Goal: Task Accomplishment & Management: Complete application form

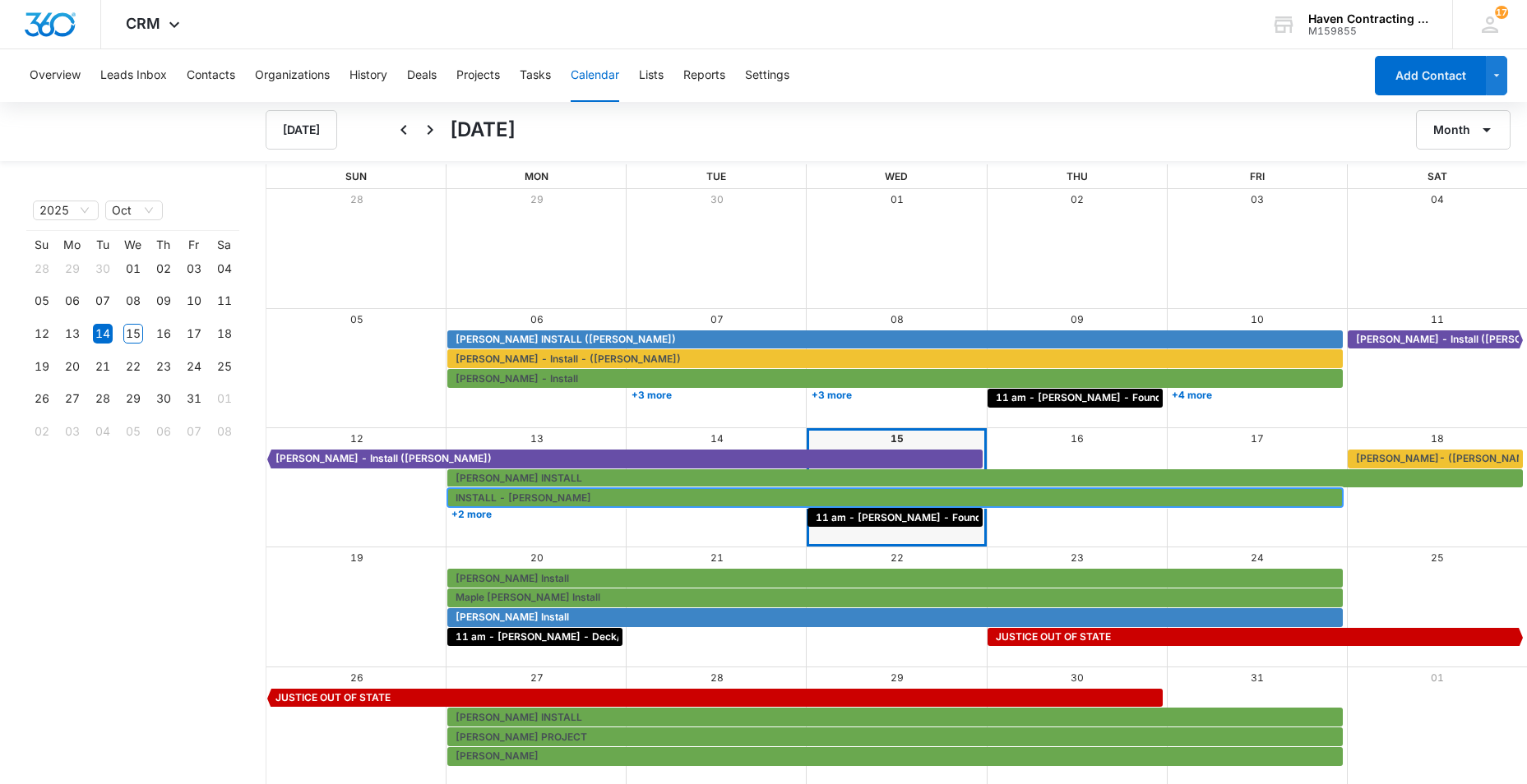
click at [493, 491] on span "INSTALL - [PERSON_NAME]" at bounding box center [524, 497] width 135 height 15
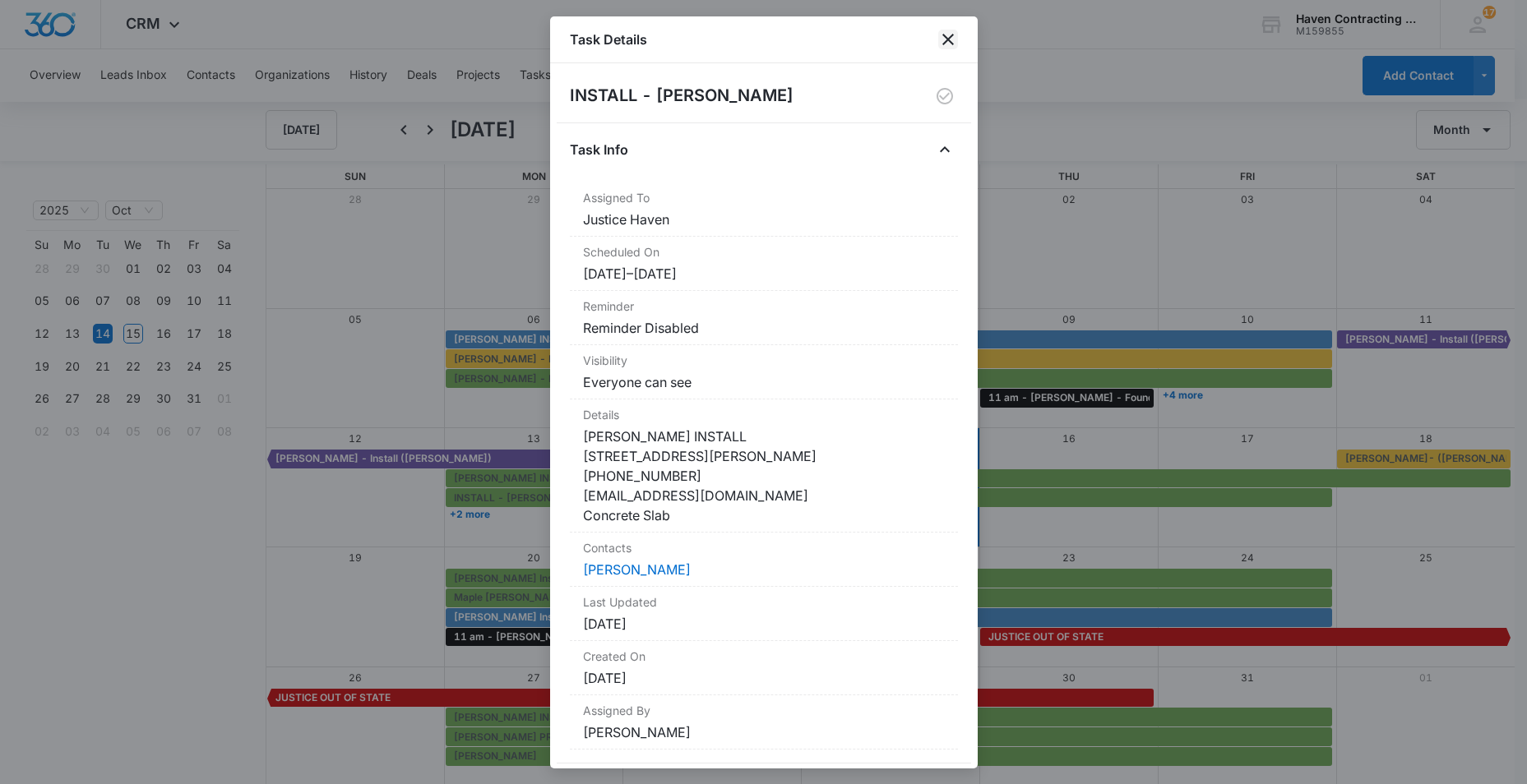
click at [943, 38] on icon "close" at bounding box center [949, 40] width 20 height 20
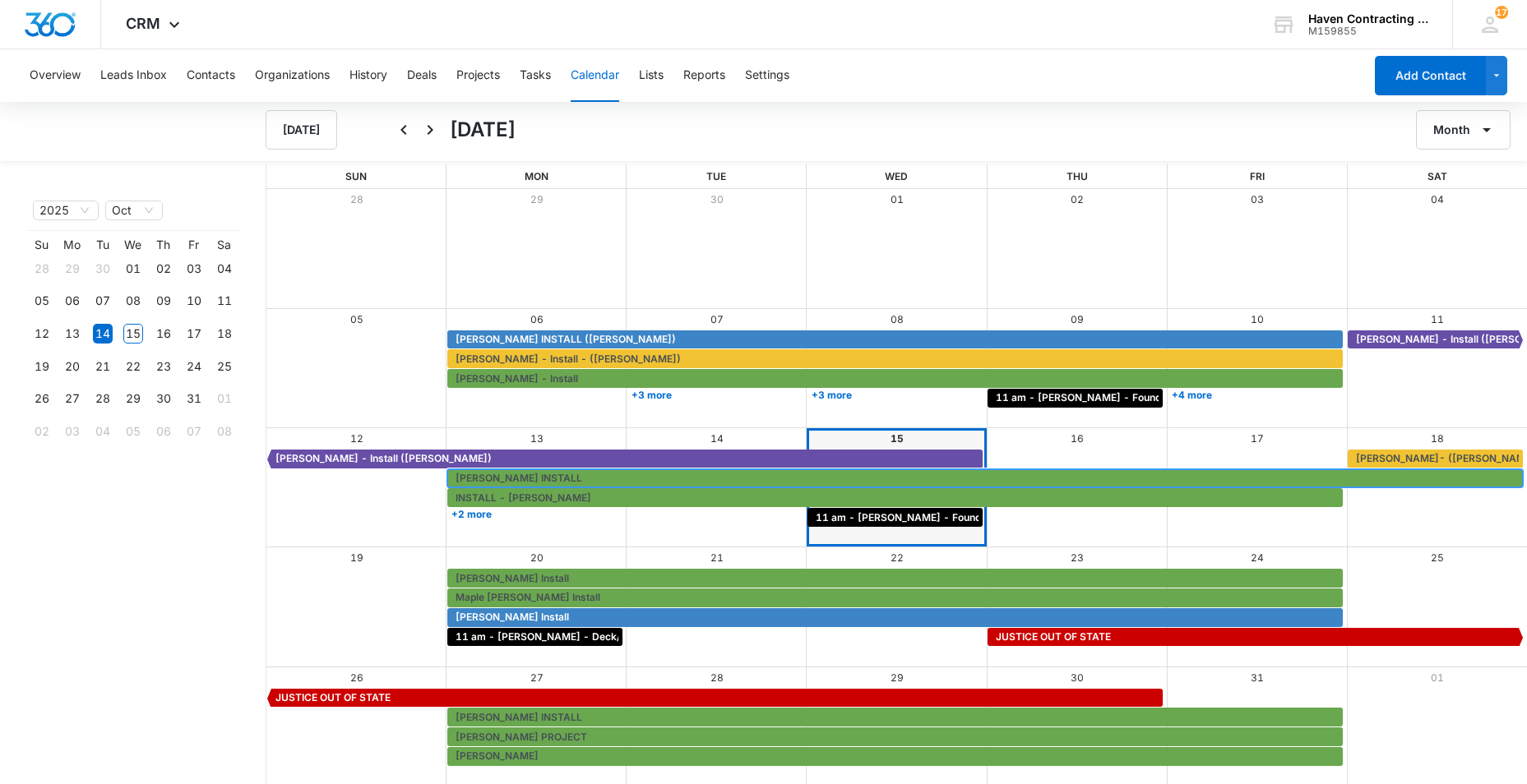
click at [486, 482] on span "RON HAYNIE INSTALL" at bounding box center [519, 478] width 126 height 15
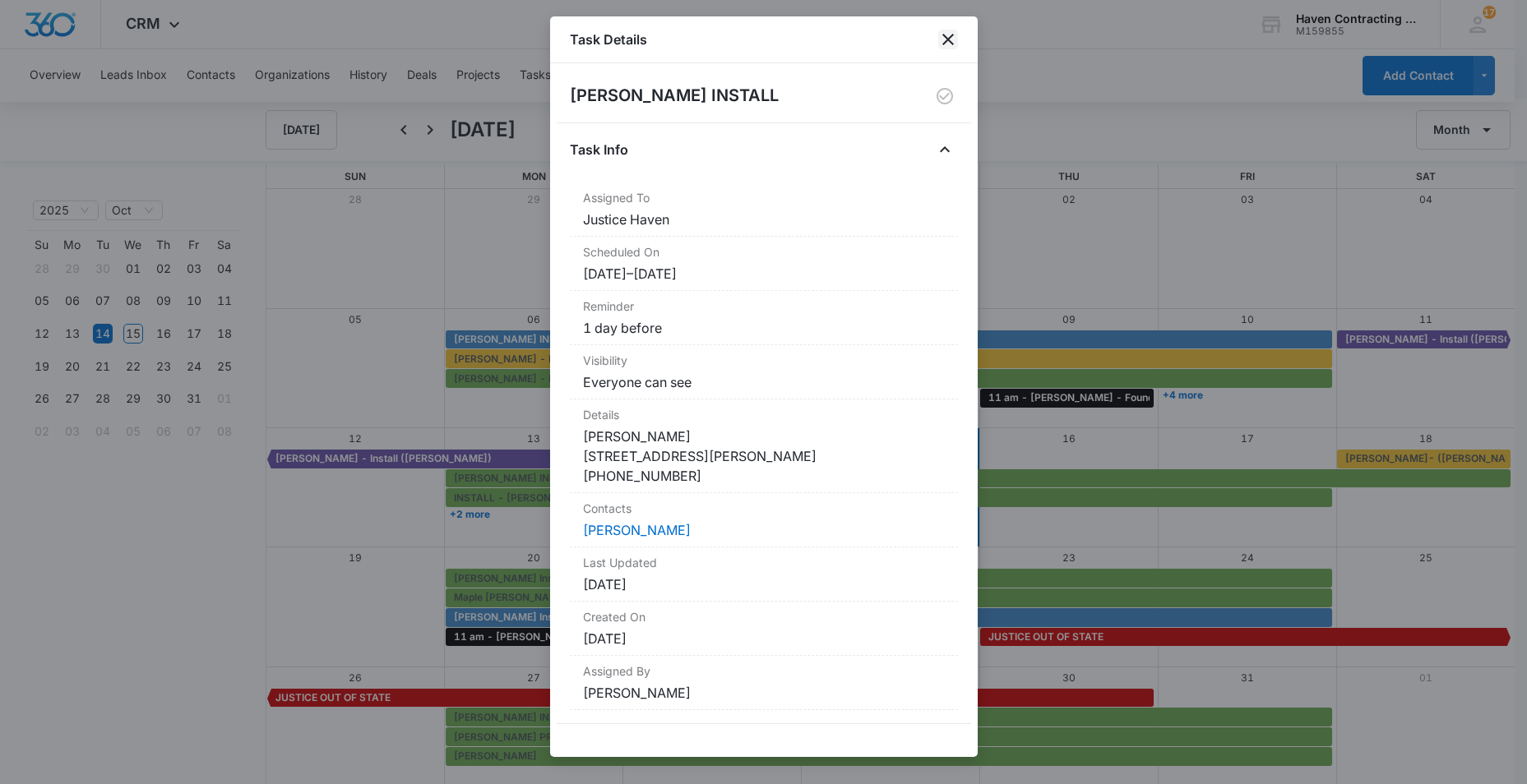
click at [948, 41] on icon "close" at bounding box center [949, 40] width 20 height 20
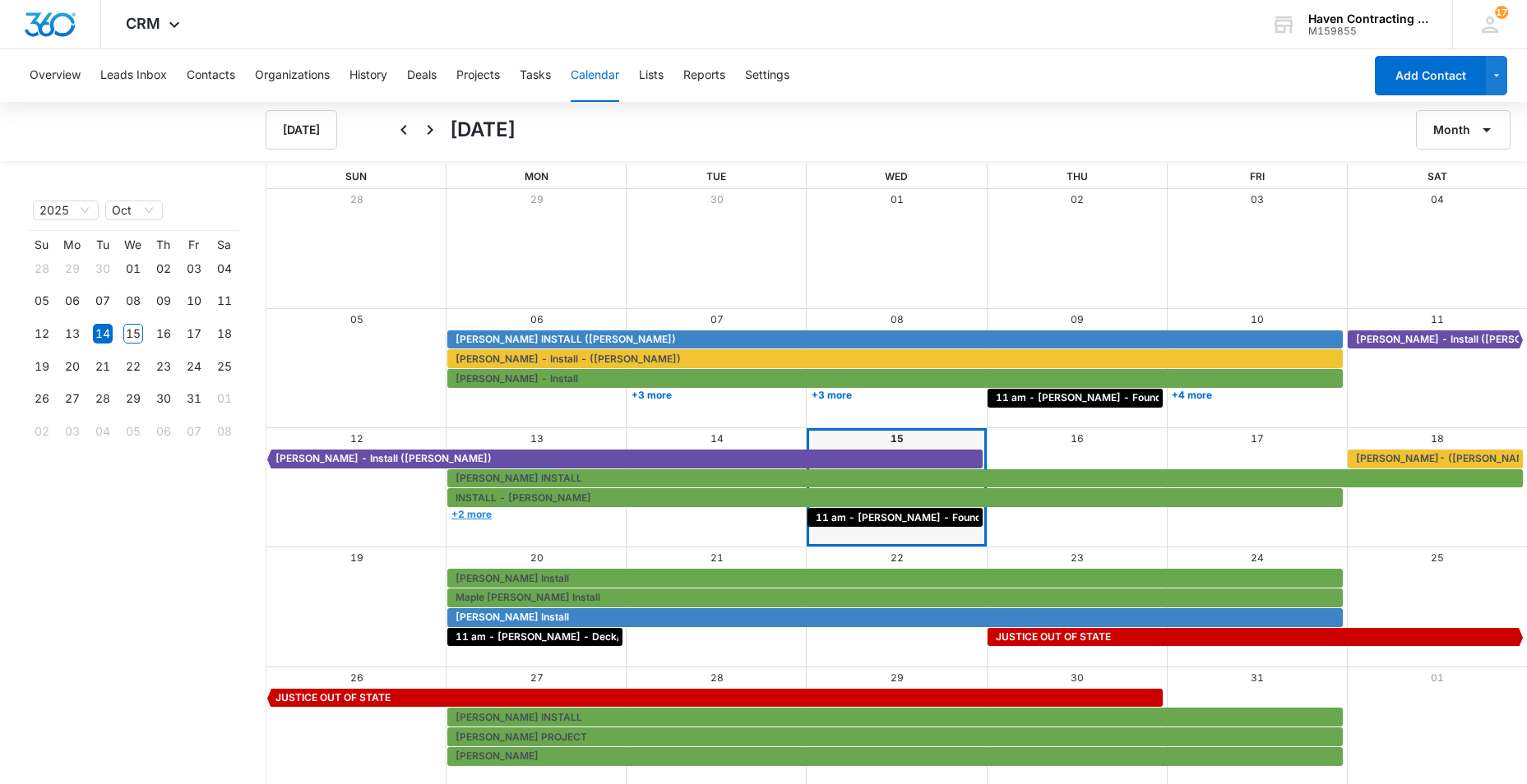
click at [473, 513] on link "+2 more" at bounding box center [535, 513] width 175 height 12
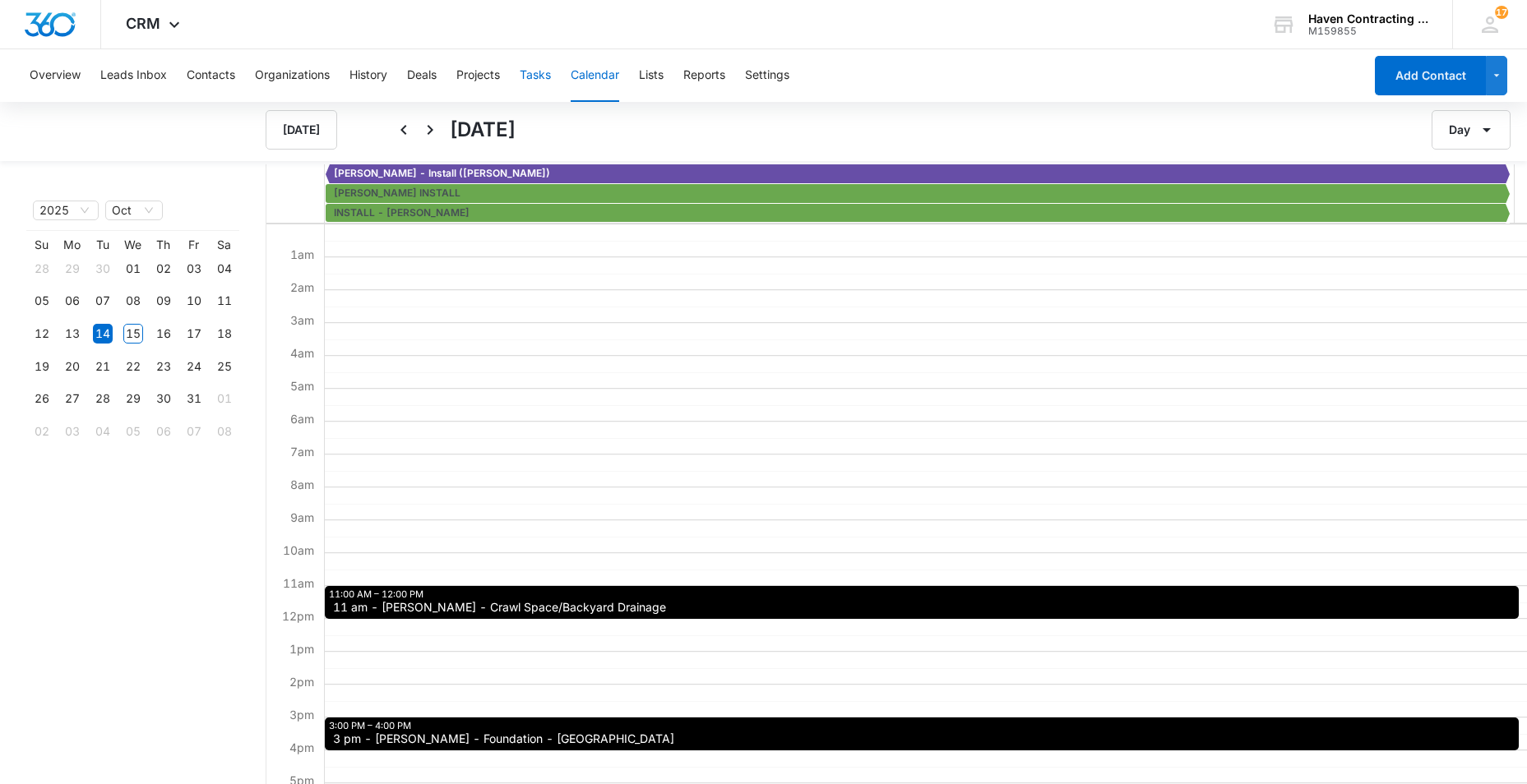
click at [529, 77] on button "Tasks" at bounding box center [535, 76] width 31 height 53
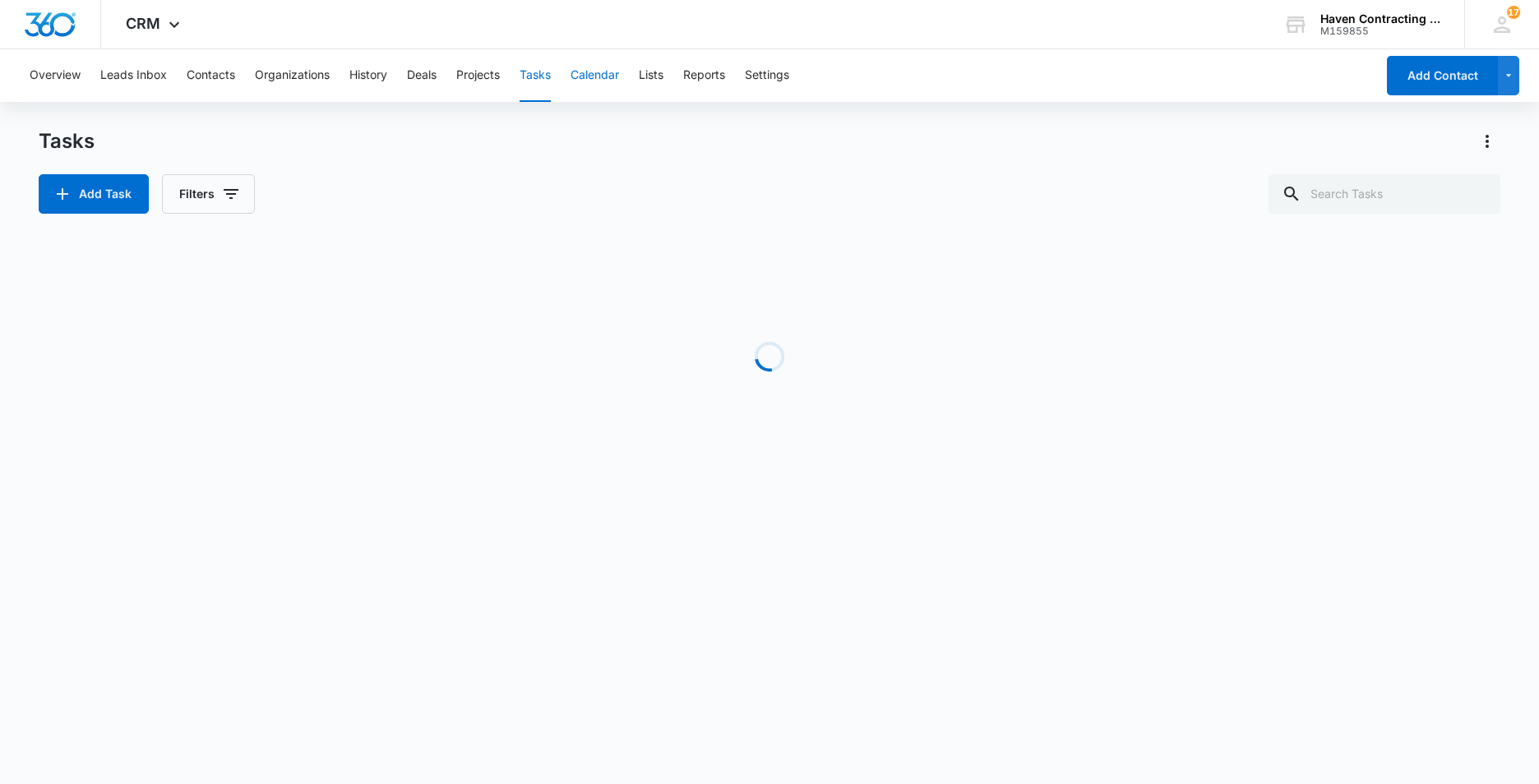
click at [593, 76] on button "Calendar" at bounding box center [594, 76] width 49 height 53
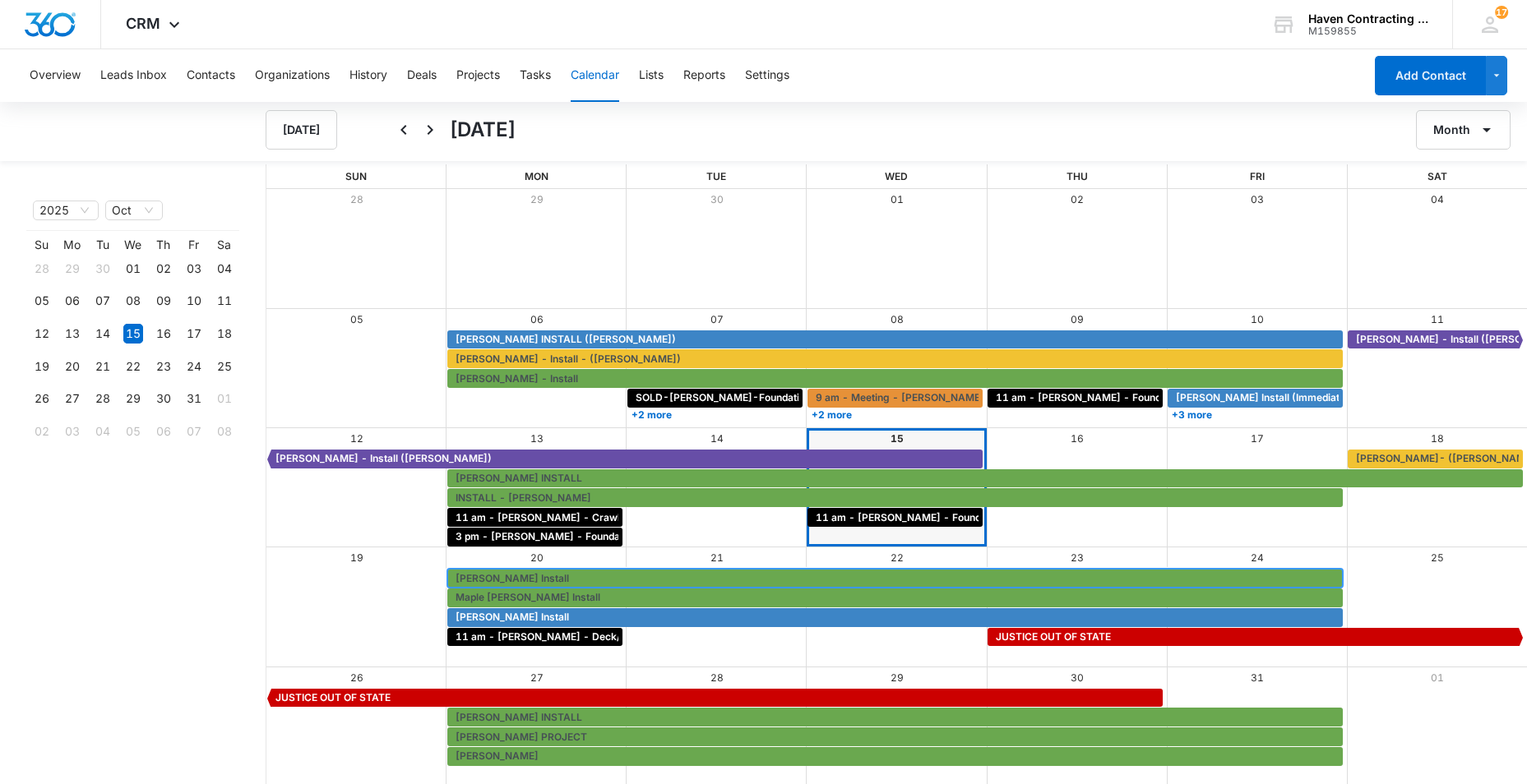
click at [475, 573] on span "Greg Sharp Install" at bounding box center [513, 578] width 113 height 15
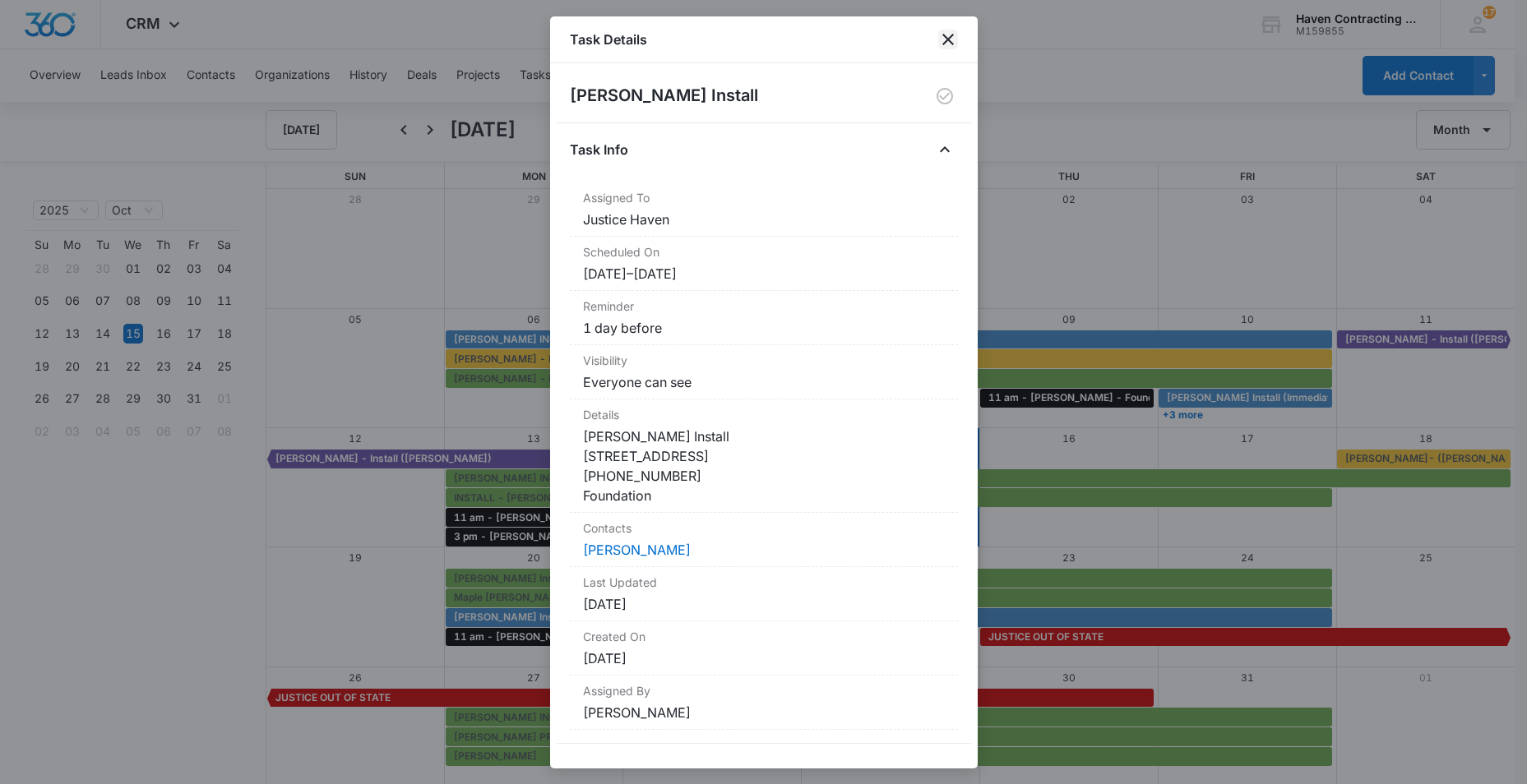
click at [948, 36] on icon "close" at bounding box center [949, 40] width 20 height 20
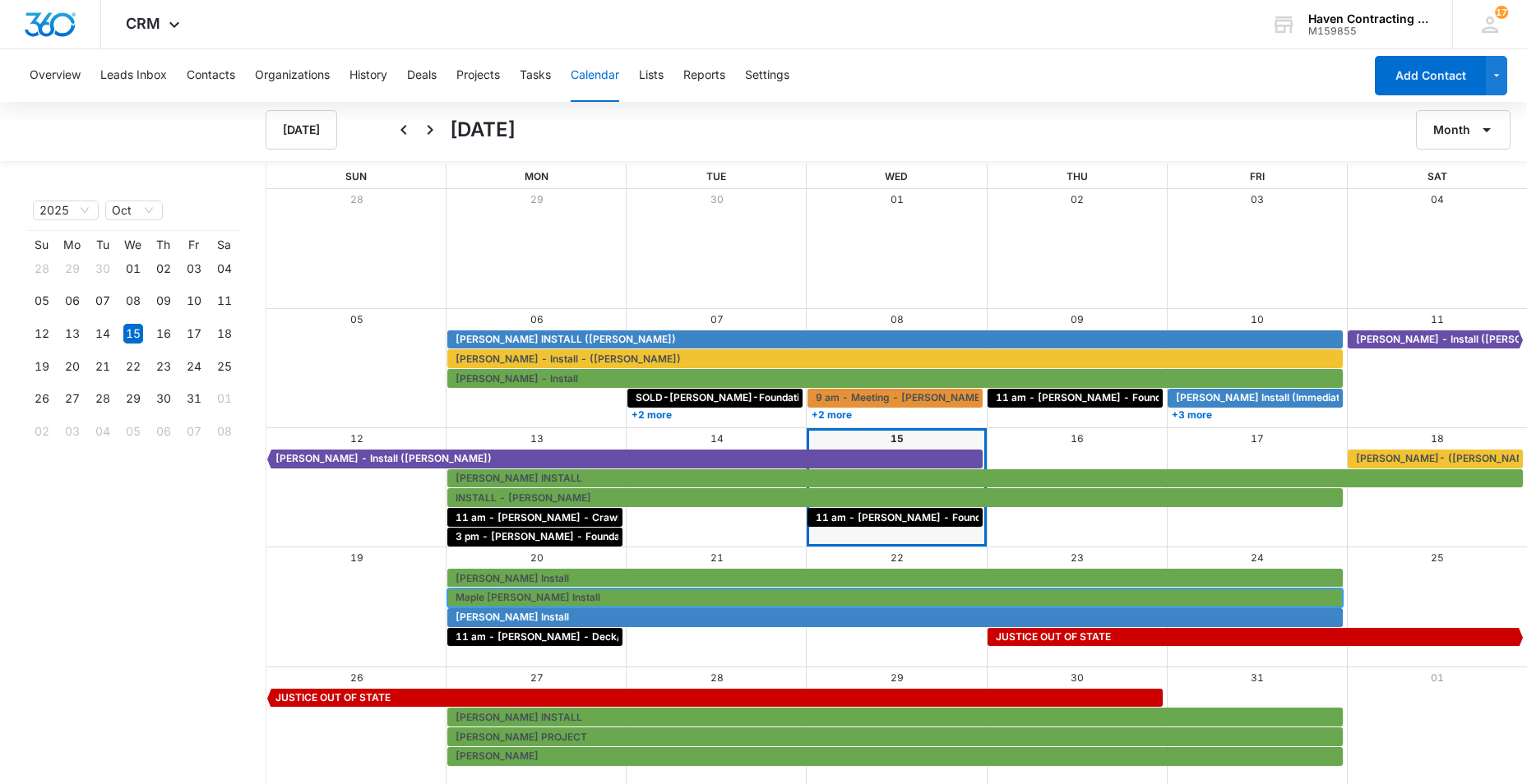
click at [495, 597] on span "Maple Barnard Install" at bounding box center [528, 597] width 144 height 15
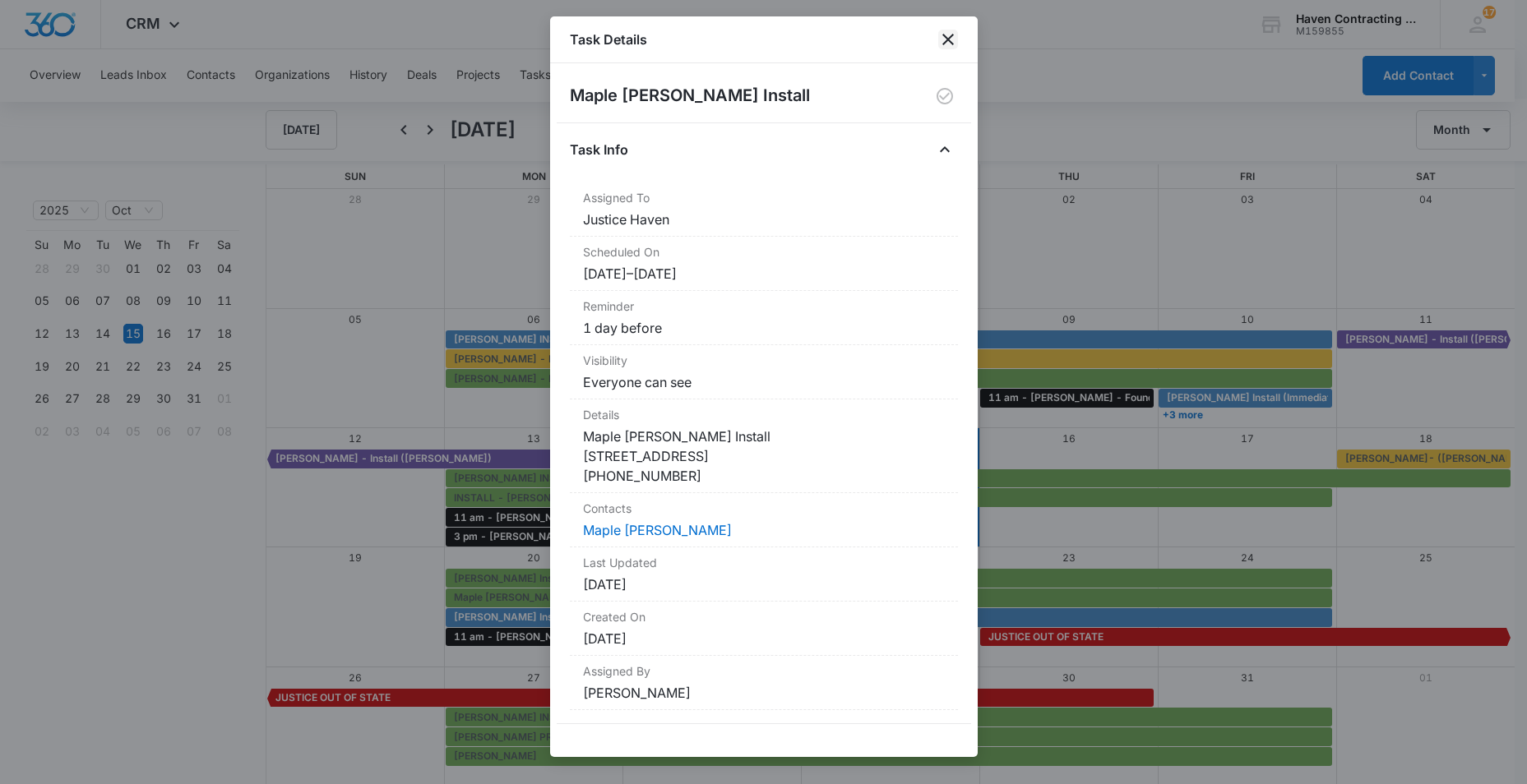
click at [949, 36] on icon "close" at bounding box center [949, 40] width 20 height 20
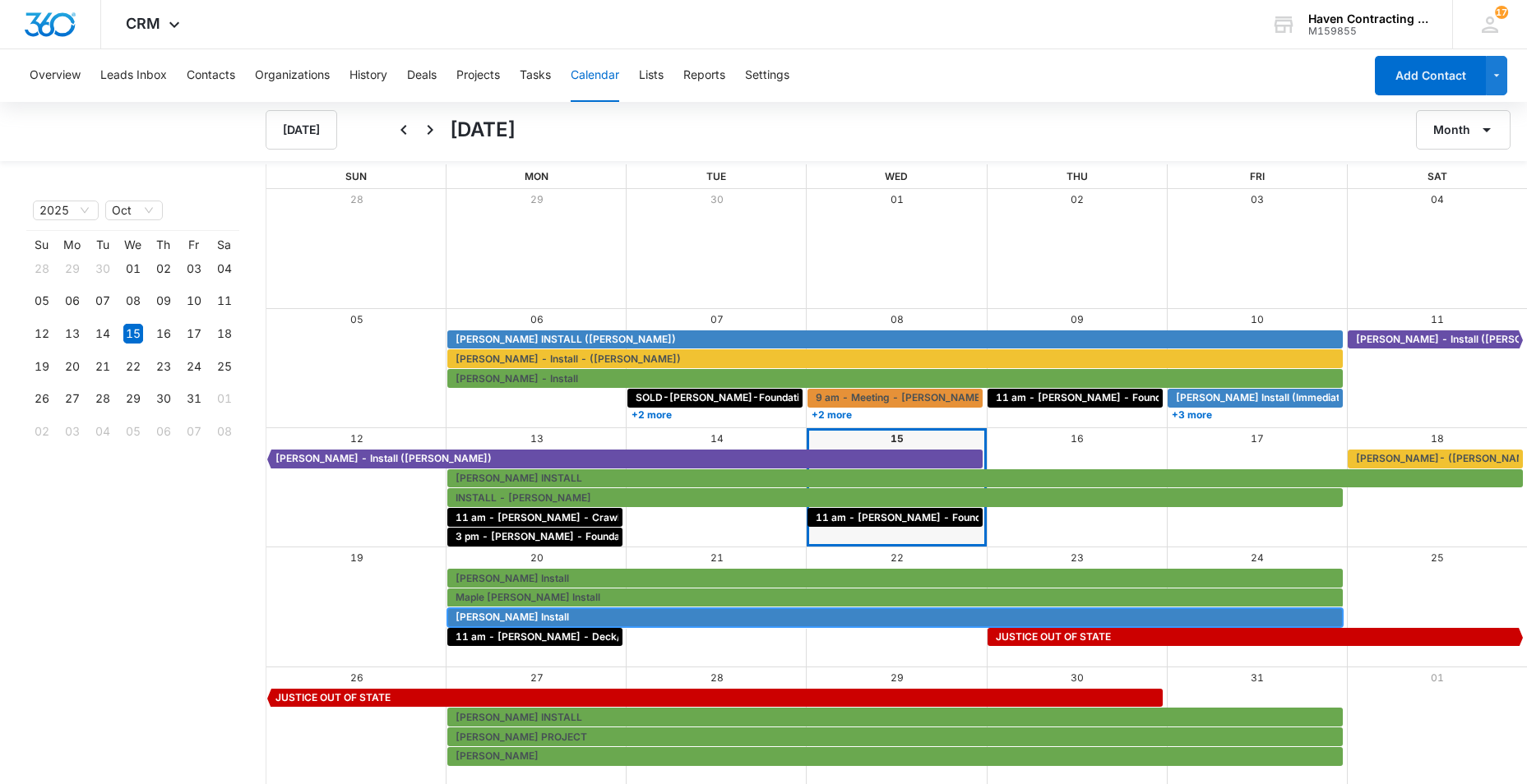
click at [502, 617] on span "Dennis Whitener Install" at bounding box center [513, 617] width 113 height 15
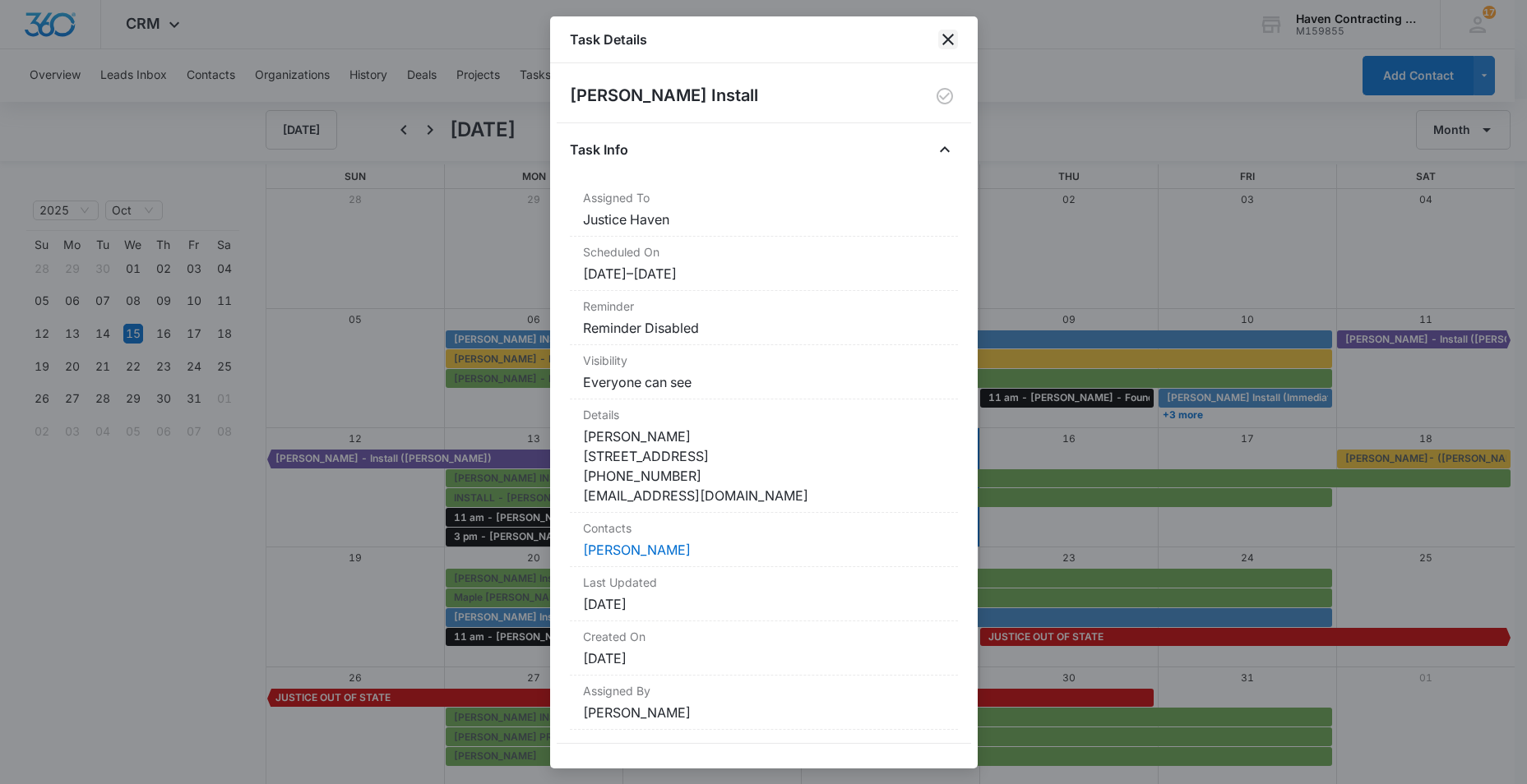
click at [945, 37] on icon "close" at bounding box center [949, 40] width 12 height 12
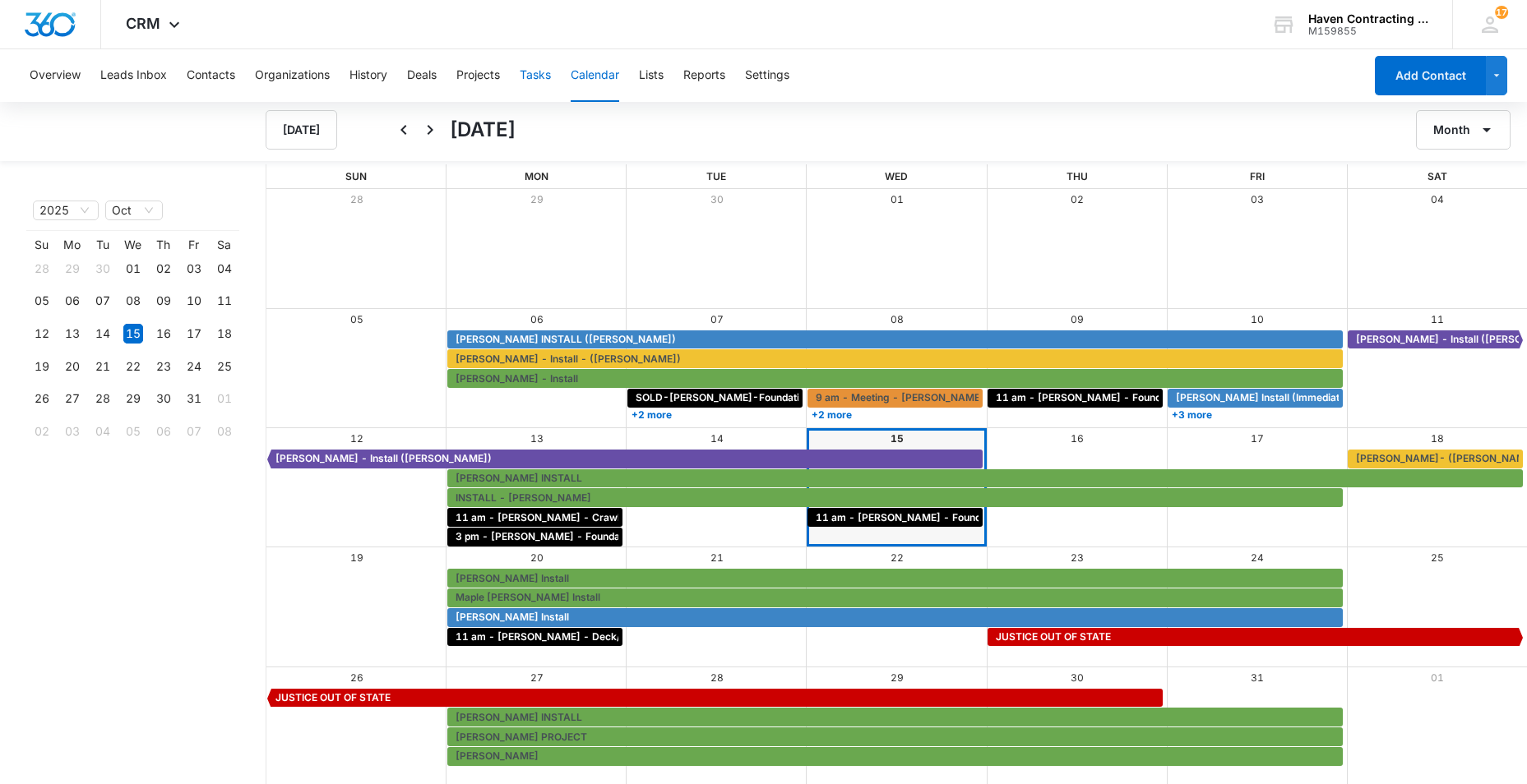
click at [540, 70] on button "Tasks" at bounding box center [535, 76] width 31 height 53
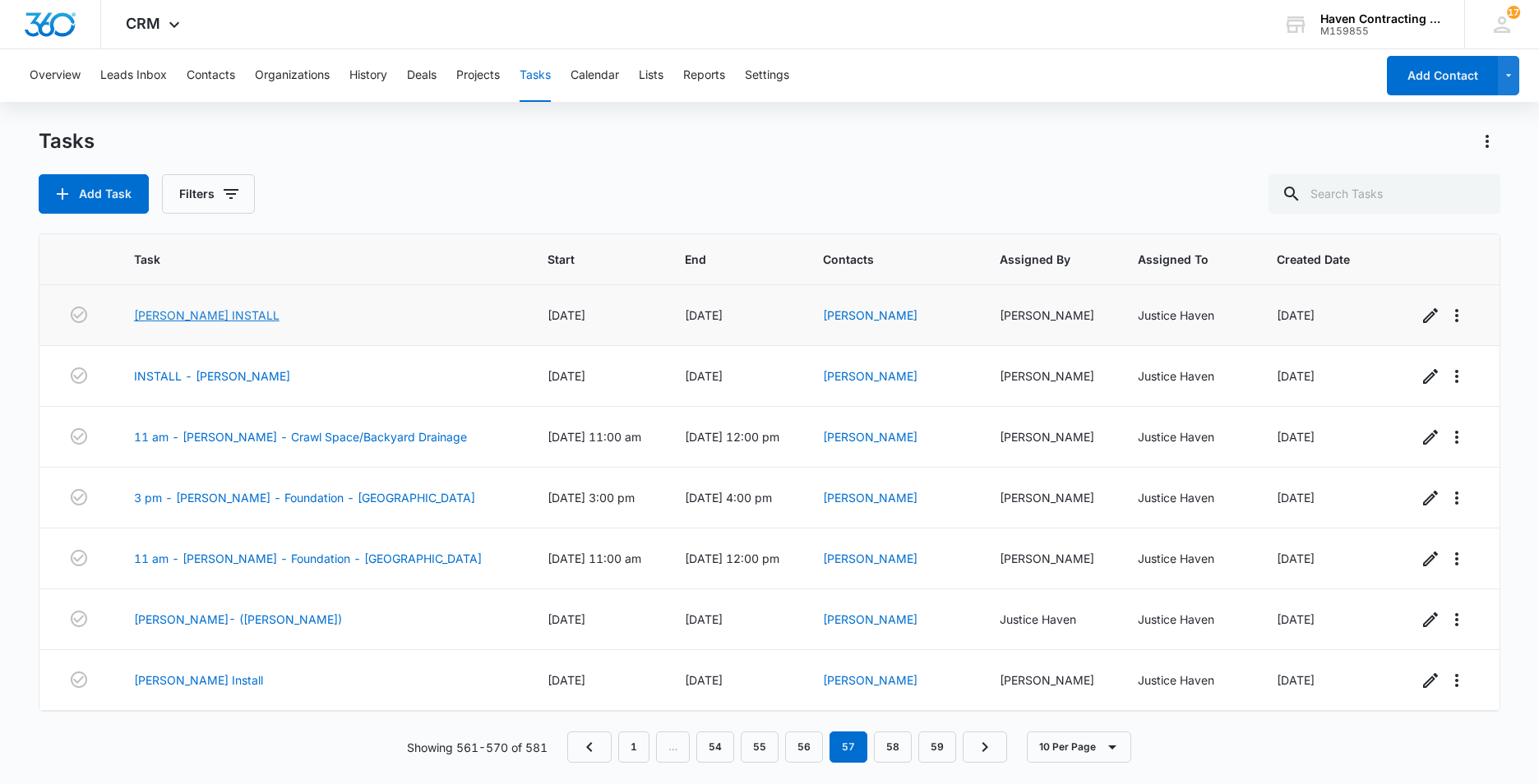
click at [187, 319] on link "[PERSON_NAME] INSTALL" at bounding box center [207, 314] width 145 height 17
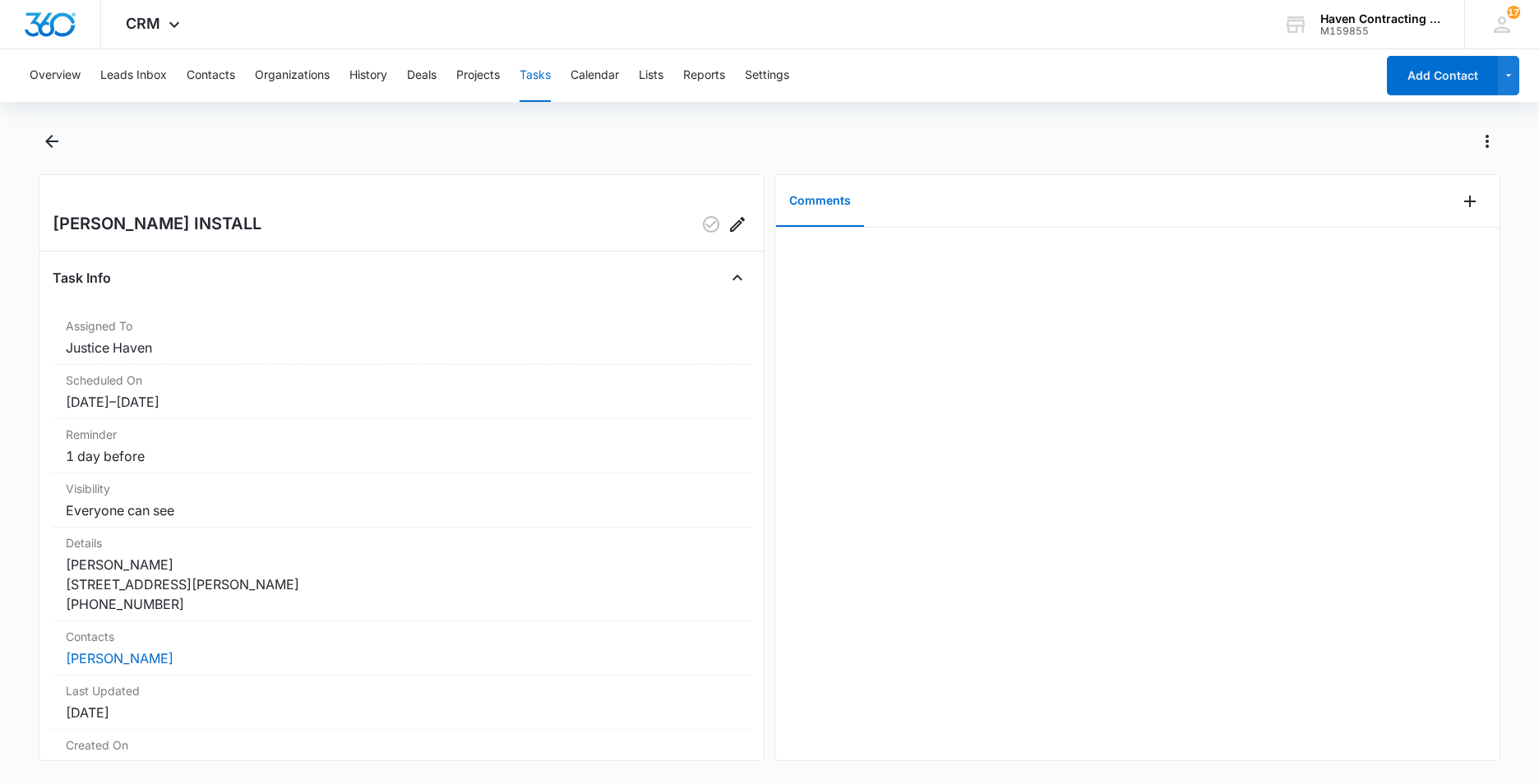
click at [546, 73] on button "Tasks" at bounding box center [535, 76] width 31 height 53
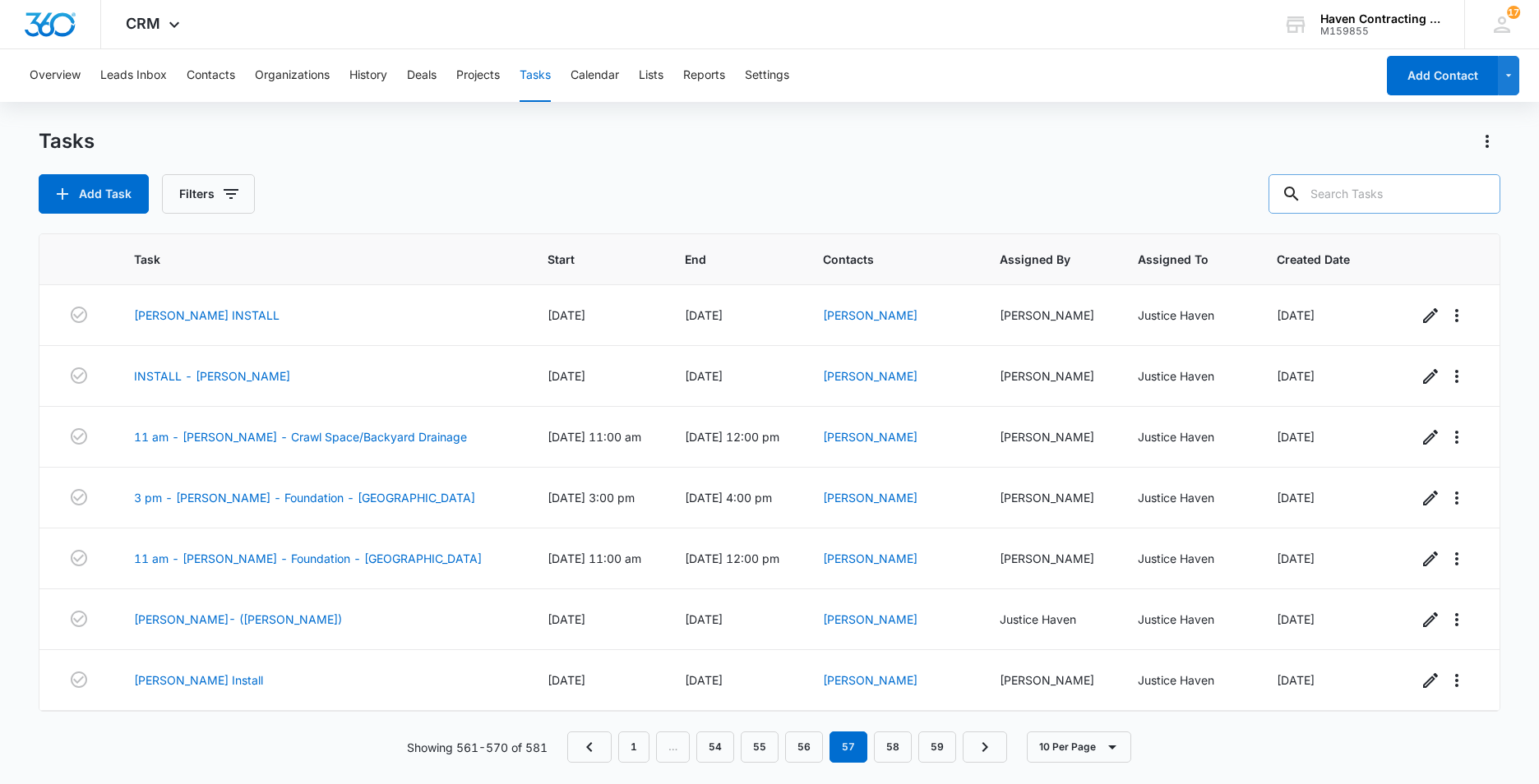
click at [1364, 194] on input "text" at bounding box center [1385, 194] width 232 height 40
type input "Turner"
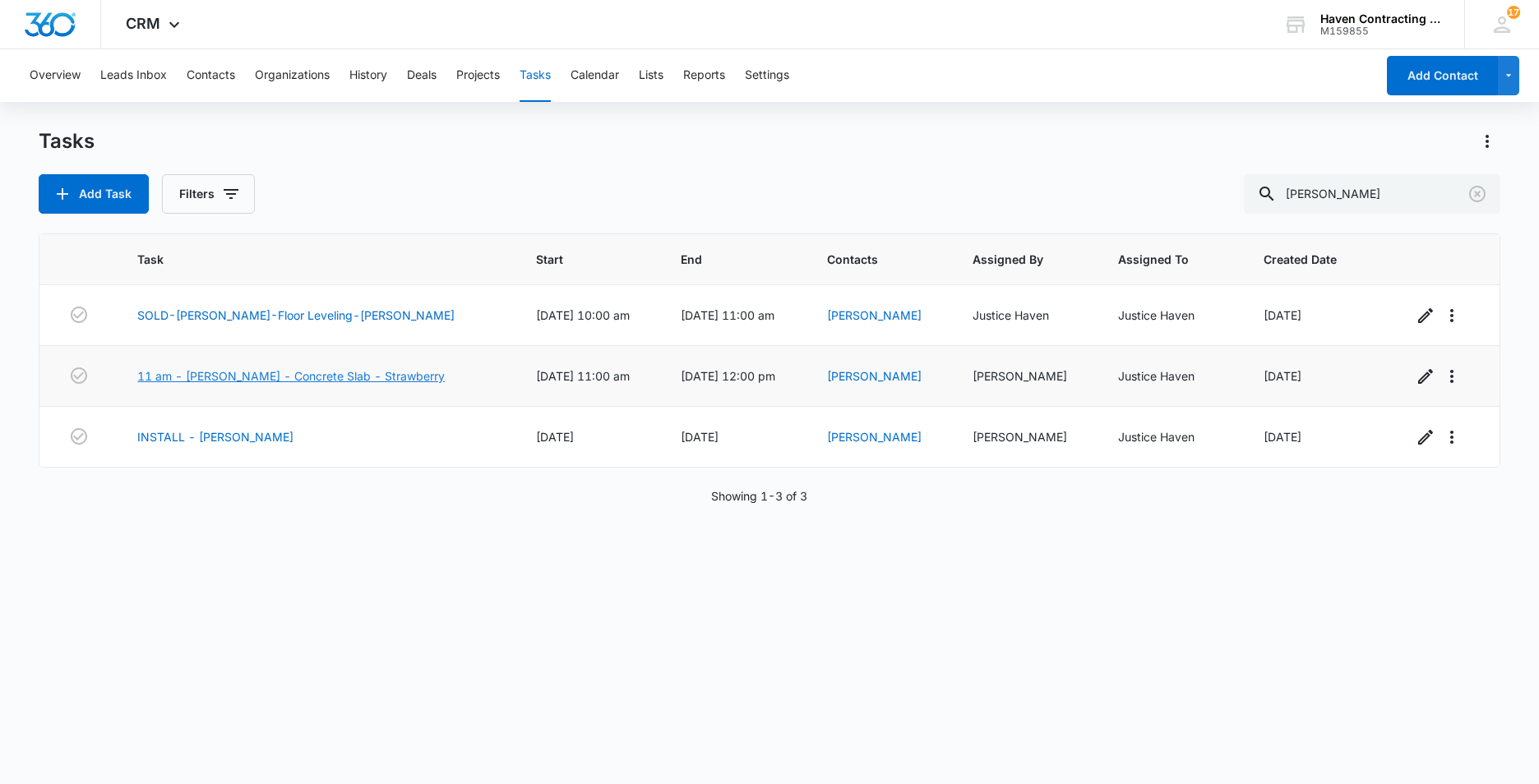
click at [216, 377] on link "11 am - Mark Turner - Concrete Slab - Strawberry" at bounding box center [291, 375] width 308 height 17
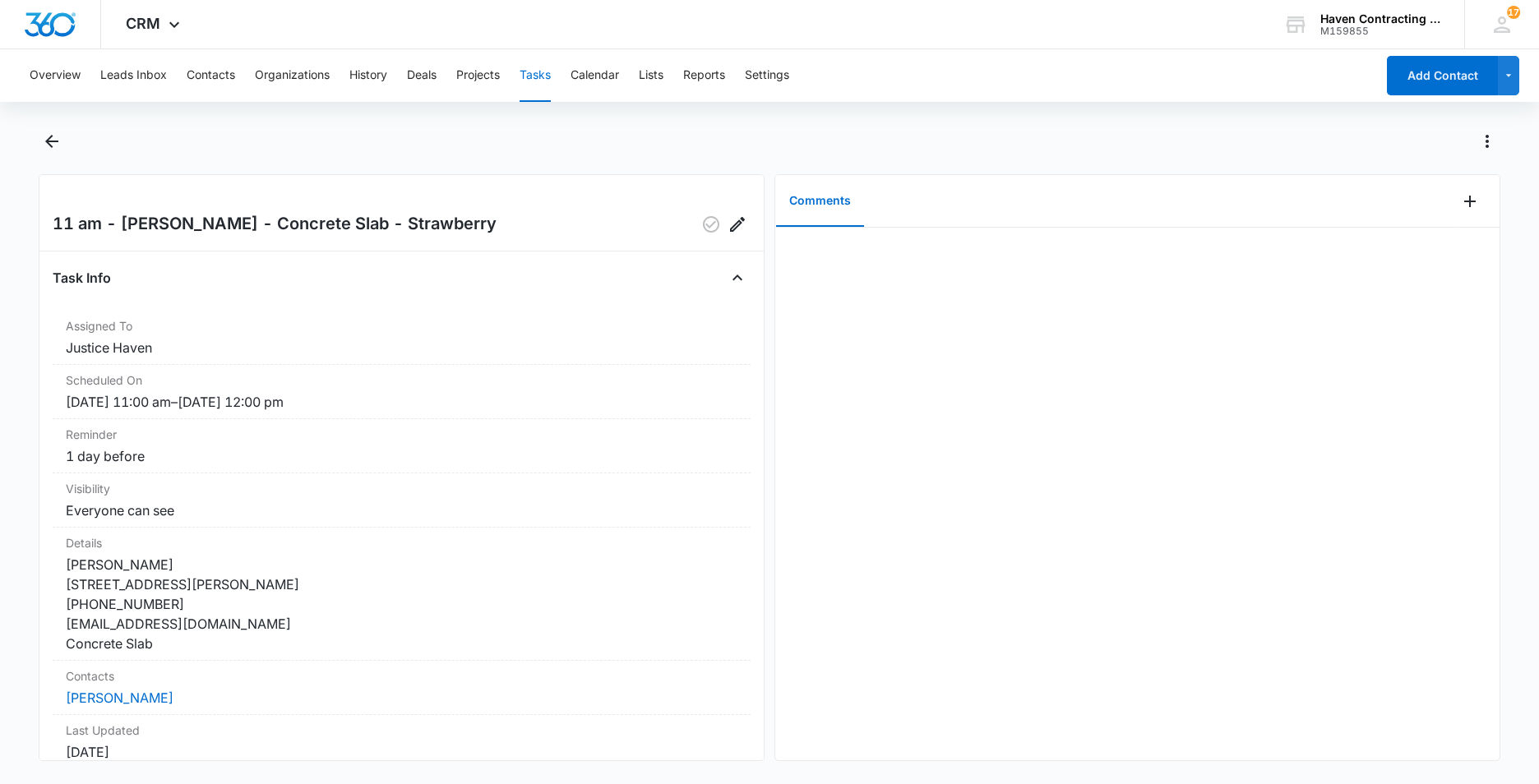
click at [529, 77] on button "Tasks" at bounding box center [535, 76] width 31 height 53
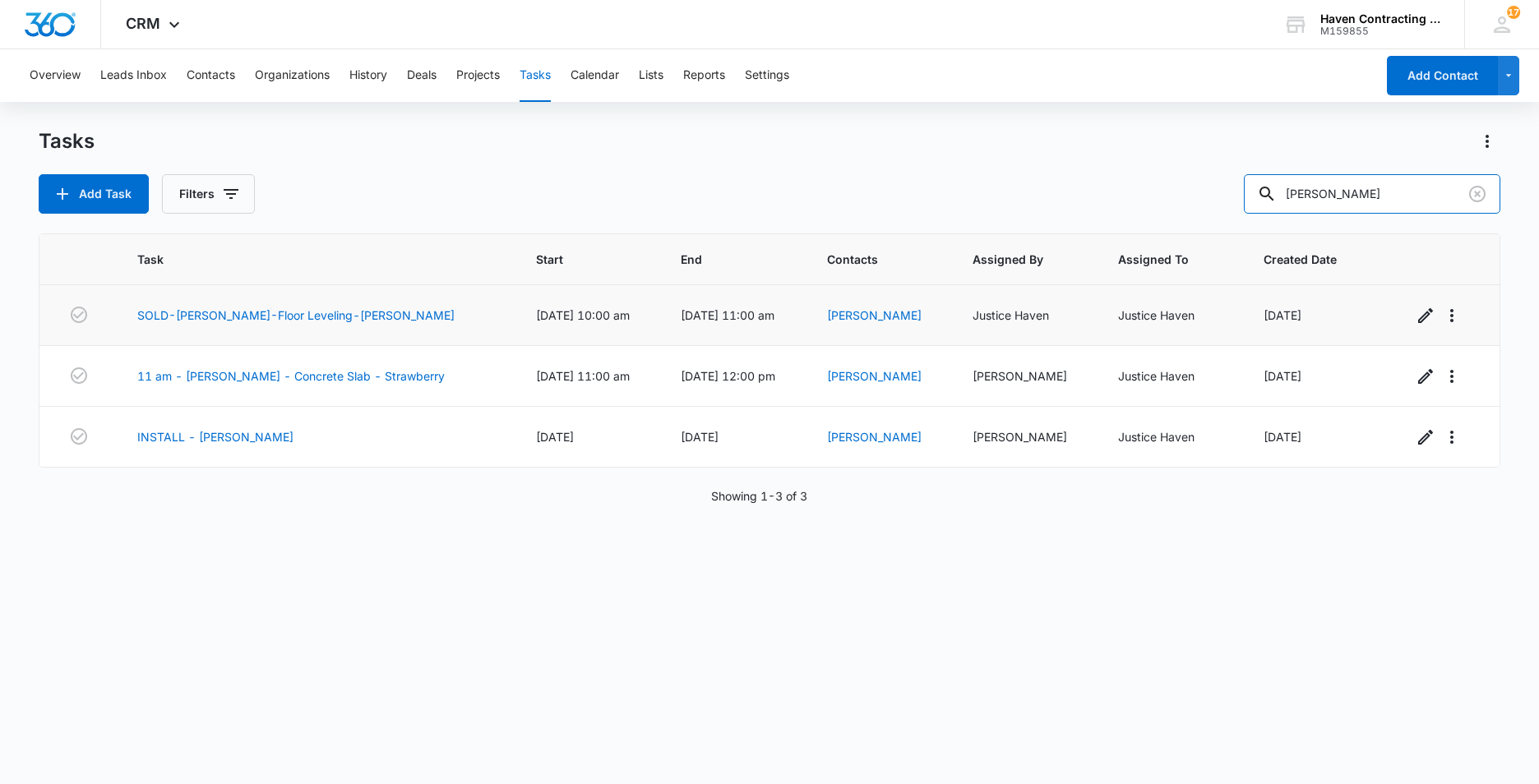
drag, startPoint x: 1335, startPoint y: 205, endPoint x: 659, endPoint y: 305, distance: 683.4
click at [940, 237] on div "Tasks Add Task Filters Turner Task Start End Contacts Assigned By Assigned To C…" at bounding box center [770, 456] width 1462 height 655
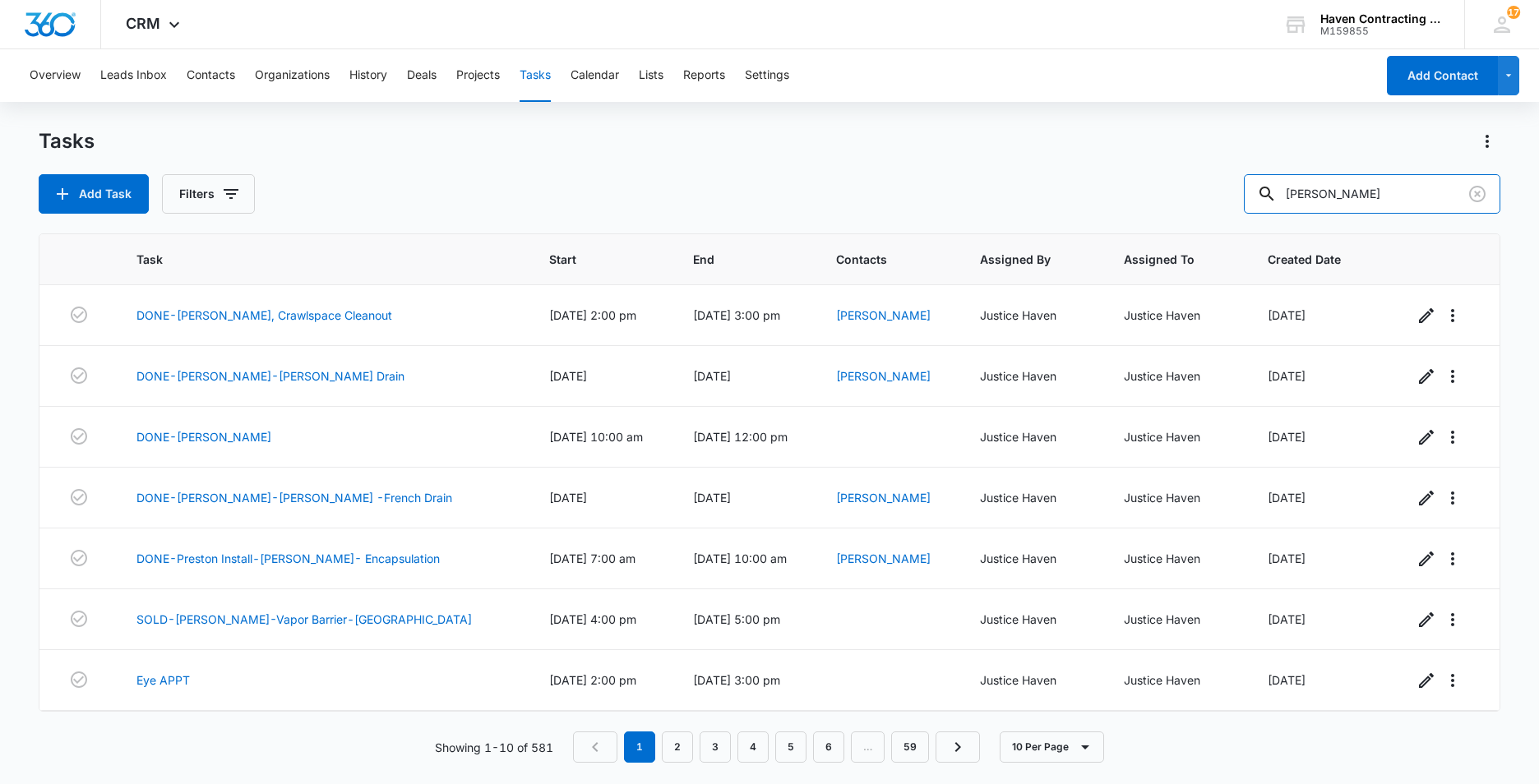
type input "Turner"
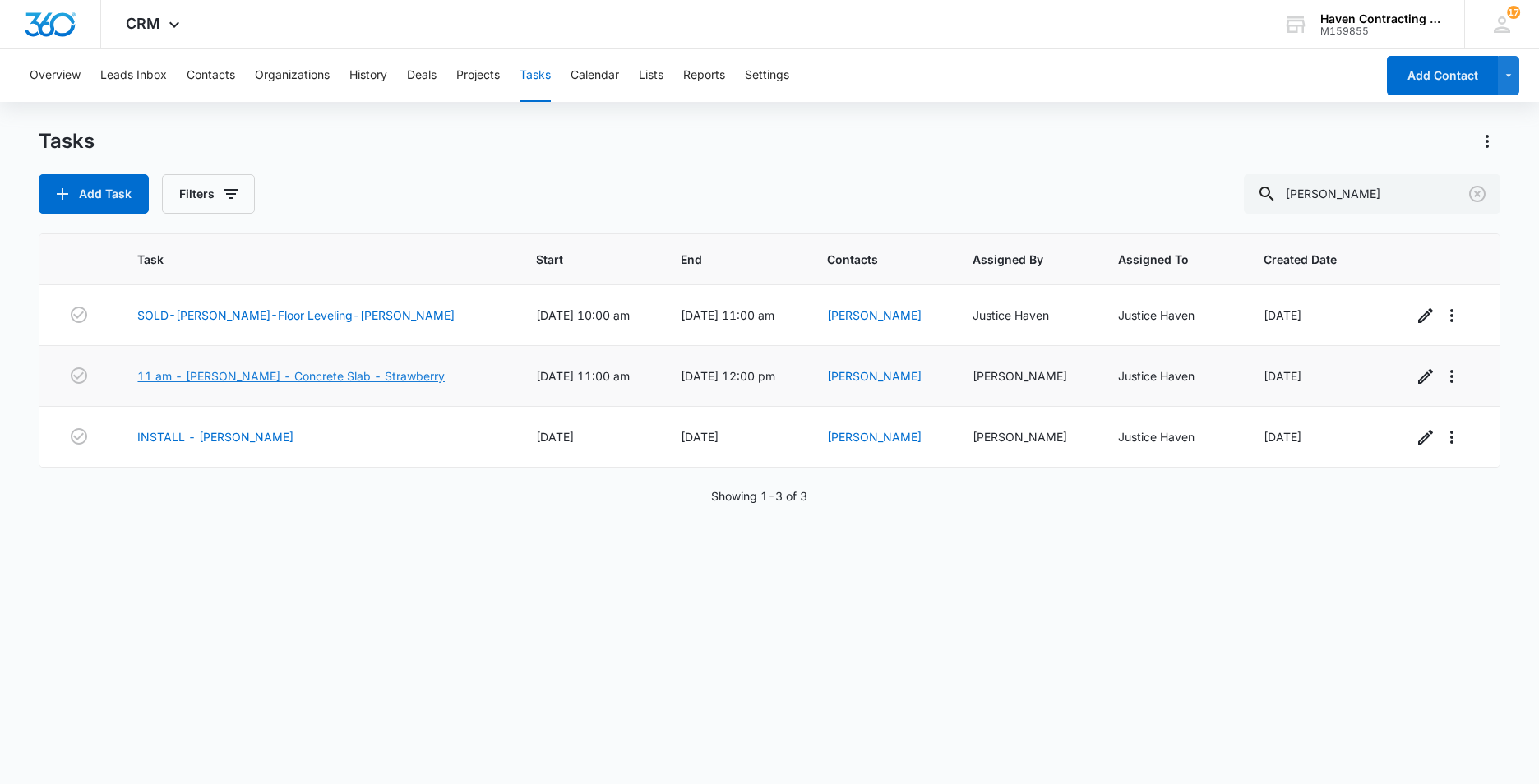
click at [210, 377] on link "11 am - Mark Turner - Concrete Slab - Strawberry" at bounding box center [291, 375] width 308 height 17
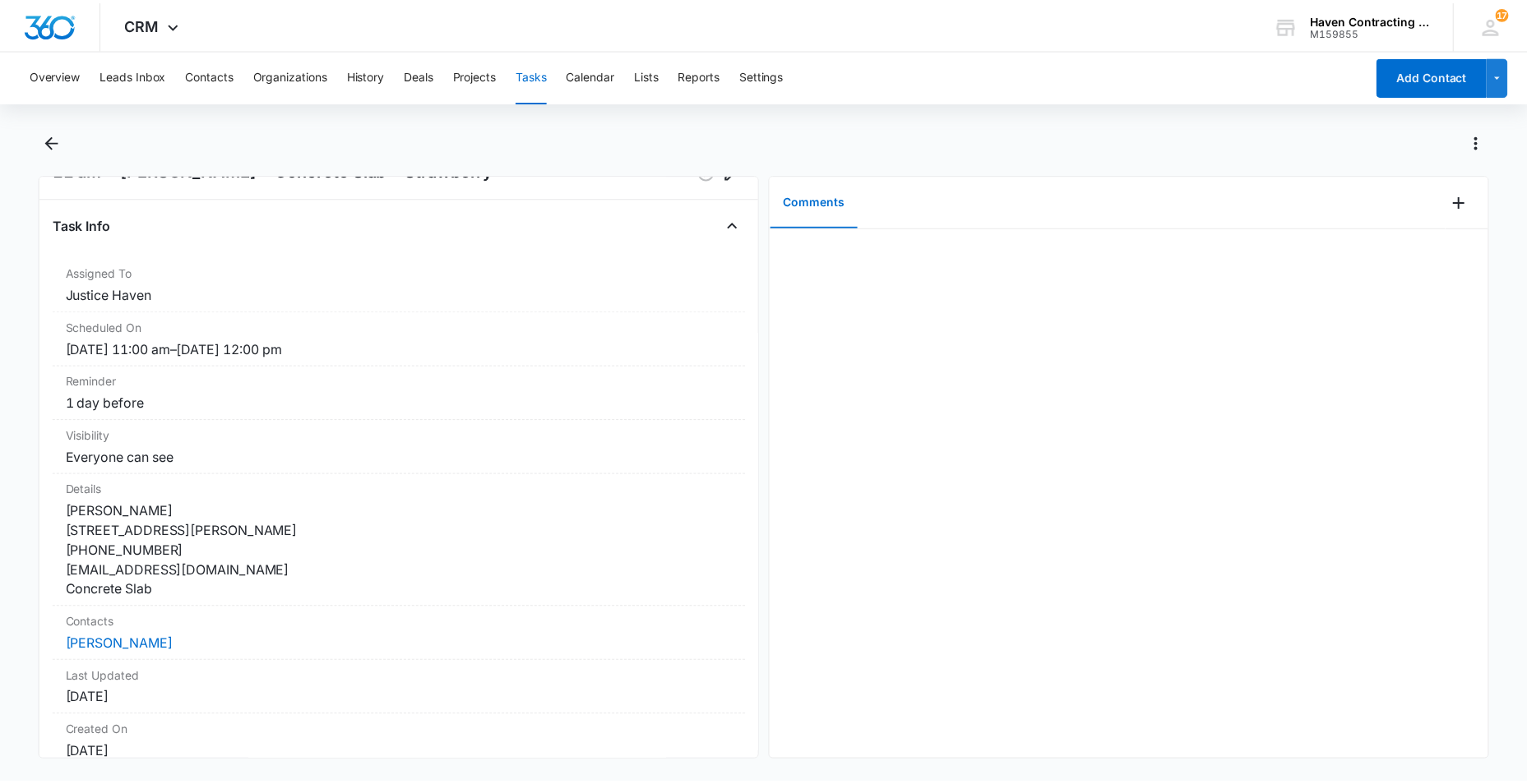
scroll to position [83, 0]
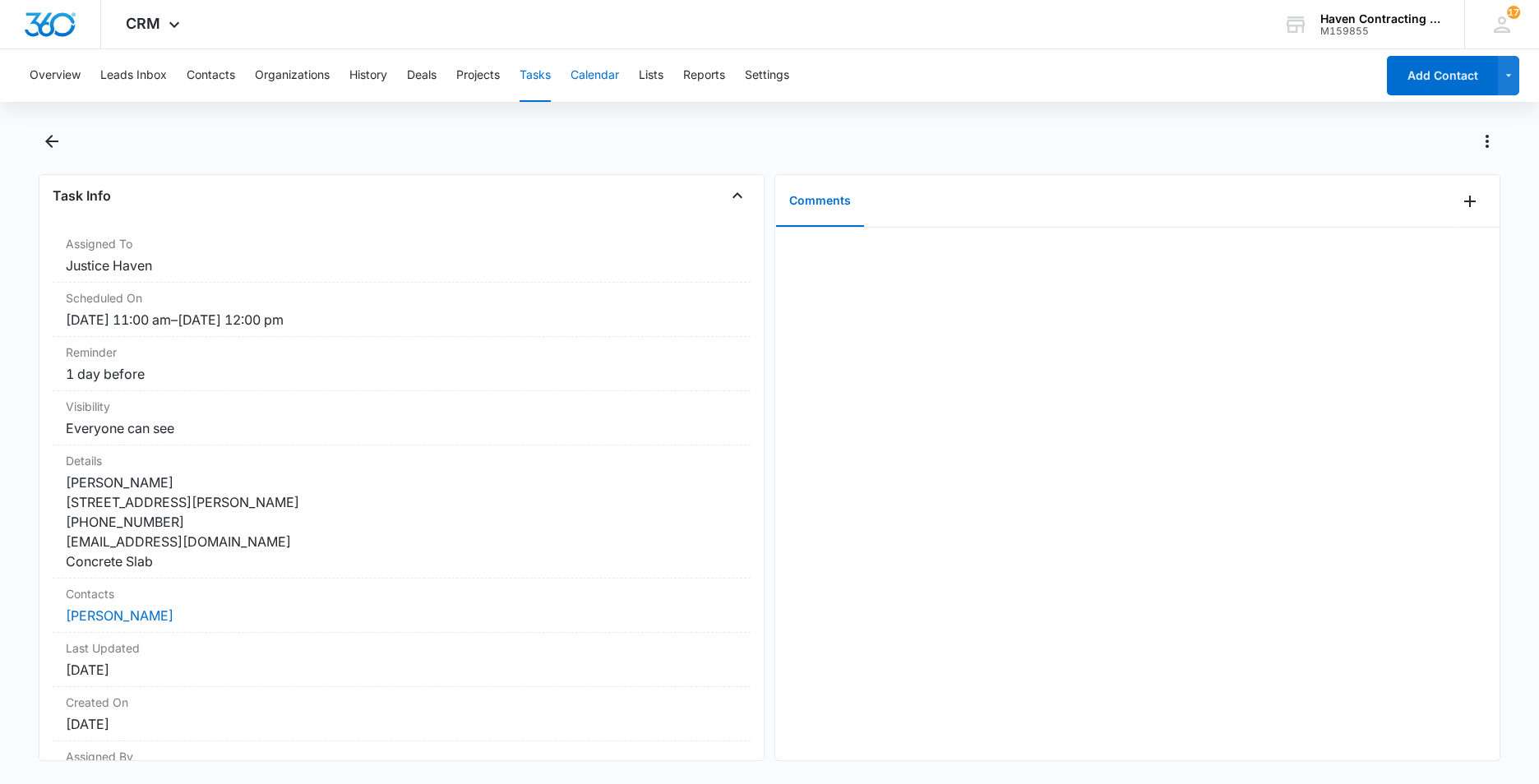
click at [604, 76] on button "Calendar" at bounding box center [594, 76] width 49 height 53
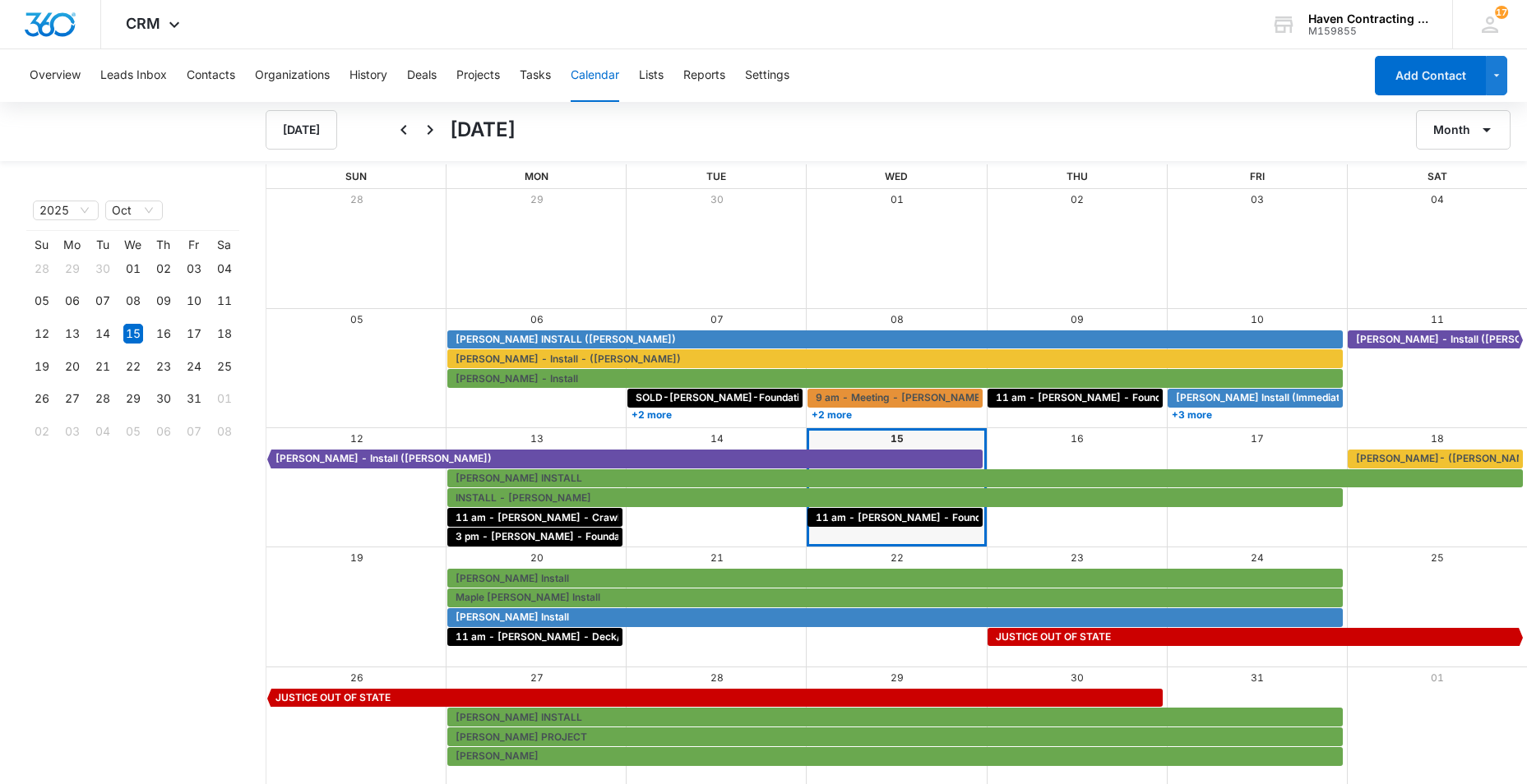
scroll to position [2, 0]
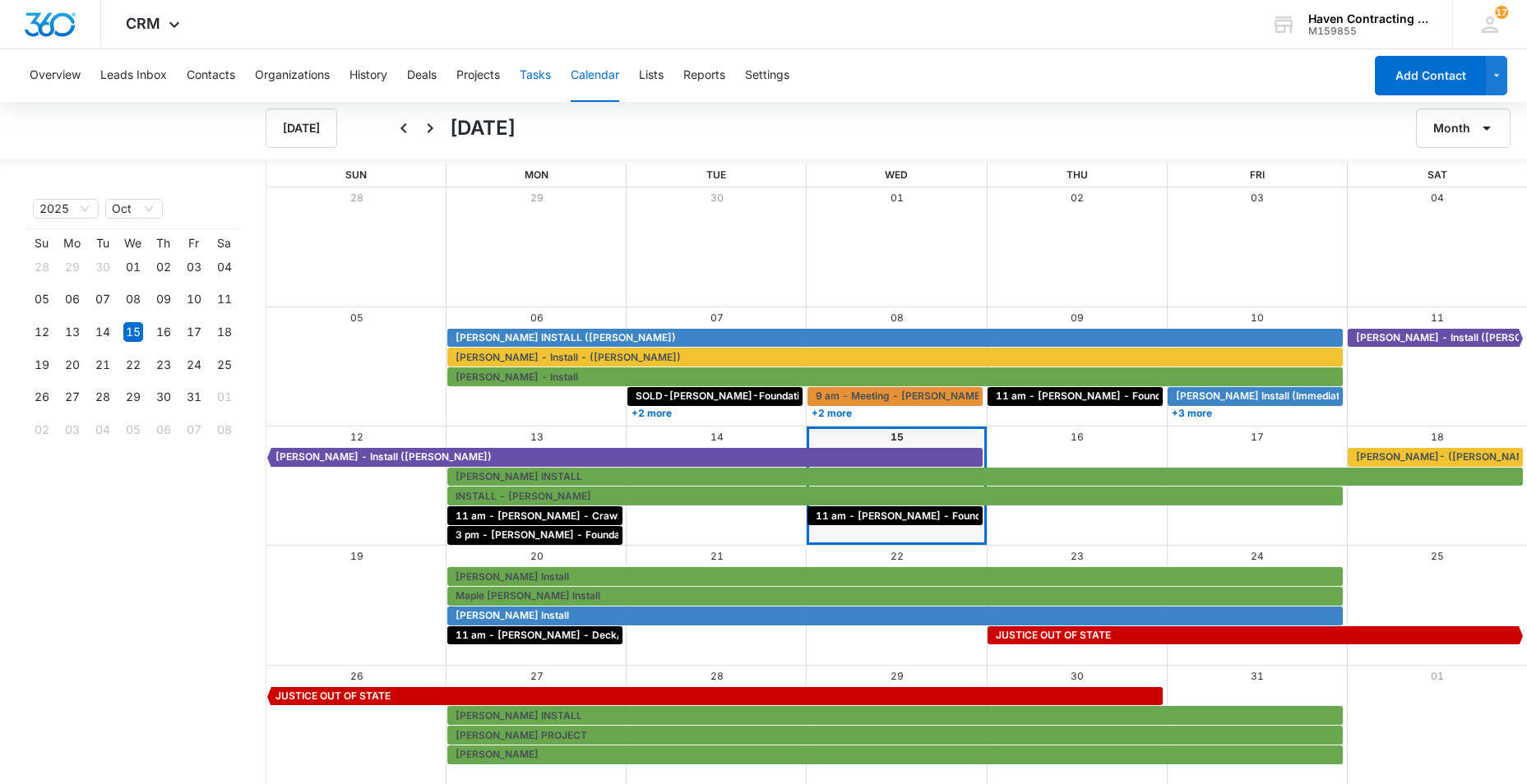
click at [533, 78] on button "Tasks" at bounding box center [535, 76] width 31 height 53
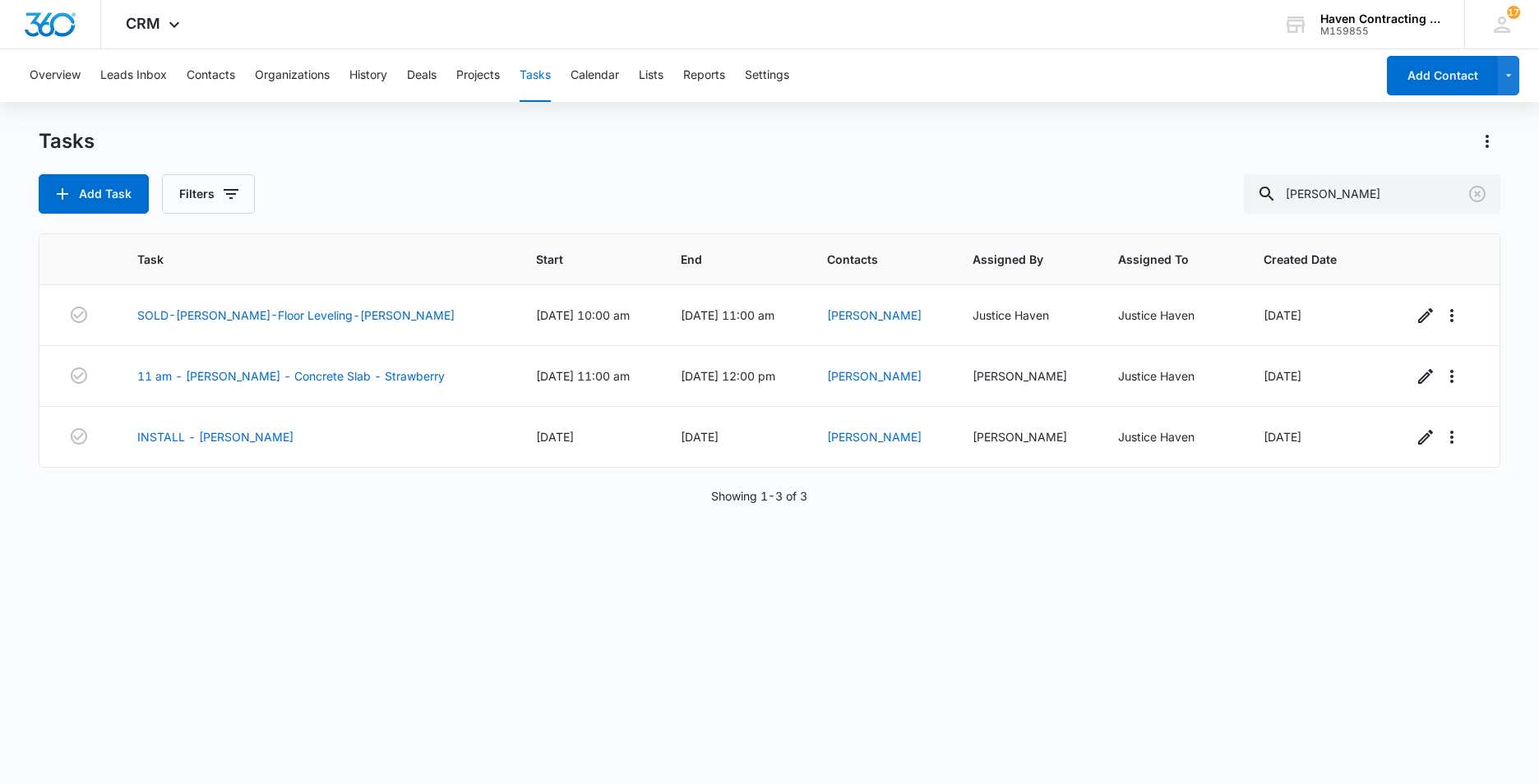
click at [980, 225] on div "Tasks Add Task Filters Turner Task Start End Contacts Assigned By Assigned To C…" at bounding box center [770, 456] width 1462 height 655
drag, startPoint x: 980, startPoint y: 225, endPoint x: 1078, endPoint y: 116, distance: 146.6
click at [1078, 116] on div "Overview Leads Inbox Contacts Organizations History Deals Projects Tasks Calend…" at bounding box center [770, 416] width 1539 height 733
drag, startPoint x: 1350, startPoint y: 195, endPoint x: 1114, endPoint y: 215, distance: 236.8
click at [1205, 210] on div "Add Task Filters Turner" at bounding box center [770, 194] width 1462 height 40
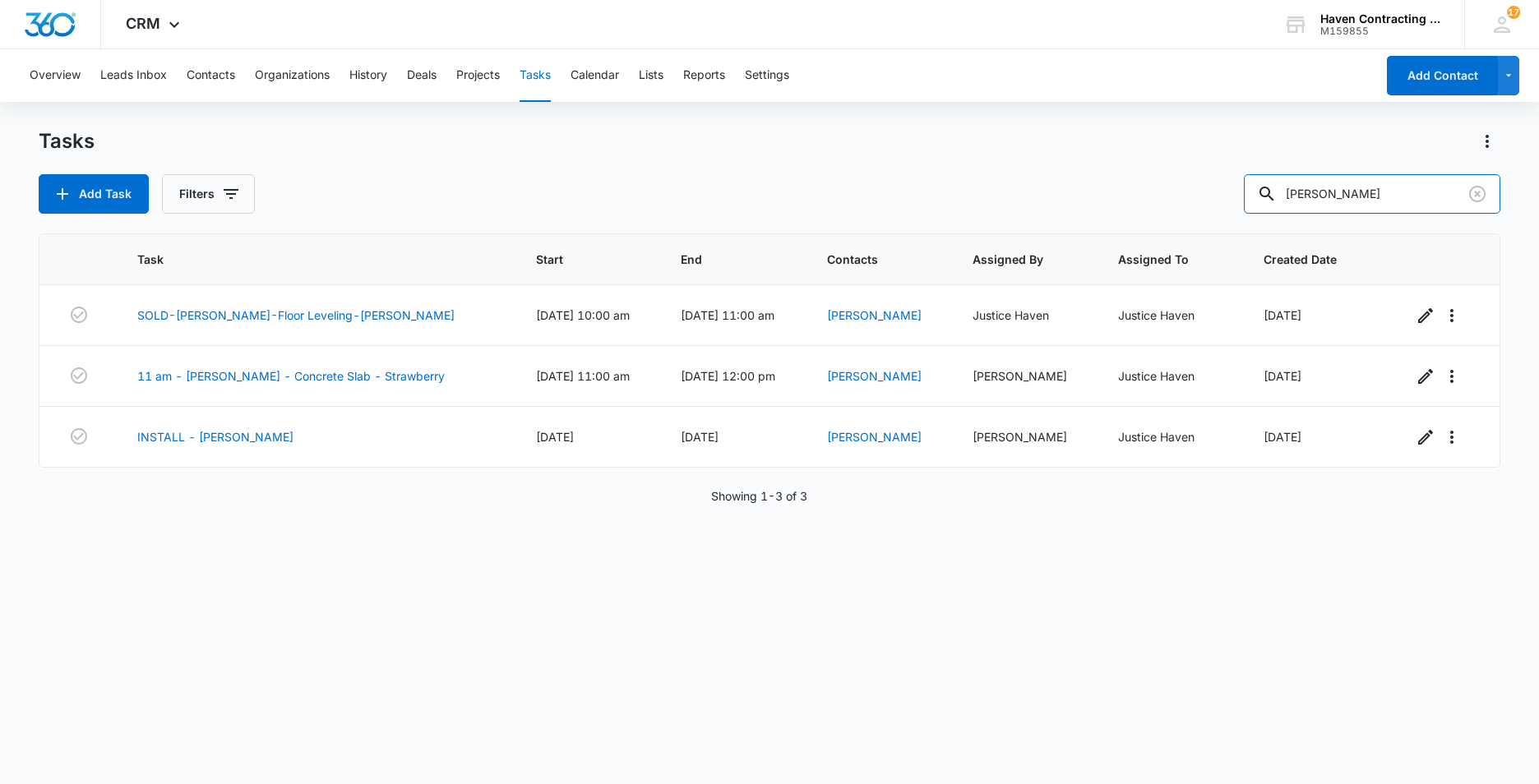
type input "lawson"
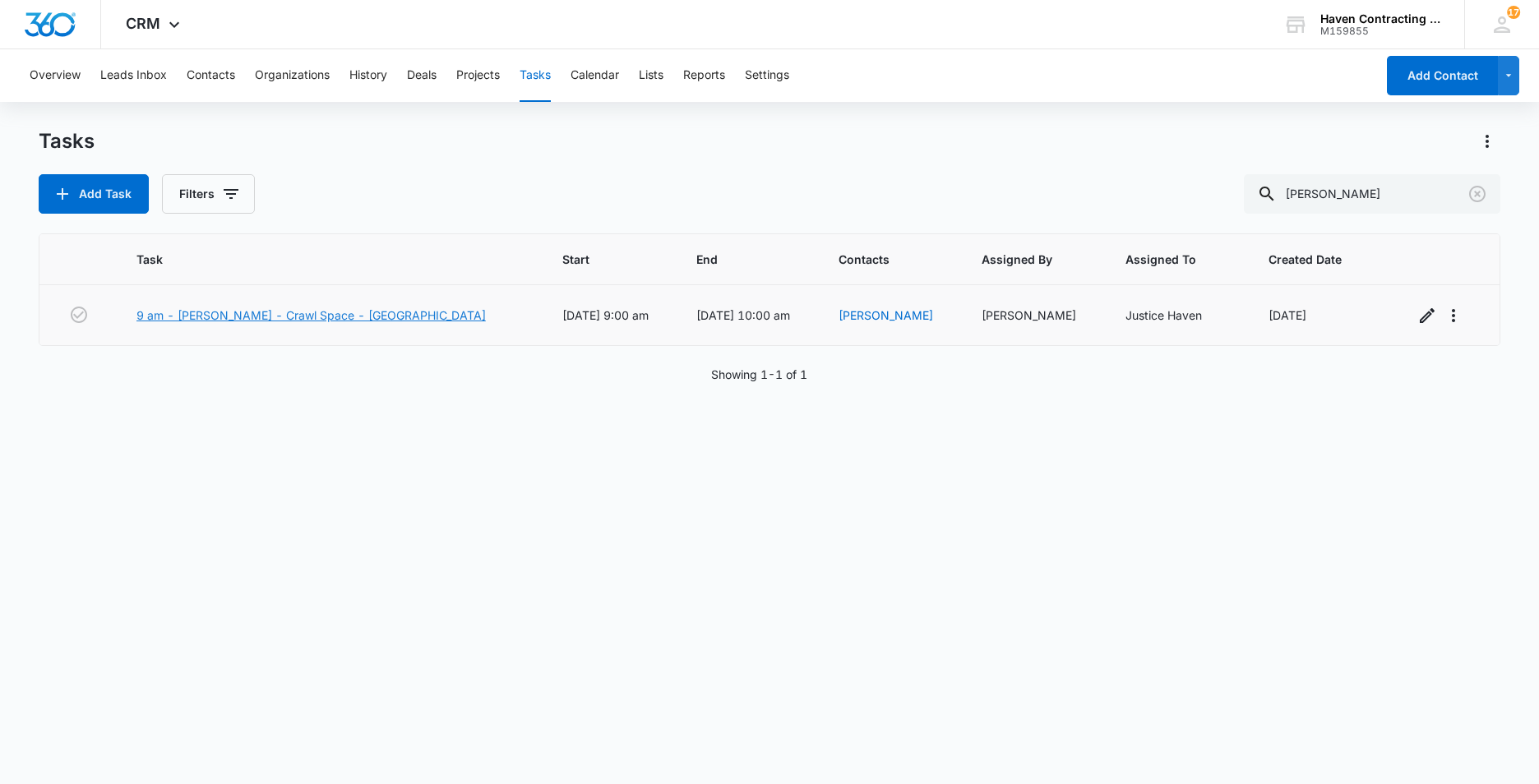
click at [363, 317] on link "9 am - Frank Lawson - Crawl Space - Batesville" at bounding box center [311, 314] width 349 height 17
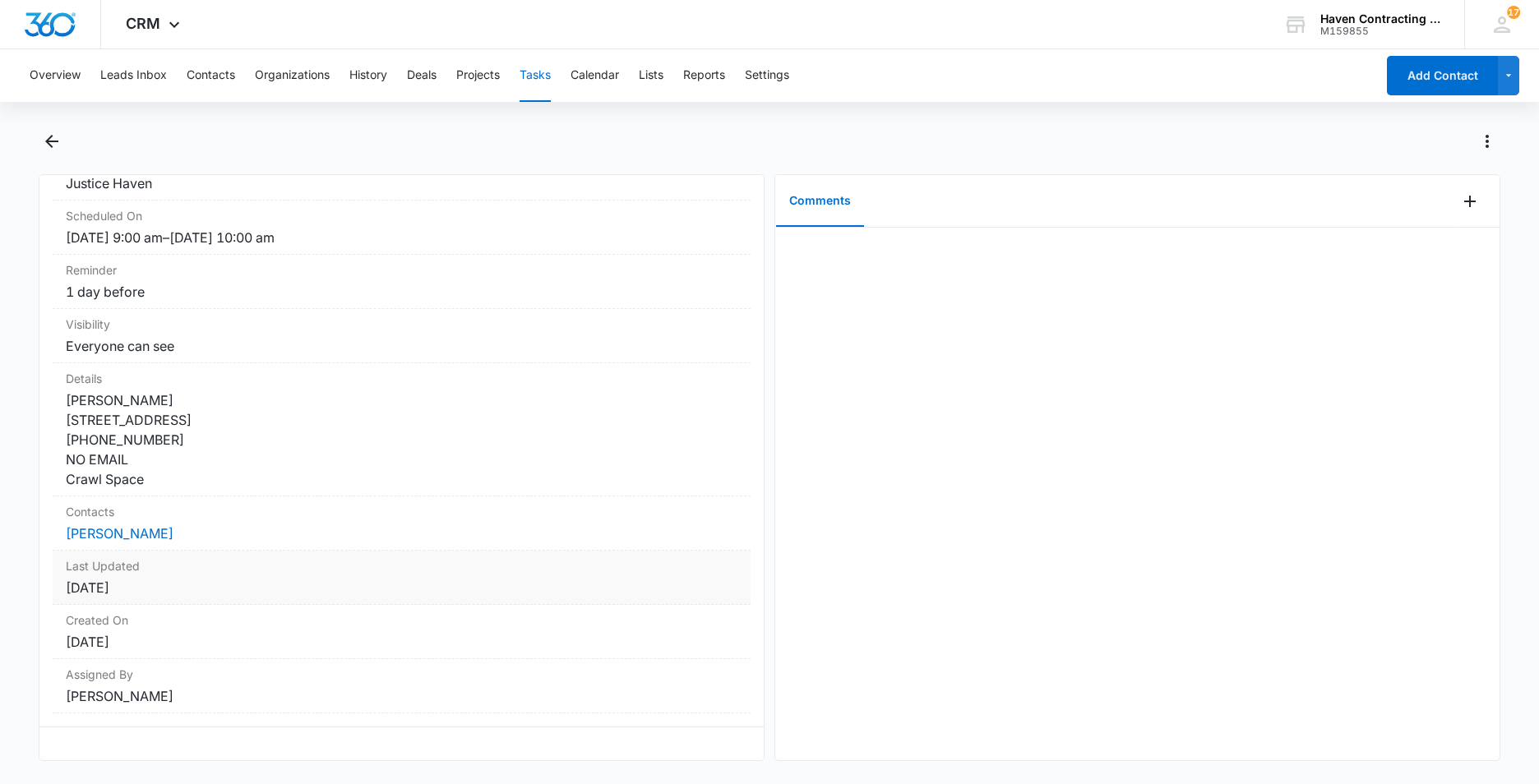
scroll to position [196, 0]
click at [616, 78] on button "Calendar" at bounding box center [594, 76] width 49 height 53
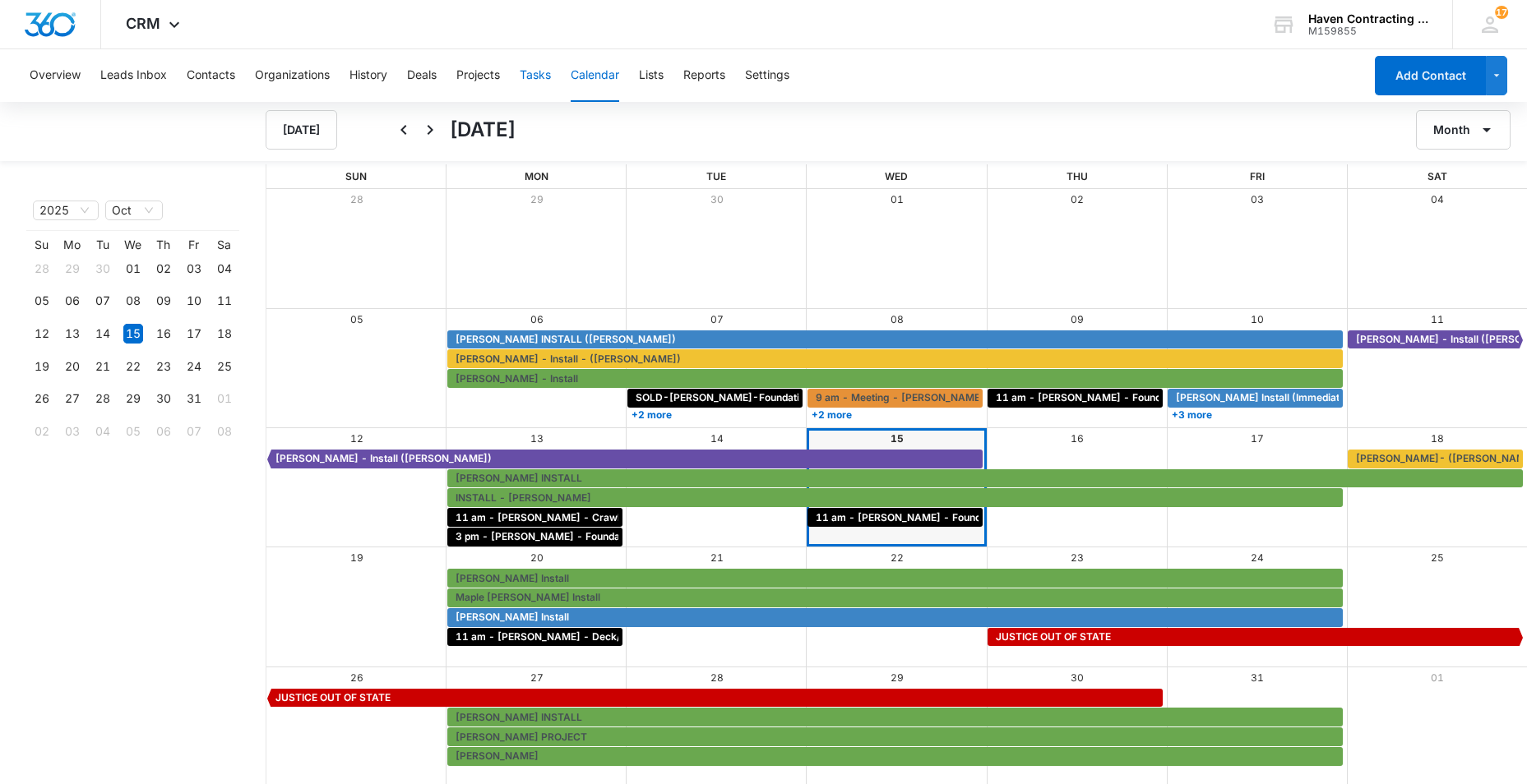
click at [541, 81] on button "Tasks" at bounding box center [535, 76] width 31 height 53
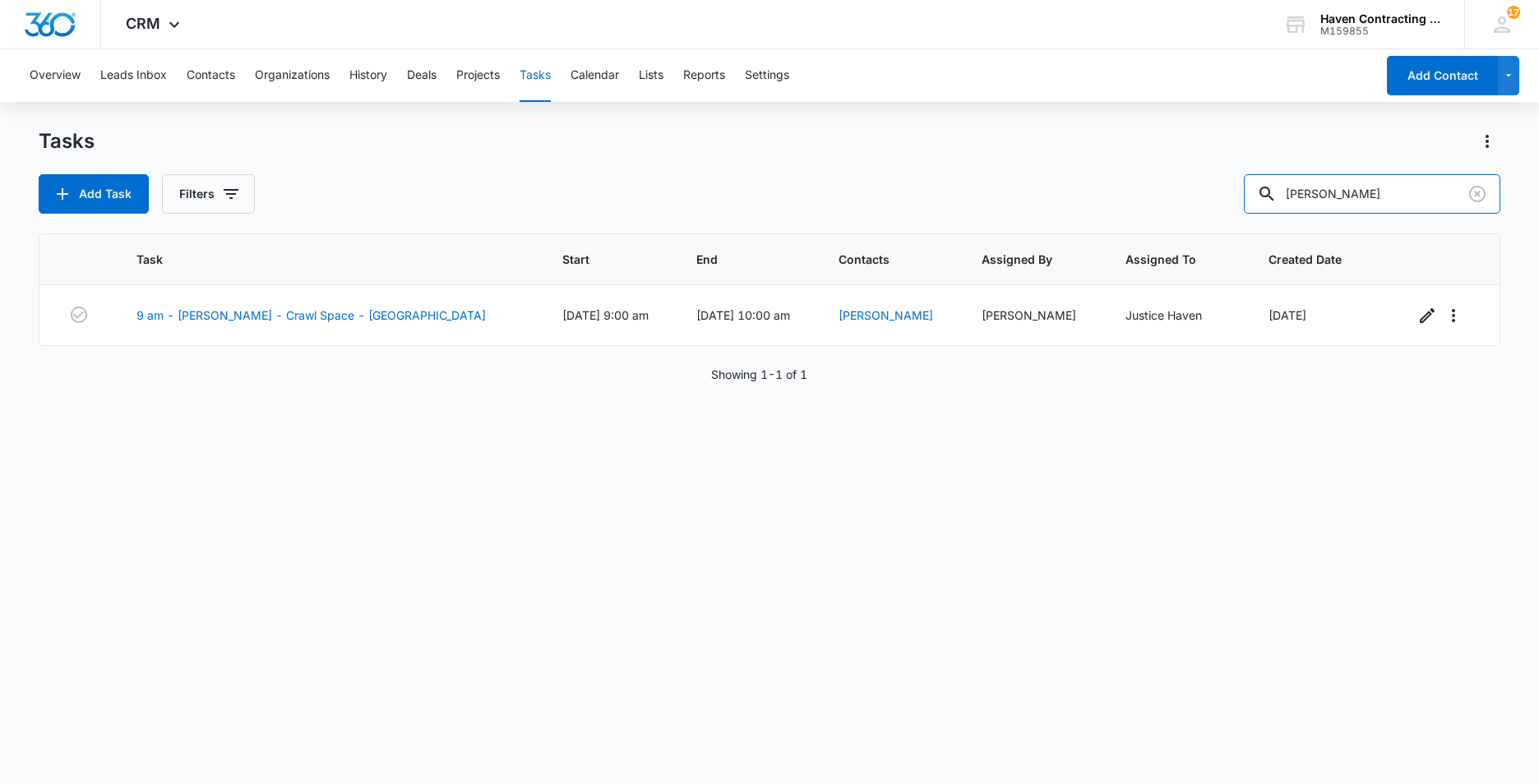
drag, startPoint x: 1350, startPoint y: 195, endPoint x: 1112, endPoint y: 210, distance: 238.5
click at [1112, 210] on div "Add Task Filters lawson" at bounding box center [770, 194] width 1462 height 40
click at [536, 84] on button "Tasks" at bounding box center [535, 76] width 31 height 53
drag, startPoint x: 1359, startPoint y: 191, endPoint x: 969, endPoint y: 222, distance: 391.2
click at [1098, 205] on div "Add Task Filters bentley" at bounding box center [770, 194] width 1462 height 40
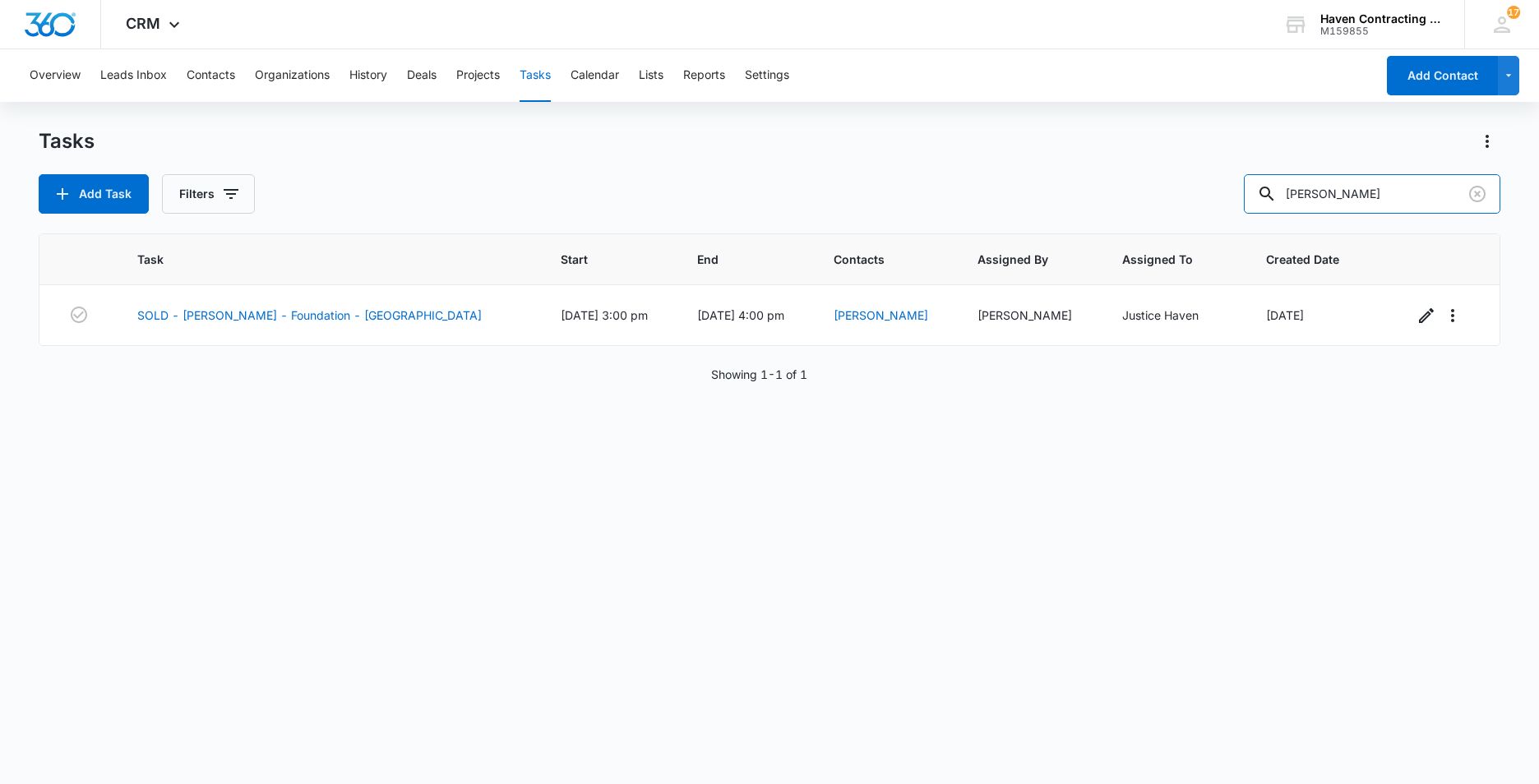
type input "[PERSON_NAME]"
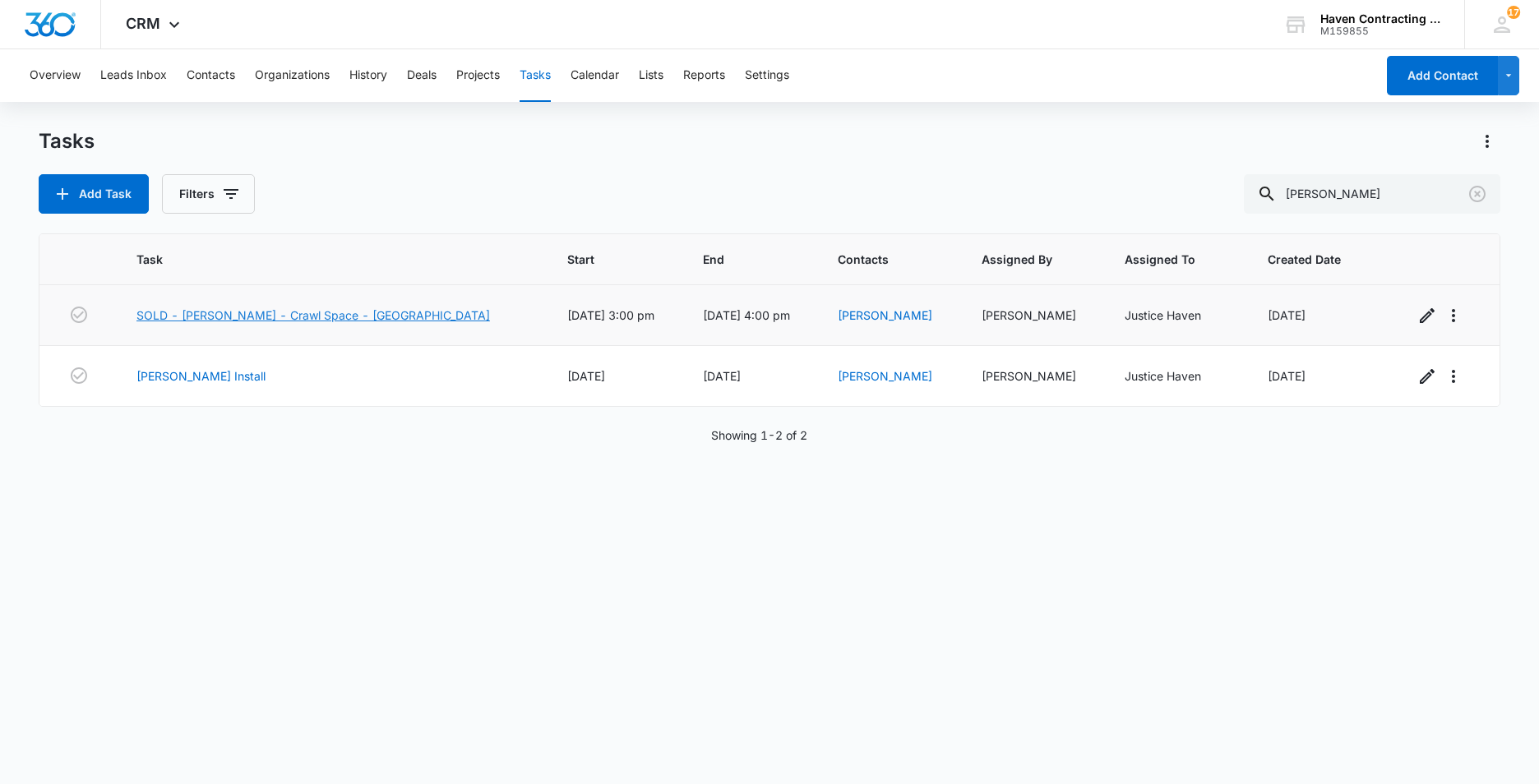
click at [203, 317] on link "SOLD - [PERSON_NAME] - Crawl Space - [GEOGRAPHIC_DATA]" at bounding box center [313, 314] width 353 height 17
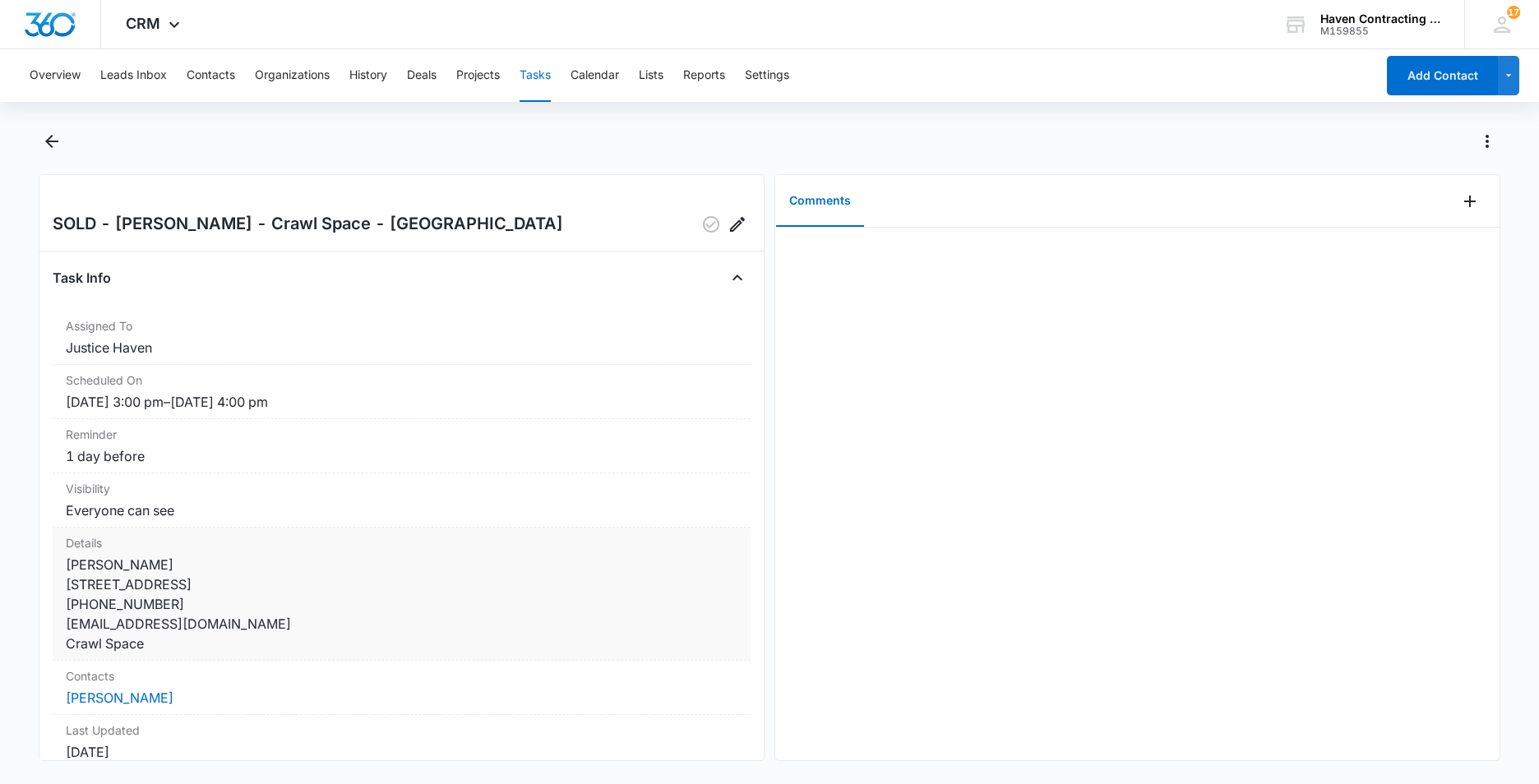
scroll to position [164, 0]
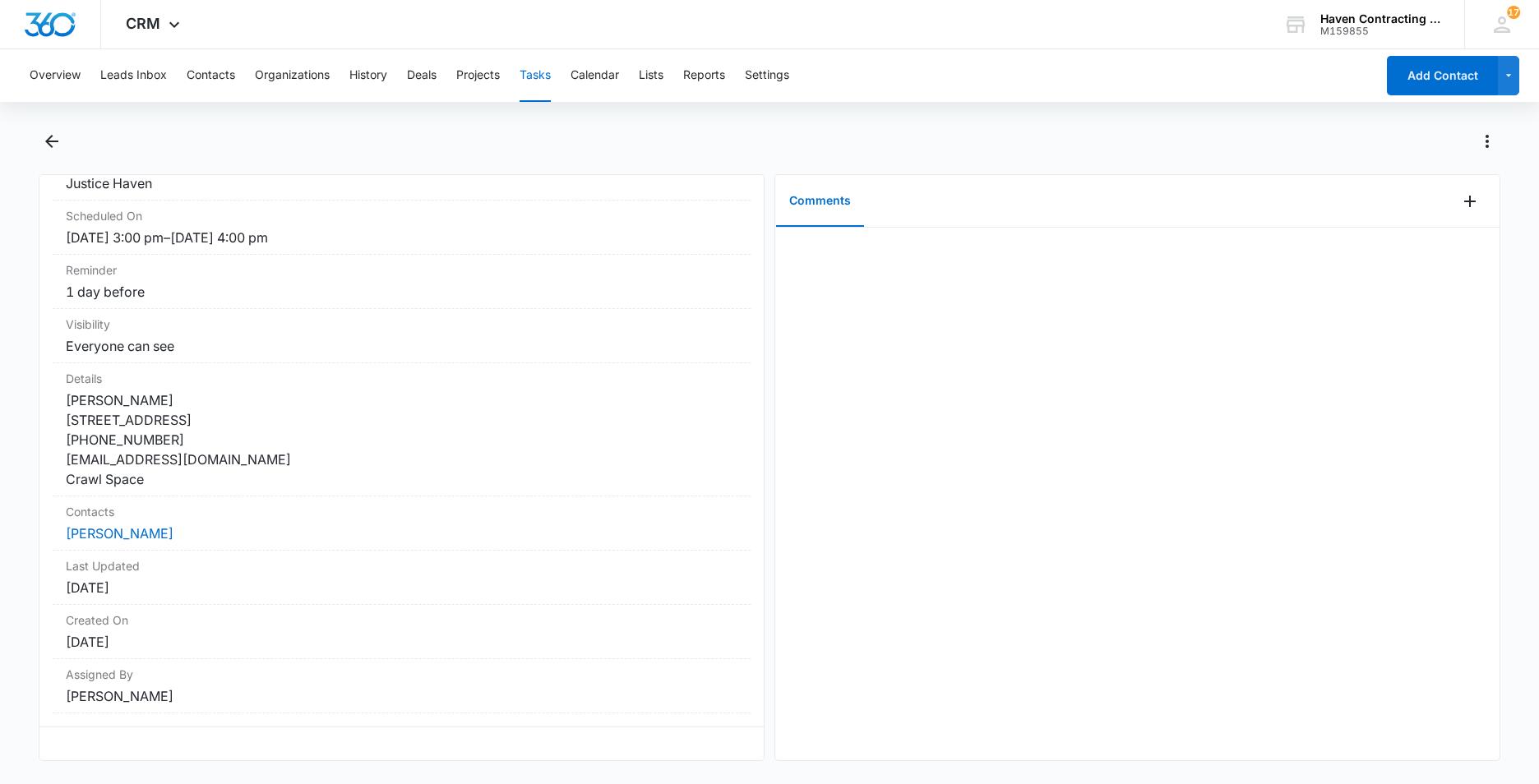
click at [537, 78] on button "Tasks" at bounding box center [535, 76] width 31 height 53
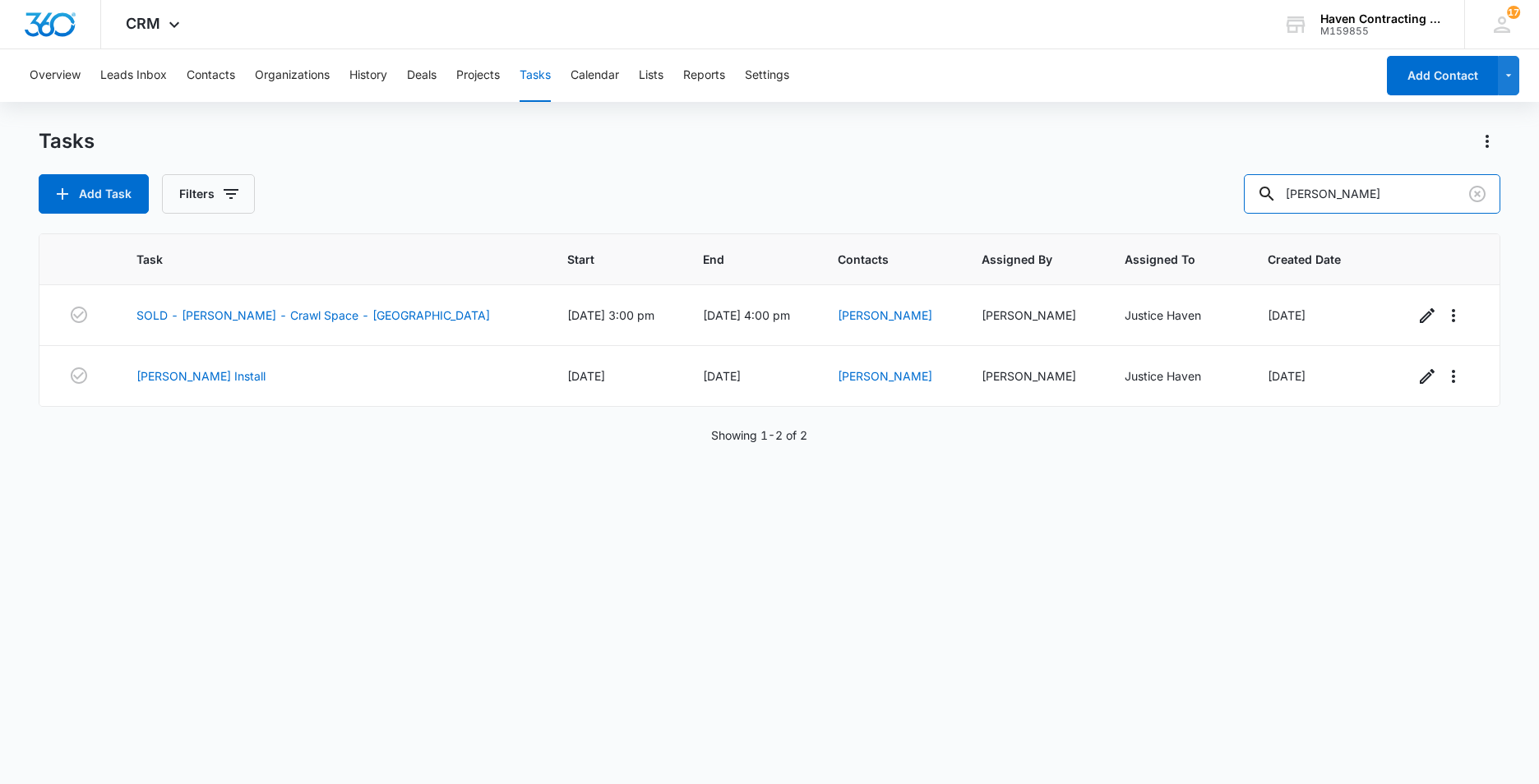
drag, startPoint x: 1364, startPoint y: 200, endPoint x: 1141, endPoint y: 219, distance: 223.8
click at [1218, 216] on div "Tasks Add Task Filters [PERSON_NAME] Task Start End Contacts Assigned By Assign…" at bounding box center [770, 456] width 1462 height 655
type input "[PERSON_NAME]"
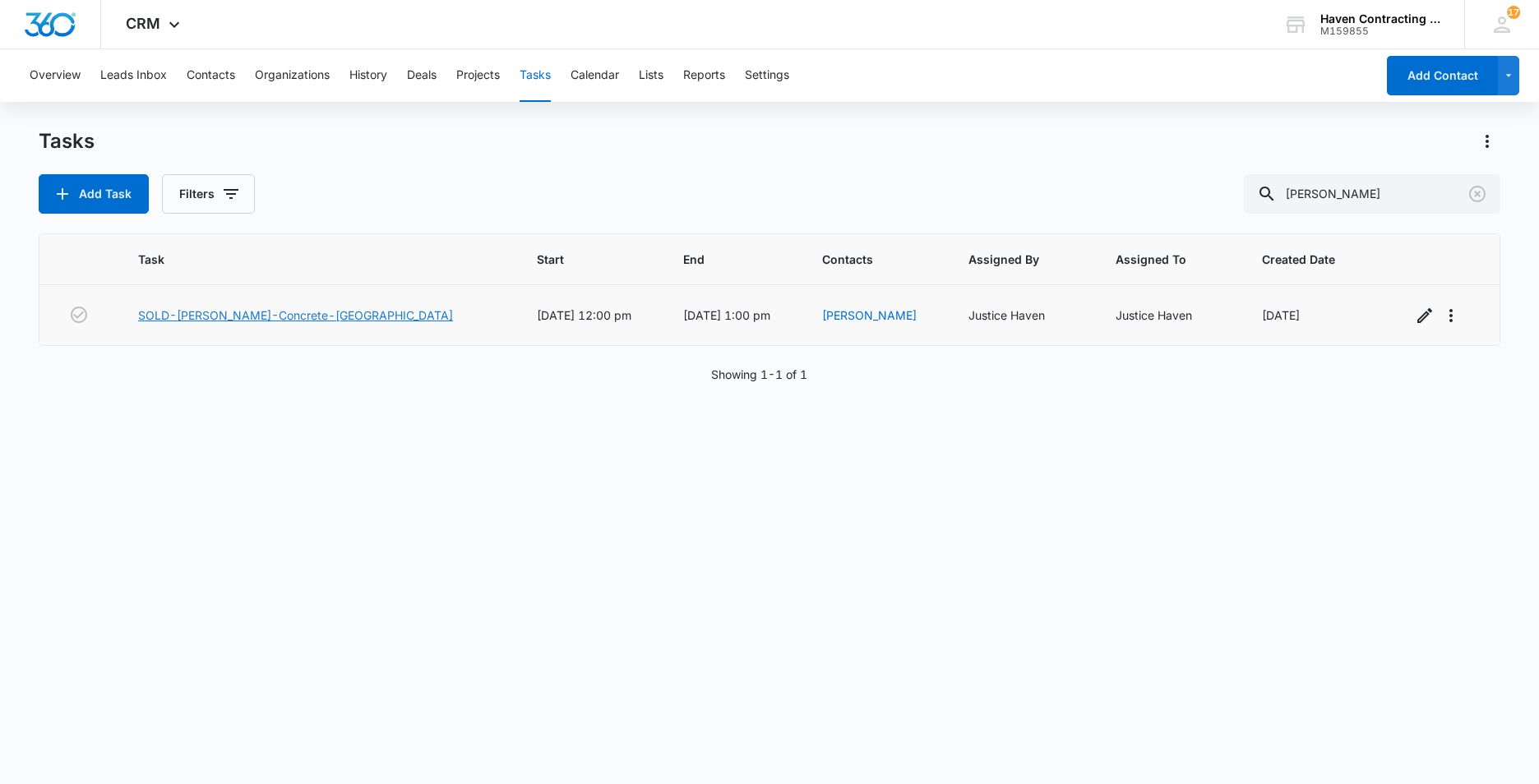
click at [220, 316] on link "SOLD-[PERSON_NAME]-Concrete-[GEOGRAPHIC_DATA]" at bounding box center [296, 314] width 315 height 17
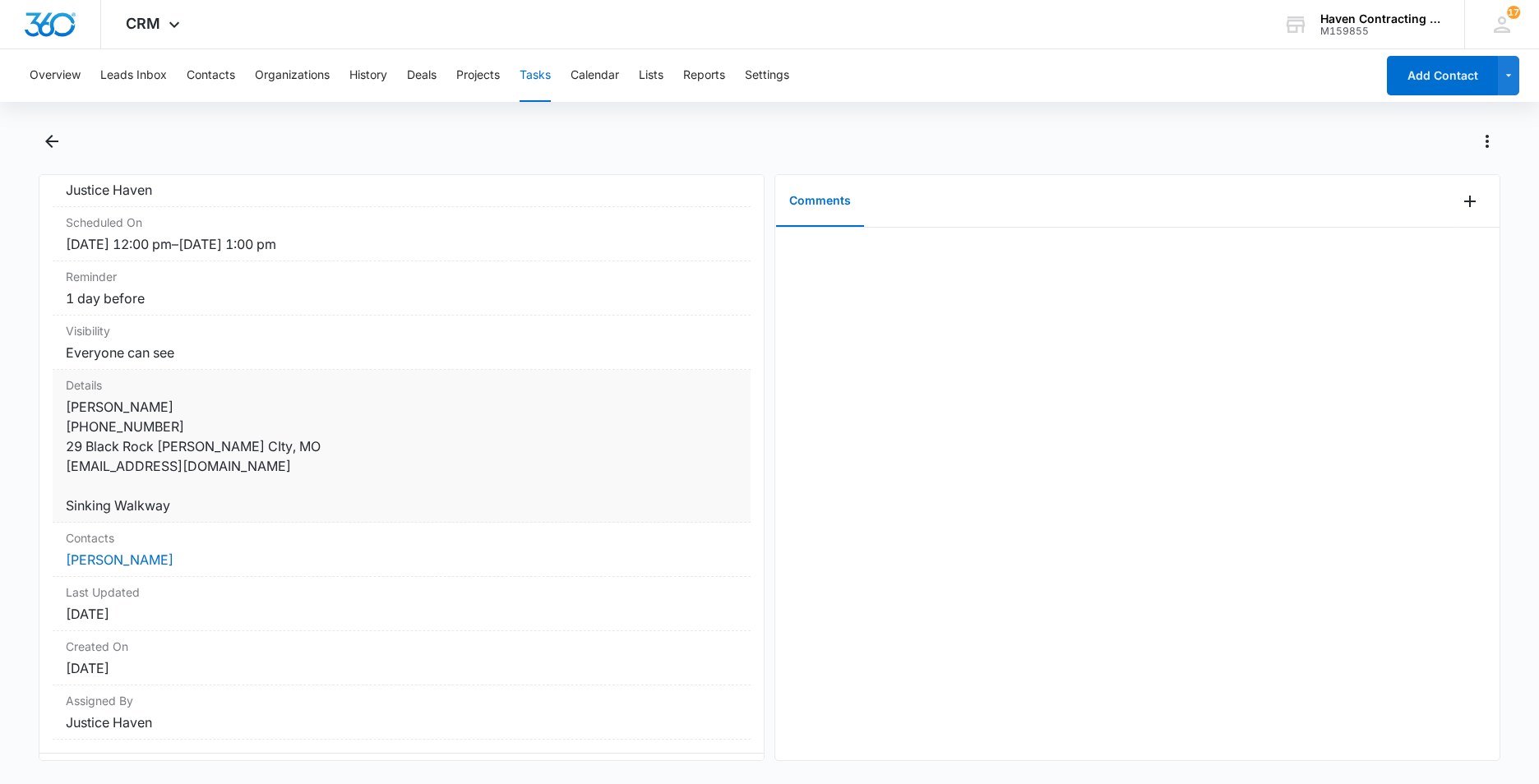
scroll to position [164, 0]
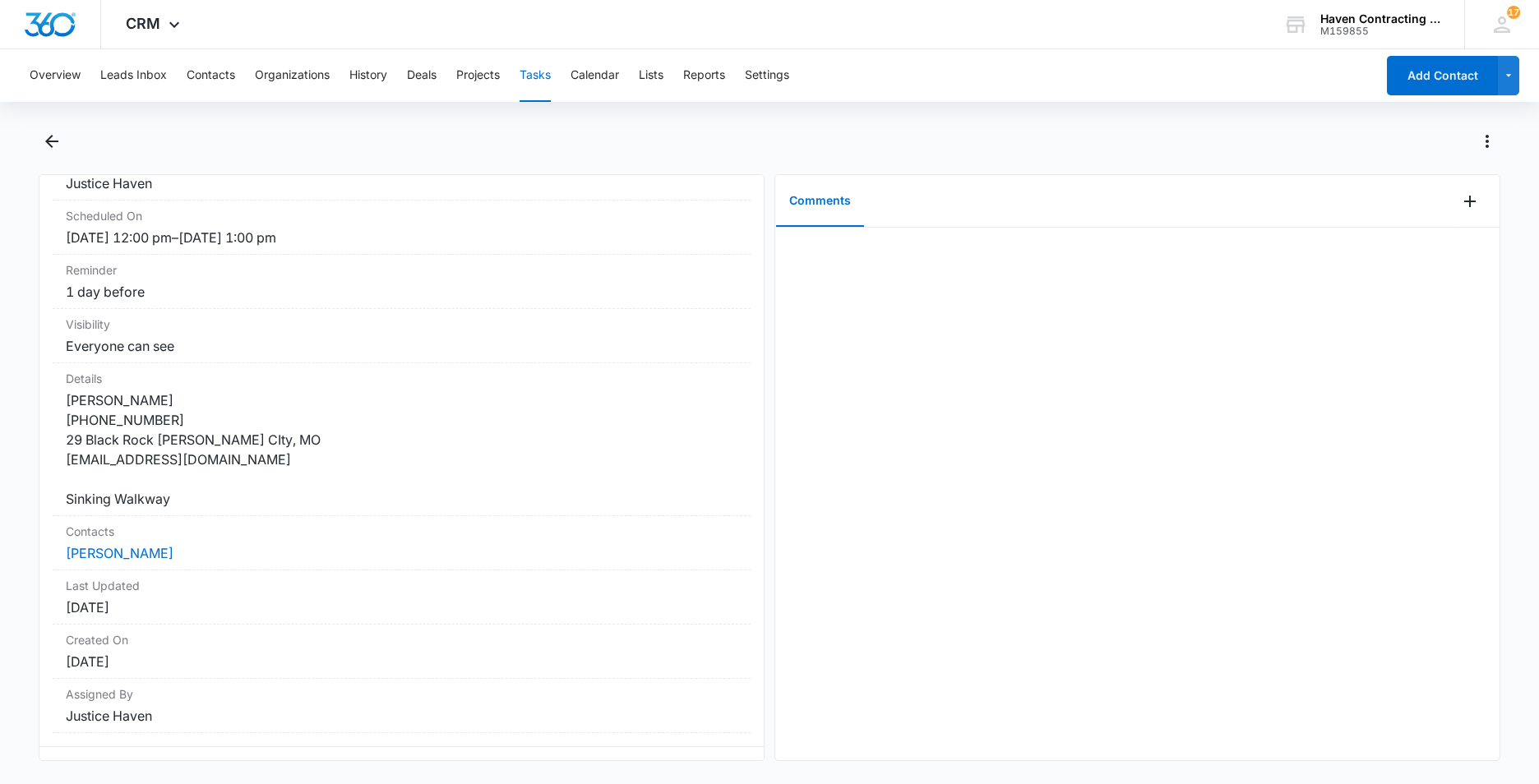
click at [540, 75] on button "Tasks" at bounding box center [535, 76] width 31 height 53
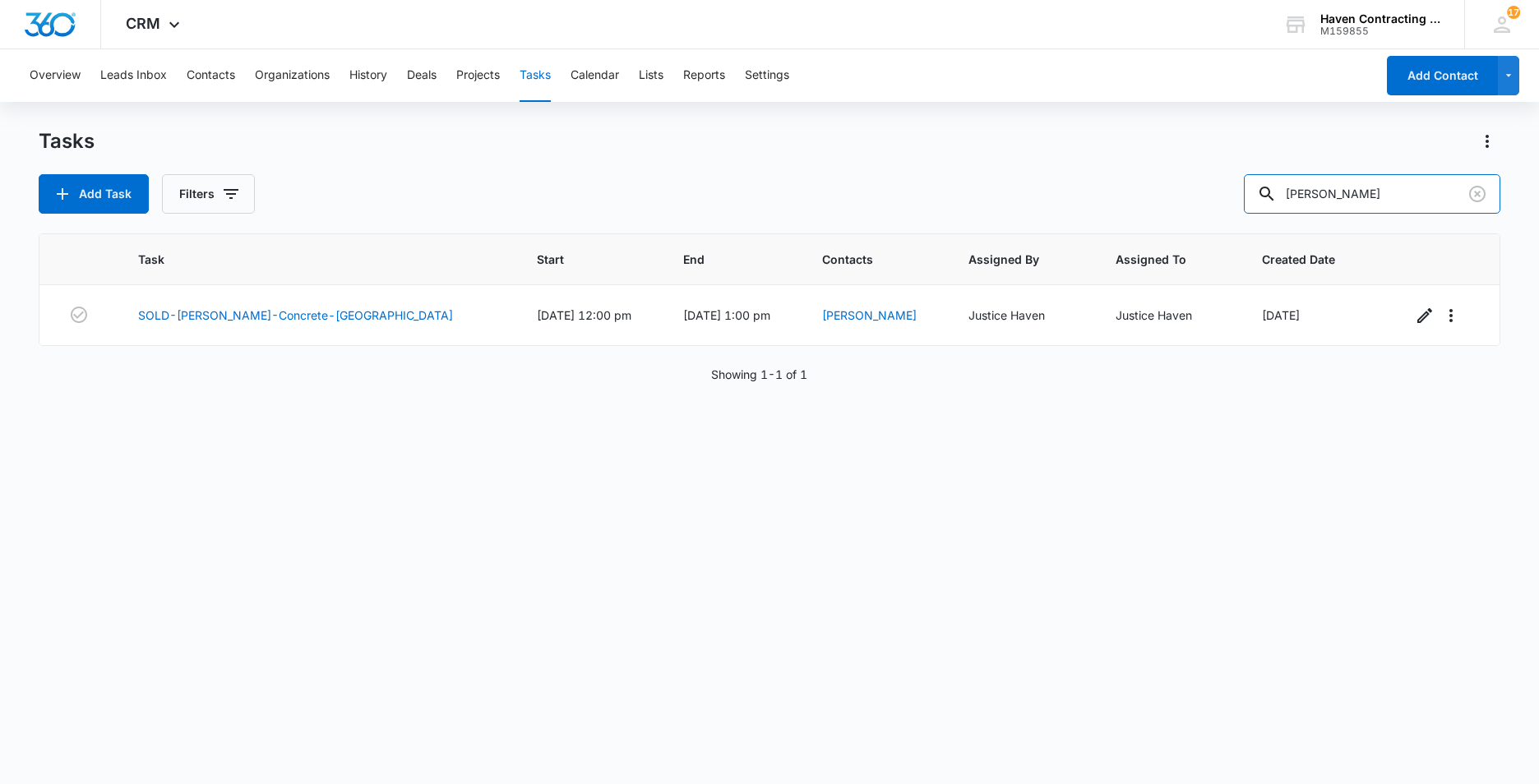
drag, startPoint x: 1370, startPoint y: 194, endPoint x: 858, endPoint y: 237, distance: 513.8
click at [1020, 220] on div "Tasks Add Task Filters hazelbaker Task Start End Contacts Assigned By Assigned …" at bounding box center [770, 456] width 1462 height 655
type input "[PERSON_NAME]"
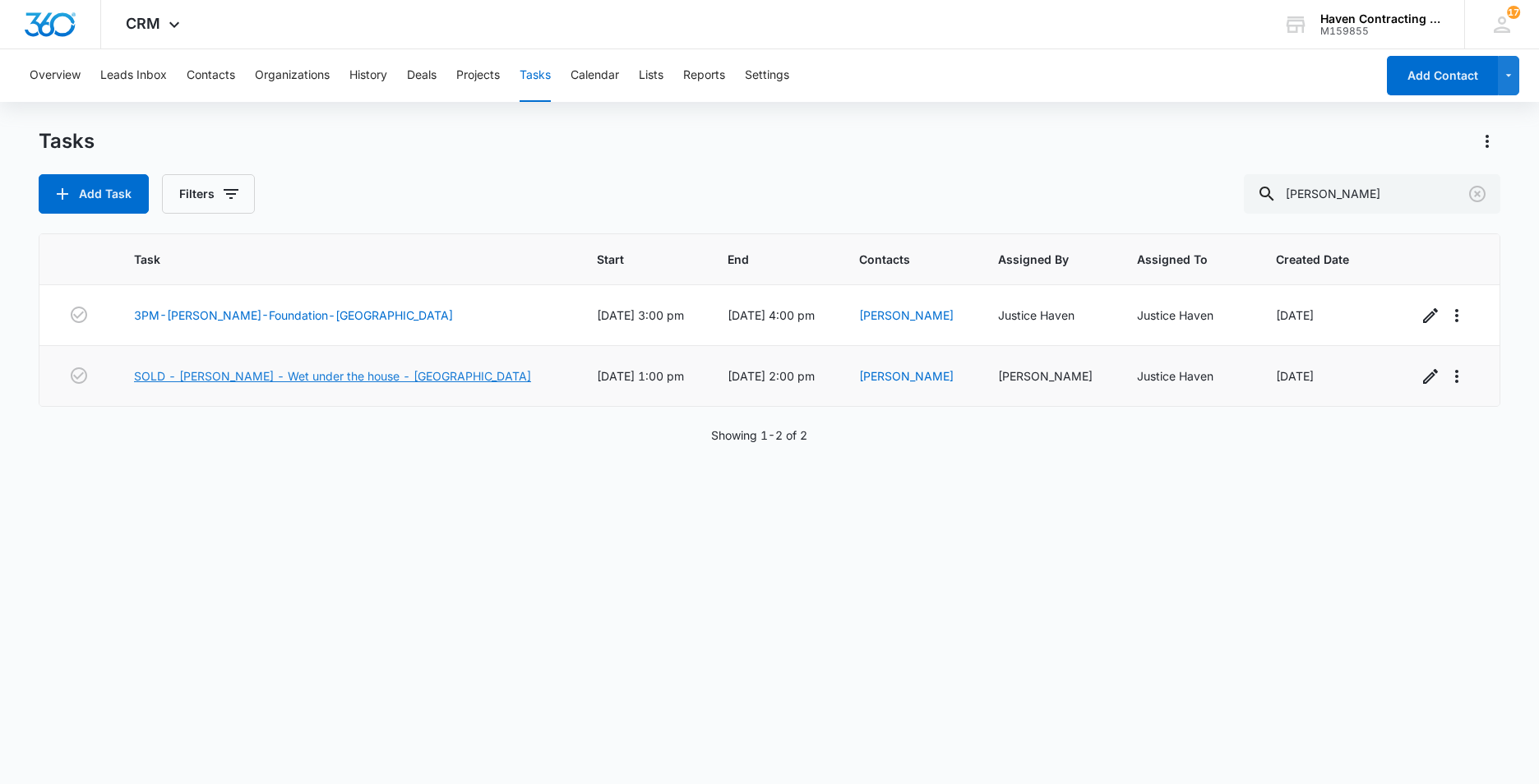
click at [225, 376] on link "SOLD - Nancy Wren - Wet under the house - Batesville" at bounding box center [332, 375] width 397 height 17
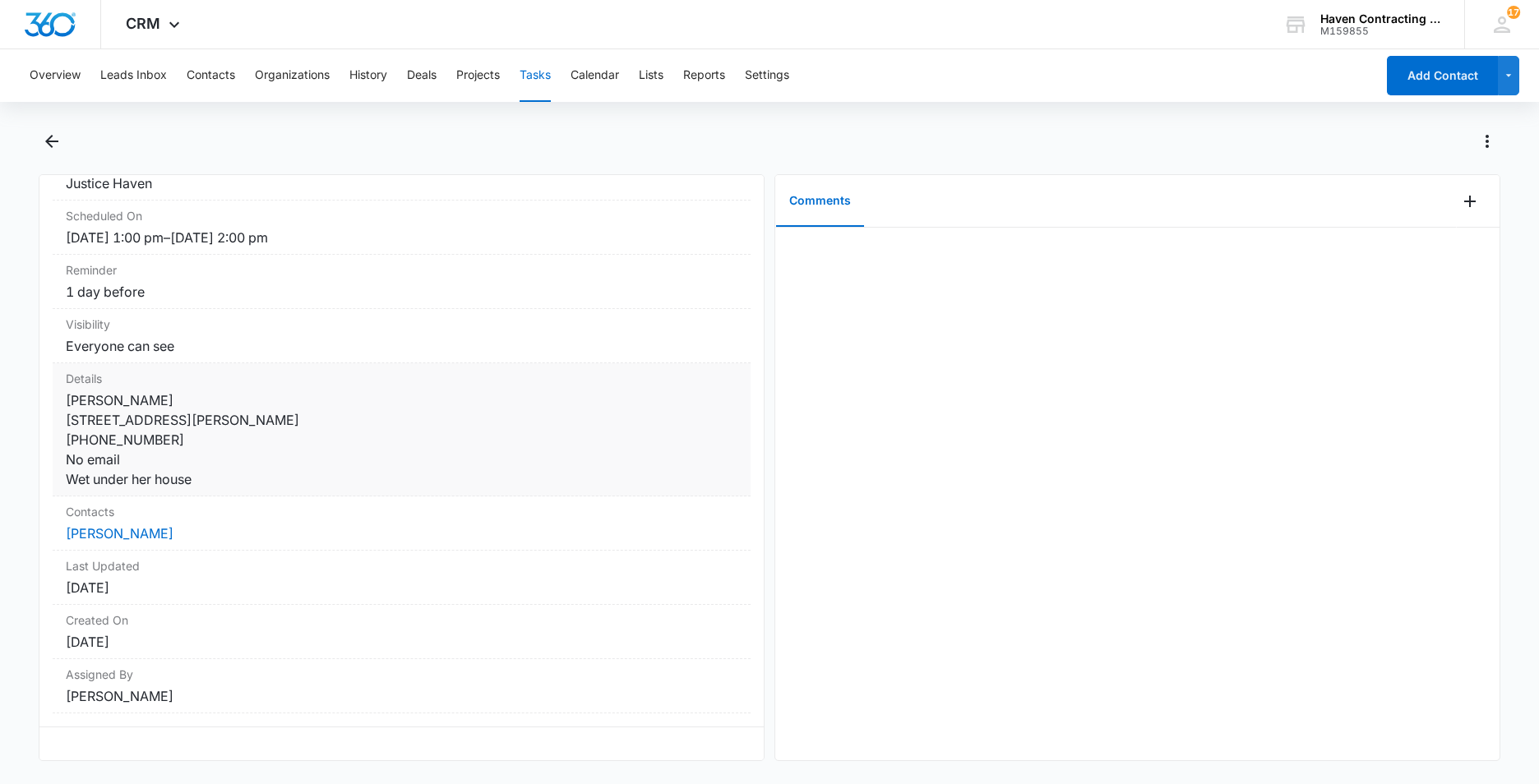
scroll to position [196, 0]
click at [535, 78] on button "Tasks" at bounding box center [535, 76] width 31 height 53
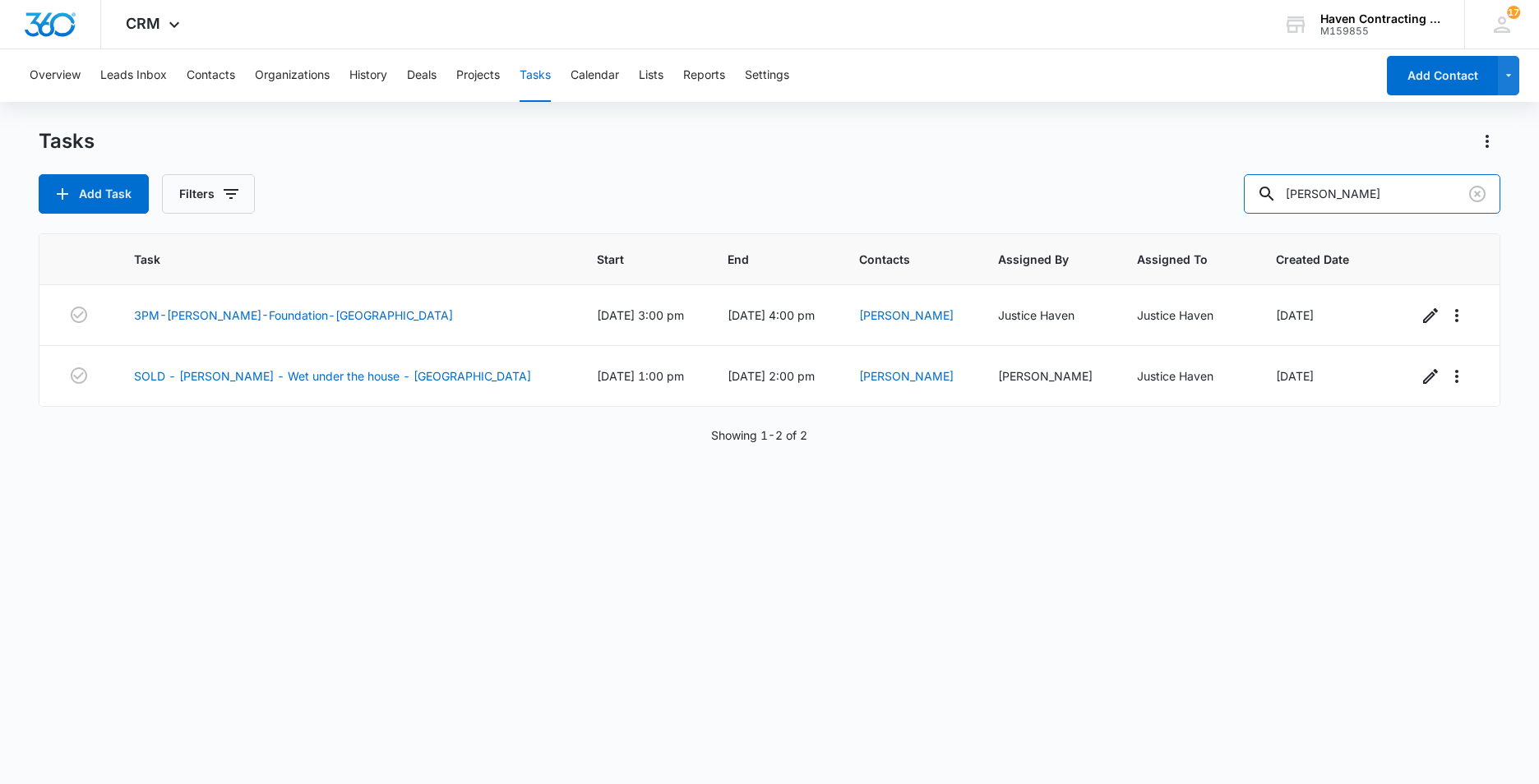
drag, startPoint x: 1342, startPoint y: 196, endPoint x: 947, endPoint y: 267, distance: 401.3
click at [1204, 210] on div "Add Task Filters Wren" at bounding box center [770, 194] width 1462 height 40
type input "cook"
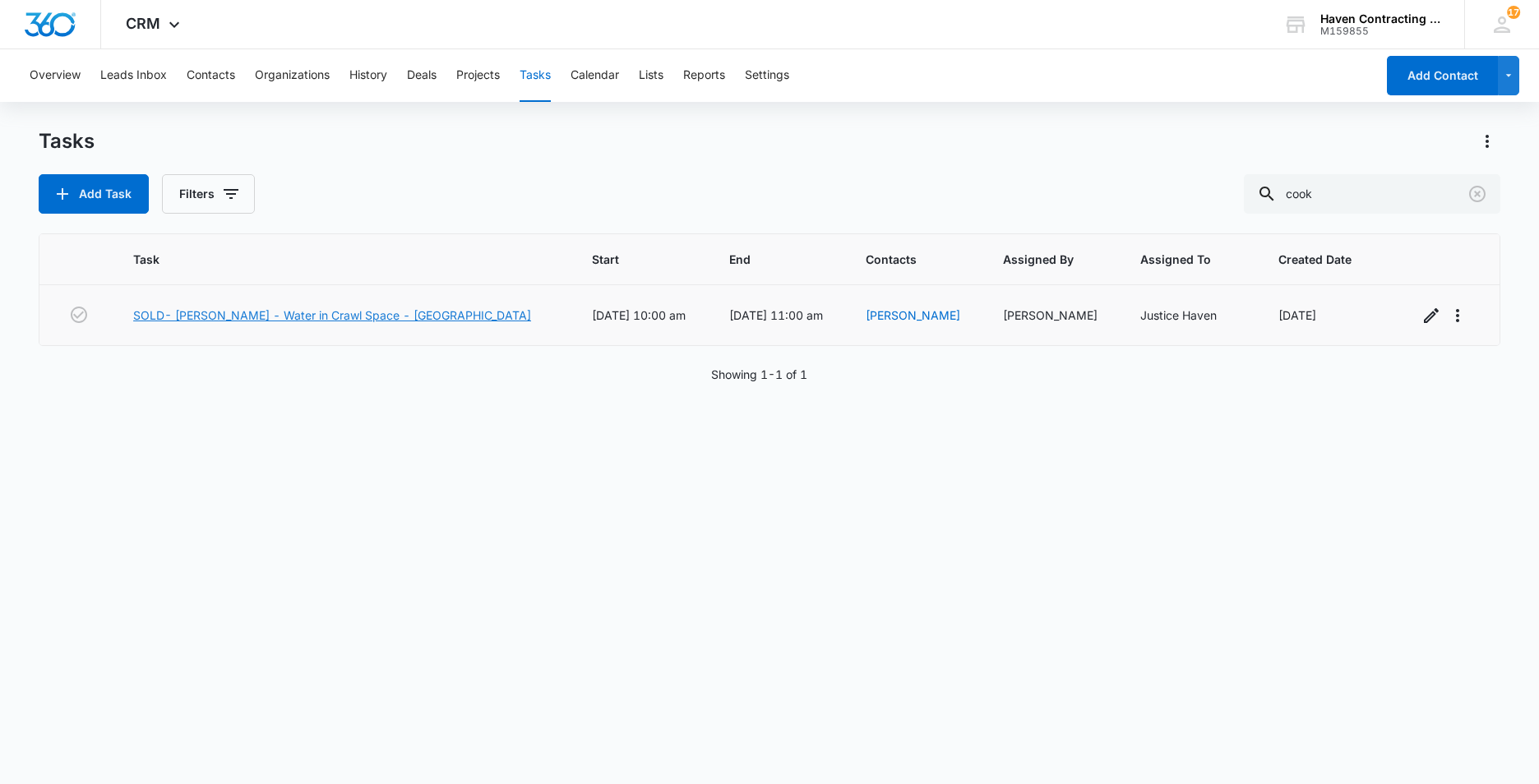
click at [168, 316] on link "SOLD- [PERSON_NAME] - Water in Crawl Space - [GEOGRAPHIC_DATA]" at bounding box center [332, 314] width 398 height 17
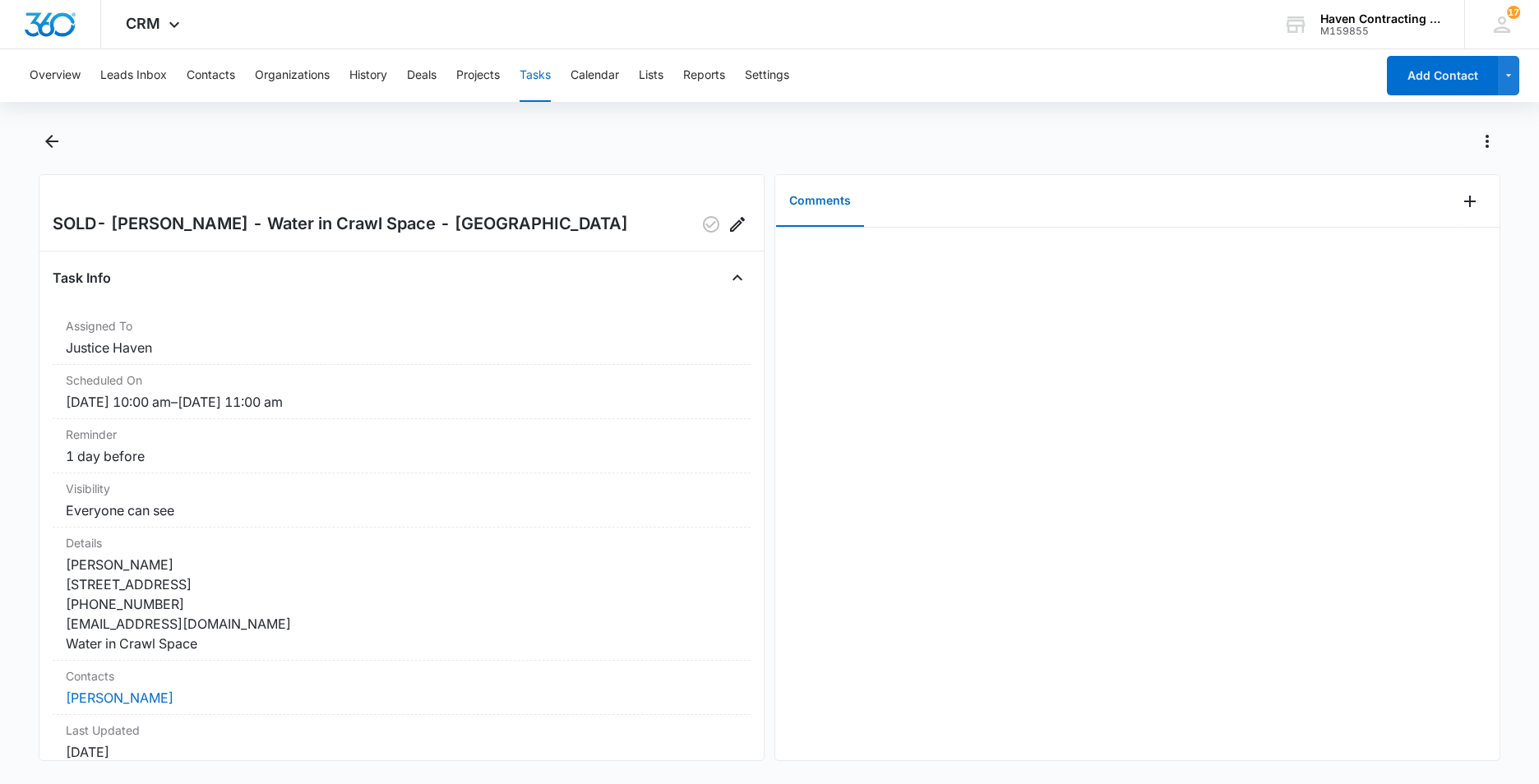
click at [547, 76] on button "Tasks" at bounding box center [535, 76] width 31 height 53
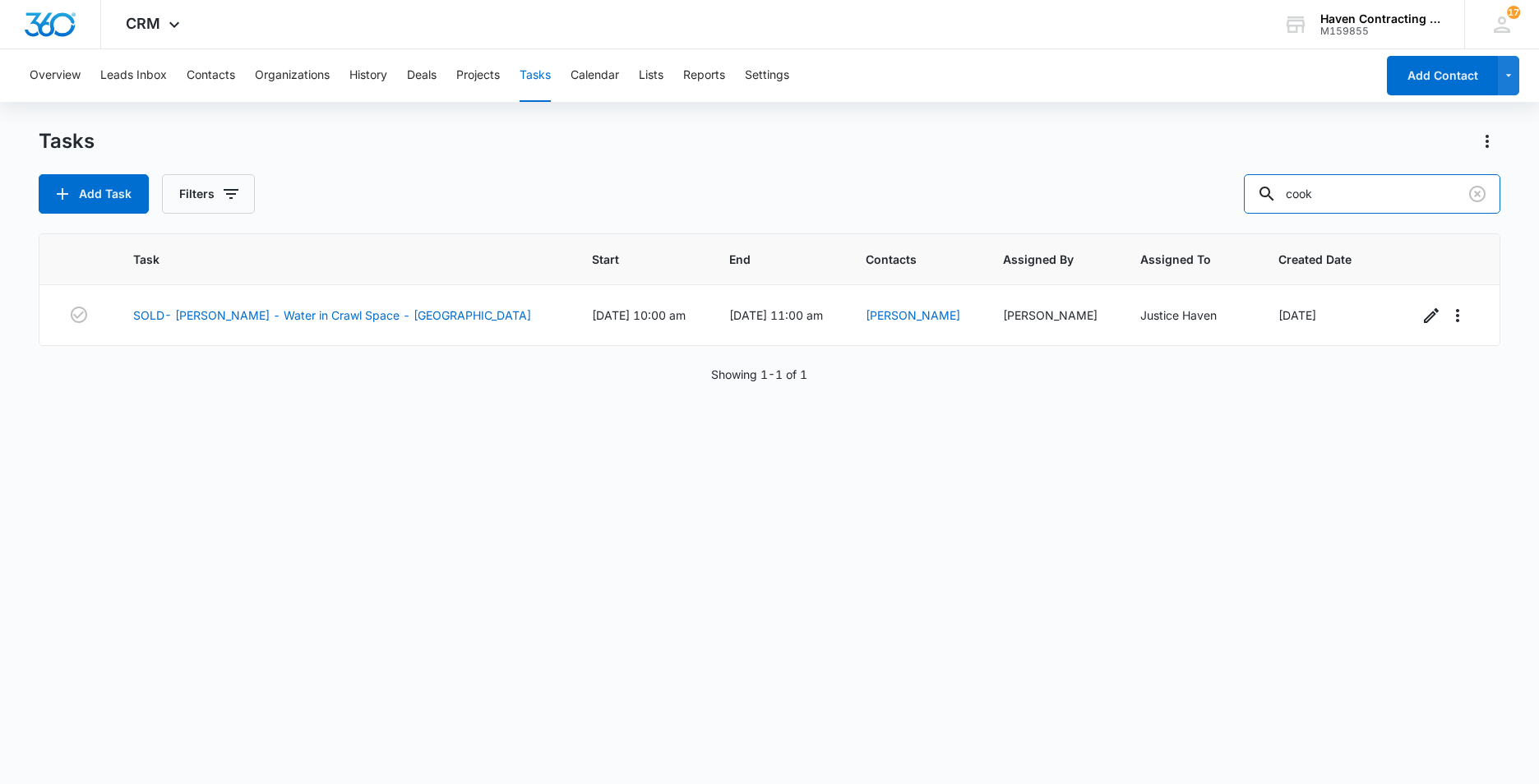
drag, startPoint x: 1354, startPoint y: 198, endPoint x: 906, endPoint y: 264, distance: 452.8
click at [1143, 243] on div "Tasks Add Task Filters cook Task Start End Contacts Assigned By Assigned To Cre…" at bounding box center [770, 456] width 1462 height 655
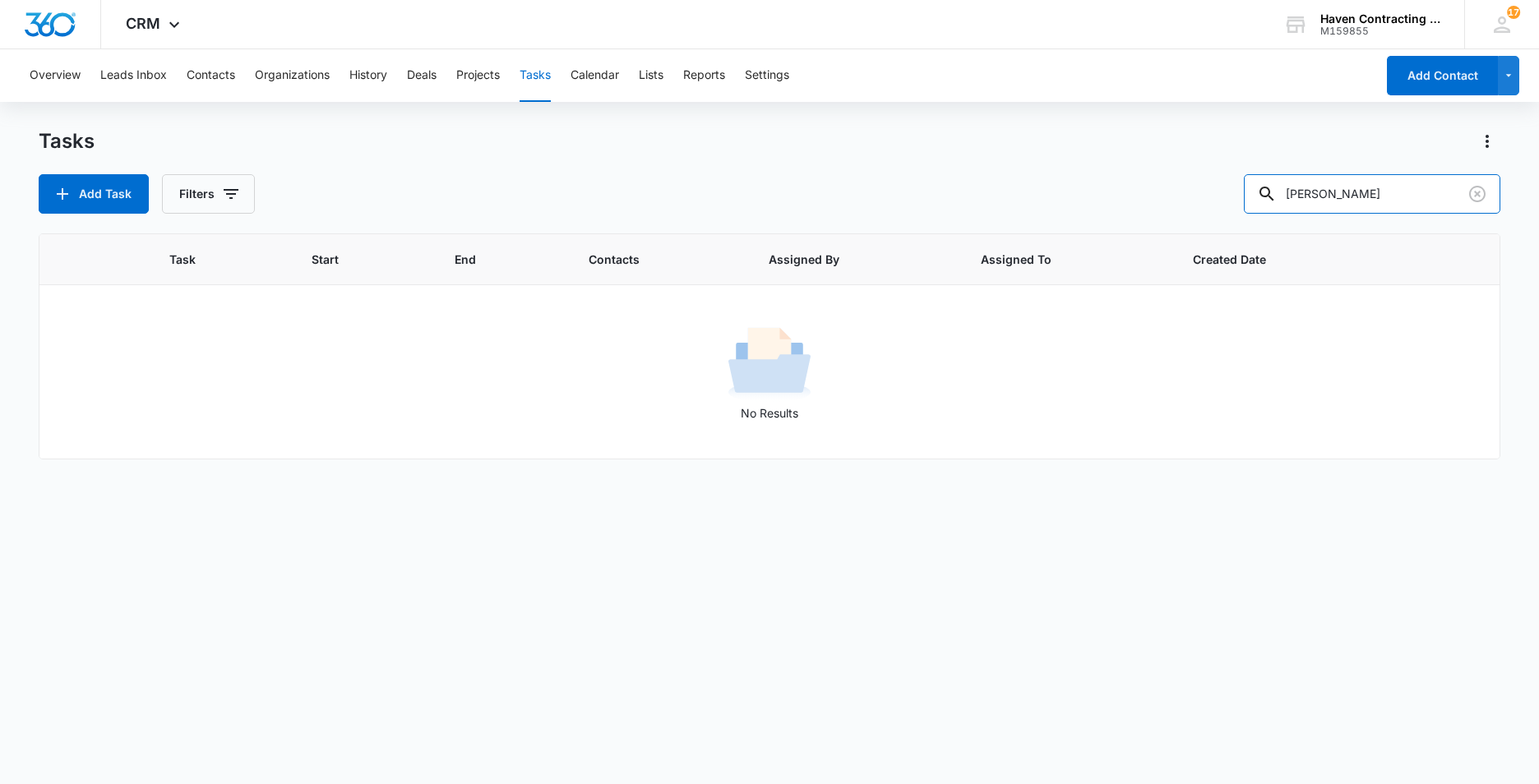
drag, startPoint x: 1334, startPoint y: 193, endPoint x: 1043, endPoint y: 210, distance: 291.5
click at [1077, 204] on div "Add Task Filters ochs" at bounding box center [770, 194] width 1462 height 40
type input "o"
type input "jones"
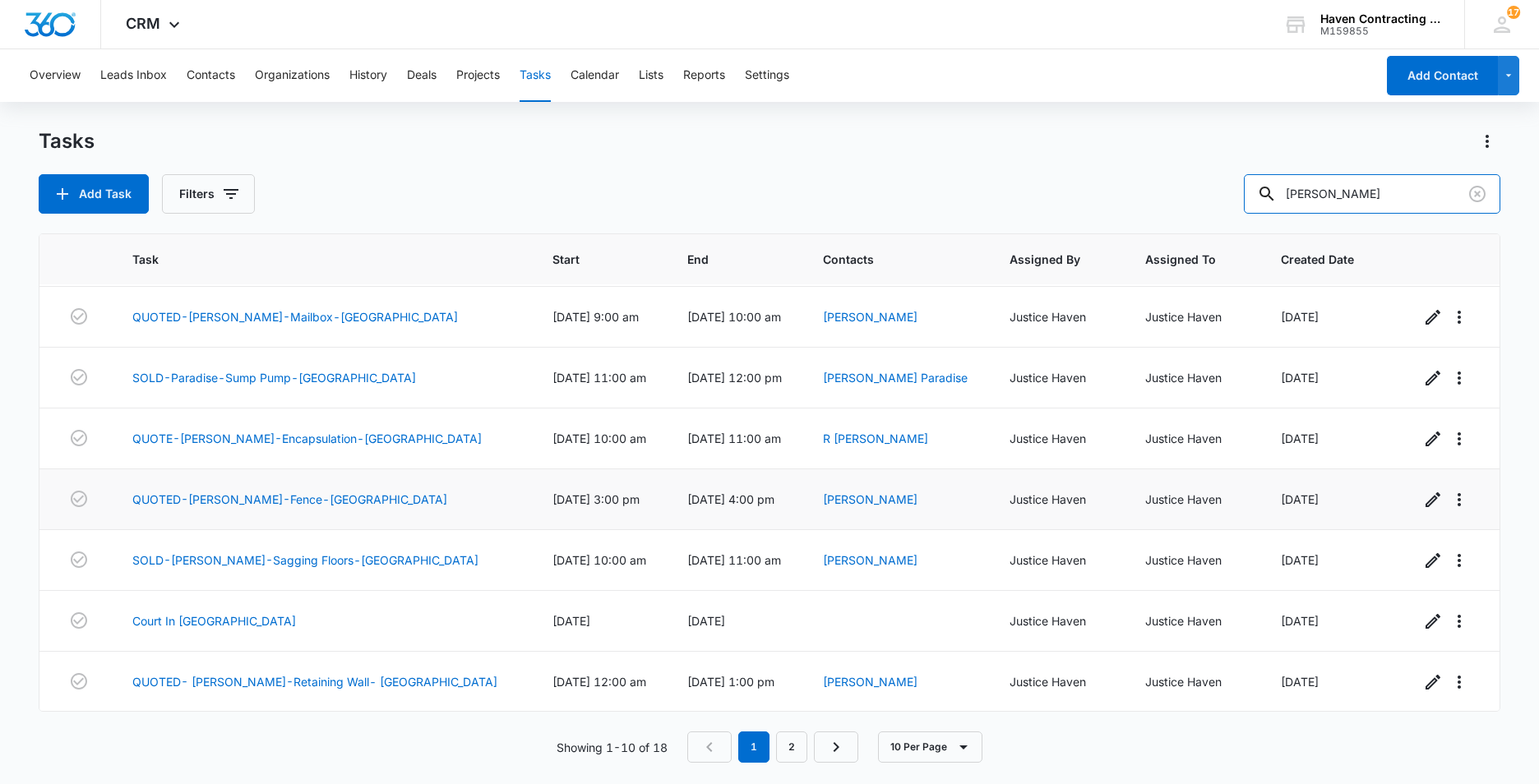
scroll to position [182, 0]
click at [204, 437] on link "QUOTE-Denton-Encapsulation-Jonesboro" at bounding box center [307, 437] width 349 height 17
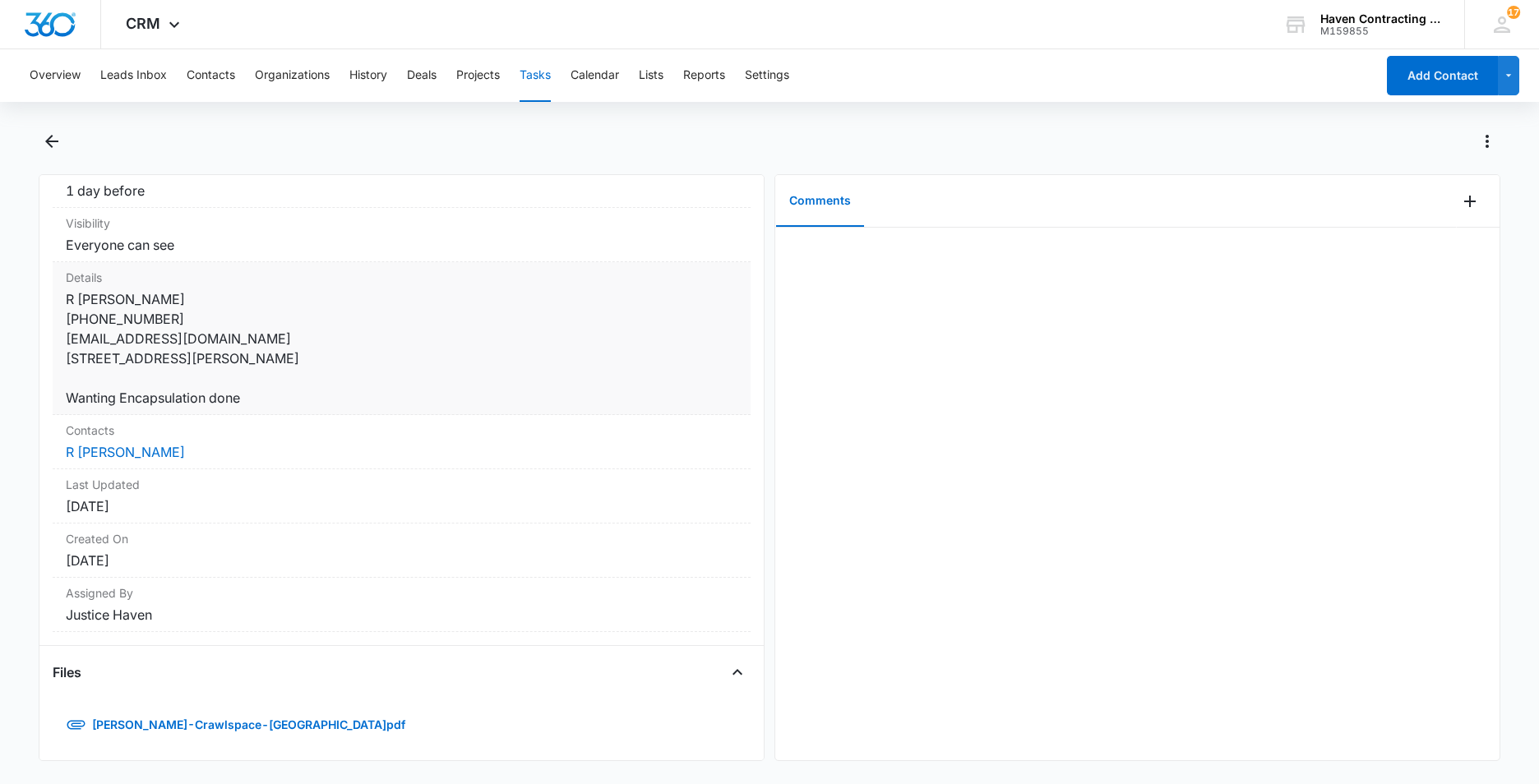
scroll to position [282, 0]
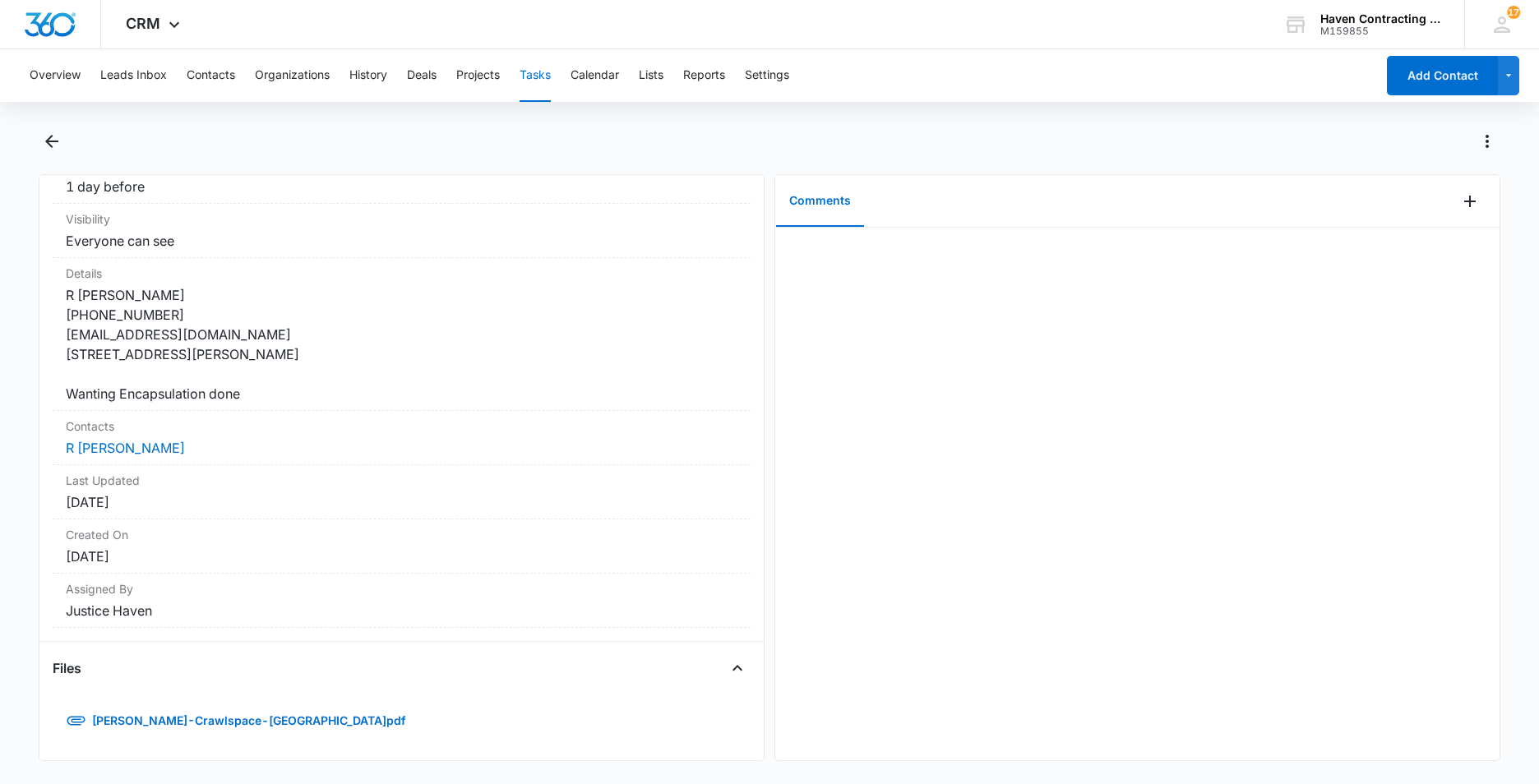
click at [537, 76] on button "Tasks" at bounding box center [535, 76] width 31 height 53
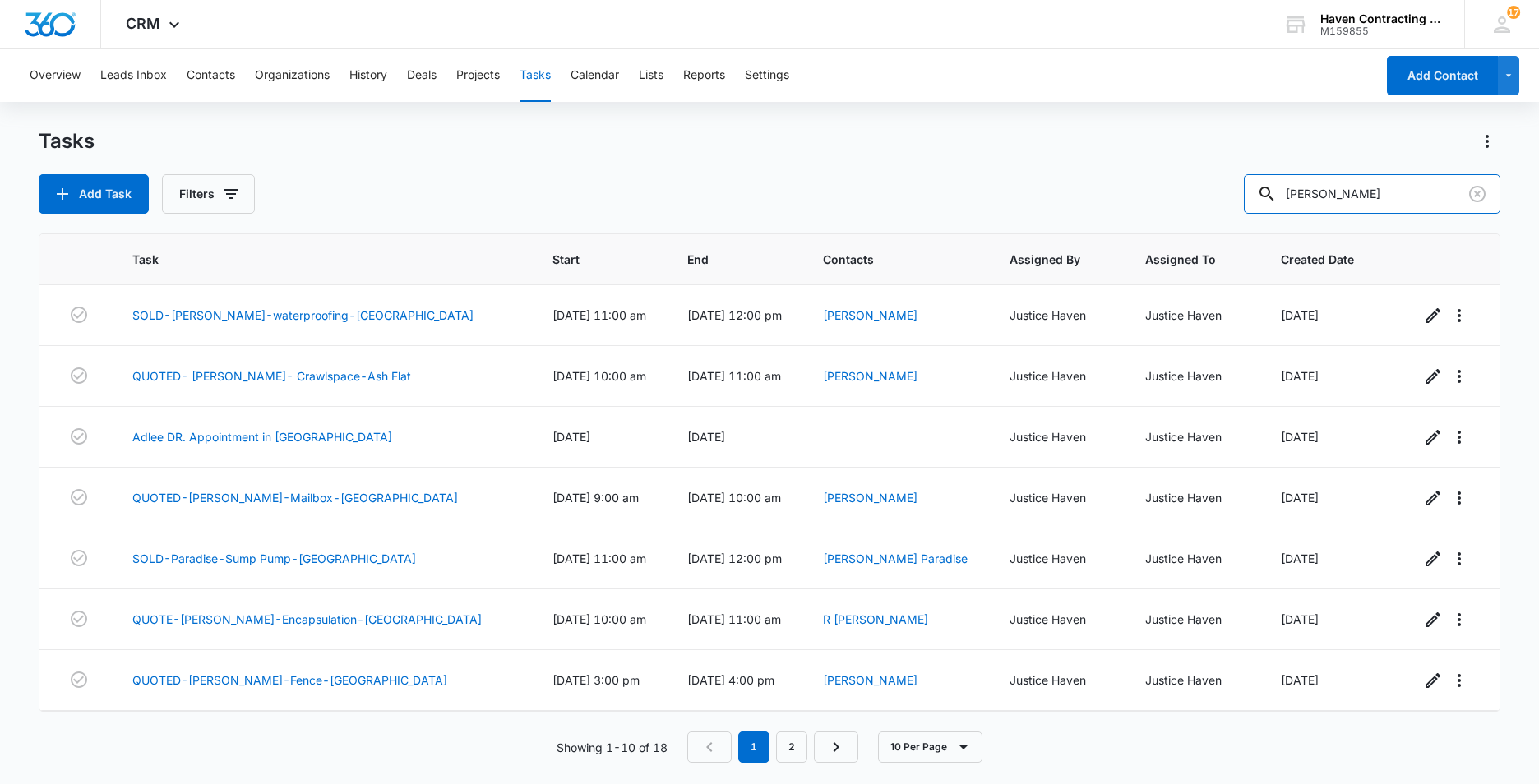
drag, startPoint x: 1346, startPoint y: 193, endPoint x: 971, endPoint y: 222, distance: 376.1
click at [1180, 215] on div "Tasks Add Task Filters jones Task Start End Contacts Assigned By Assigned To Cr…" at bounding box center [770, 456] width 1462 height 655
type input "[PERSON_NAME]"
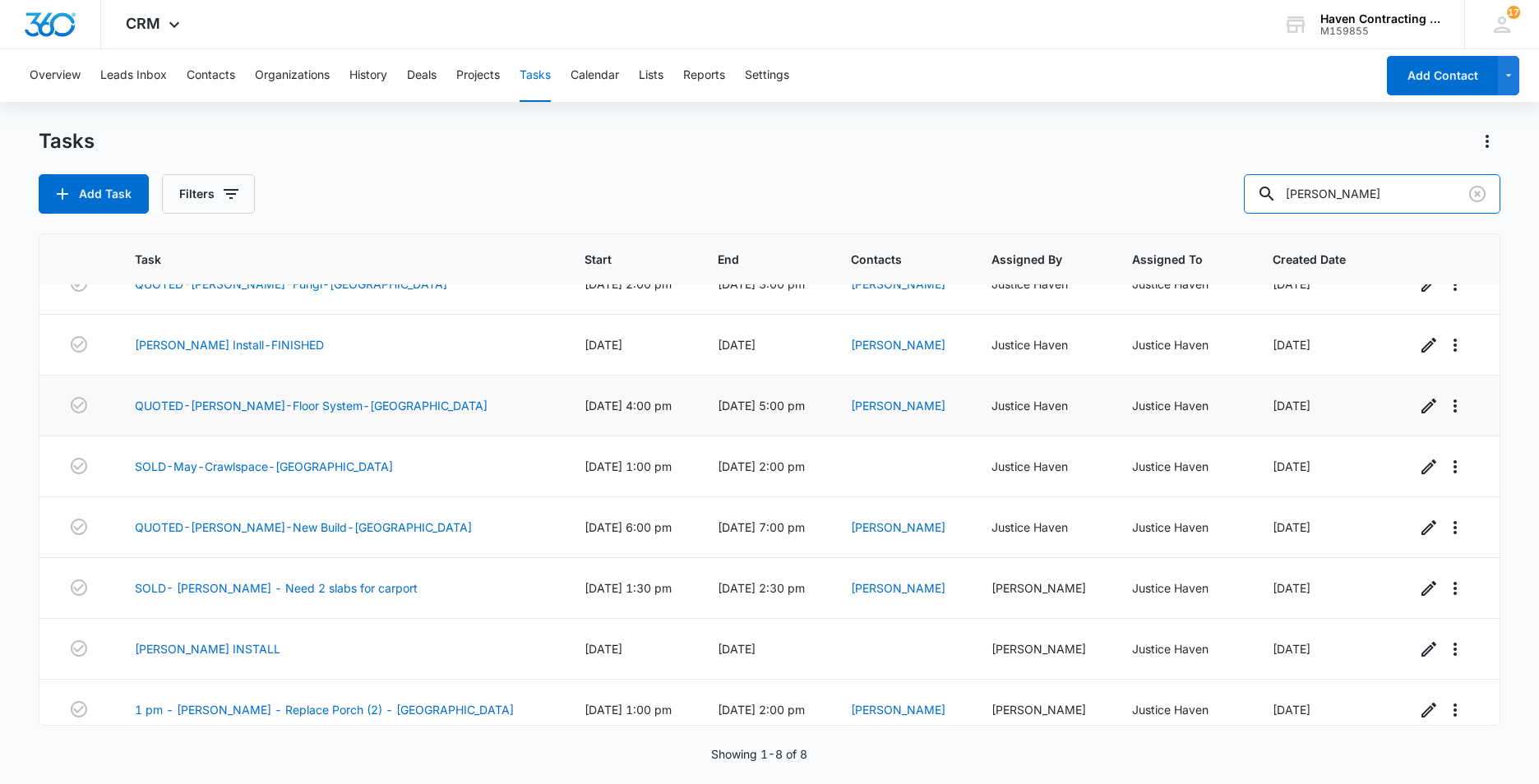
scroll to position [46, 0]
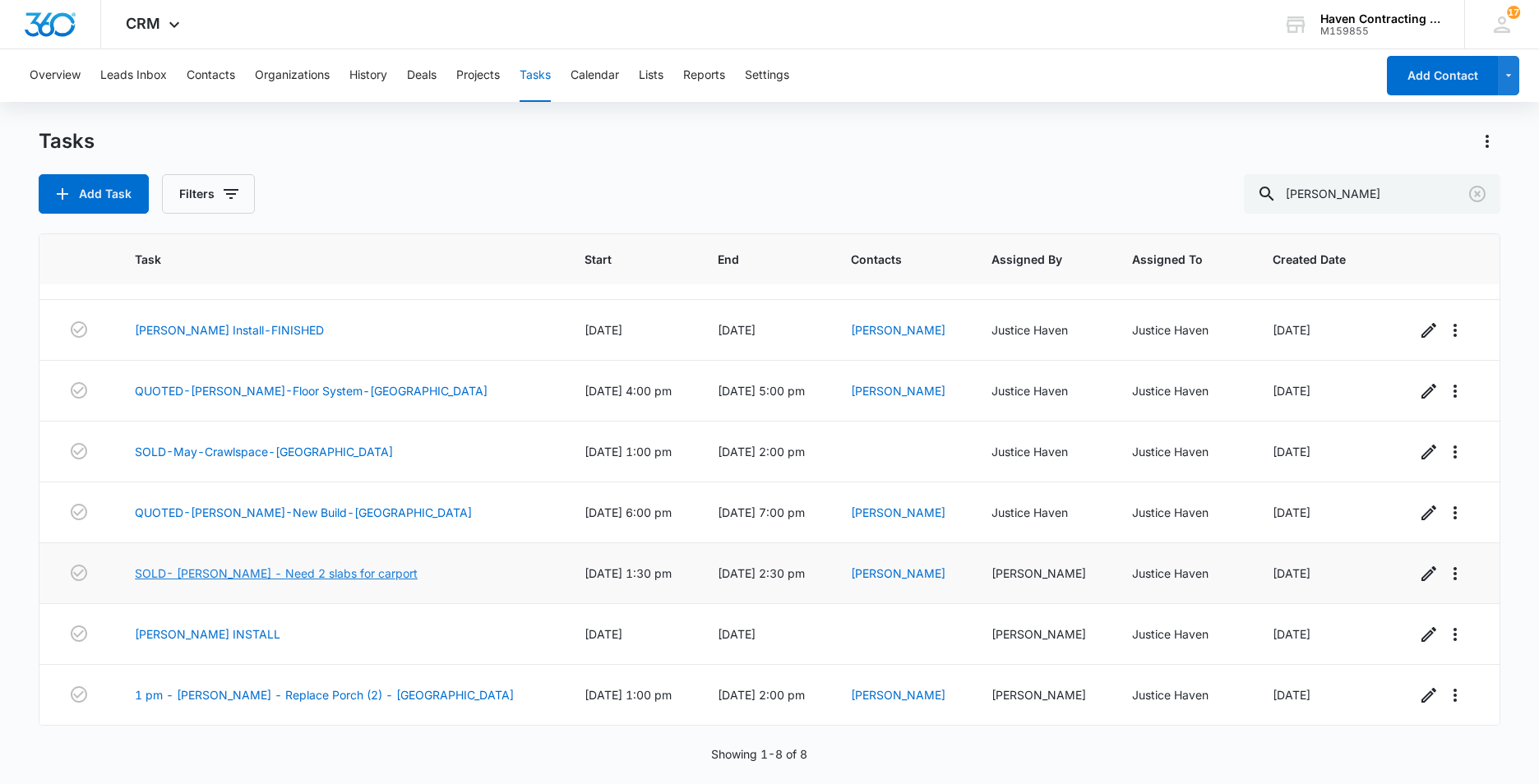
click at [258, 573] on link "SOLD- Douglas James - Need 2 slabs for carport" at bounding box center [276, 572] width 283 height 17
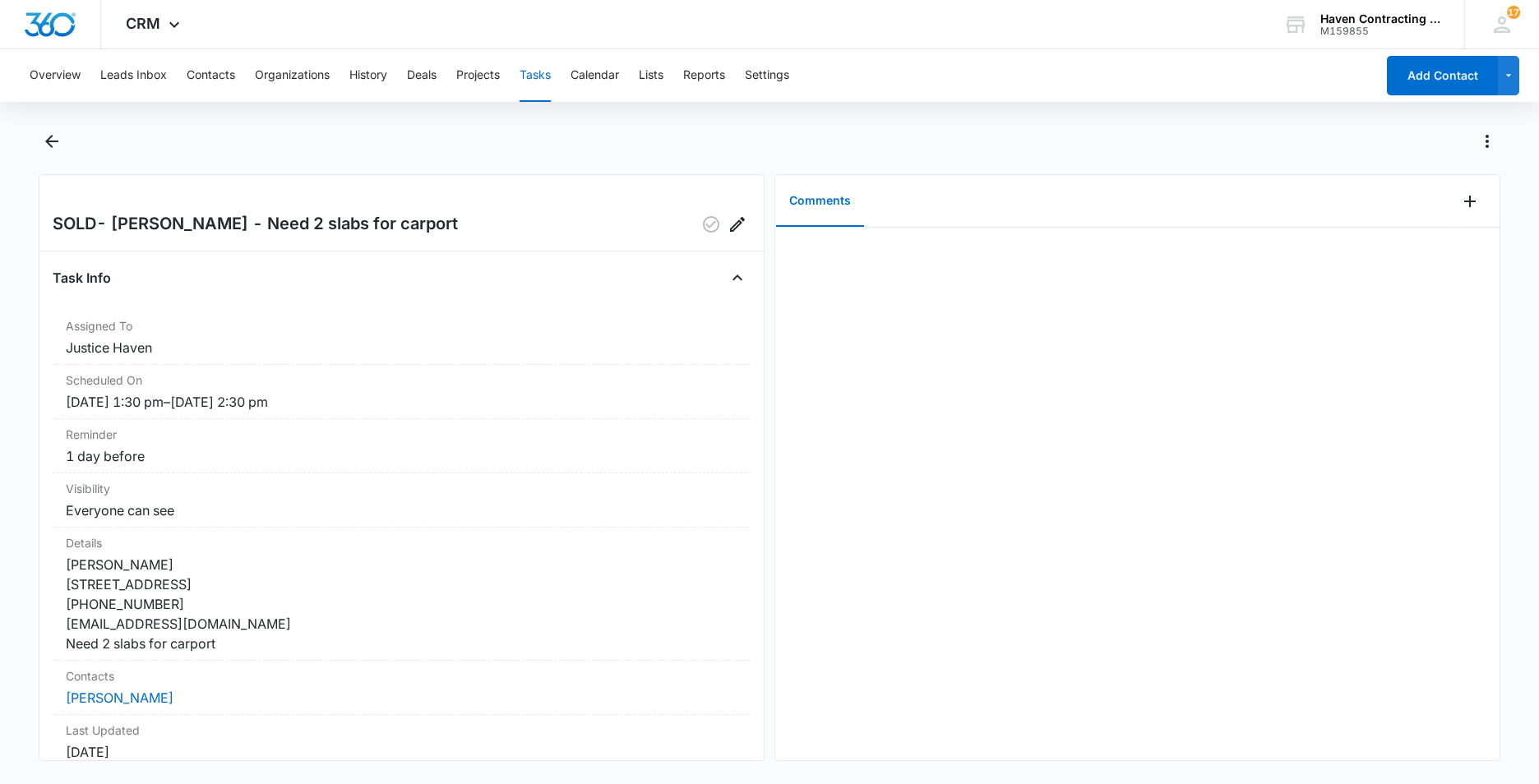
click at [532, 76] on button "Tasks" at bounding box center [535, 76] width 31 height 53
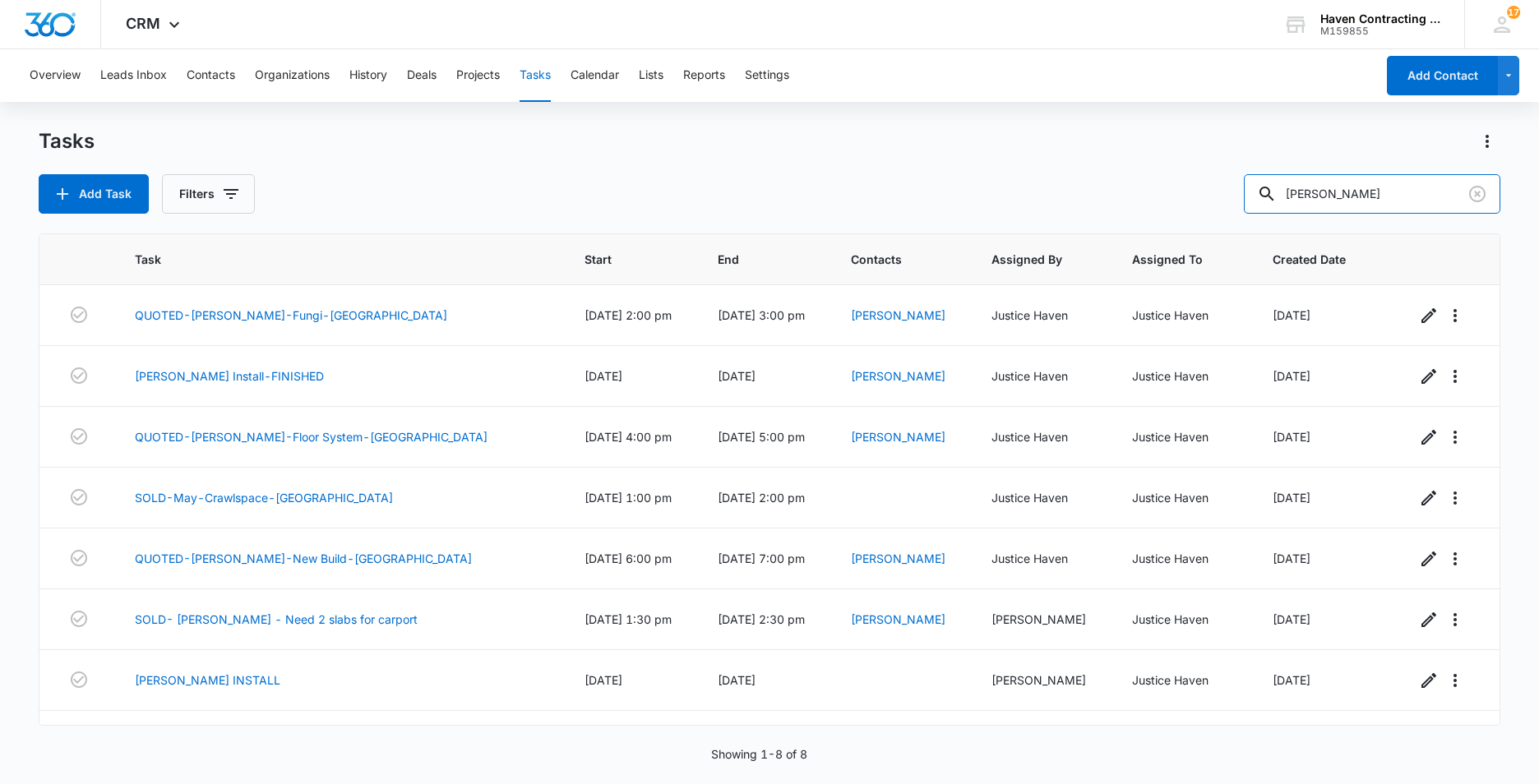
drag, startPoint x: 1350, startPoint y: 196, endPoint x: 998, endPoint y: 231, distance: 353.7
click at [1058, 226] on div "Tasks Add Task Filters [PERSON_NAME] Task Start End Contacts Assigned By Assign…" at bounding box center [770, 456] width 1462 height 655
type input "[PERSON_NAME]"
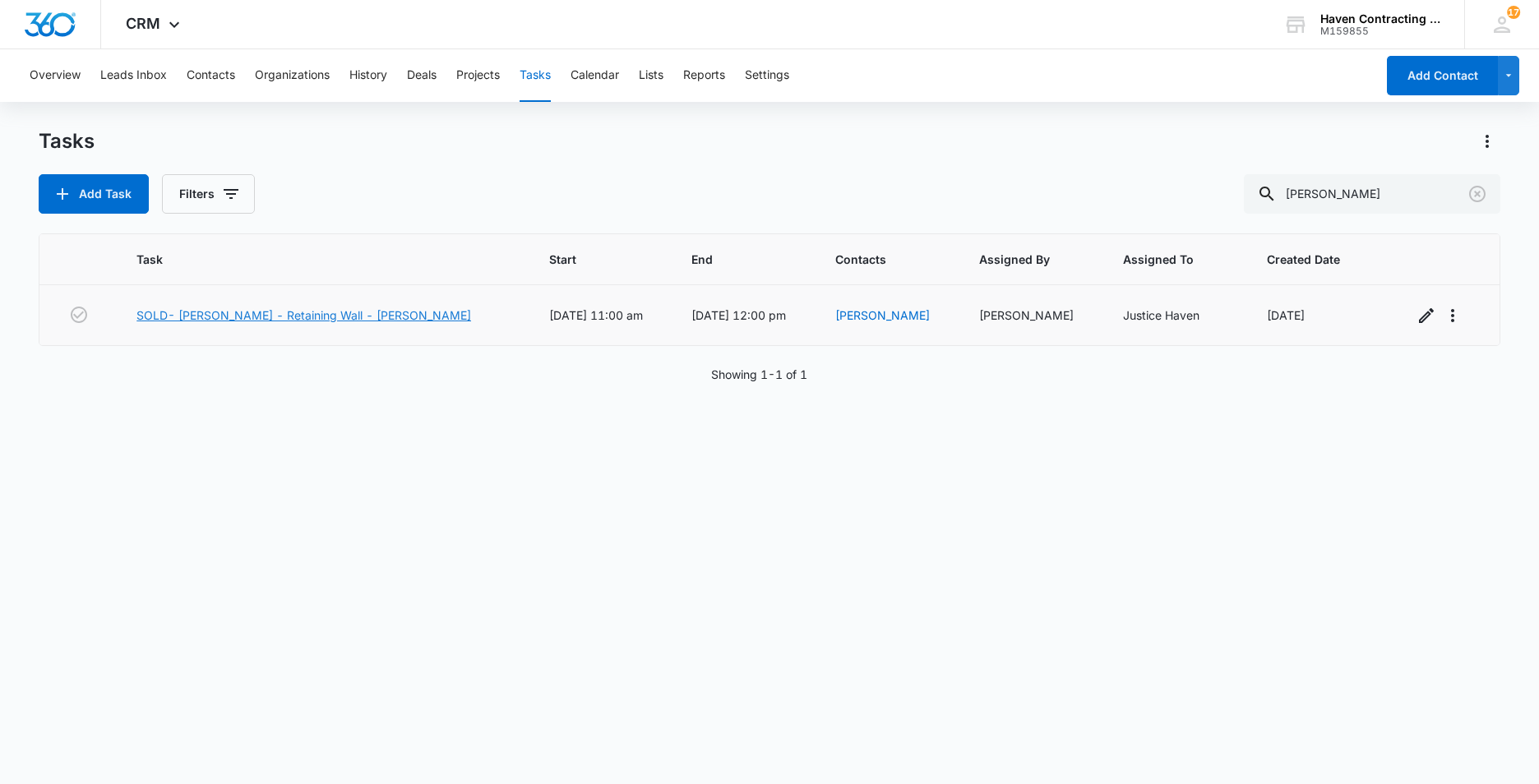
click at [229, 318] on link "SOLD- [PERSON_NAME] - Retaining Wall - [PERSON_NAME]" at bounding box center [304, 314] width 334 height 17
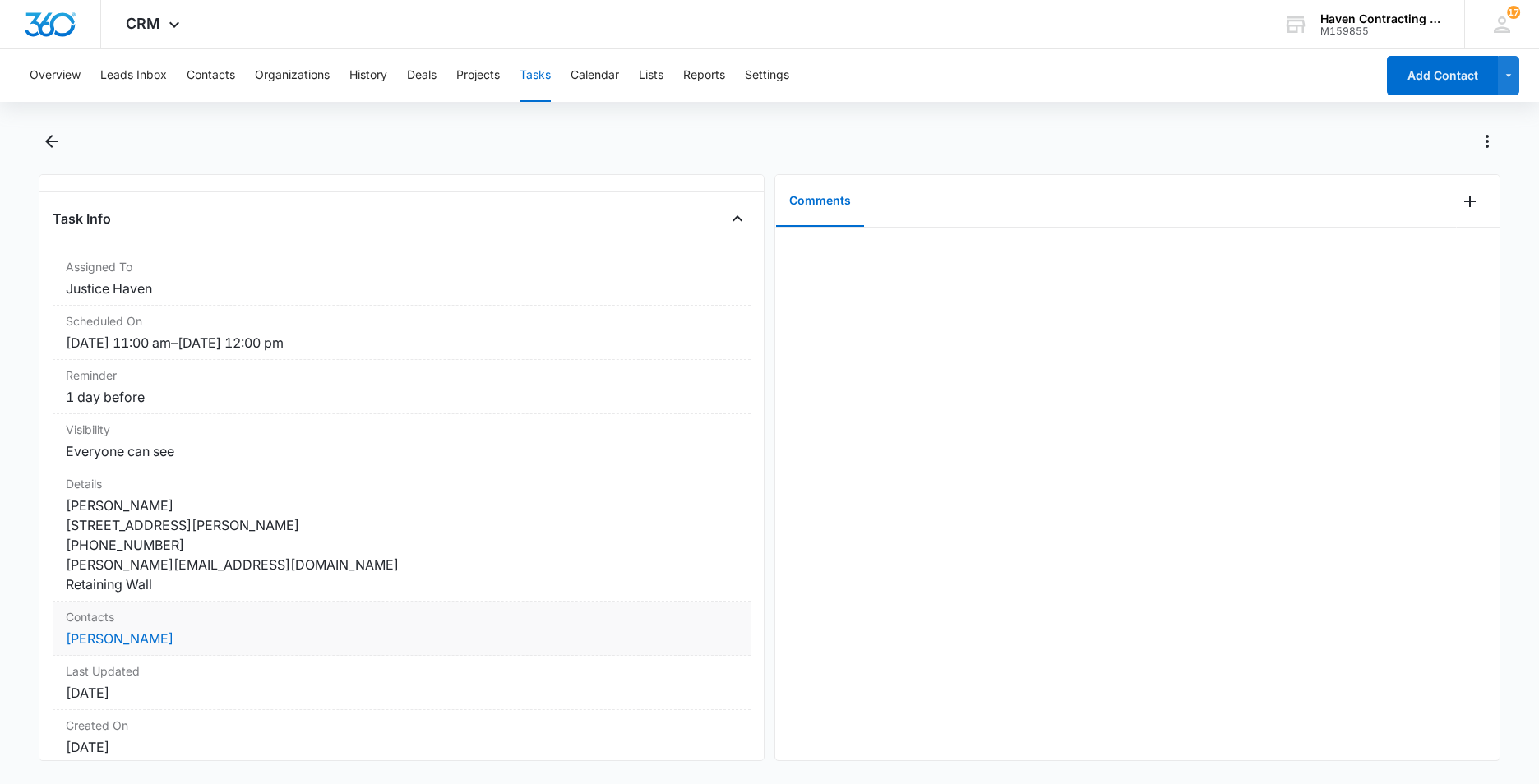
scroll to position [196, 0]
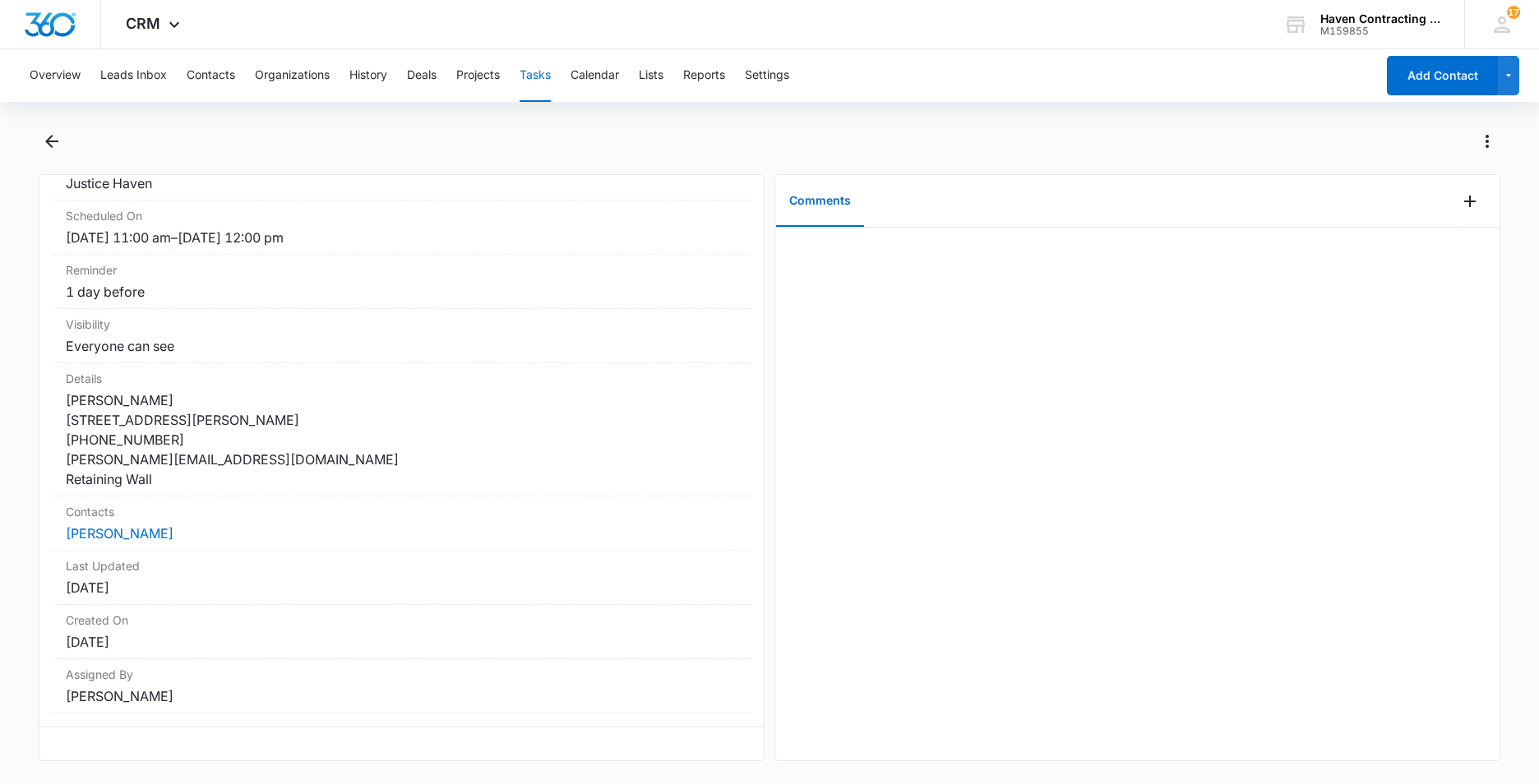
click at [537, 74] on button "Tasks" at bounding box center [535, 76] width 31 height 53
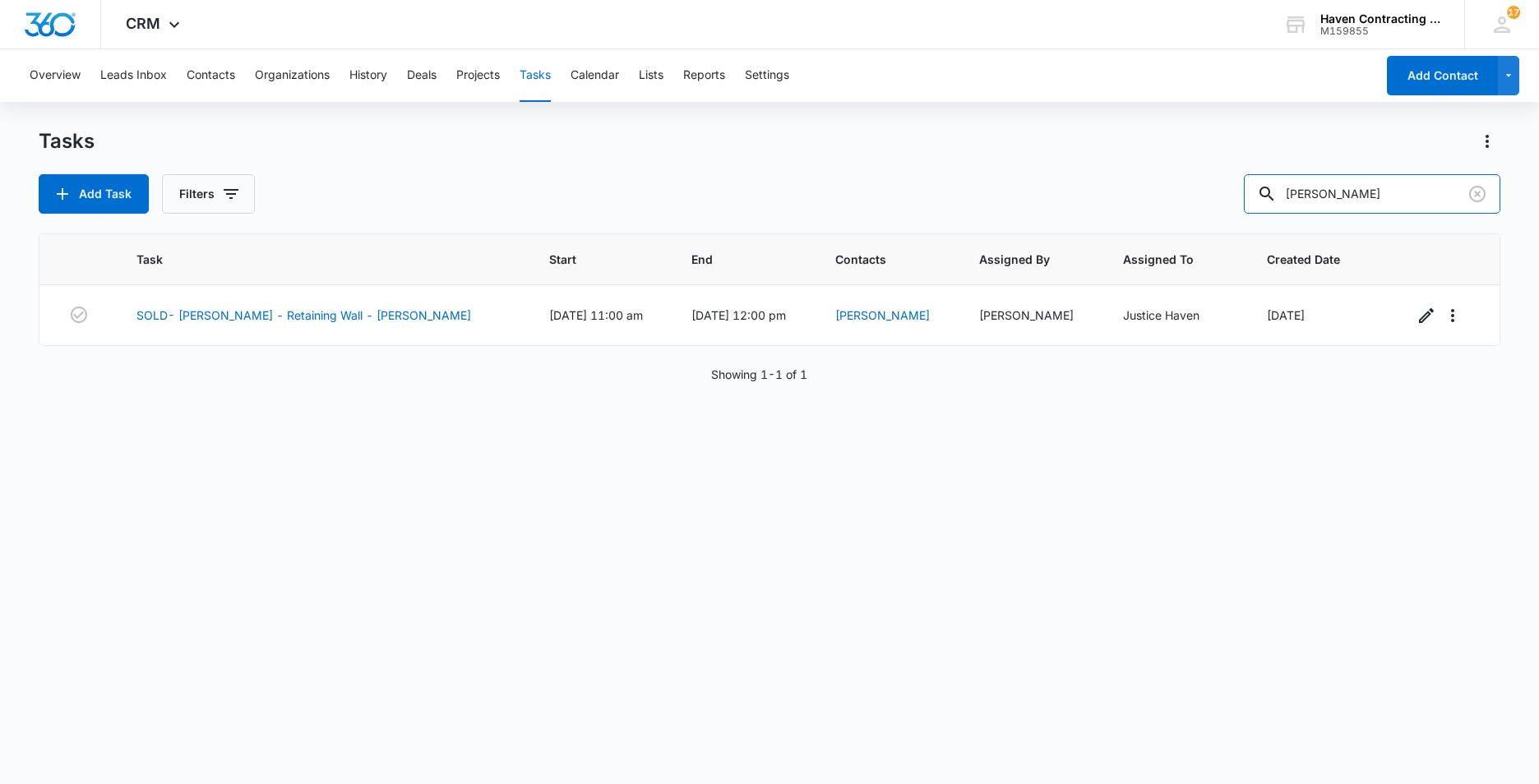
drag, startPoint x: 1356, startPoint y: 200, endPoint x: 1079, endPoint y: 233, distance: 279.0
click at [1102, 230] on div "Tasks Add Task Filters kirkpatrick Task Start End Contacts Assigned By Assigned…" at bounding box center [770, 456] width 1462 height 655
type input "[PERSON_NAME]"
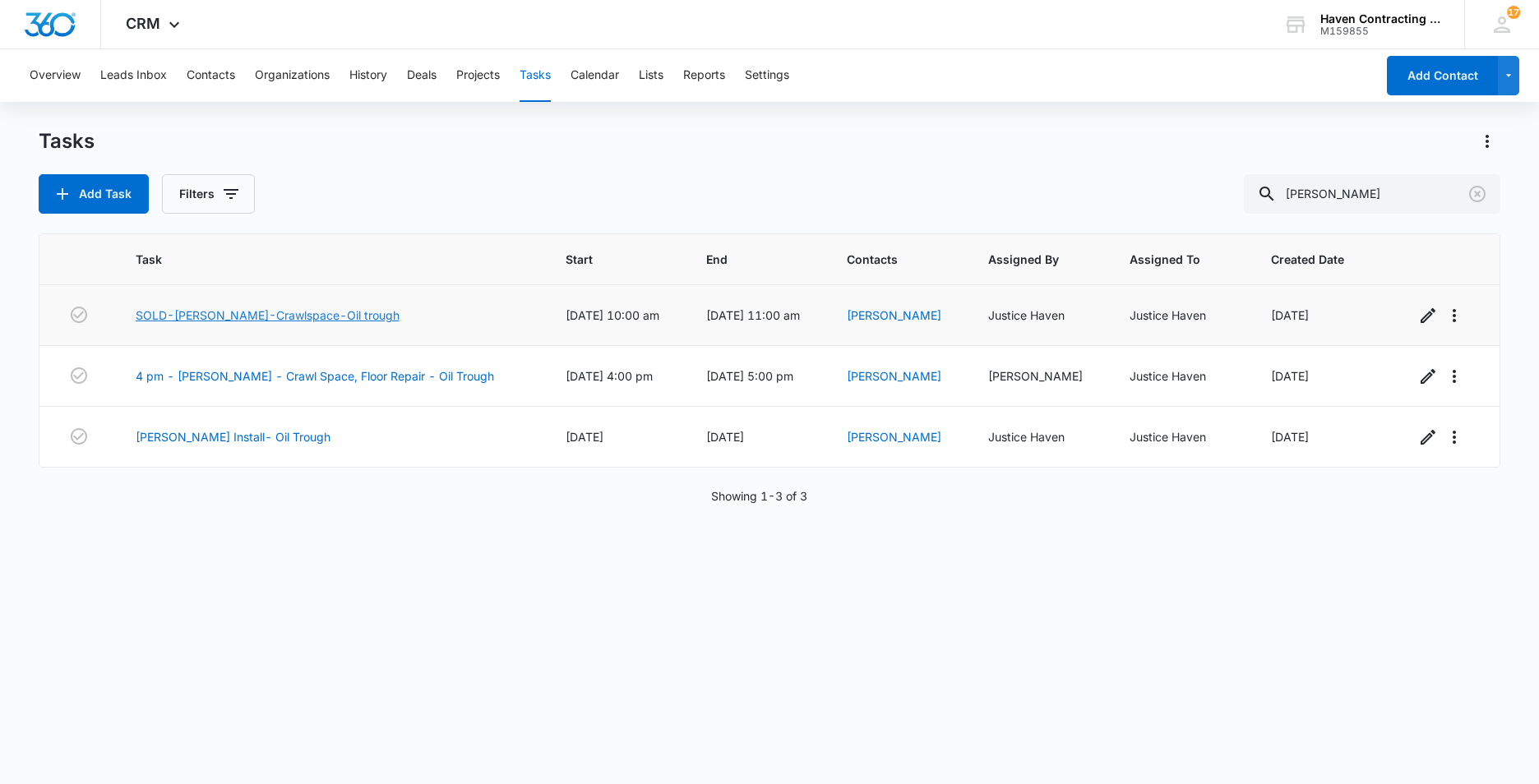
click at [191, 319] on link "SOLD-[PERSON_NAME]-Crawlspace-Oil trough" at bounding box center [267, 314] width 264 height 17
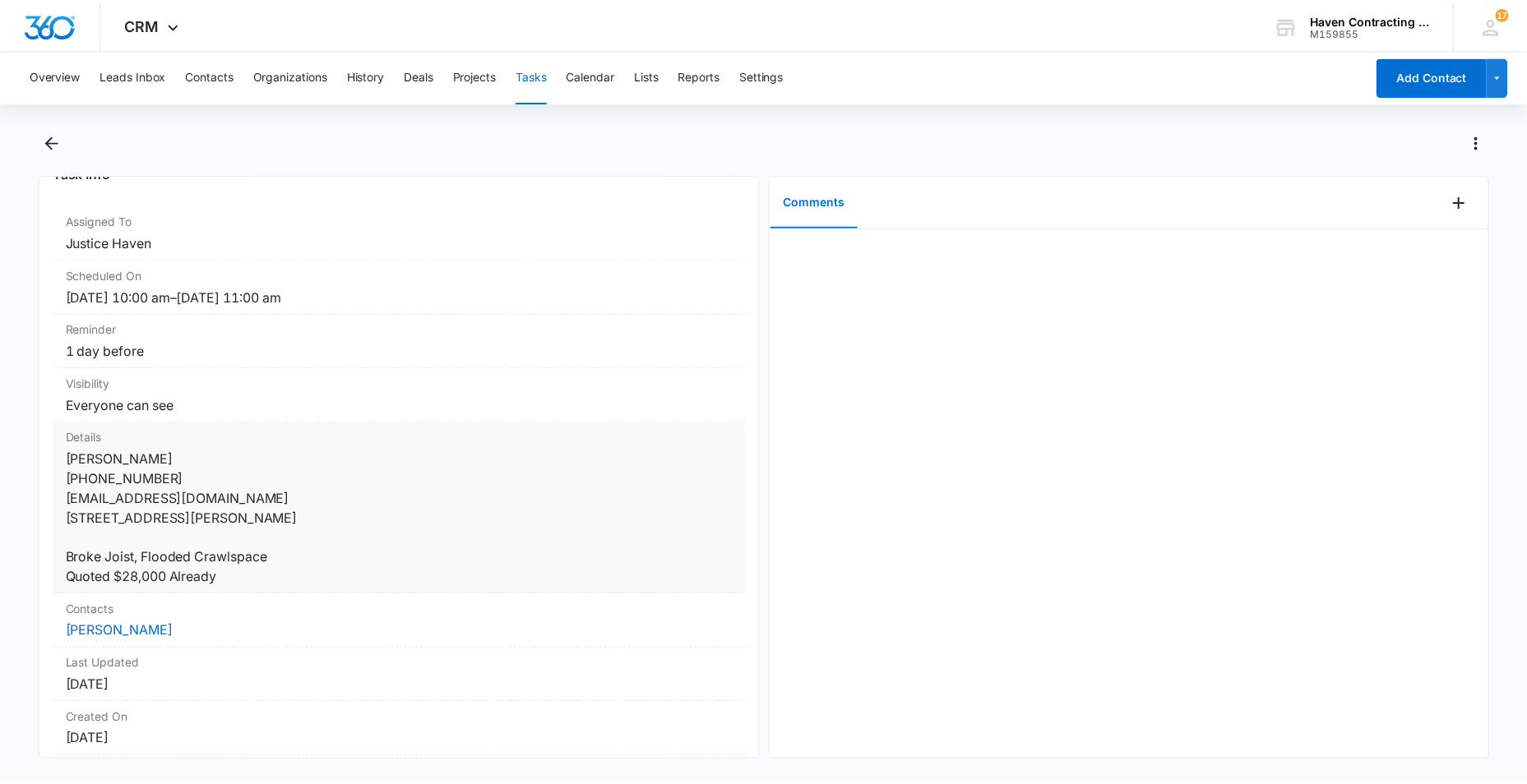
scroll to position [134, 0]
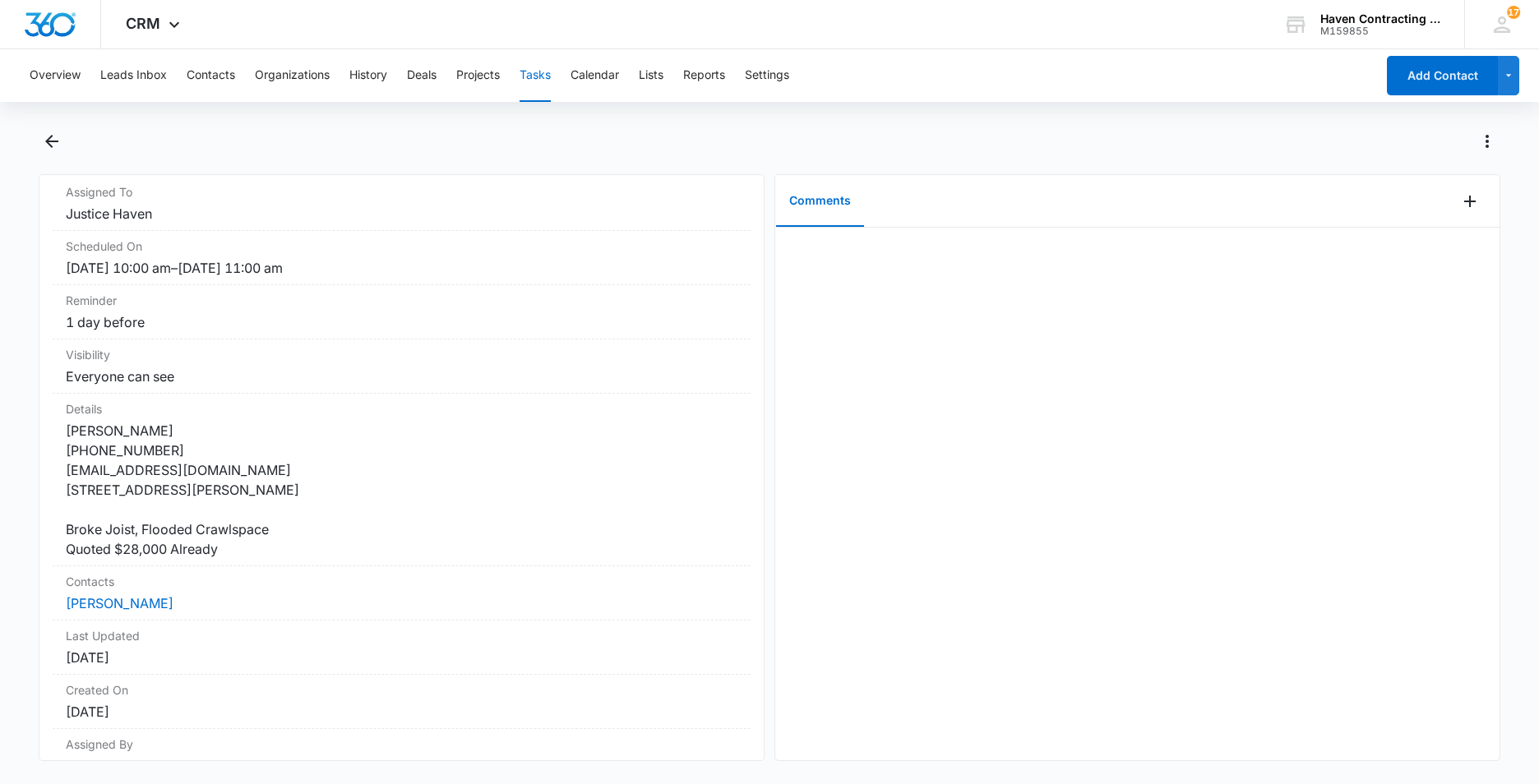
click at [538, 78] on button "Tasks" at bounding box center [535, 76] width 31 height 53
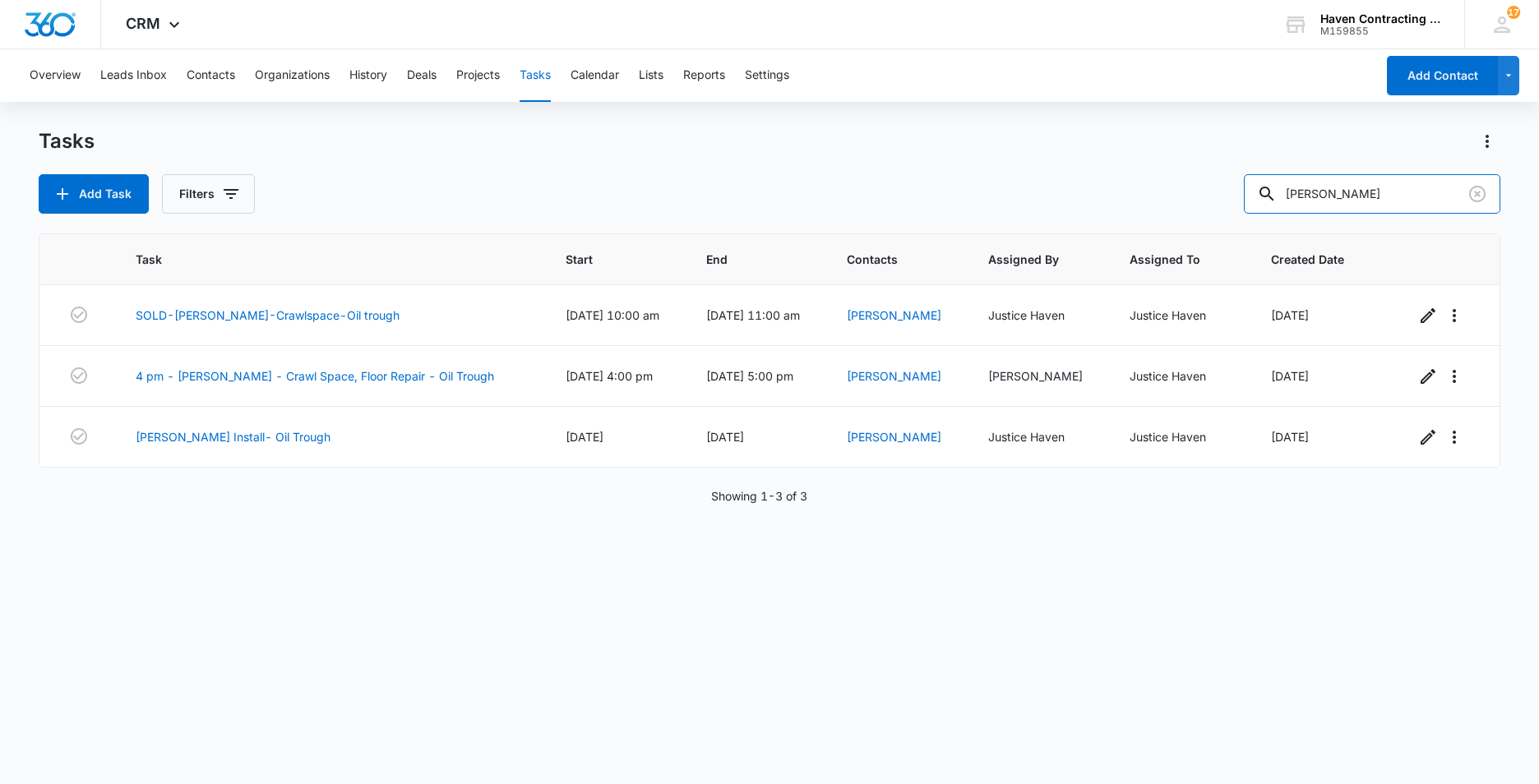
drag, startPoint x: 1341, startPoint y: 196, endPoint x: 1014, endPoint y: 231, distance: 328.9
click at [1146, 215] on div "Tasks Add Task Filters [PERSON_NAME] Task Start End Contacts Assigned By Assign…" at bounding box center [770, 456] width 1462 height 655
click at [596, 77] on button "Calendar" at bounding box center [594, 76] width 49 height 53
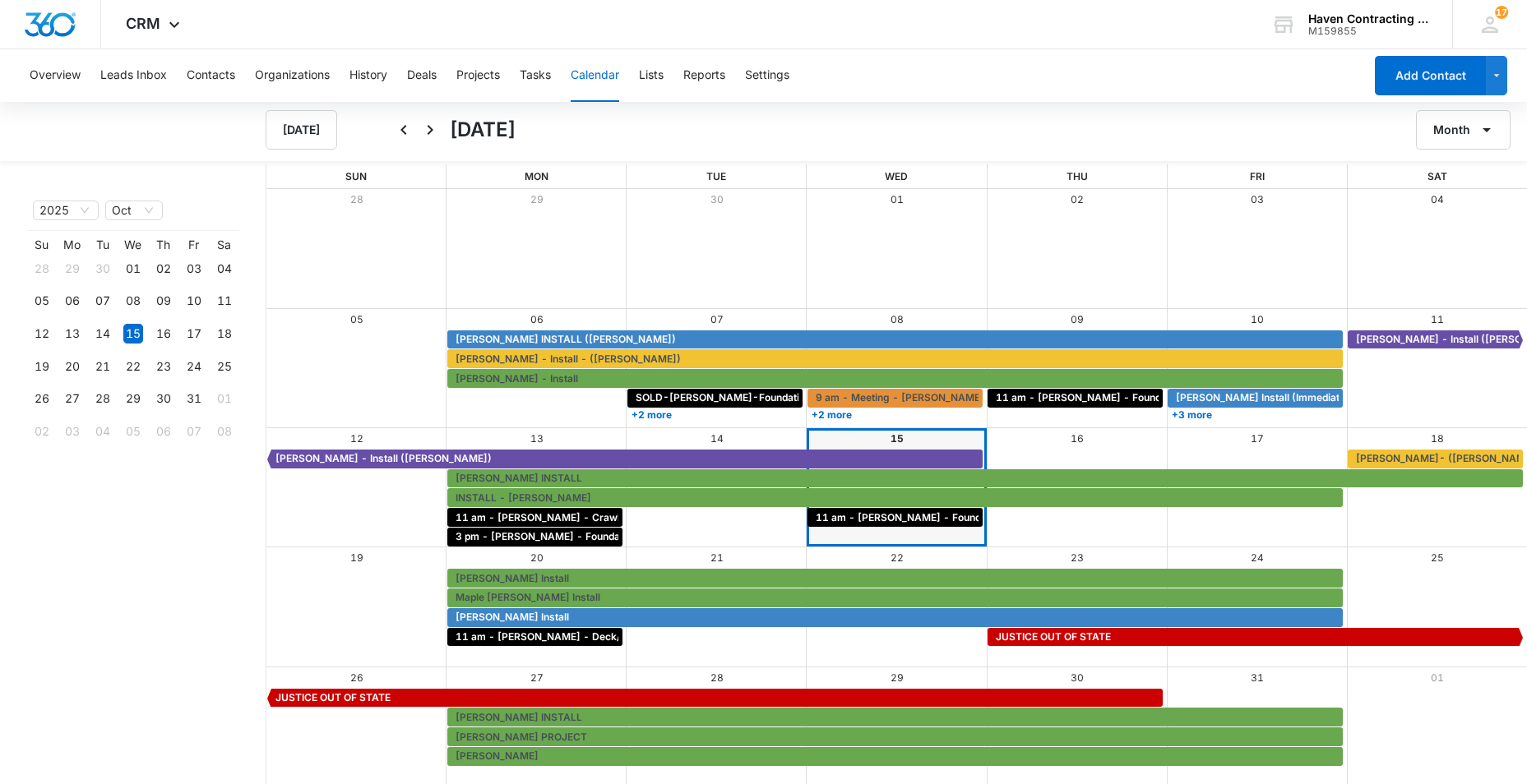
scroll to position [2, 0]
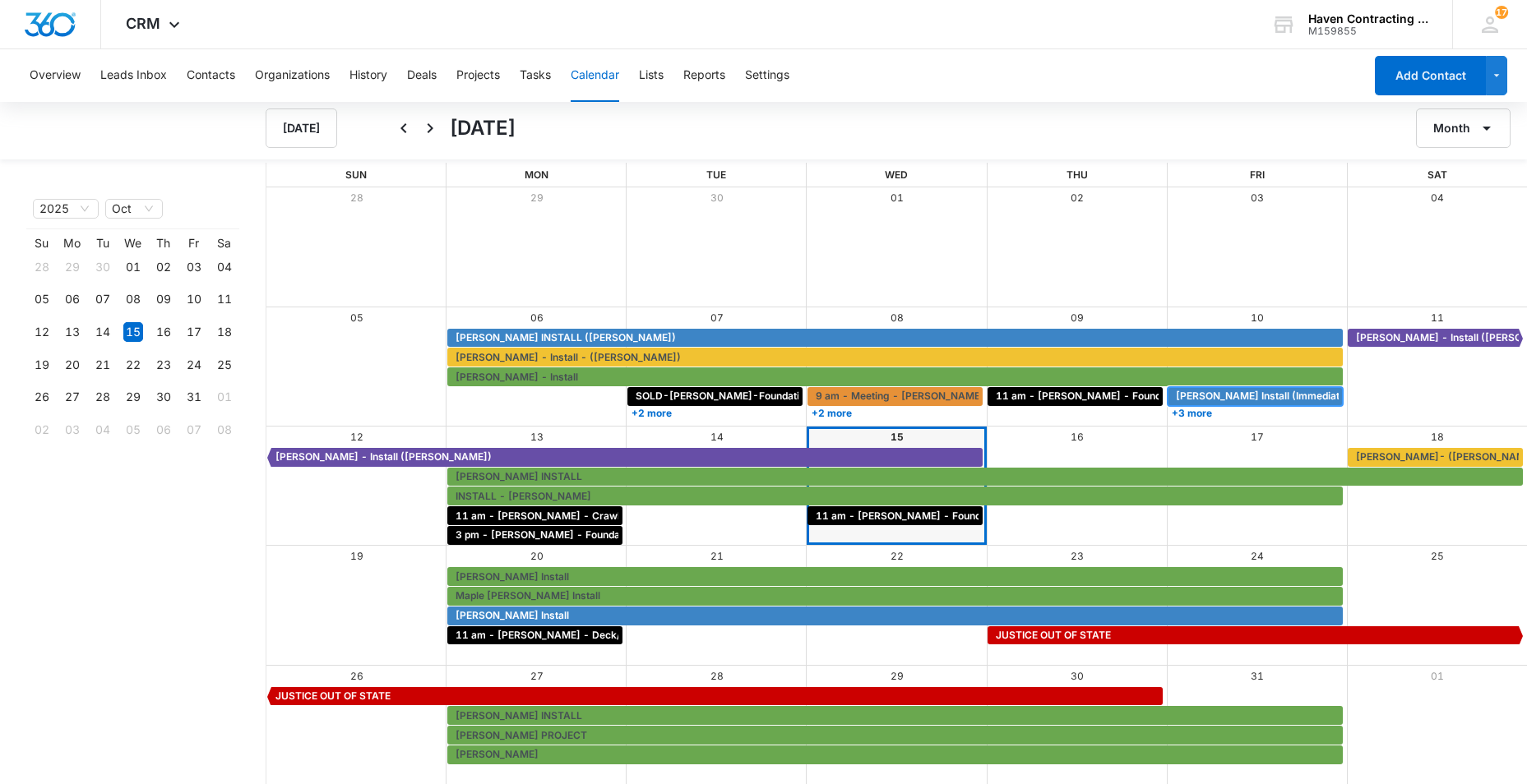
click at [1250, 393] on span "Jesse Wilson Install (Immediate)" at bounding box center [1262, 396] width 173 height 15
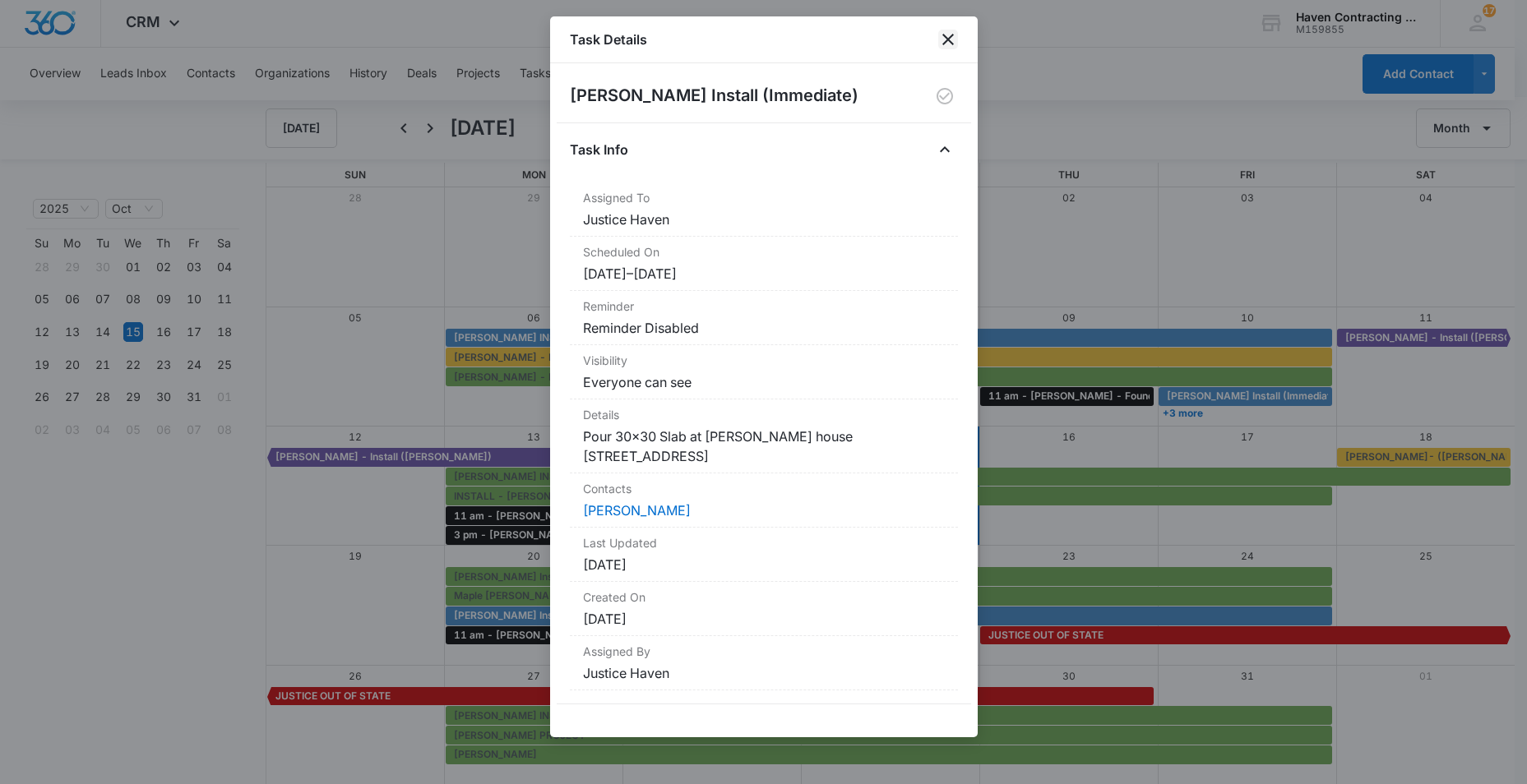
click at [947, 40] on icon "close" at bounding box center [949, 40] width 20 height 20
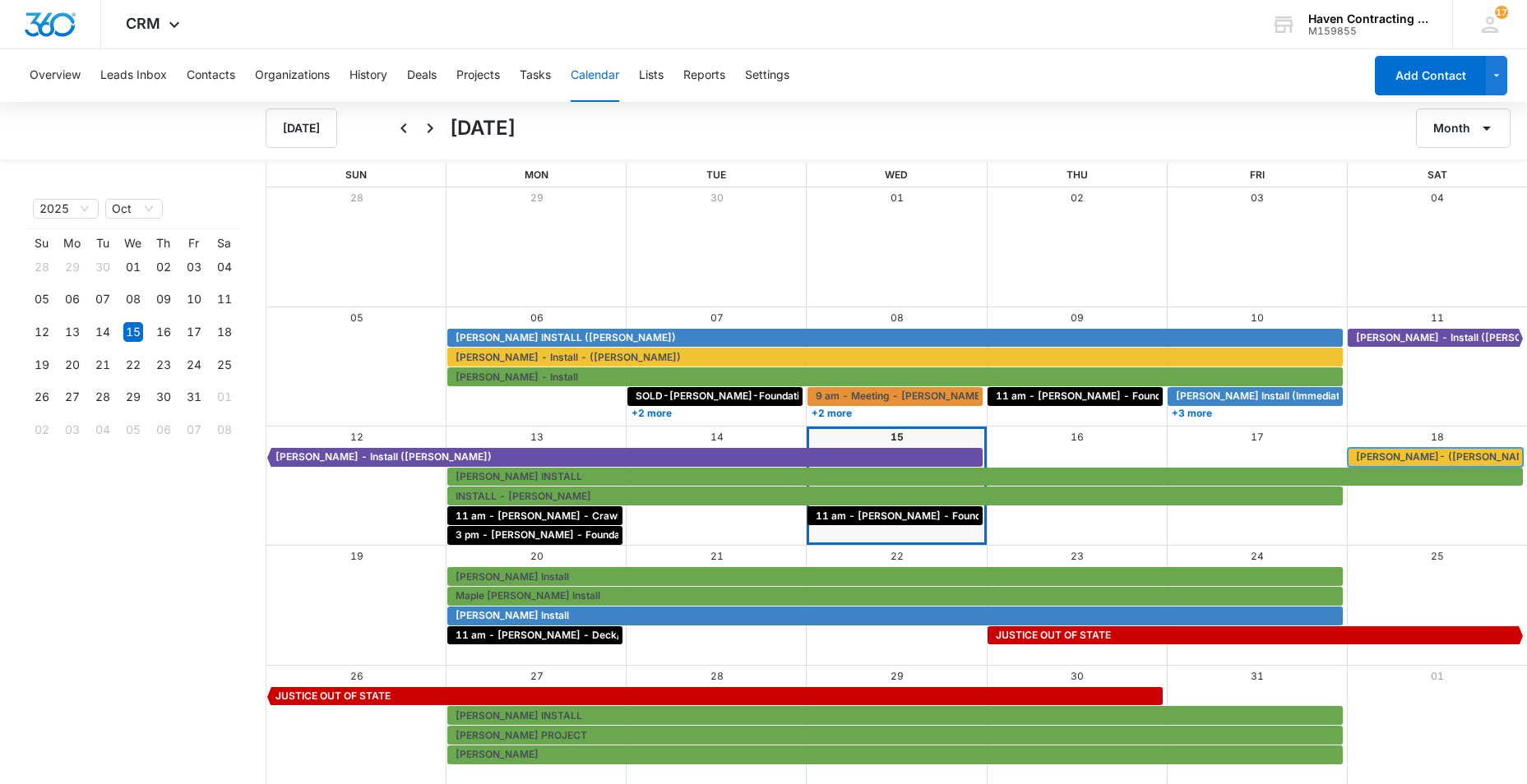
click at [1374, 453] on span "[PERSON_NAME]- ([PERSON_NAME])" at bounding box center [1447, 457] width 183 height 15
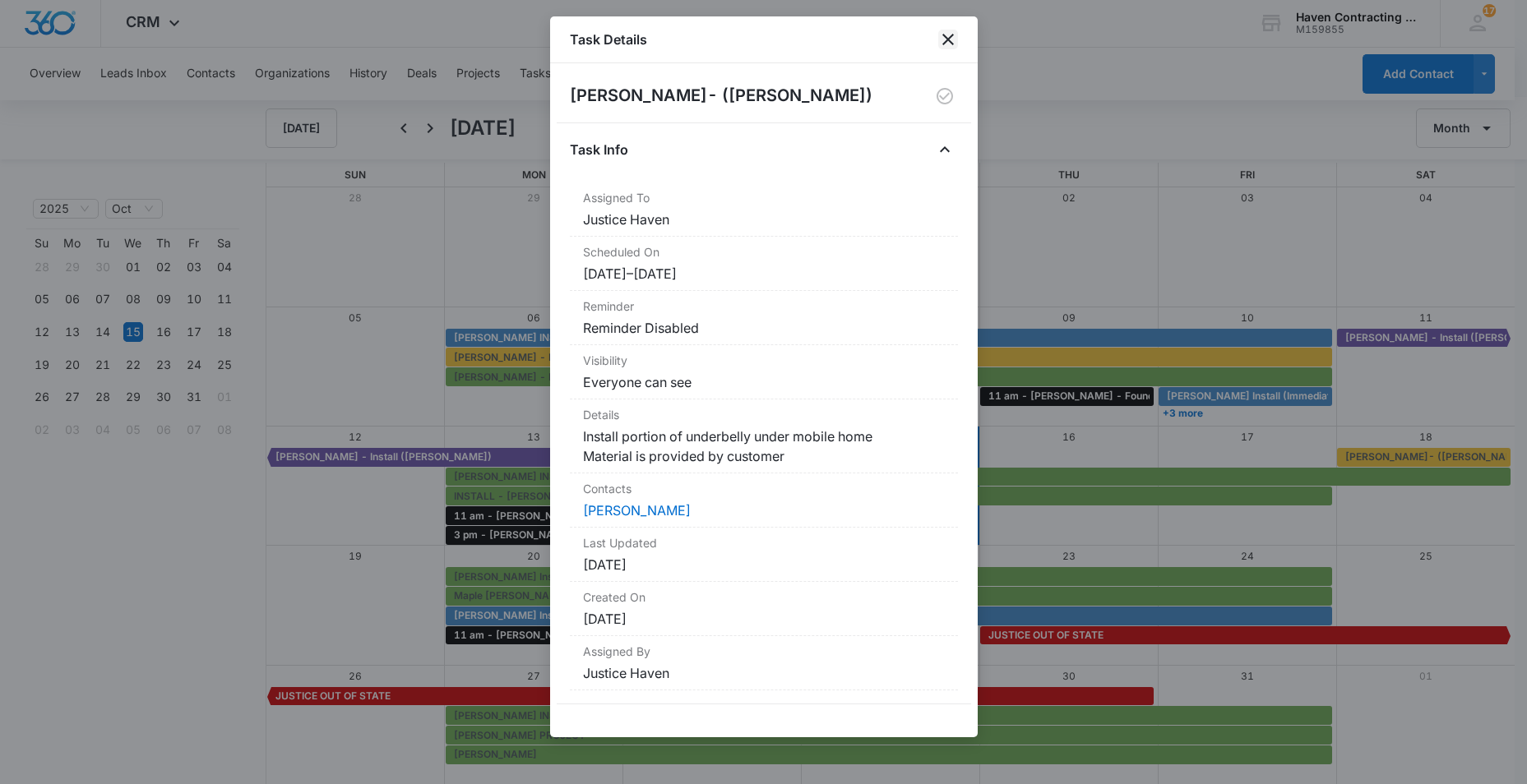
click at [950, 36] on icon "close" at bounding box center [949, 40] width 20 height 20
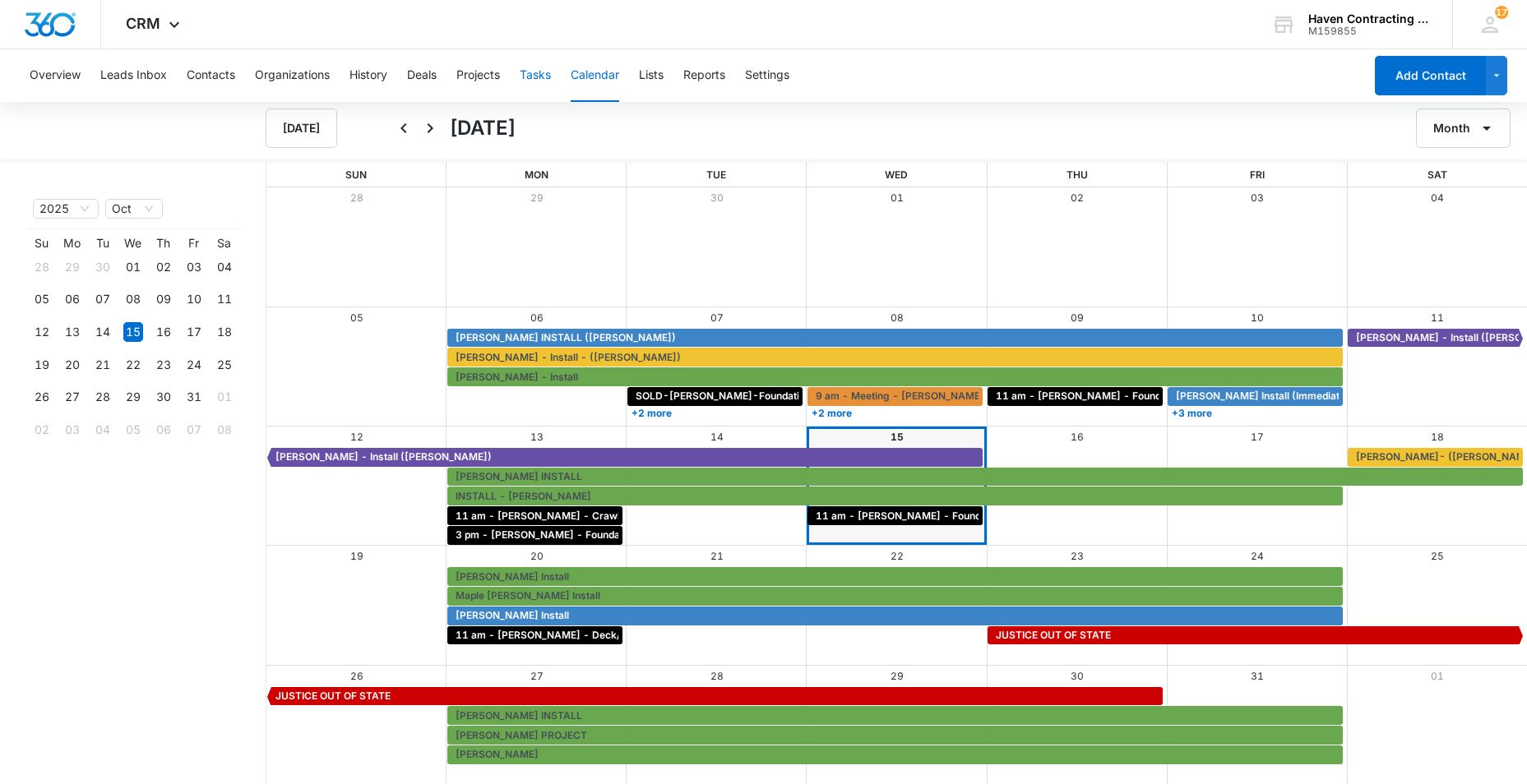
click at [545, 76] on button "Tasks" at bounding box center [535, 76] width 31 height 53
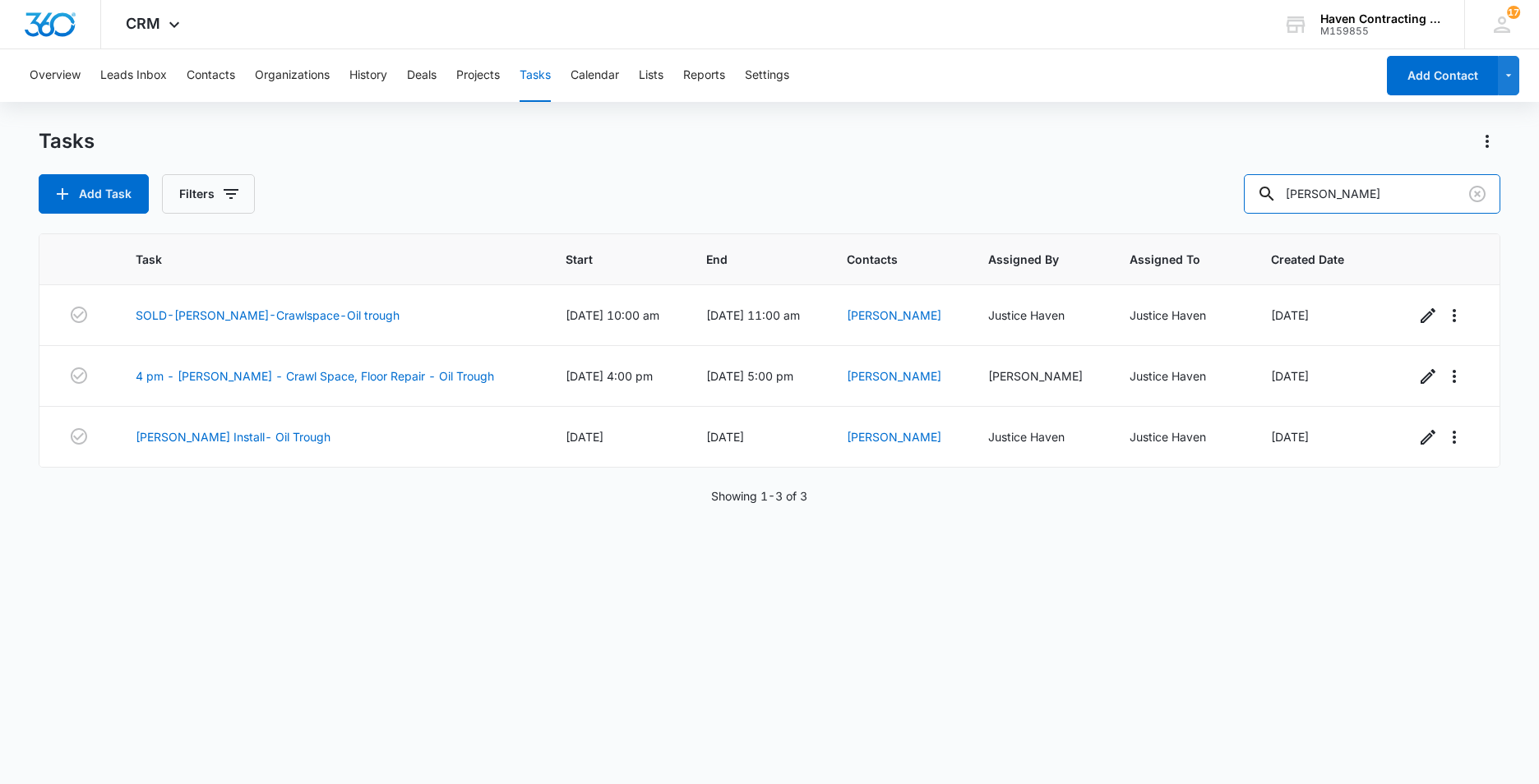
drag, startPoint x: 1350, startPoint y: 198, endPoint x: 1053, endPoint y: 230, distance: 298.7
click at [1152, 227] on div "Tasks Add Task Filters carey Task Start End Contacts Assigned By Assigned To Cr…" at bounding box center [770, 456] width 1462 height 655
type input "[PERSON_NAME]"
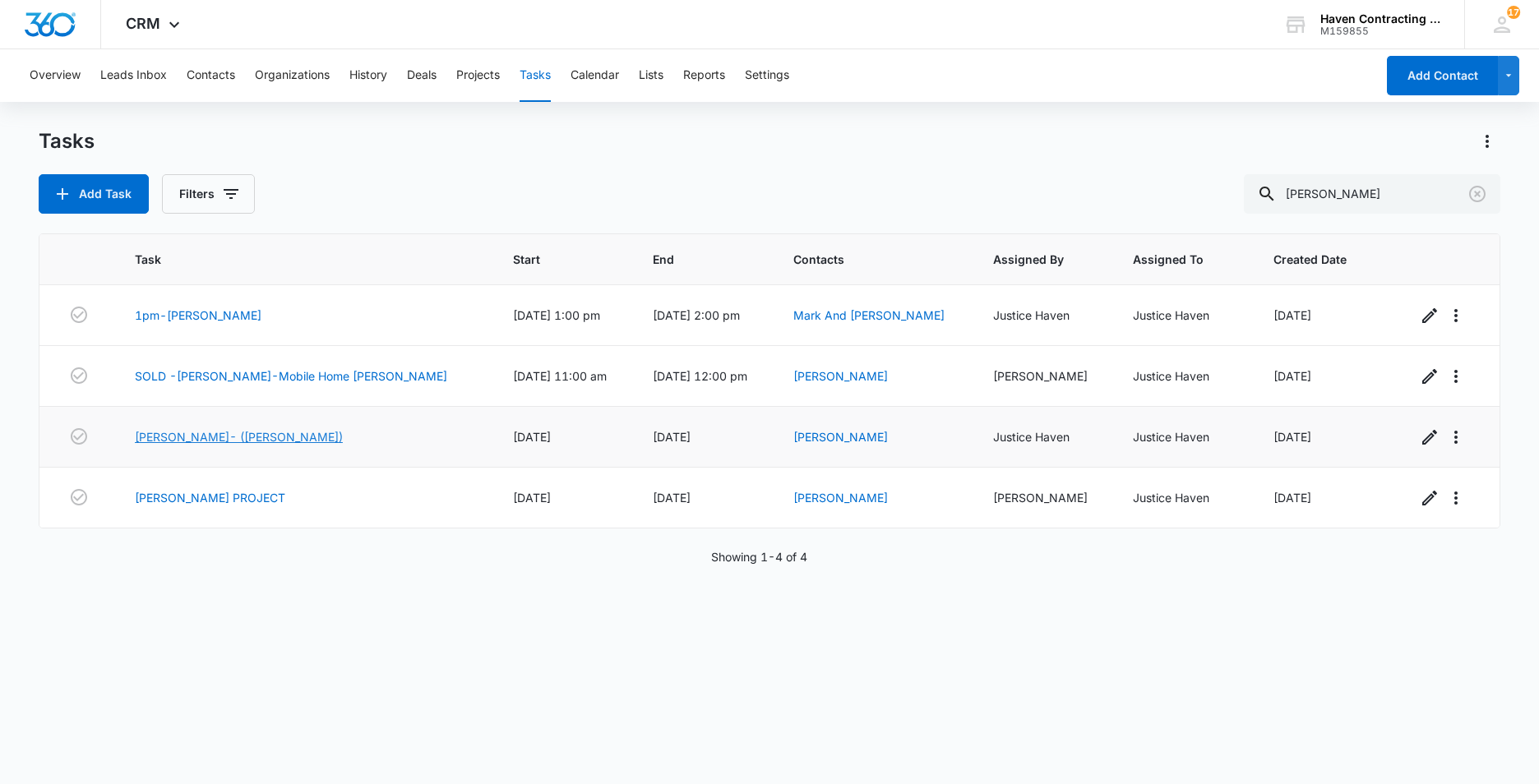
click at [157, 436] on link "[PERSON_NAME]- ([PERSON_NAME])" at bounding box center [238, 436] width 208 height 17
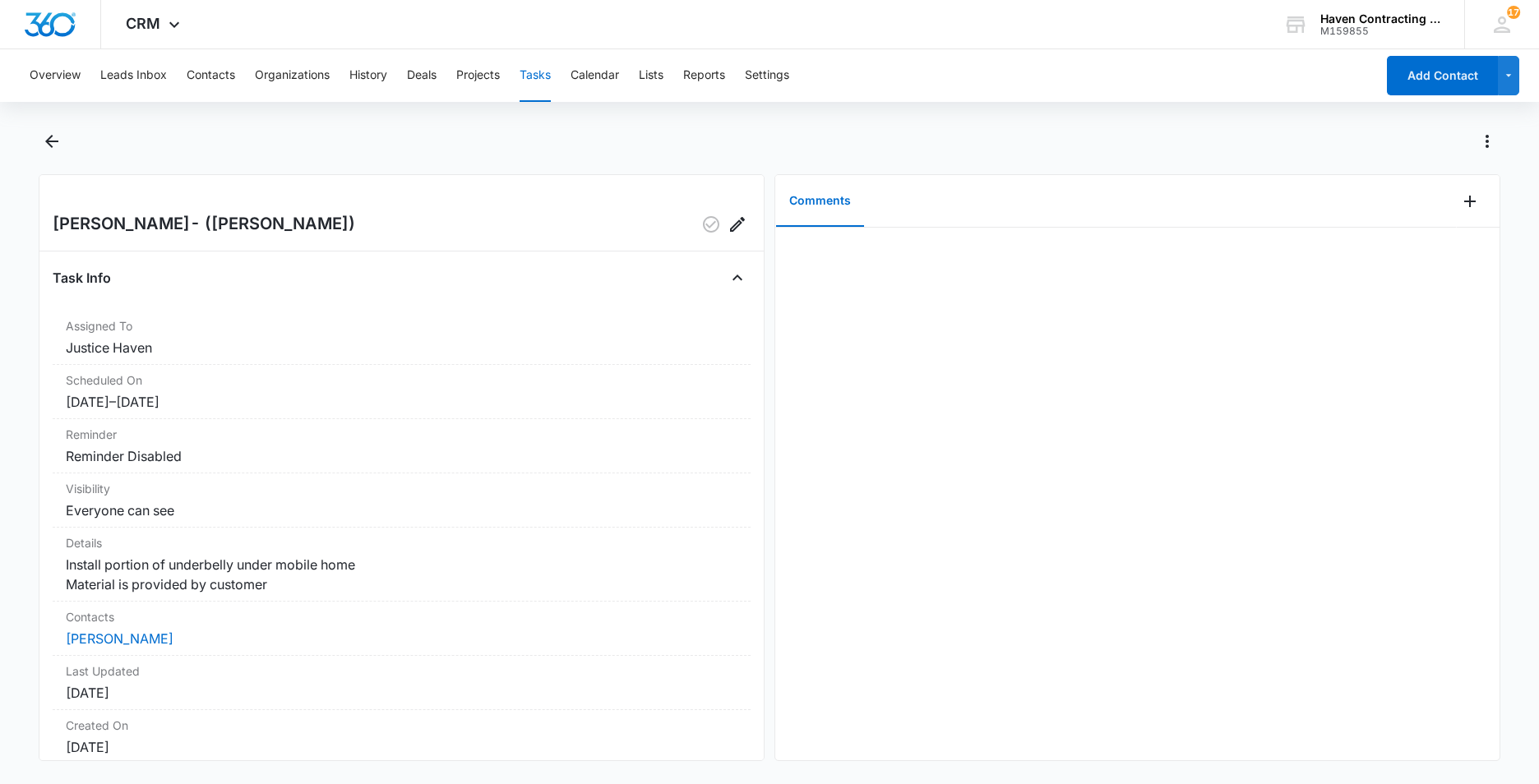
click at [533, 73] on button "Tasks" at bounding box center [535, 76] width 31 height 53
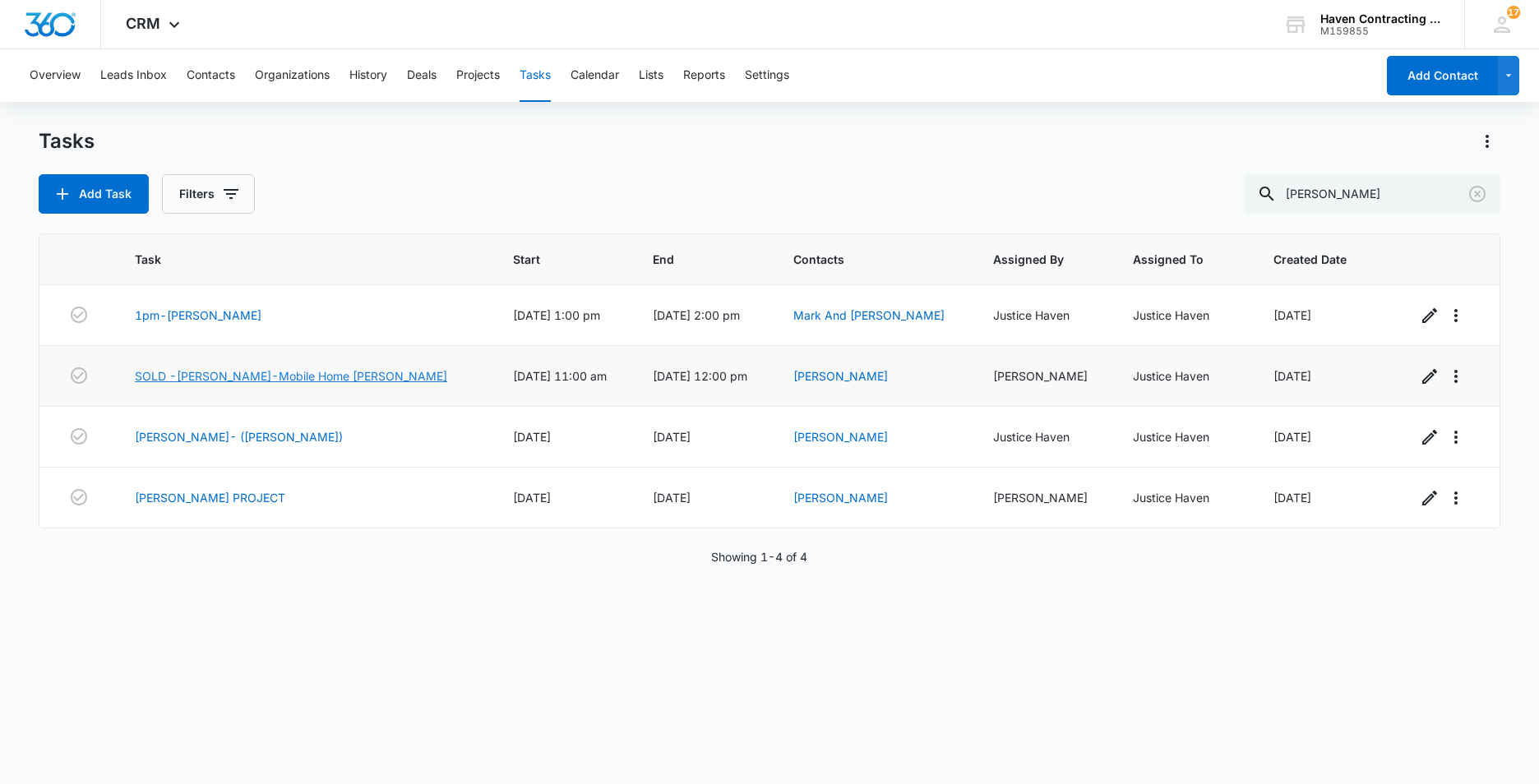
click at [182, 381] on link "SOLD -[PERSON_NAME]-Mobile Home [PERSON_NAME]" at bounding box center [291, 375] width 313 height 17
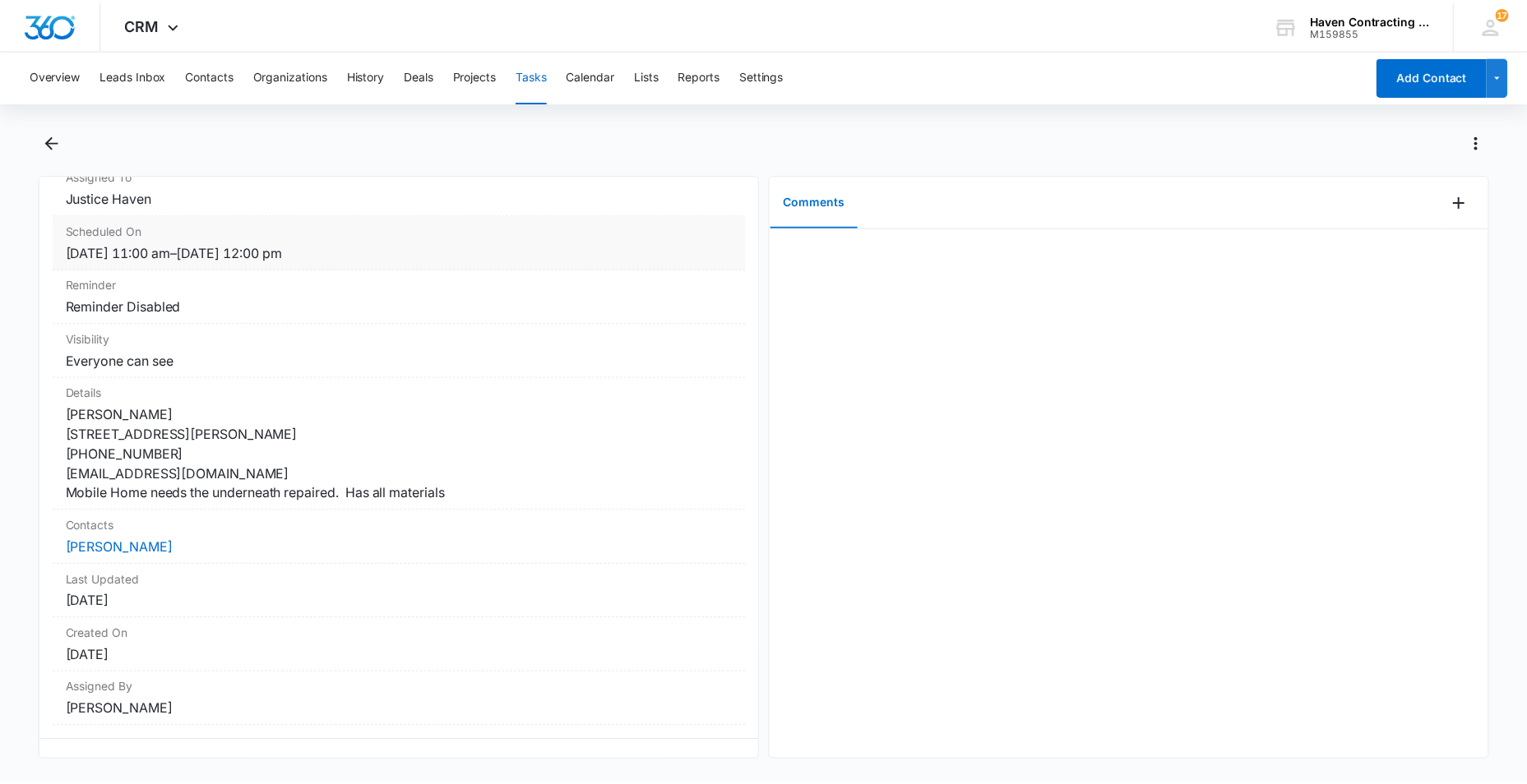
scroll to position [164, 0]
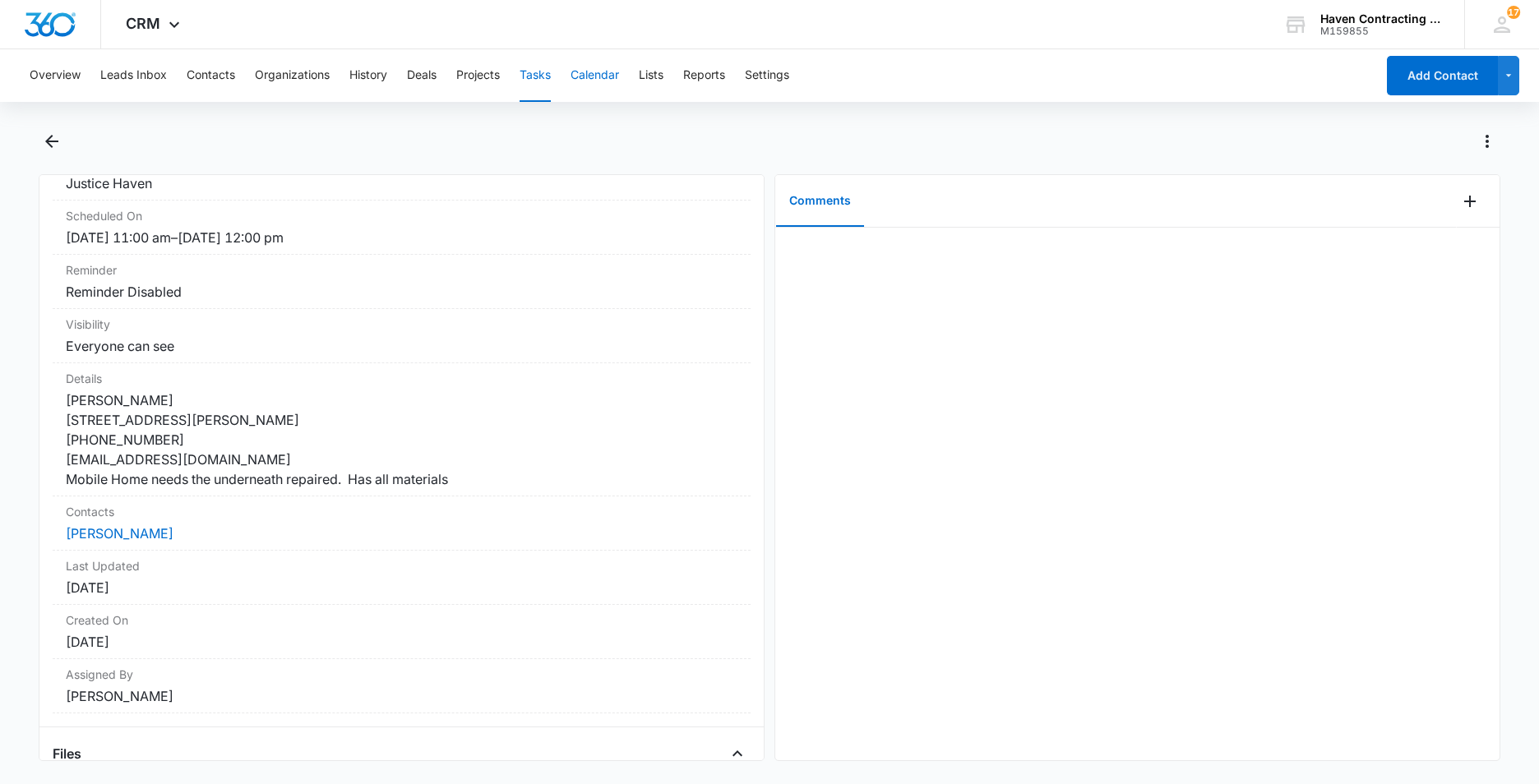
click at [601, 77] on button "Calendar" at bounding box center [594, 76] width 49 height 53
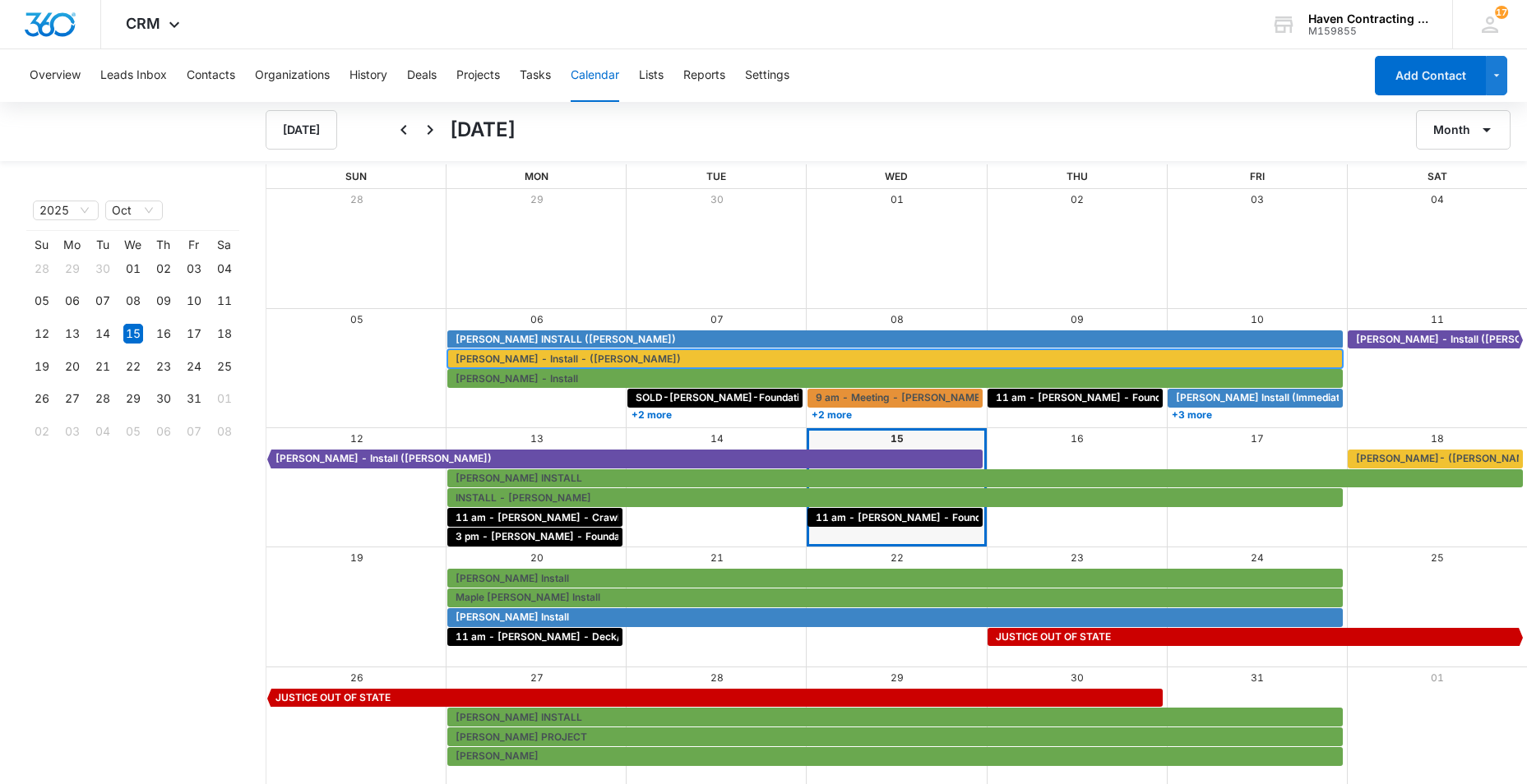
click at [466, 354] on span "[PERSON_NAME] - Install - ([PERSON_NAME])" at bounding box center [568, 359] width 225 height 15
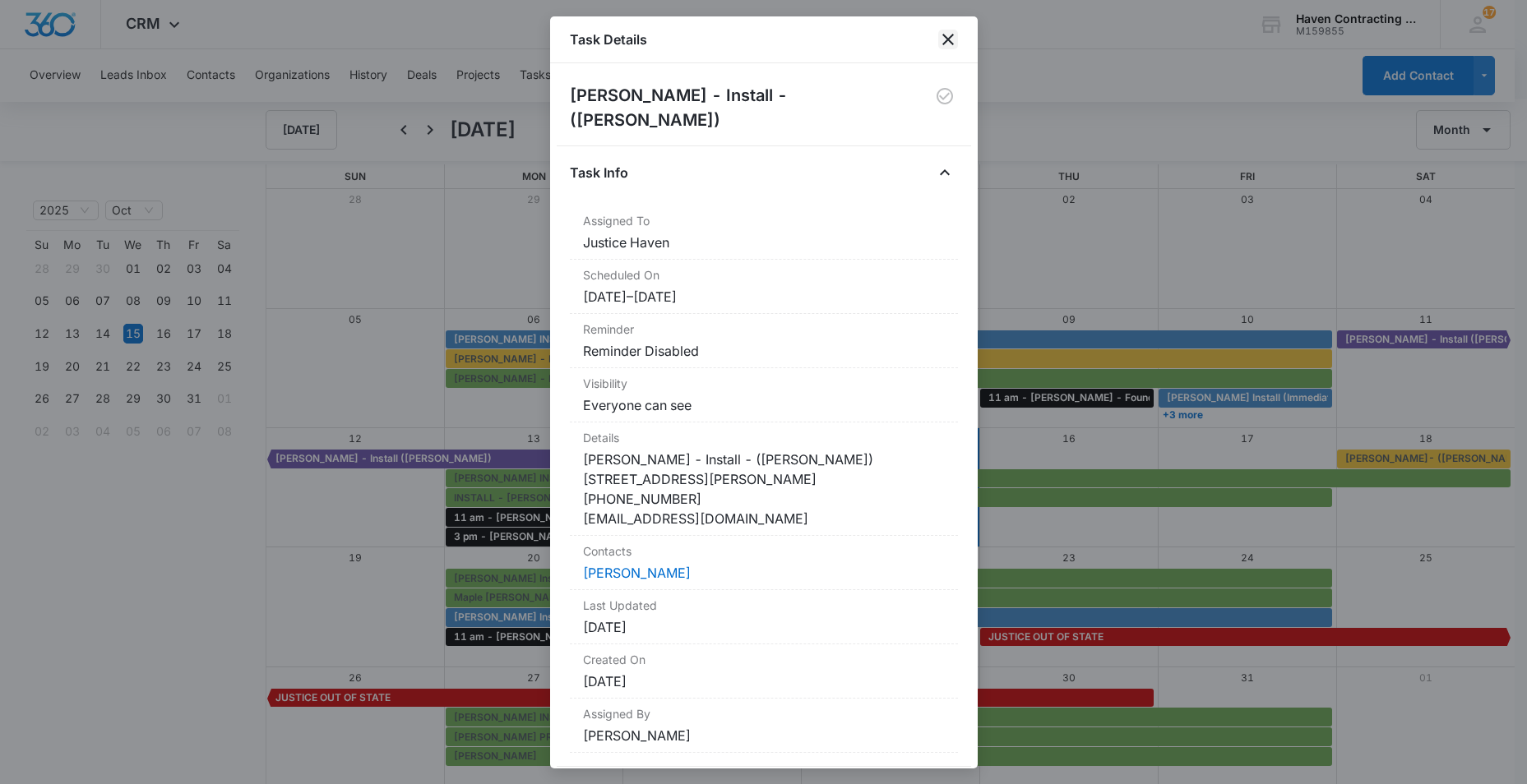
click at [950, 40] on icon "close" at bounding box center [949, 40] width 20 height 20
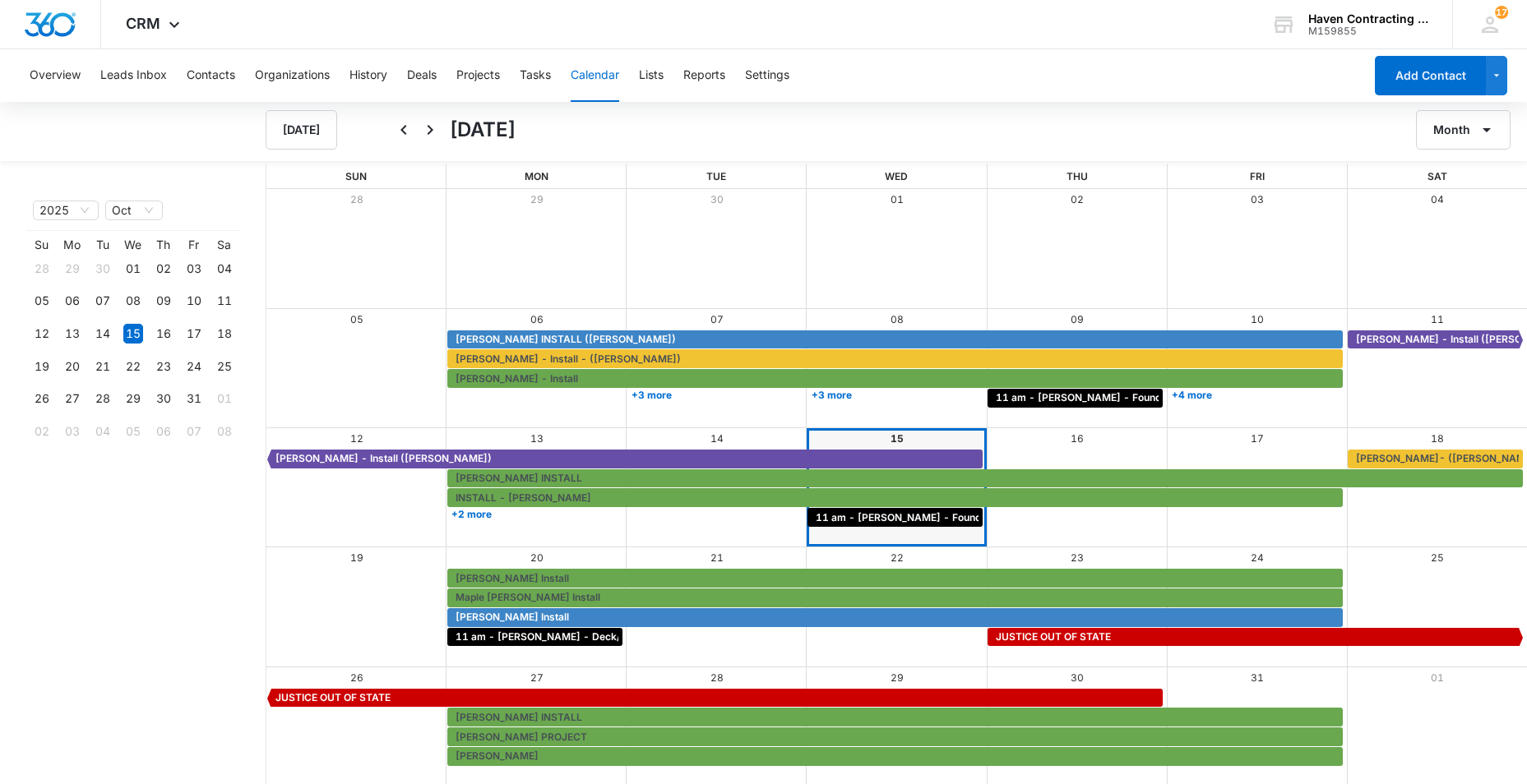
scroll to position [2, 0]
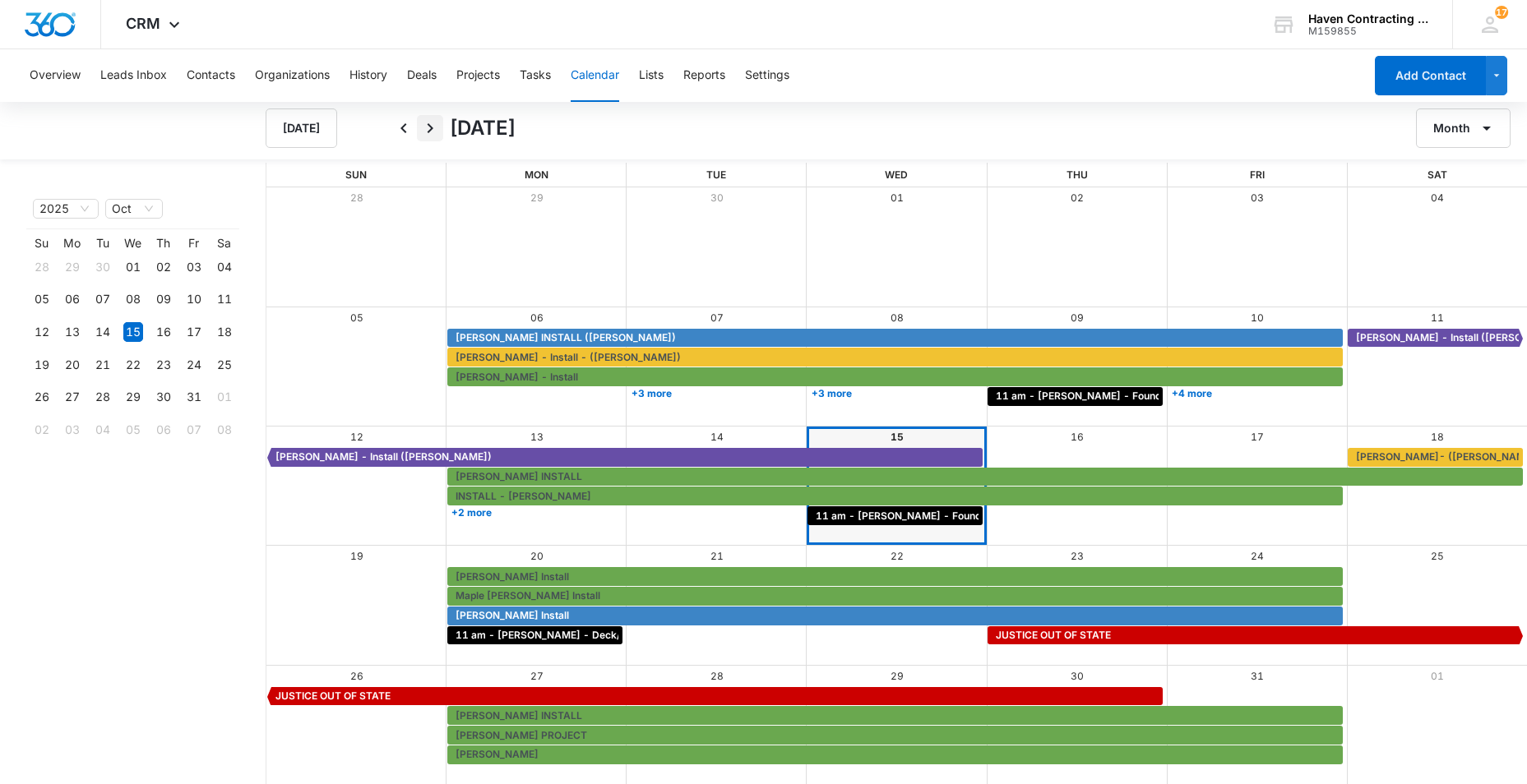
click at [430, 127] on icon "Next" at bounding box center [430, 128] width 20 height 20
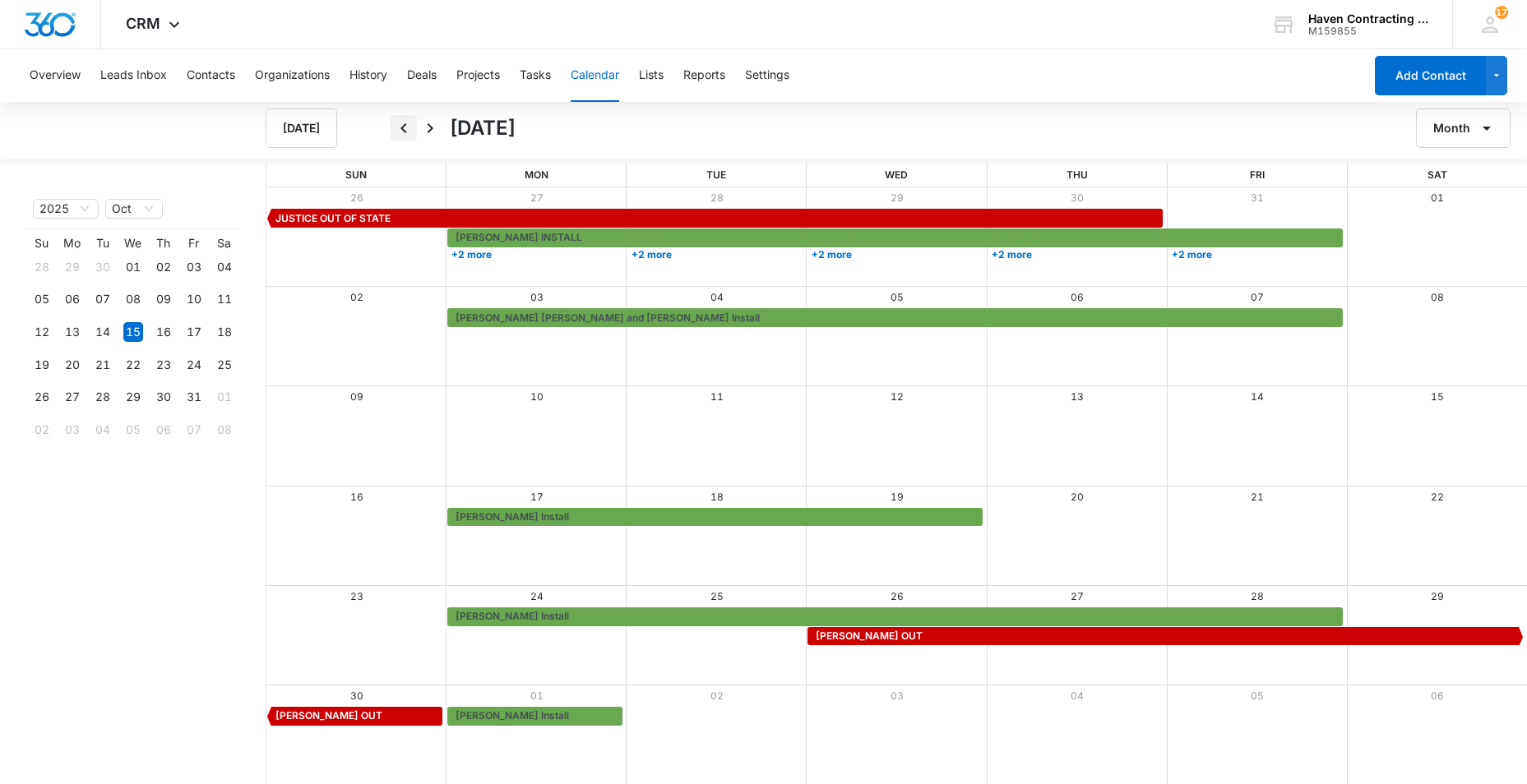
click at [401, 127] on icon "Back" at bounding box center [403, 128] width 6 height 10
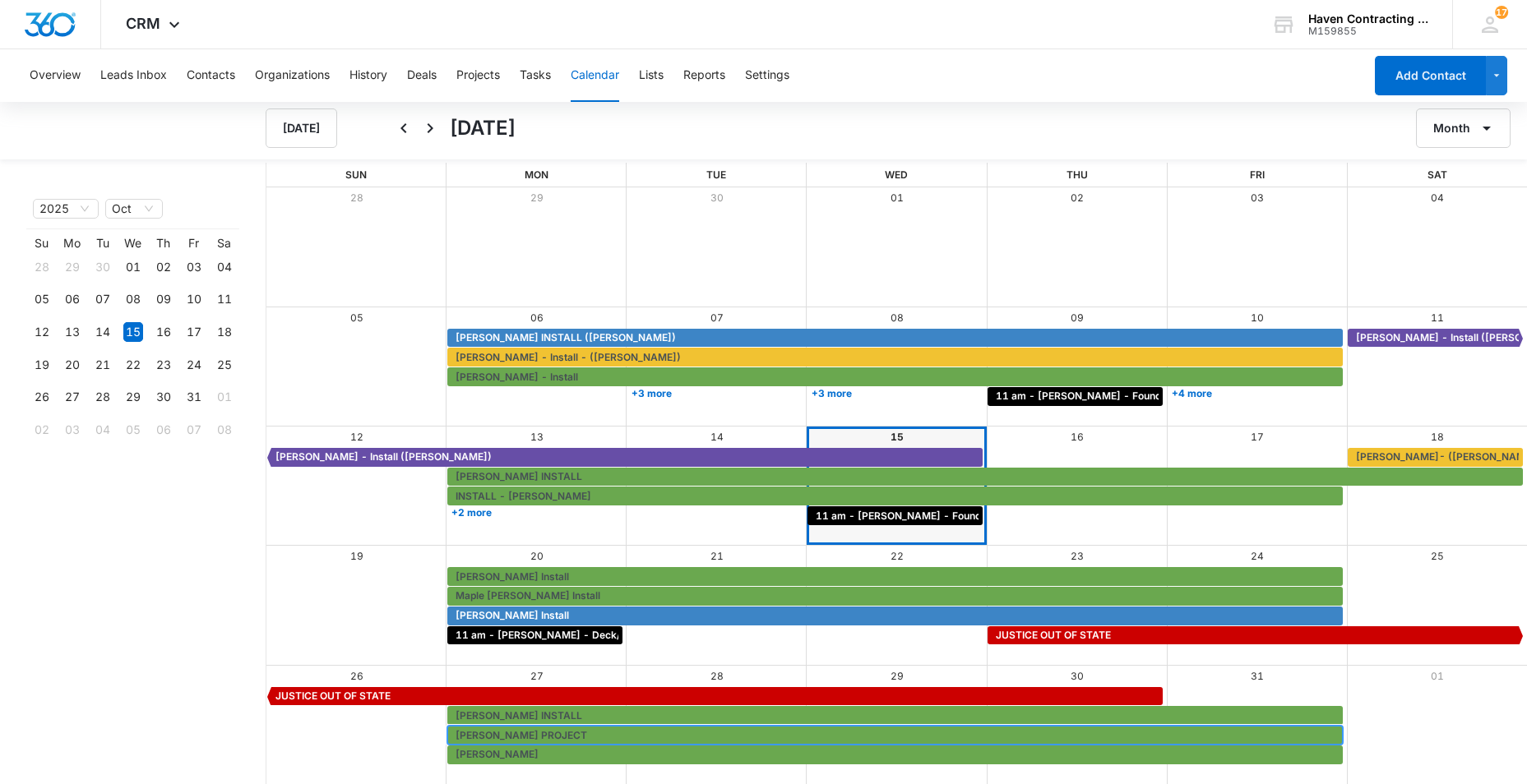
click at [456, 734] on span "[PERSON_NAME] PROJECT" at bounding box center [522, 735] width 131 height 15
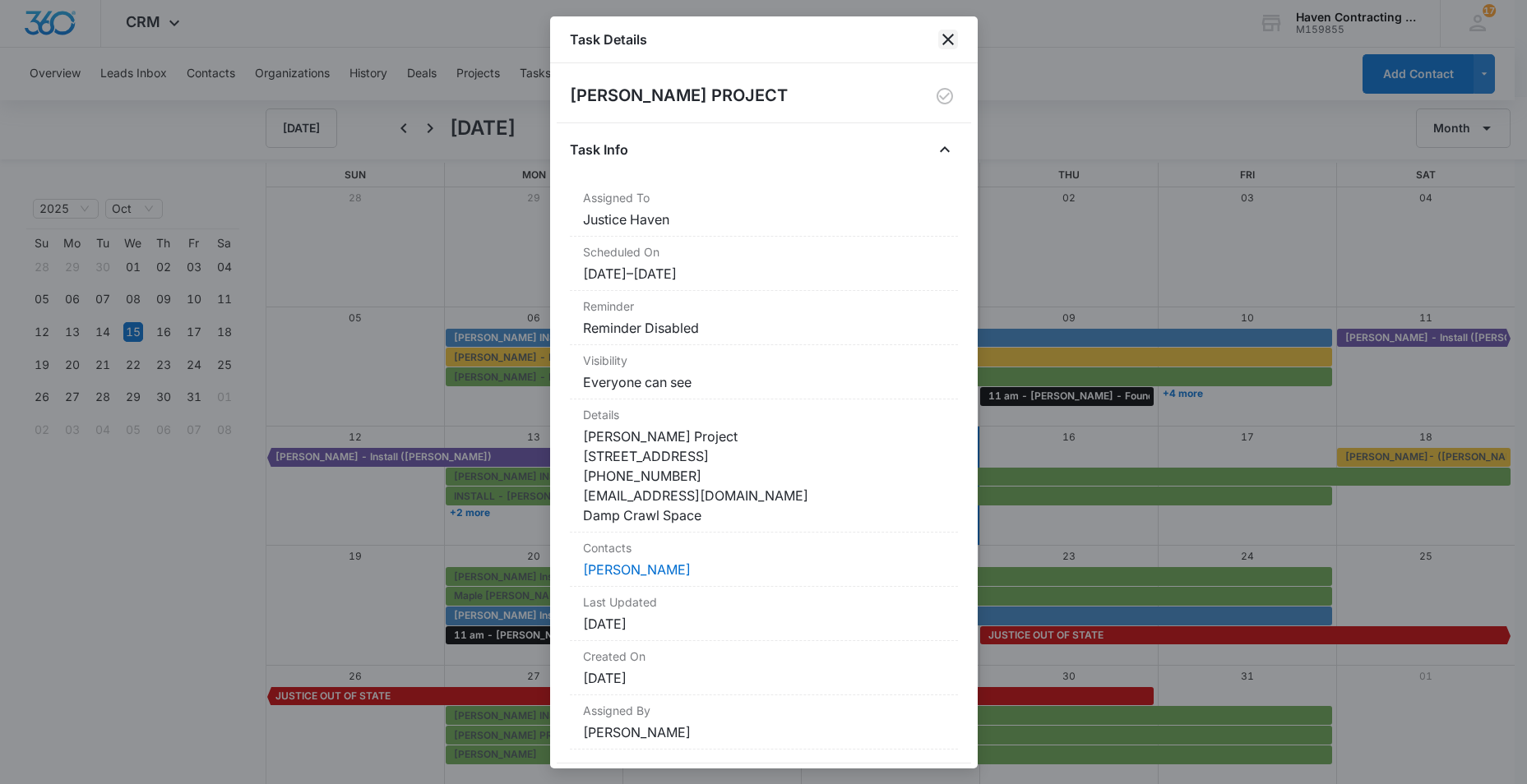
click at [945, 40] on icon "close" at bounding box center [949, 40] width 20 height 20
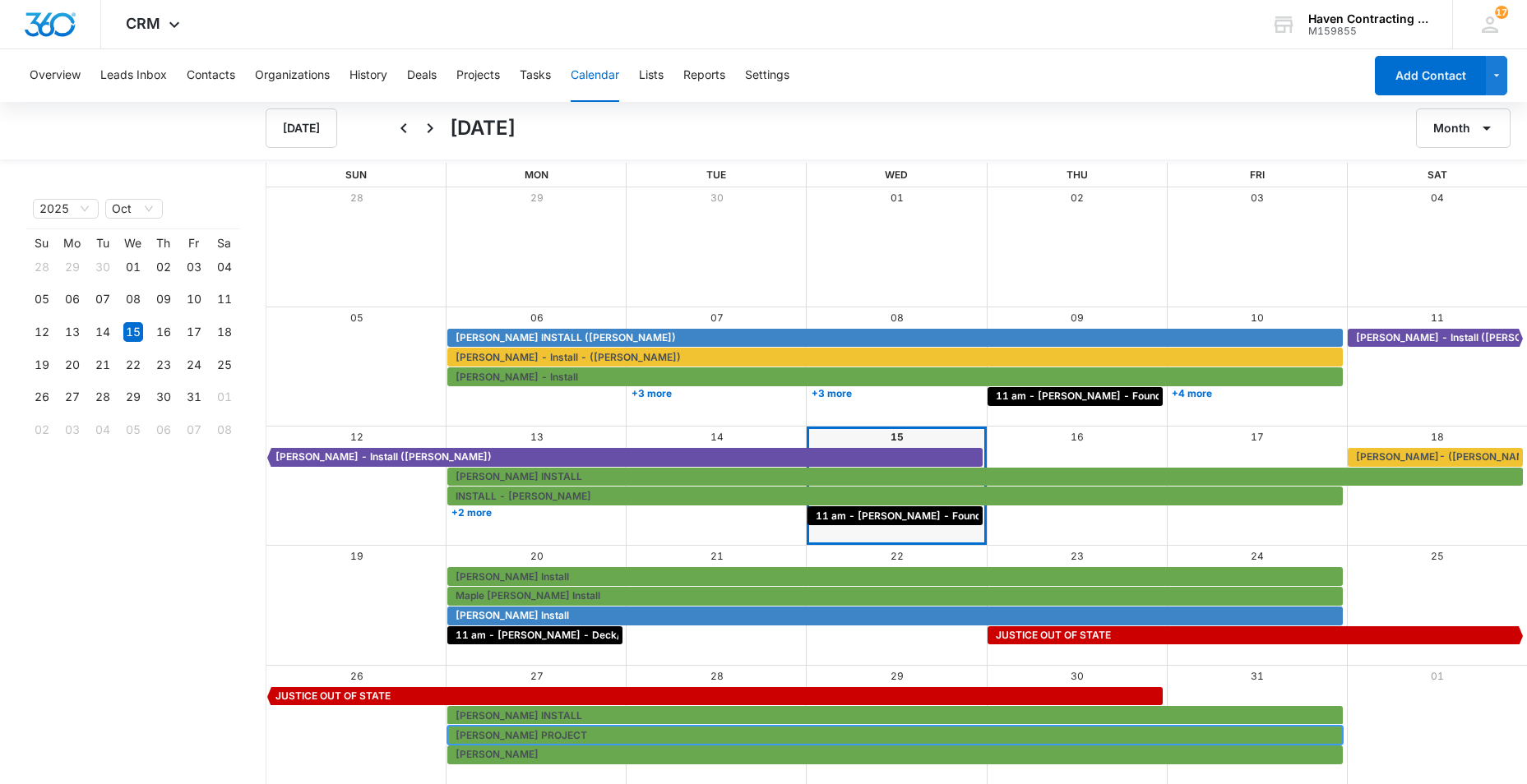
click at [494, 731] on span "[PERSON_NAME] PROJECT" at bounding box center [522, 735] width 131 height 15
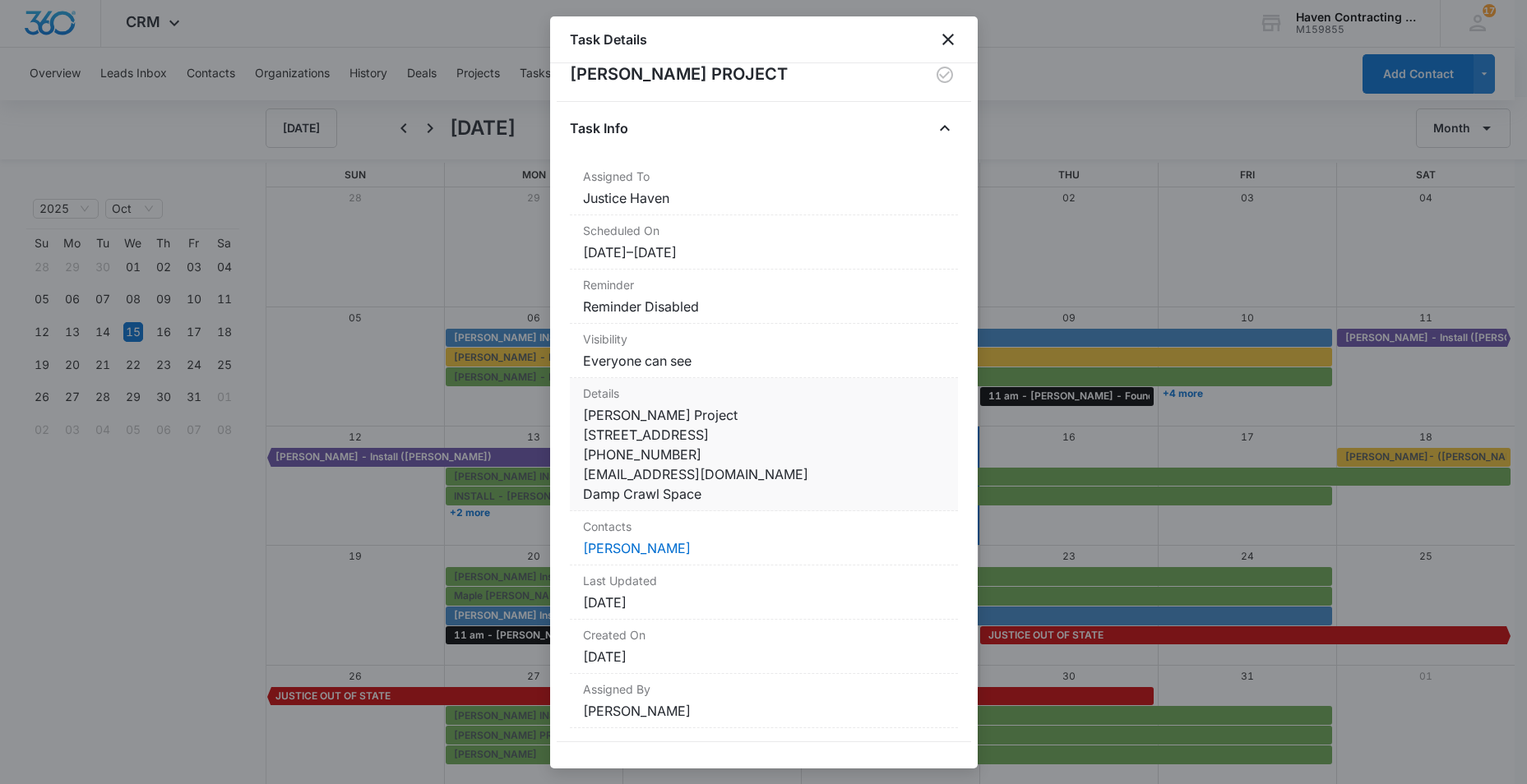
scroll to position [0, 0]
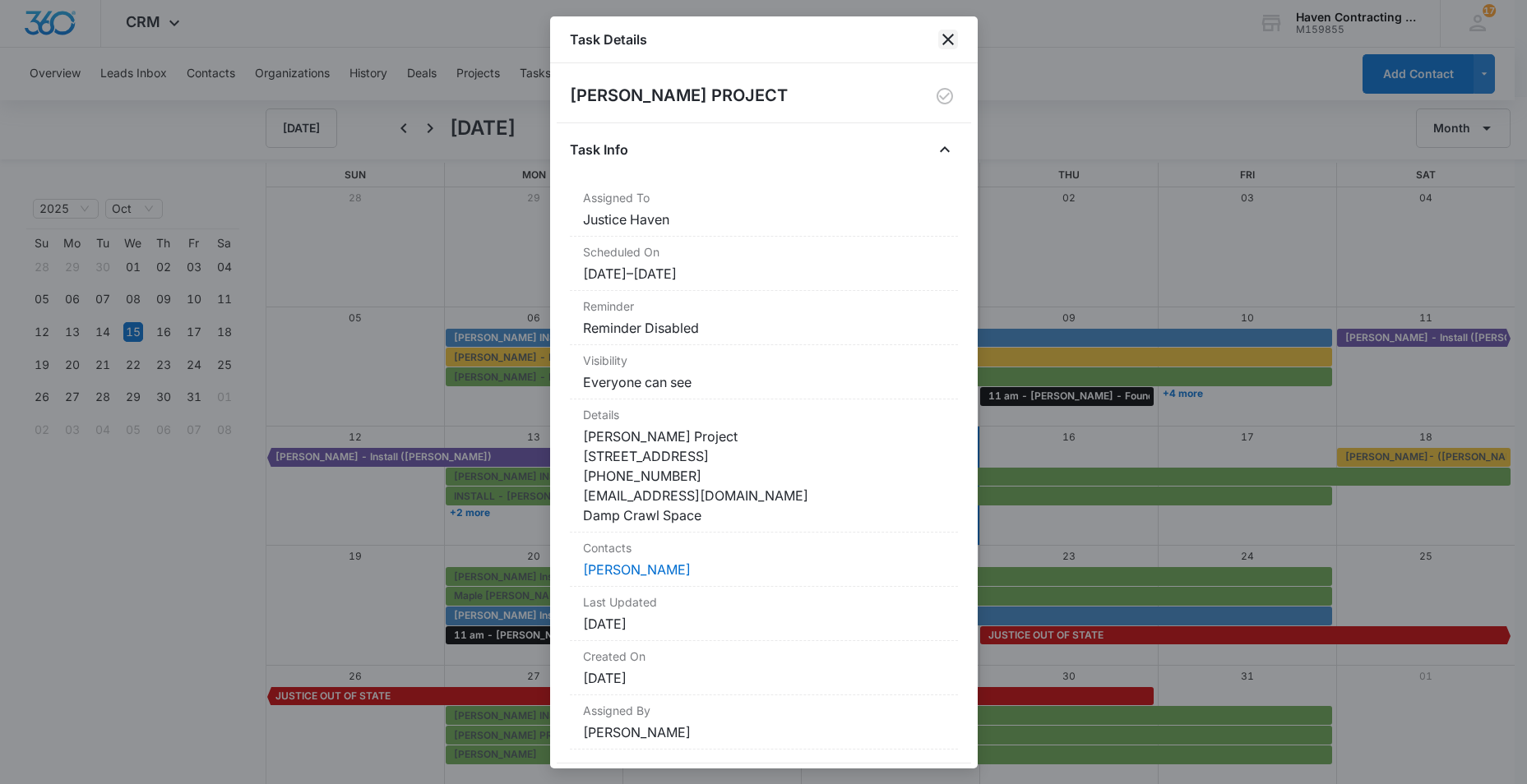
click at [944, 38] on icon "close" at bounding box center [949, 40] width 20 height 20
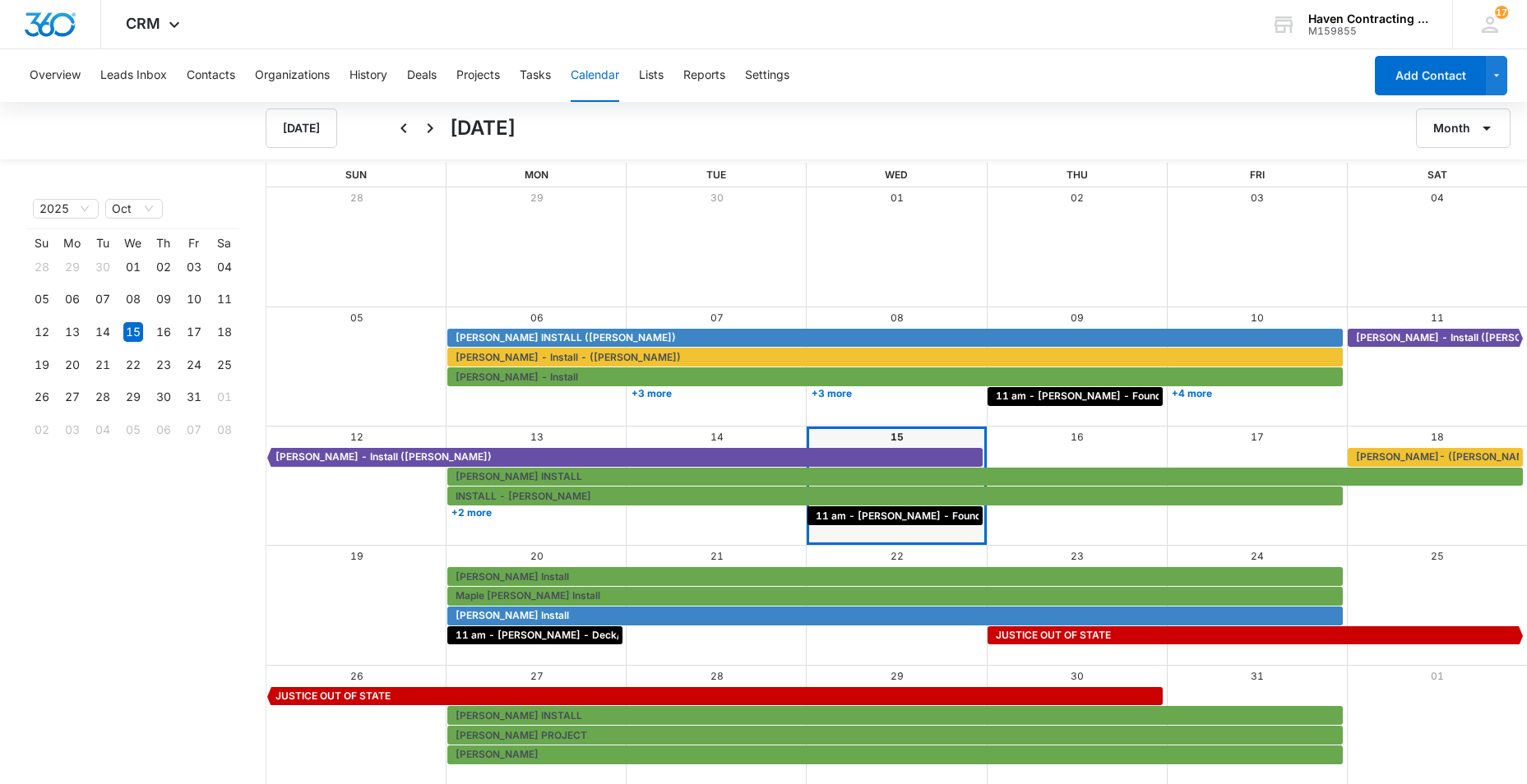
click at [786, 383] on span "[PERSON_NAME] - Install" at bounding box center [897, 377] width 883 height 15
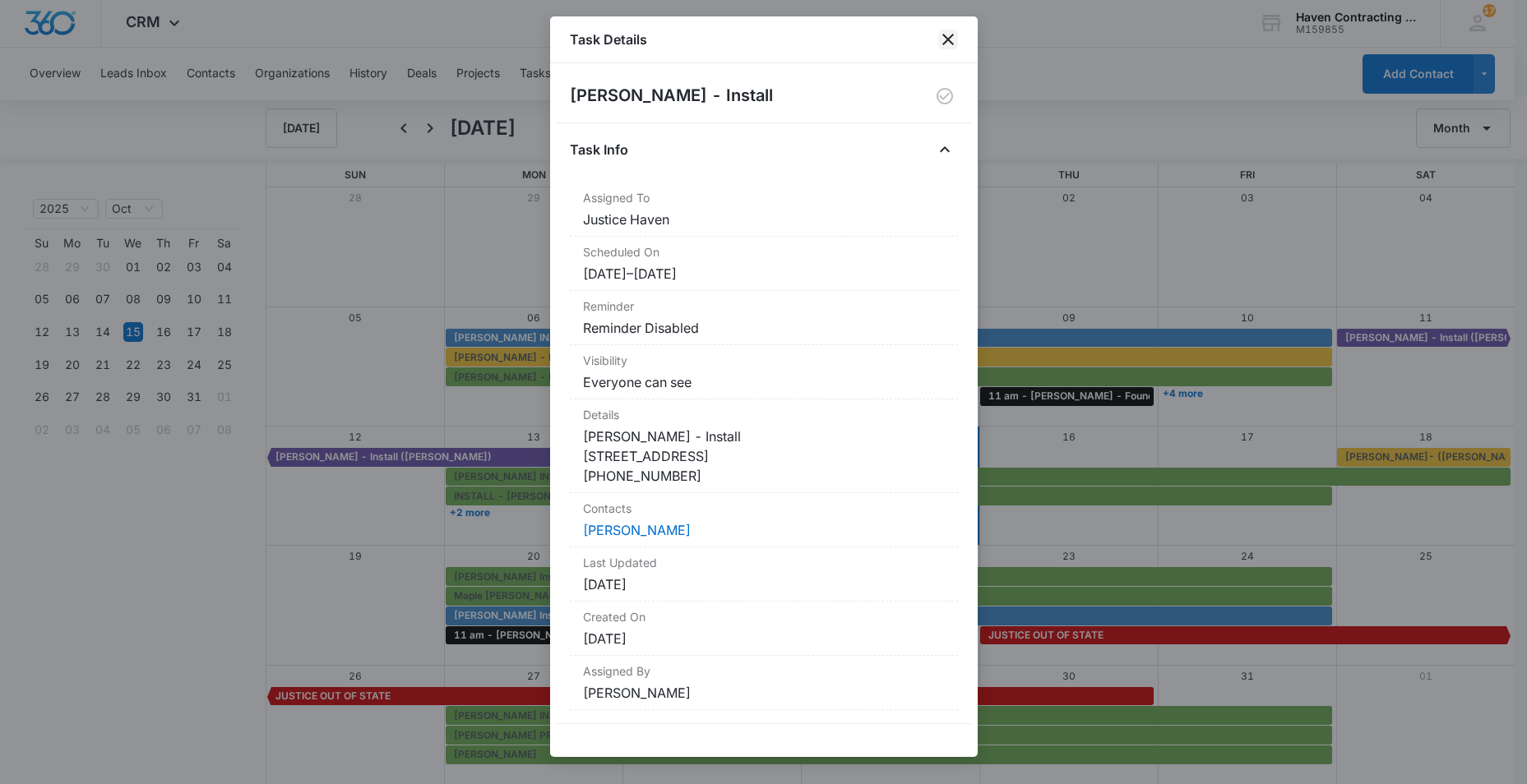
click at [942, 40] on icon "close" at bounding box center [949, 40] width 20 height 20
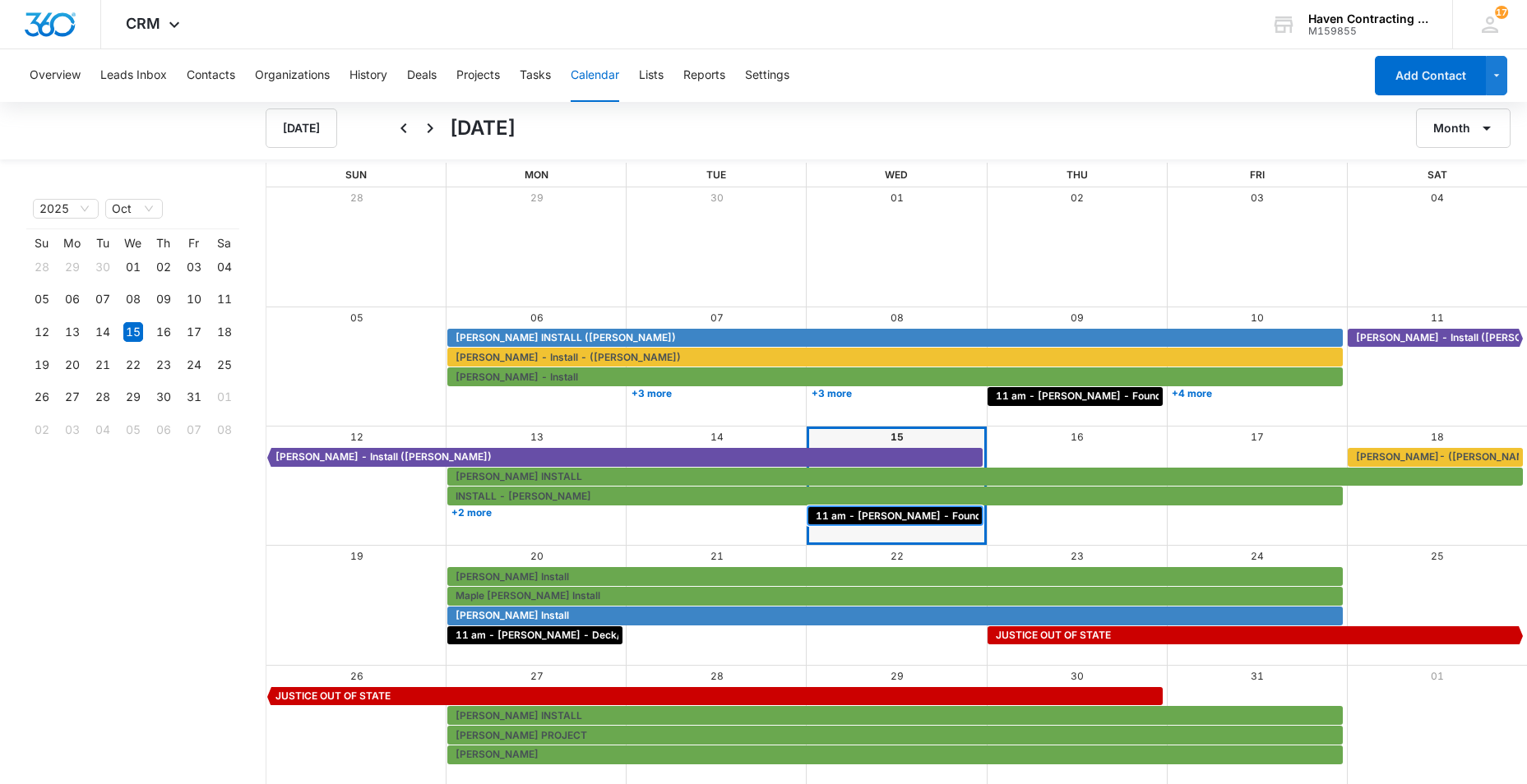
click at [864, 512] on span "11 am - [PERSON_NAME] - Foundation - [GEOGRAPHIC_DATA]" at bounding box center [968, 515] width 306 height 15
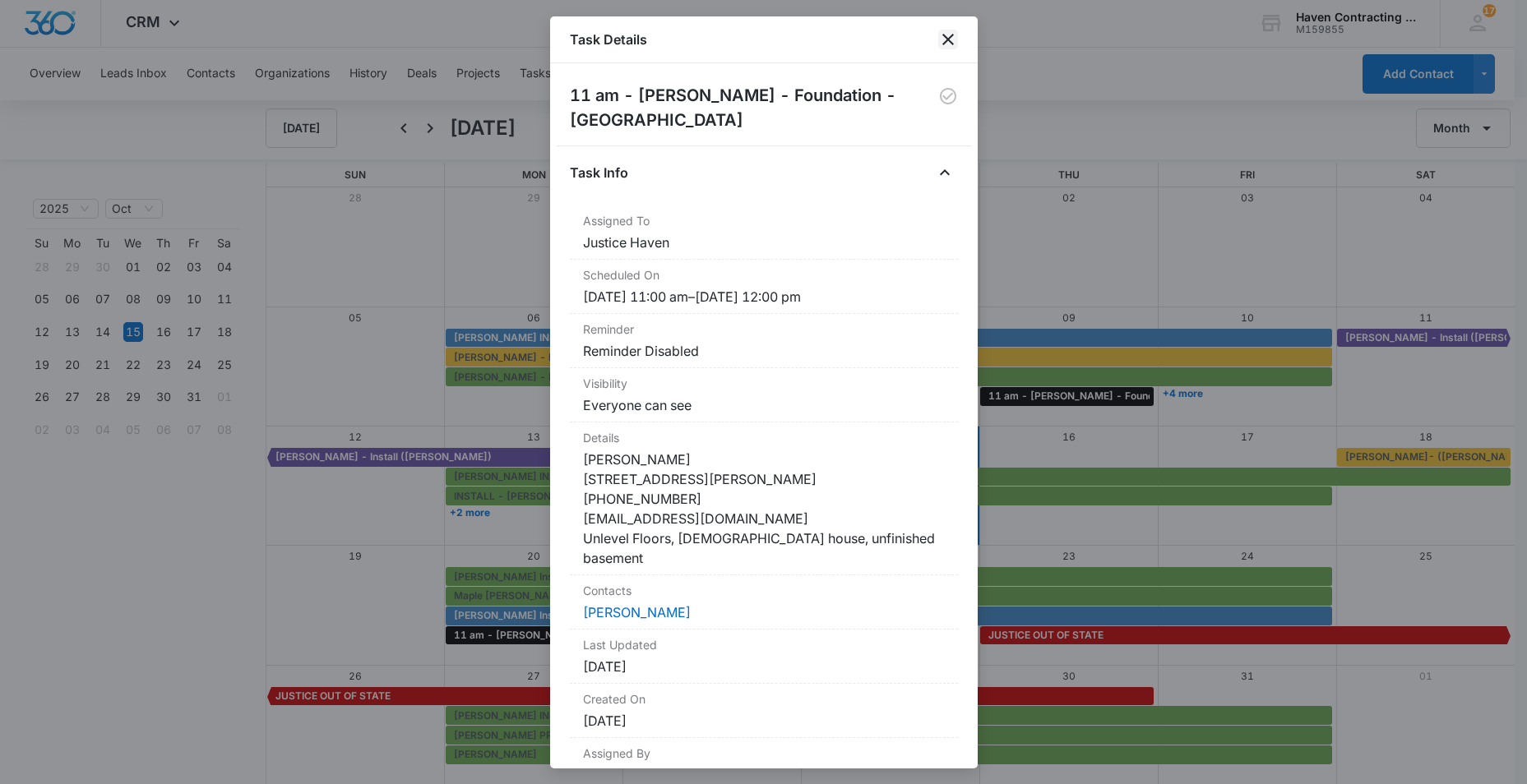
click at [948, 41] on icon "close" at bounding box center [949, 40] width 20 height 20
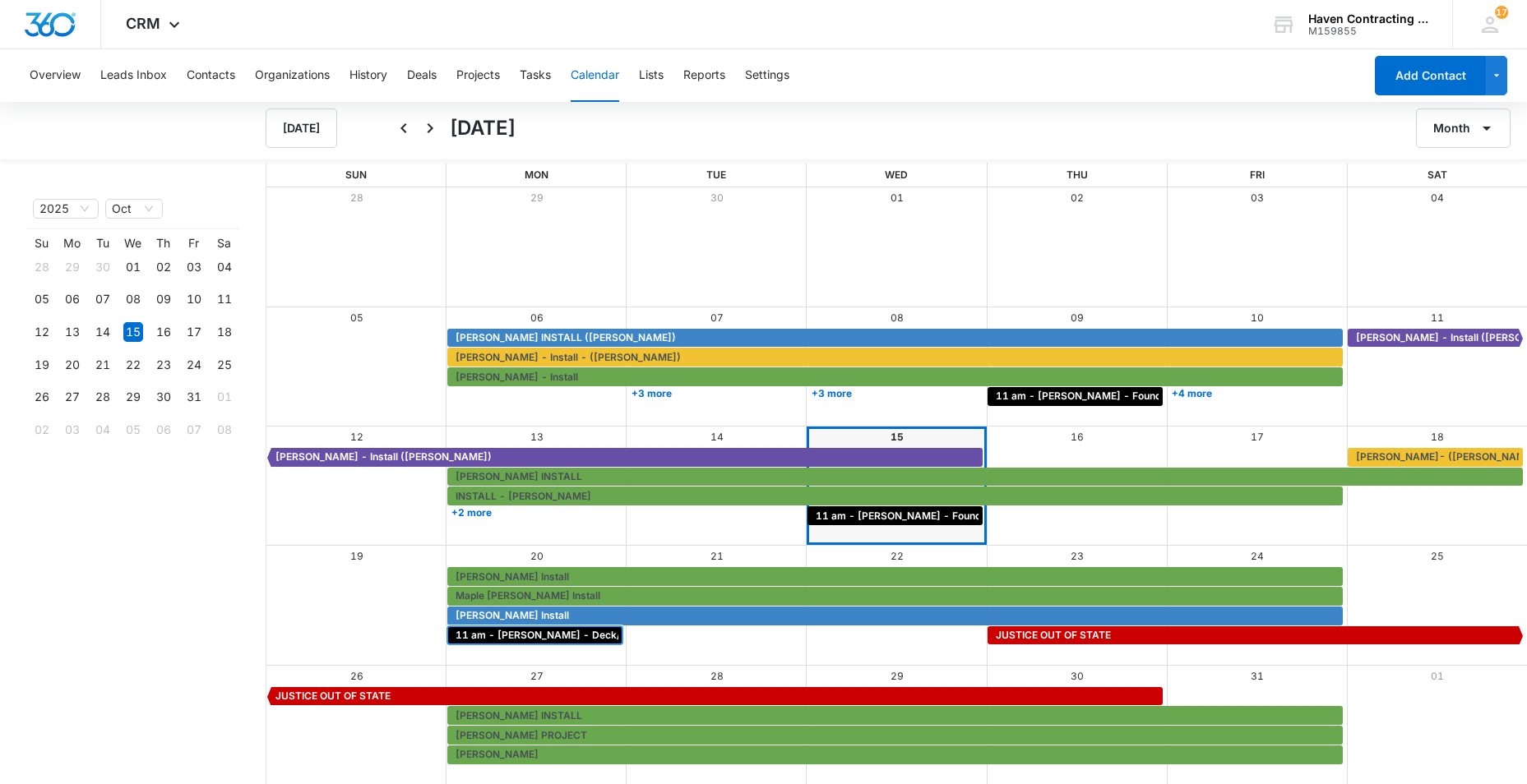
click at [522, 637] on span "11 am - [PERSON_NAME] - Deck/French Drain - Mountain View" at bounding box center [609, 635] width 308 height 15
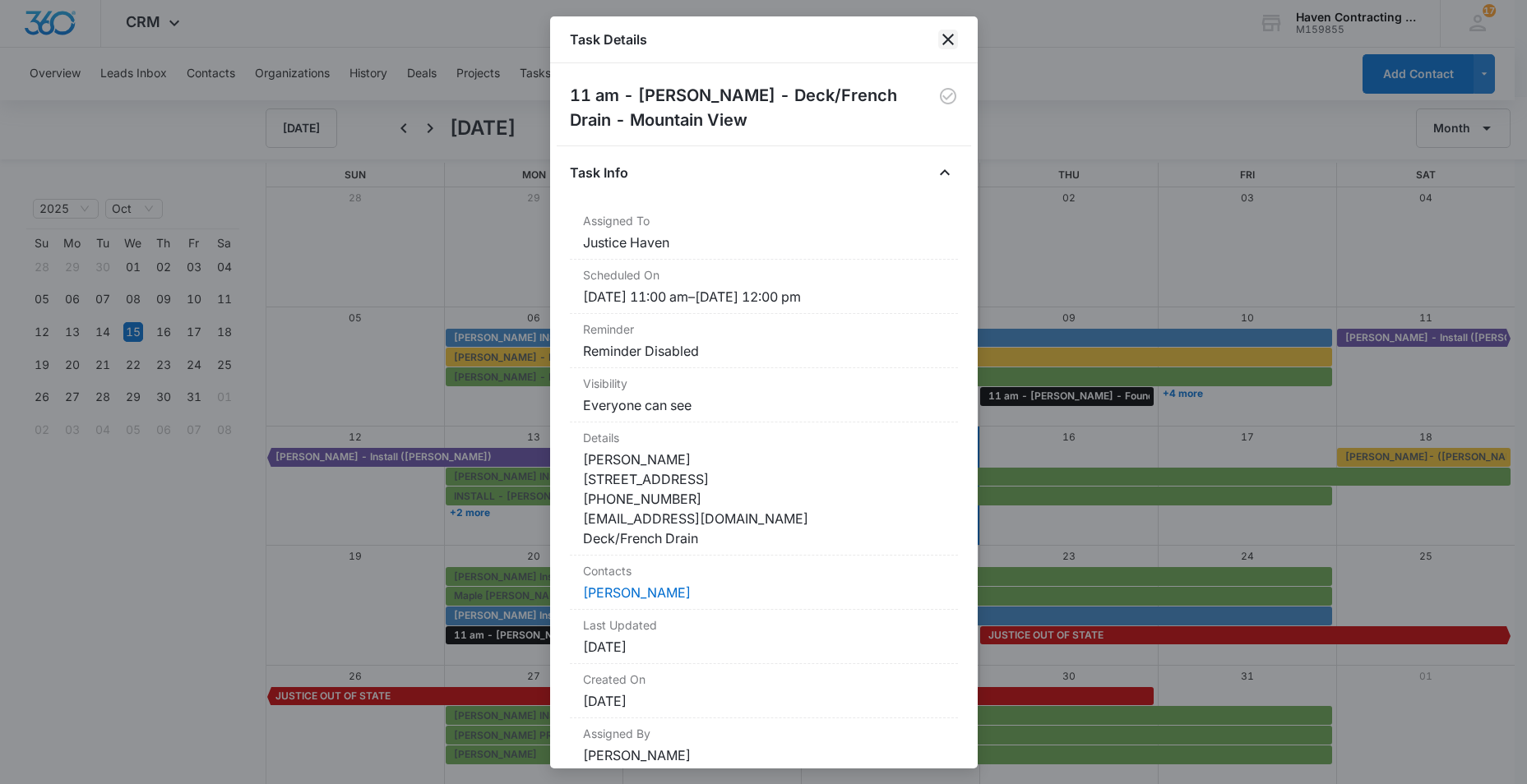
click at [948, 40] on icon "close" at bounding box center [949, 40] width 12 height 12
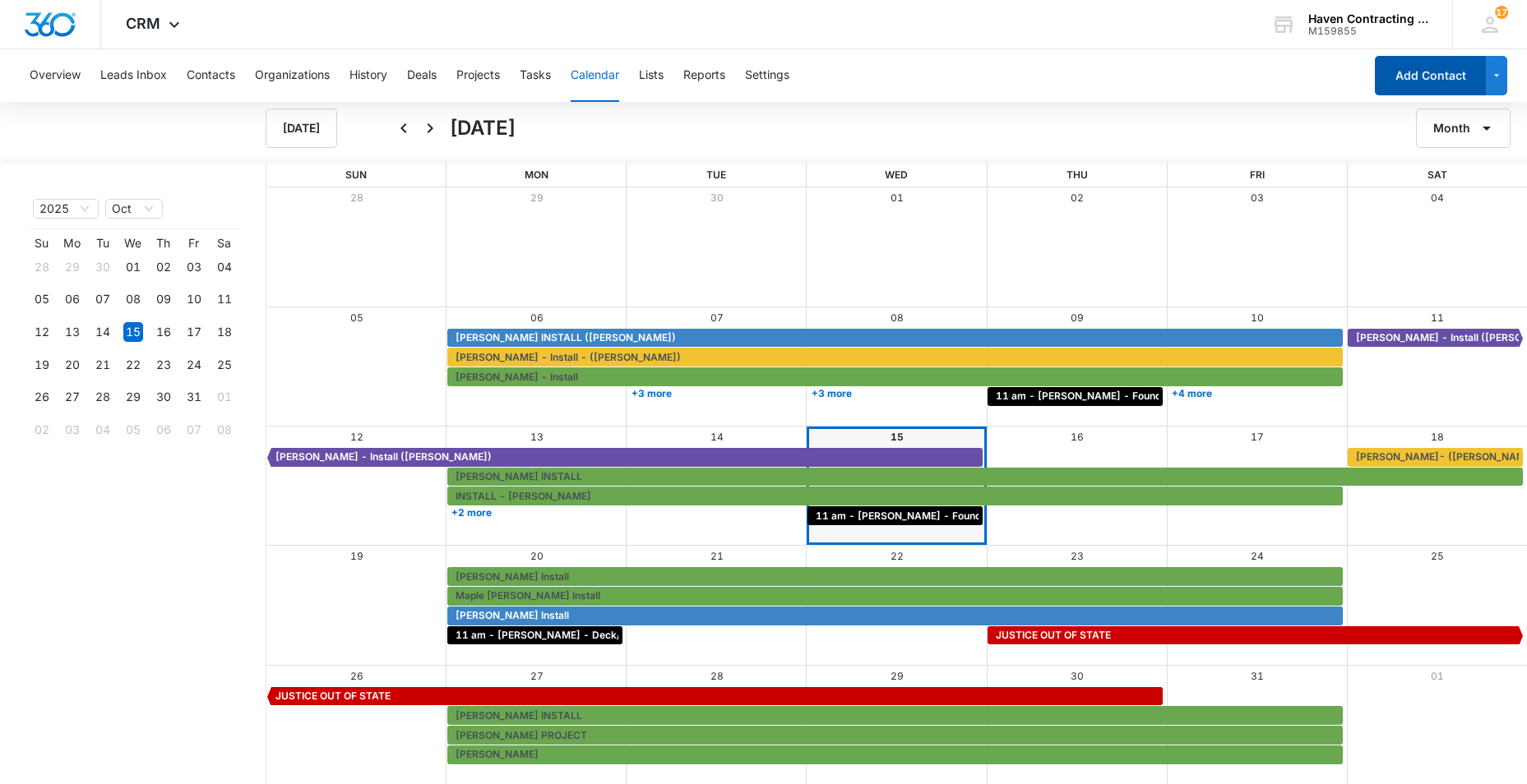
click at [1444, 74] on button "Add Contact" at bounding box center [1430, 76] width 111 height 40
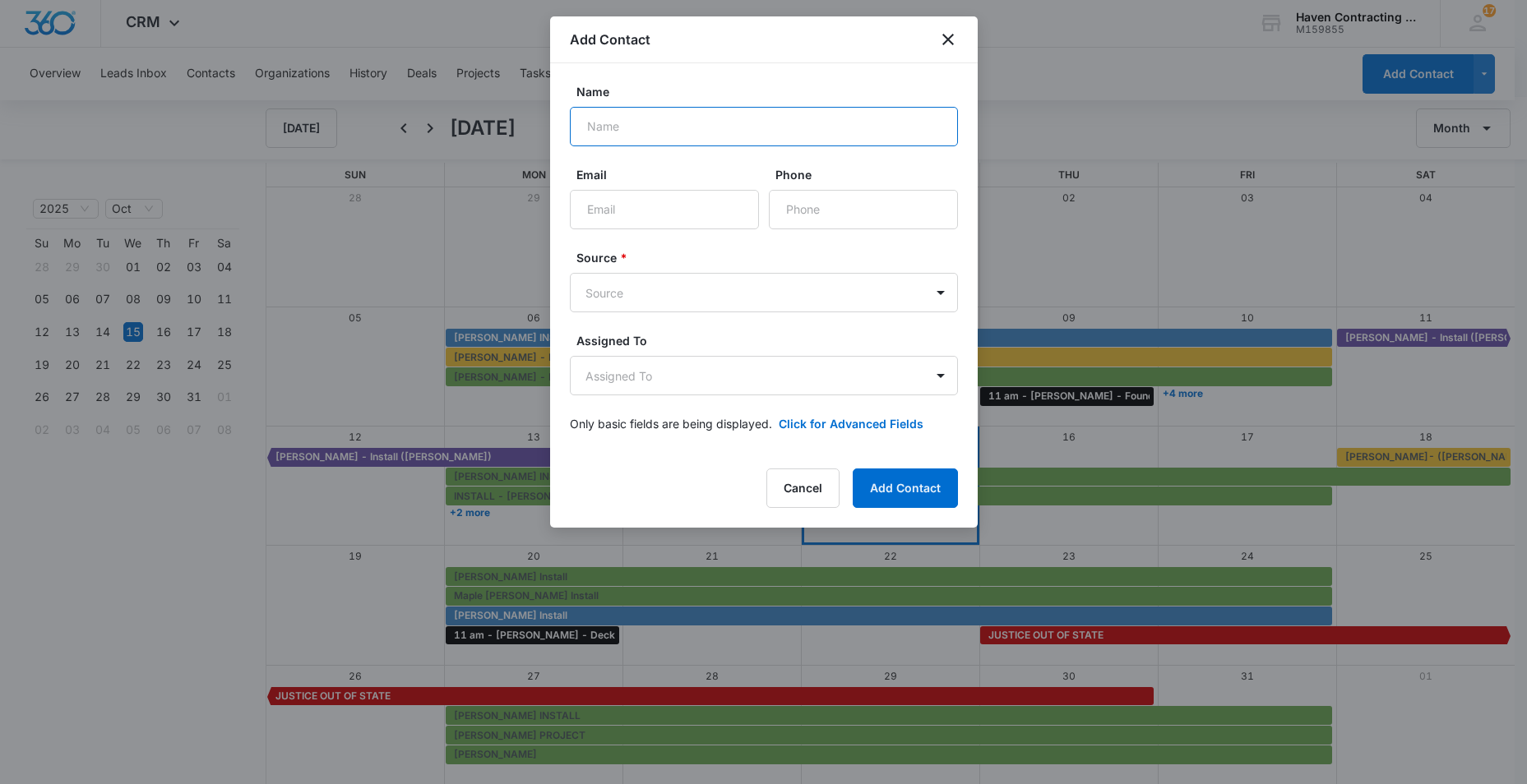
click at [607, 132] on input "Name" at bounding box center [764, 126] width 388 height 40
type input "Randel Treadway"
drag, startPoint x: 588, startPoint y: 206, endPoint x: 633, endPoint y: 213, distance: 45.5
click at [589, 207] on input "Email" at bounding box center [664, 210] width 189 height 40
type input "rantread@gmail.com"
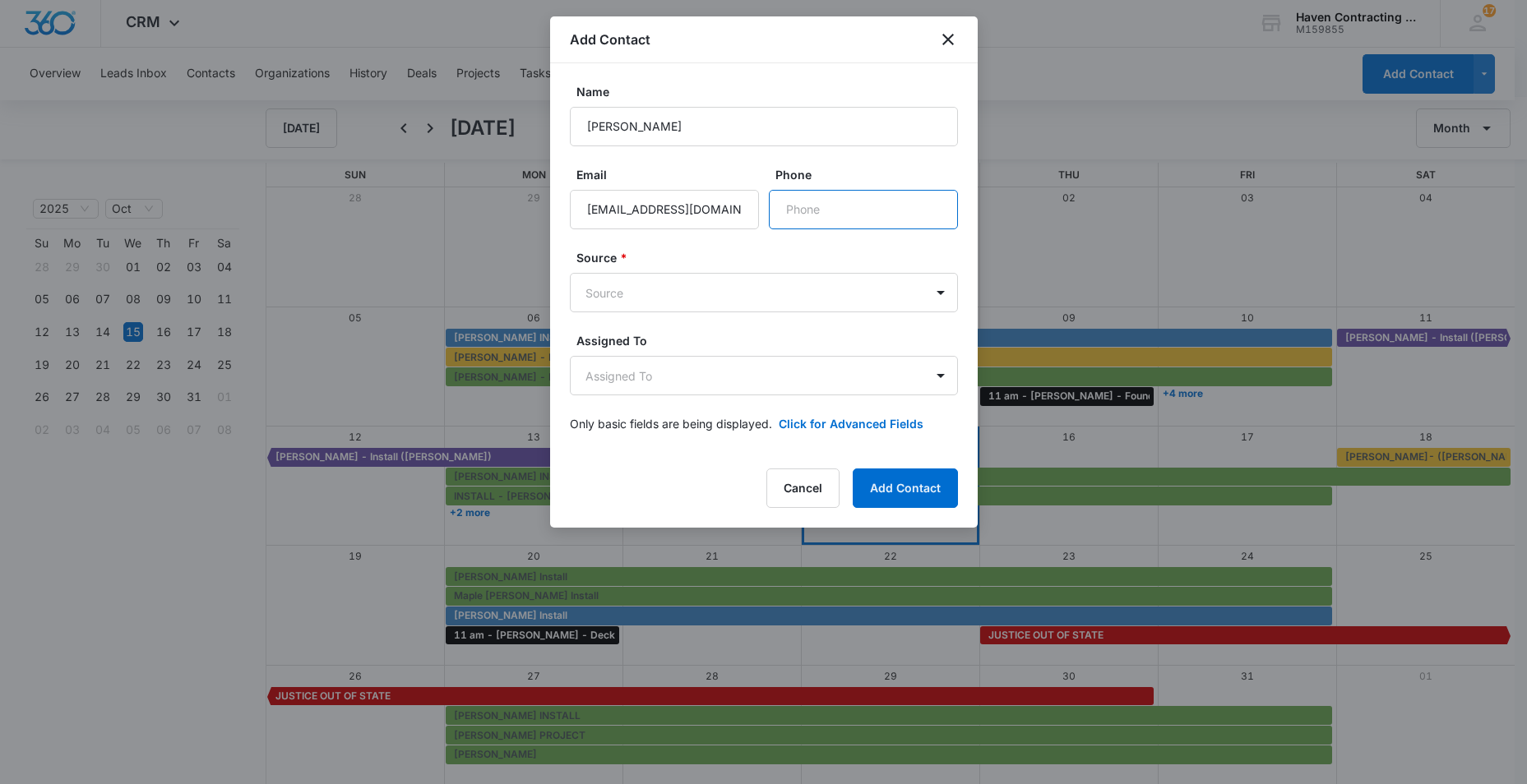
click at [785, 213] on input "Phone" at bounding box center [863, 210] width 189 height 40
type input "(870) 307-2860"
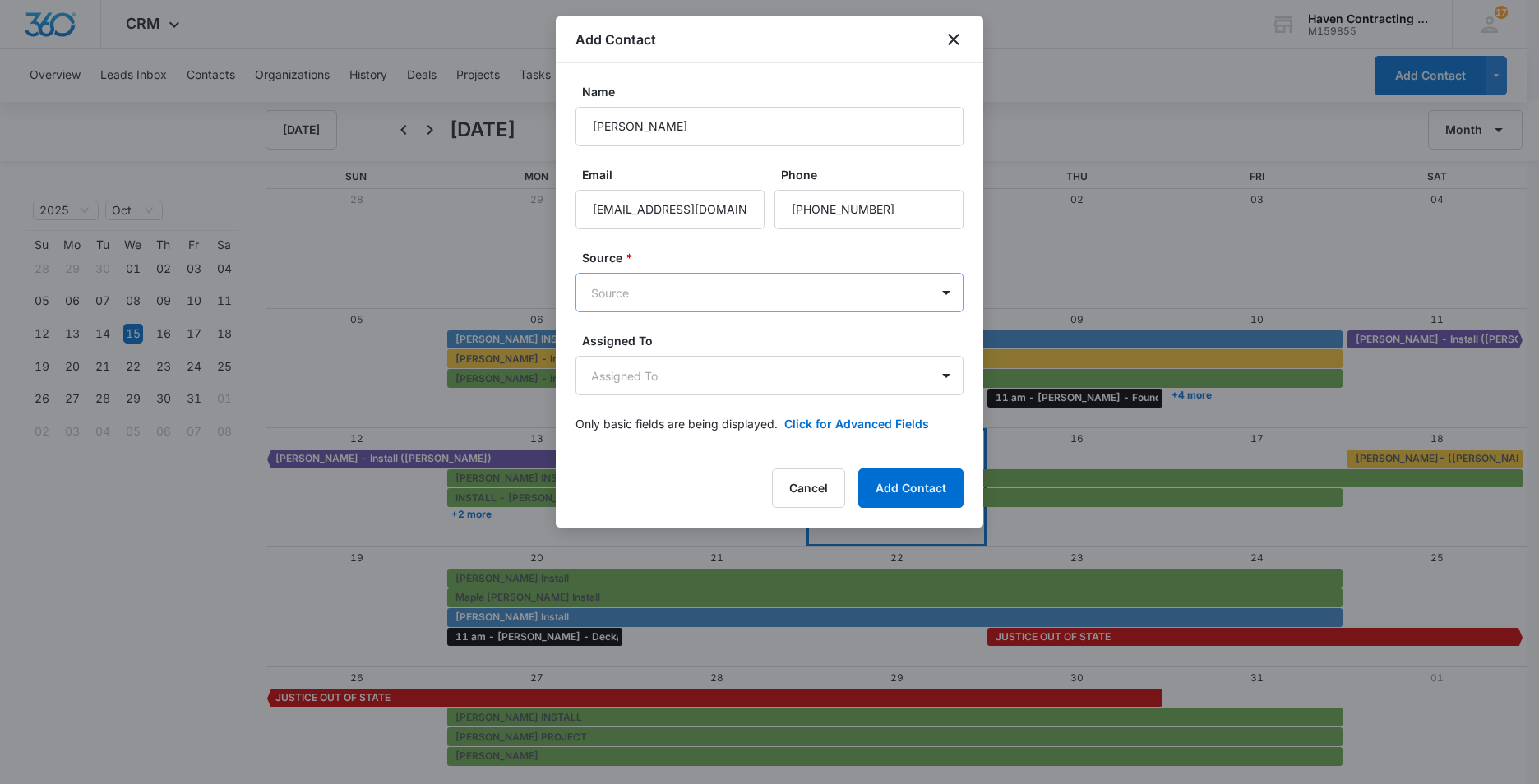
click at [598, 294] on body "CRM Apps Reputation Websites Forms CRM Email Social Ads Intelligence Brand Sett…" at bounding box center [770, 393] width 1539 height 786
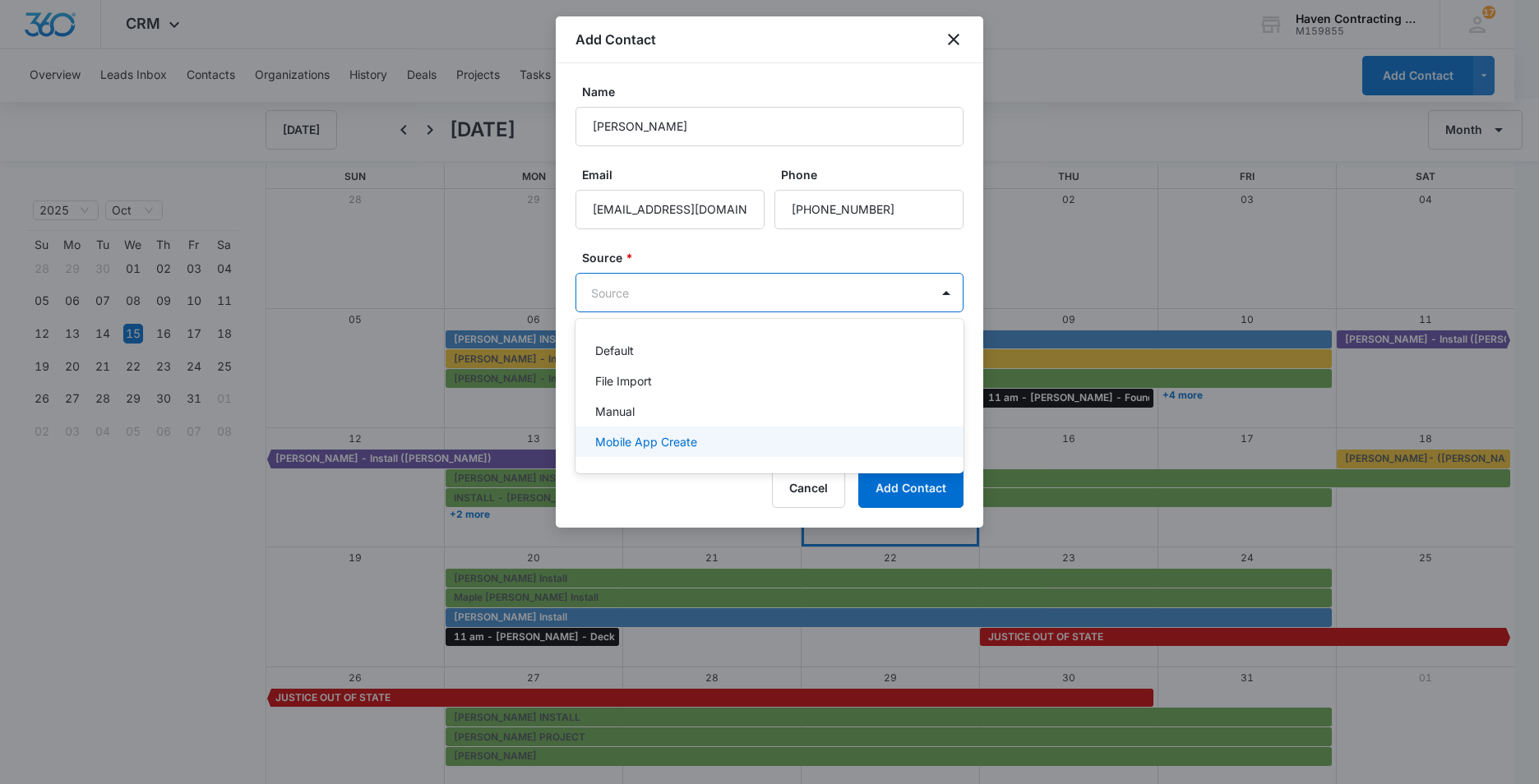
click at [607, 435] on p "Mobile App Create" at bounding box center [646, 441] width 102 height 17
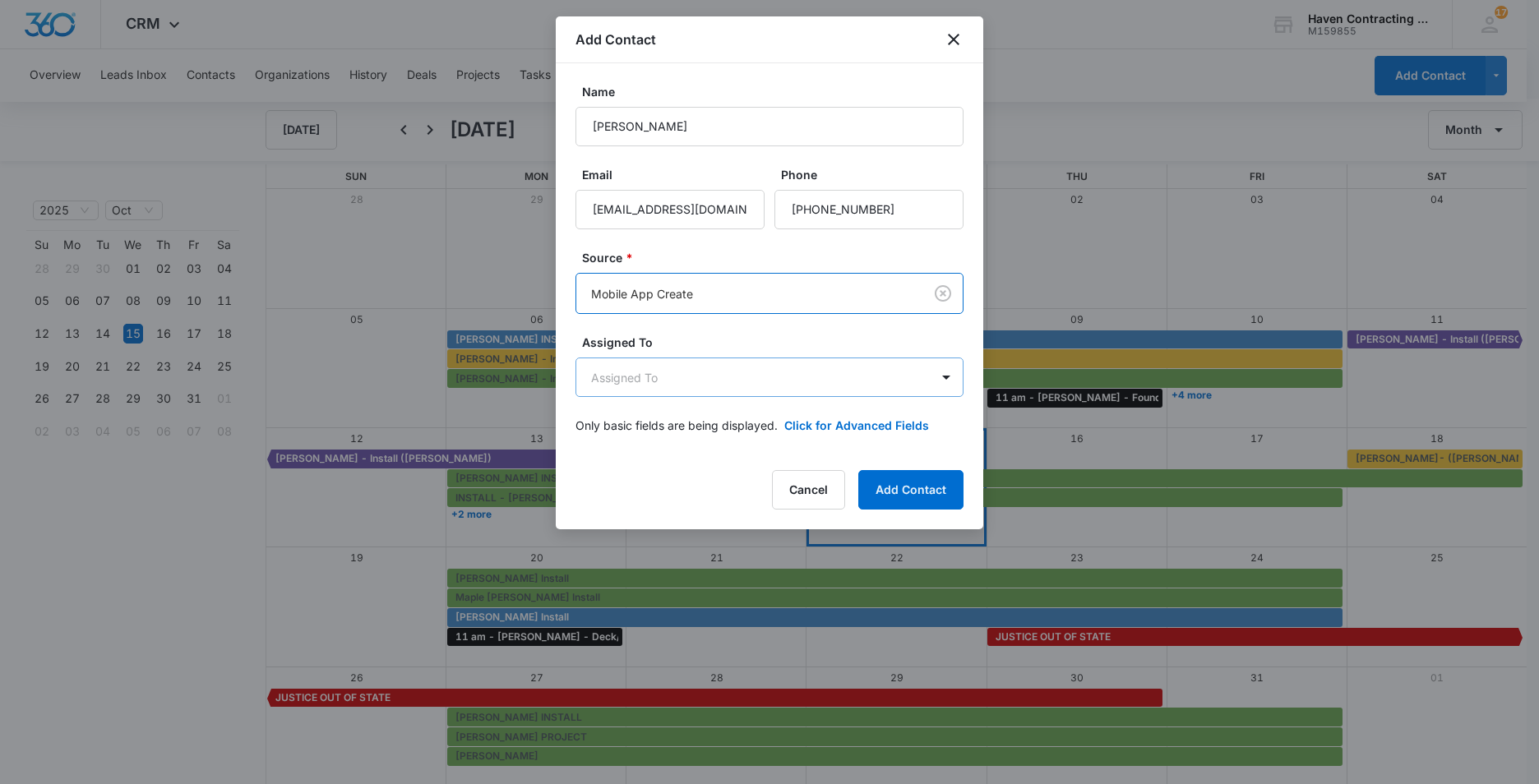
click at [583, 380] on body "CRM Apps Reputation Websites Forms CRM Email Social Ads Intelligence Brand Sett…" at bounding box center [770, 393] width 1539 height 786
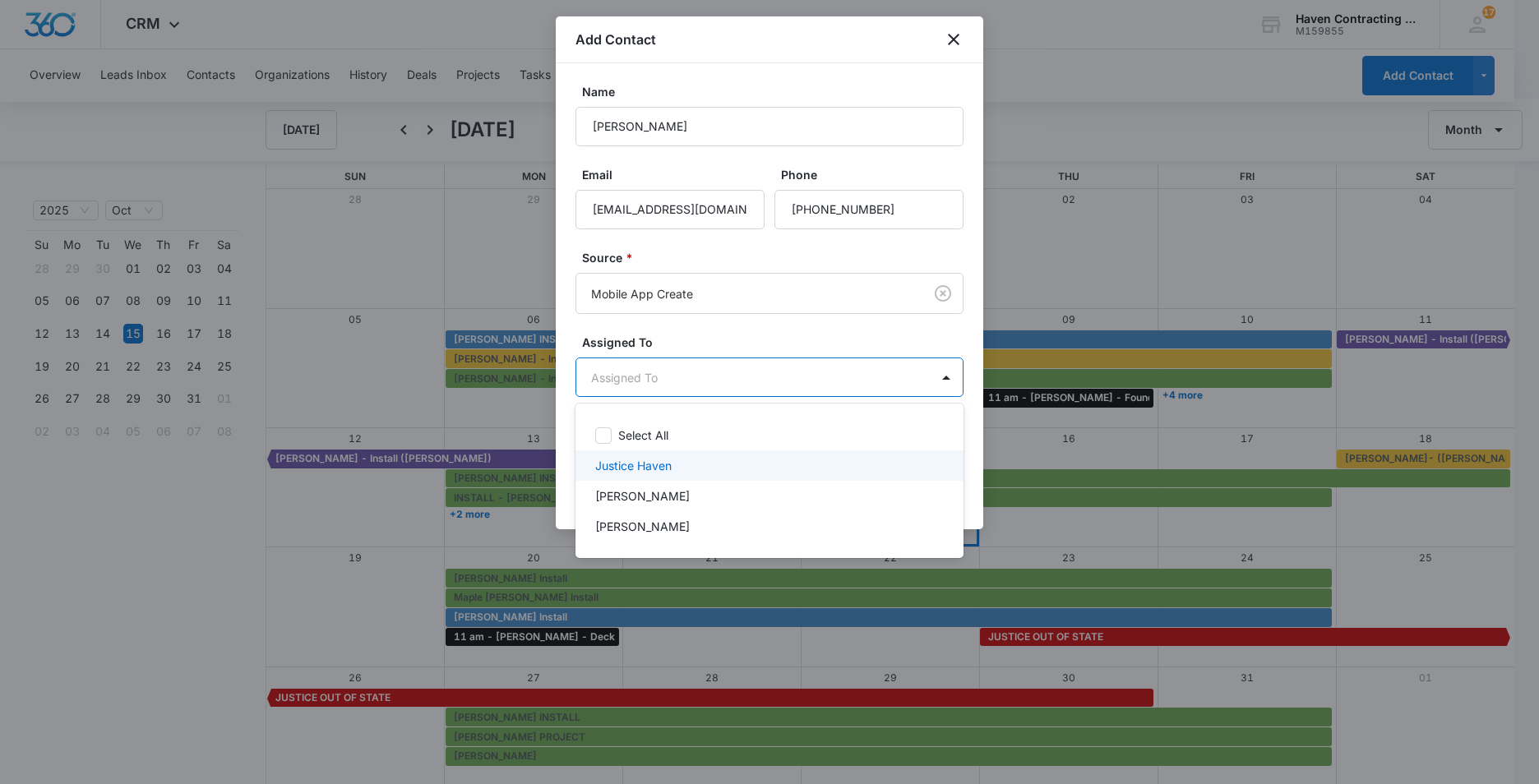
click at [625, 468] on p "Justice Haven" at bounding box center [633, 465] width 77 height 17
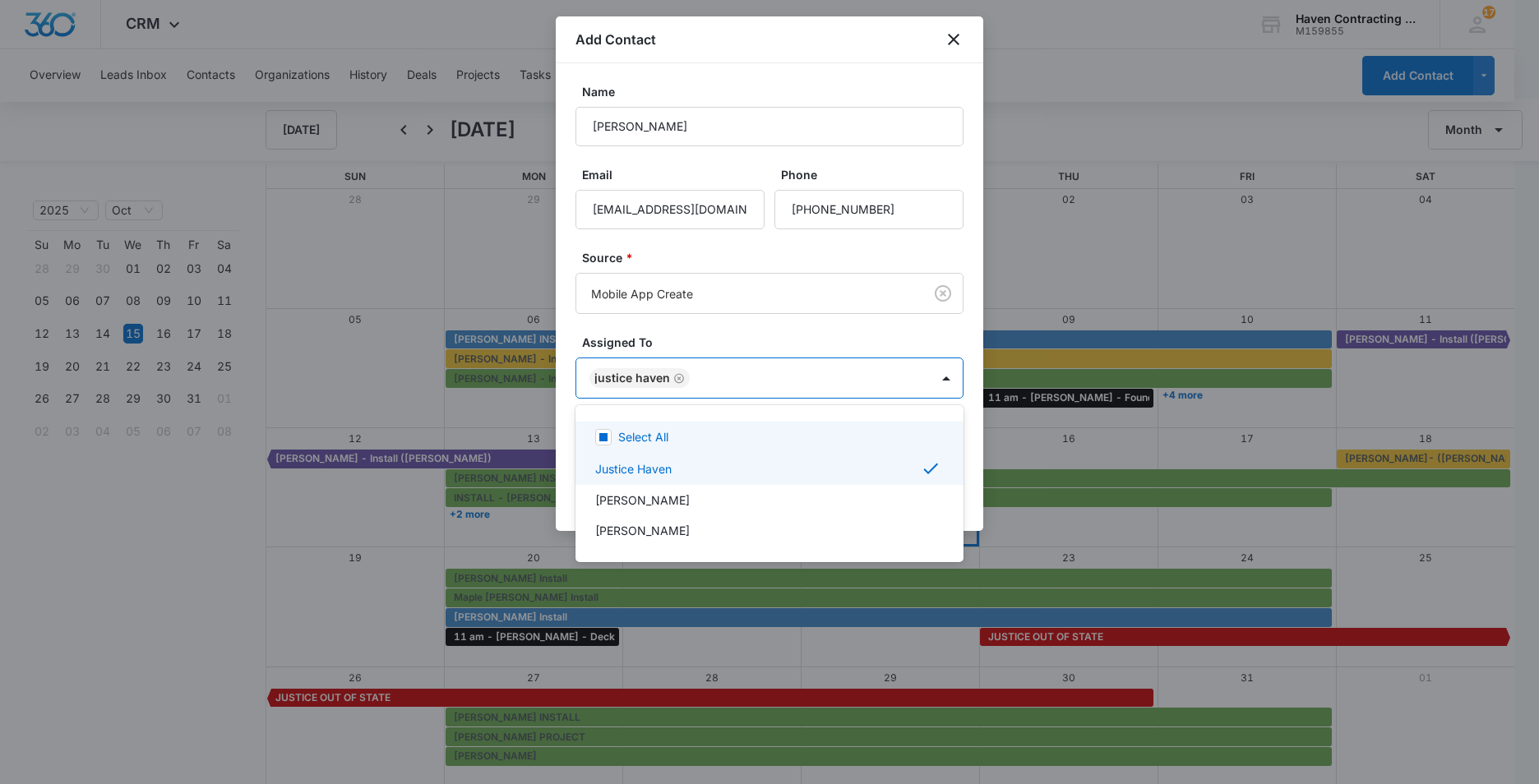
click at [569, 426] on div at bounding box center [770, 392] width 1539 height 784
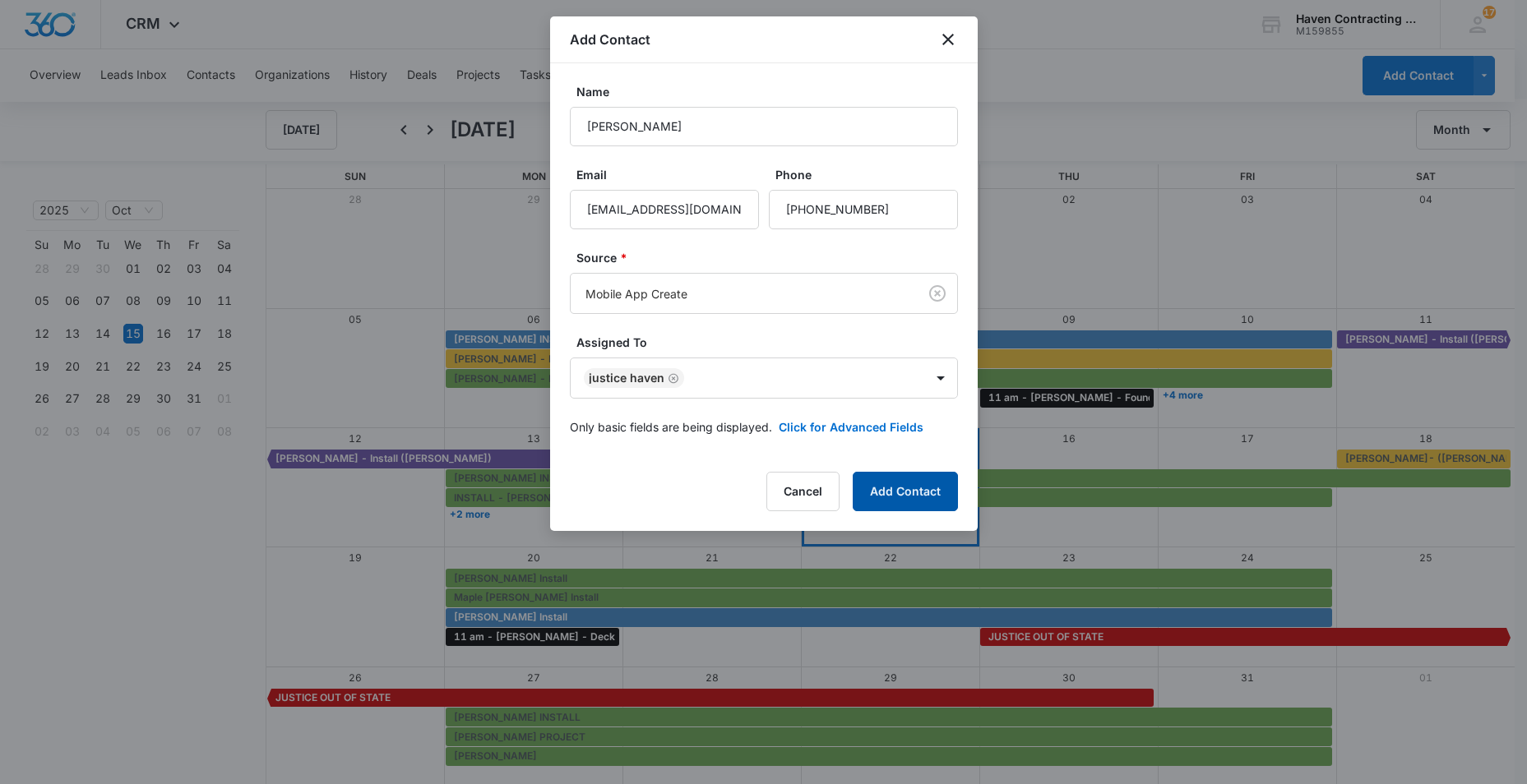
click at [886, 494] on button "Add Contact" at bounding box center [906, 491] width 106 height 40
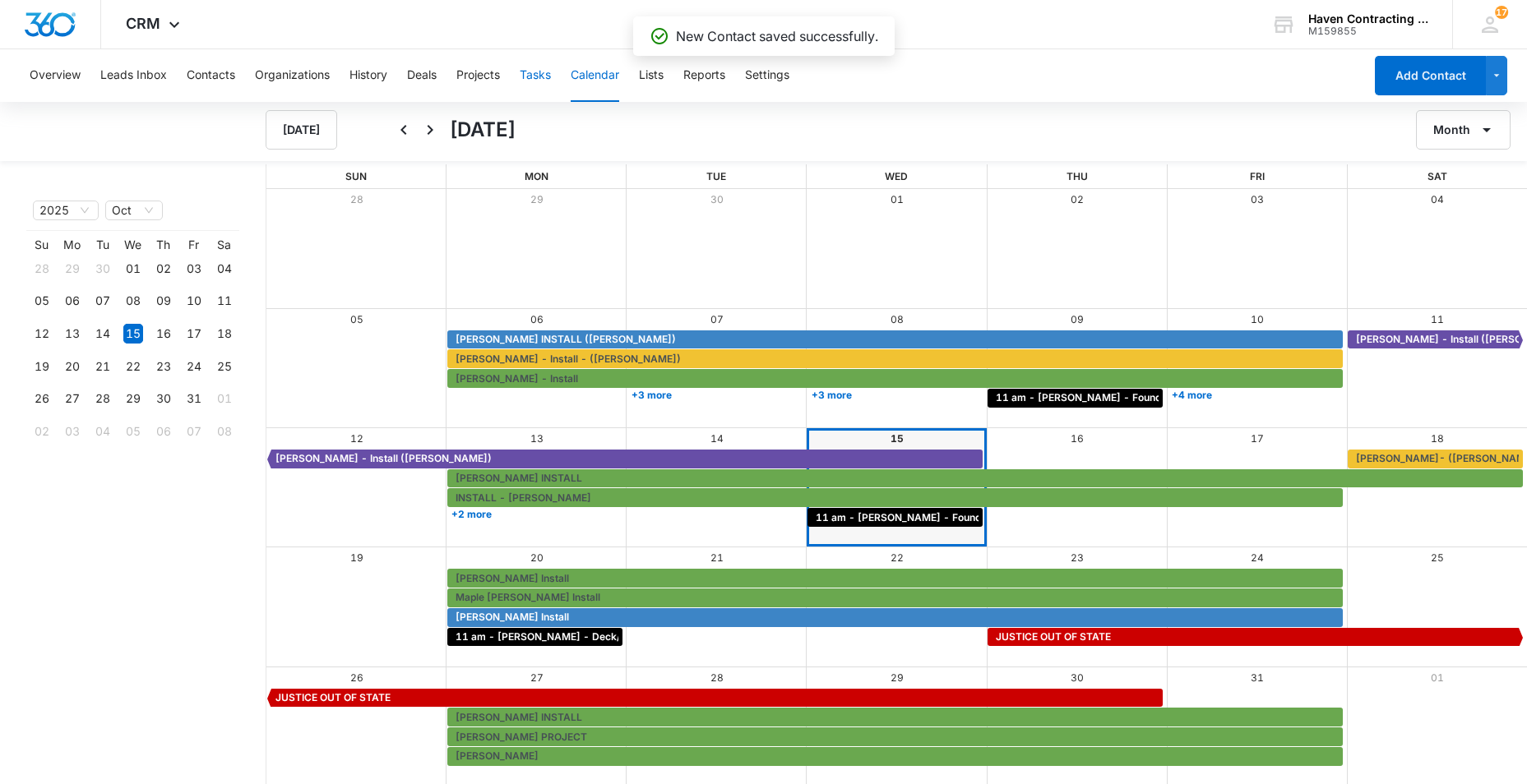
click at [536, 79] on button "Tasks" at bounding box center [535, 76] width 31 height 53
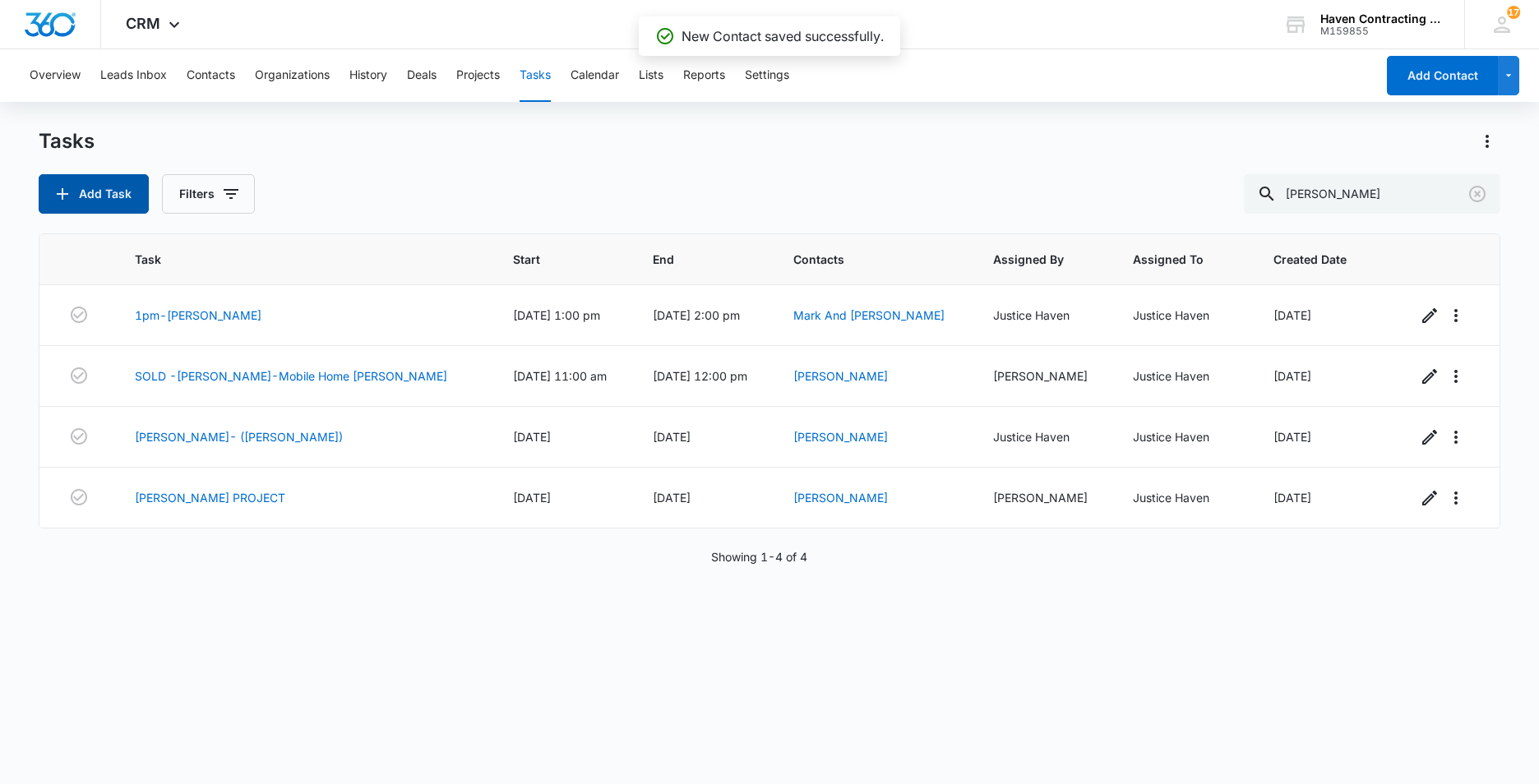
click at [102, 196] on button "Add Task" at bounding box center [94, 194] width 110 height 40
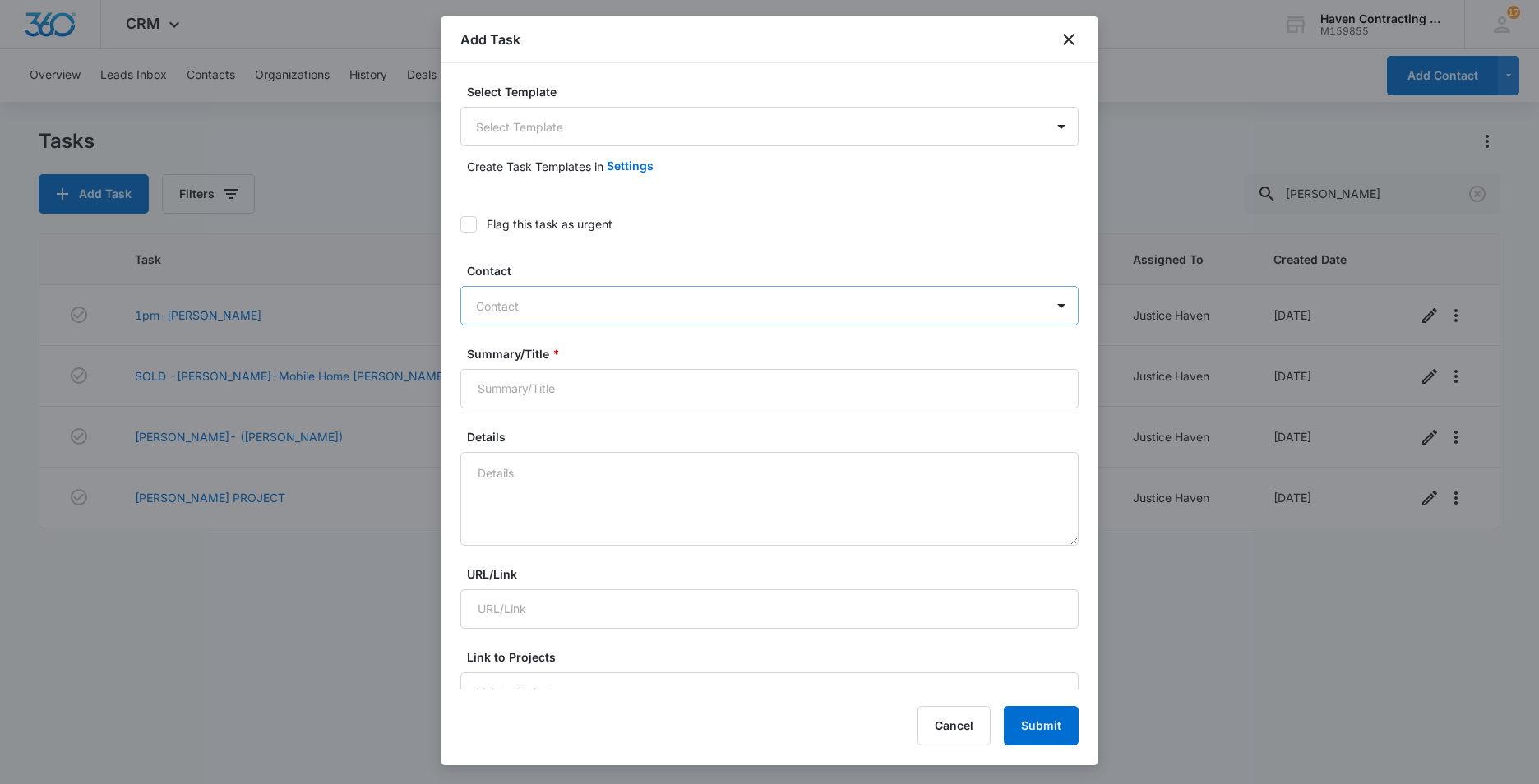
click at [486, 305] on div at bounding box center [760, 305] width 567 height 21
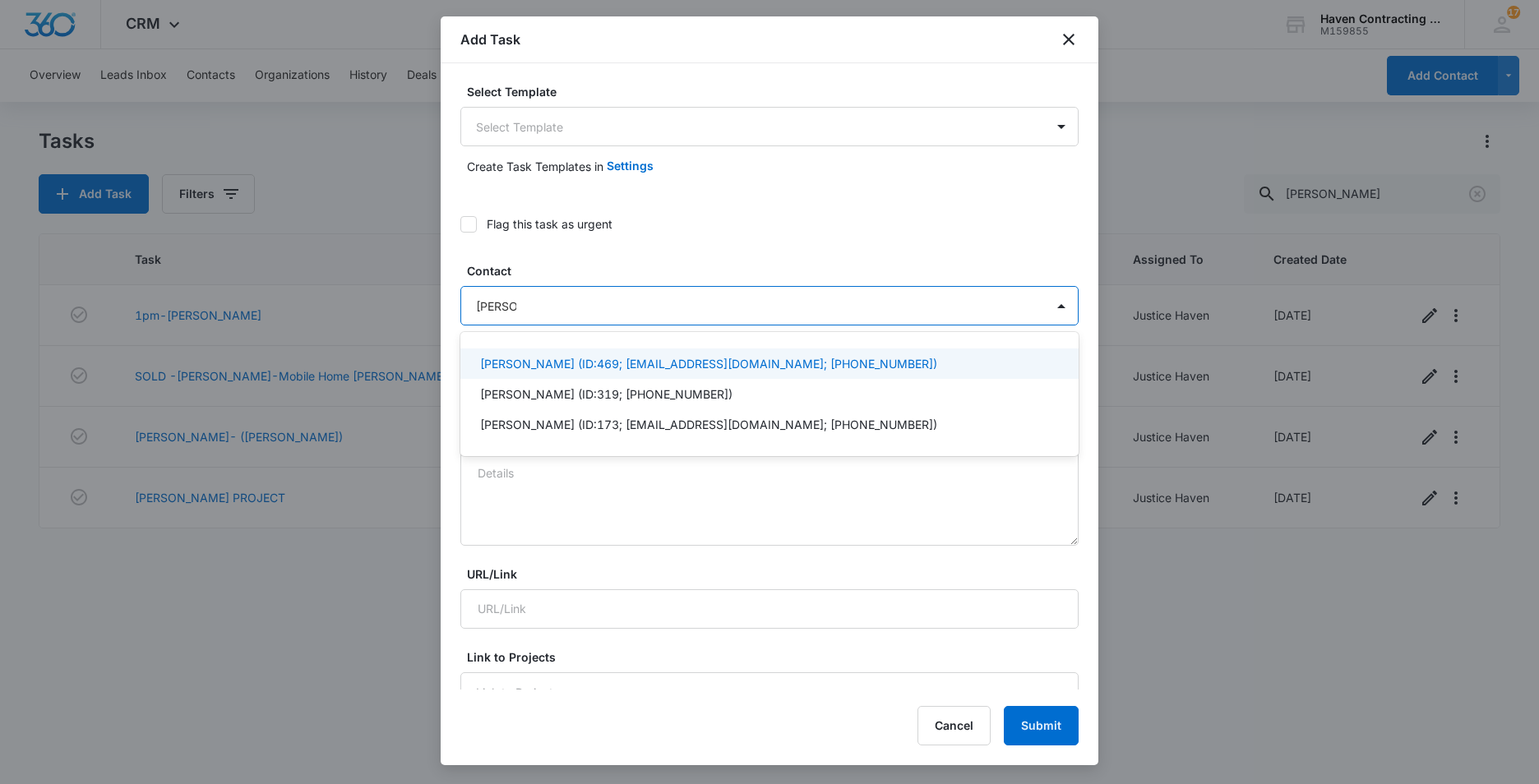
type input "randel T"
click at [523, 366] on p "Randel Treadway (ID:469; rantread@gmail.com; (870) 307-2860)" at bounding box center [708, 363] width 457 height 17
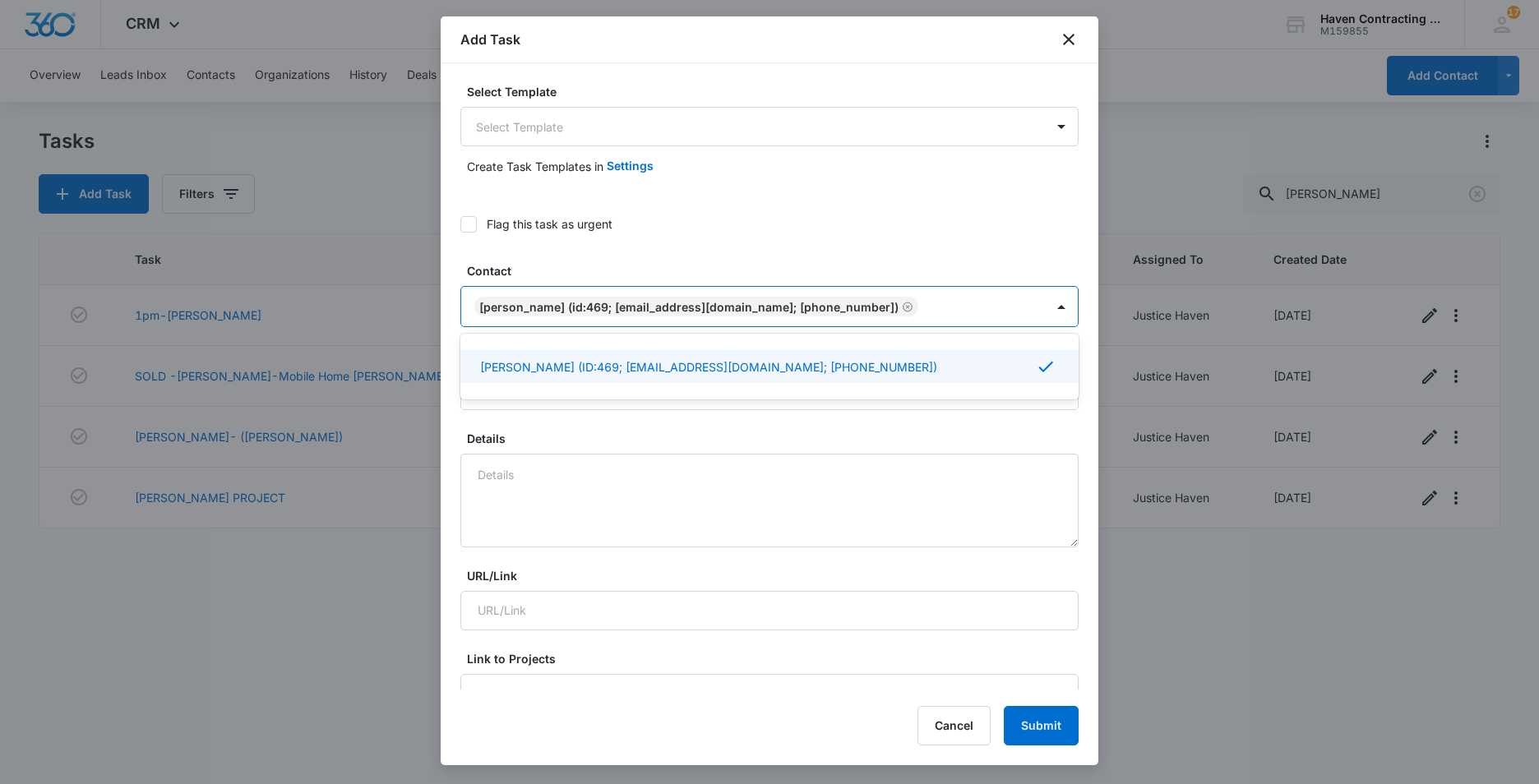
click at [450, 376] on div "Select Template Select Template Create Task Templates in Settings Flag this tas…" at bounding box center [770, 376] width 658 height 626
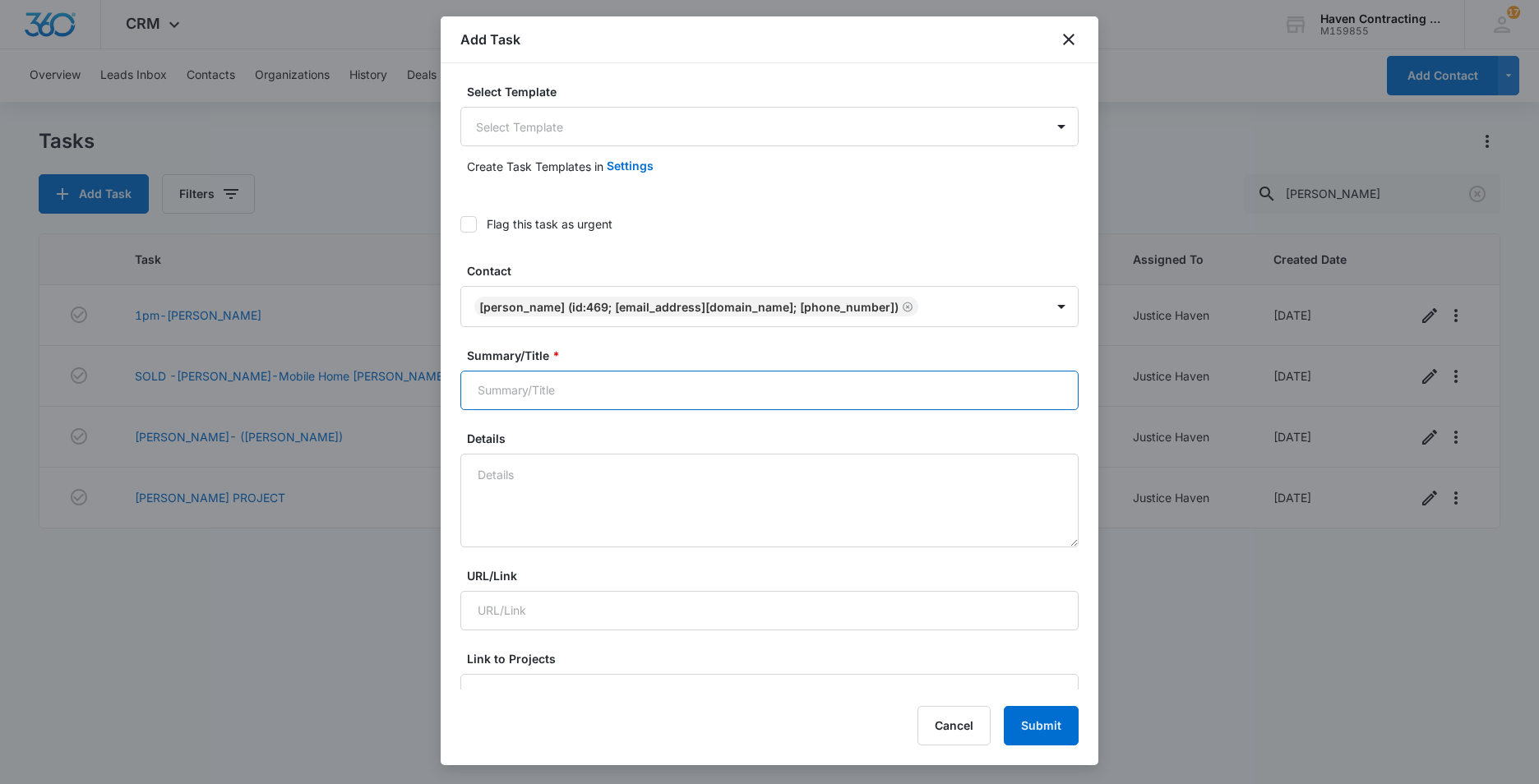
click at [486, 385] on input "Summary/Title *" at bounding box center [770, 391] width 618 height 40
type input "3 pm - [PERSON_NAME] - 50x60 slab - [GEOGRAPHIC_DATA]"
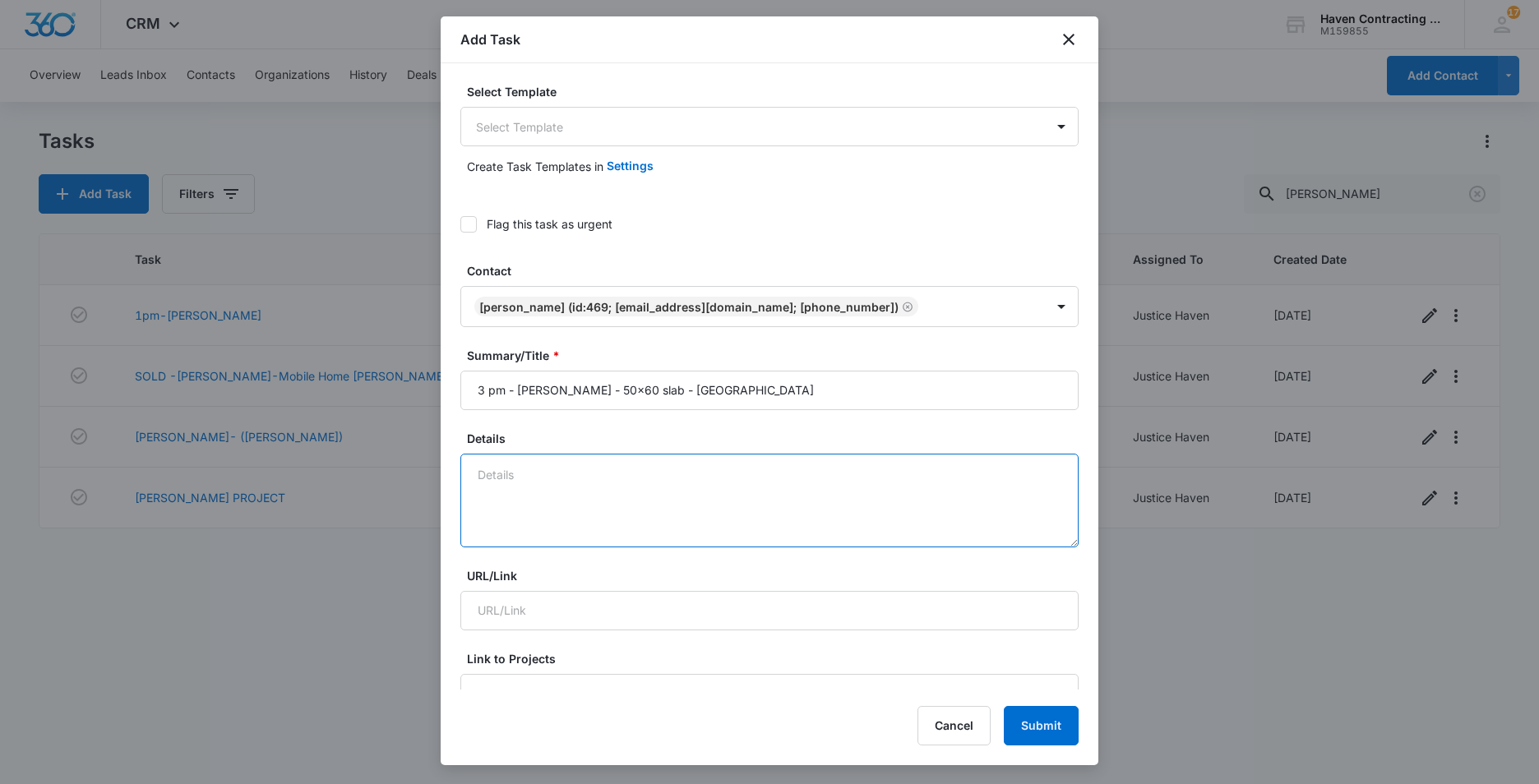
click at [493, 476] on textarea "Details" at bounding box center [770, 500] width 618 height 94
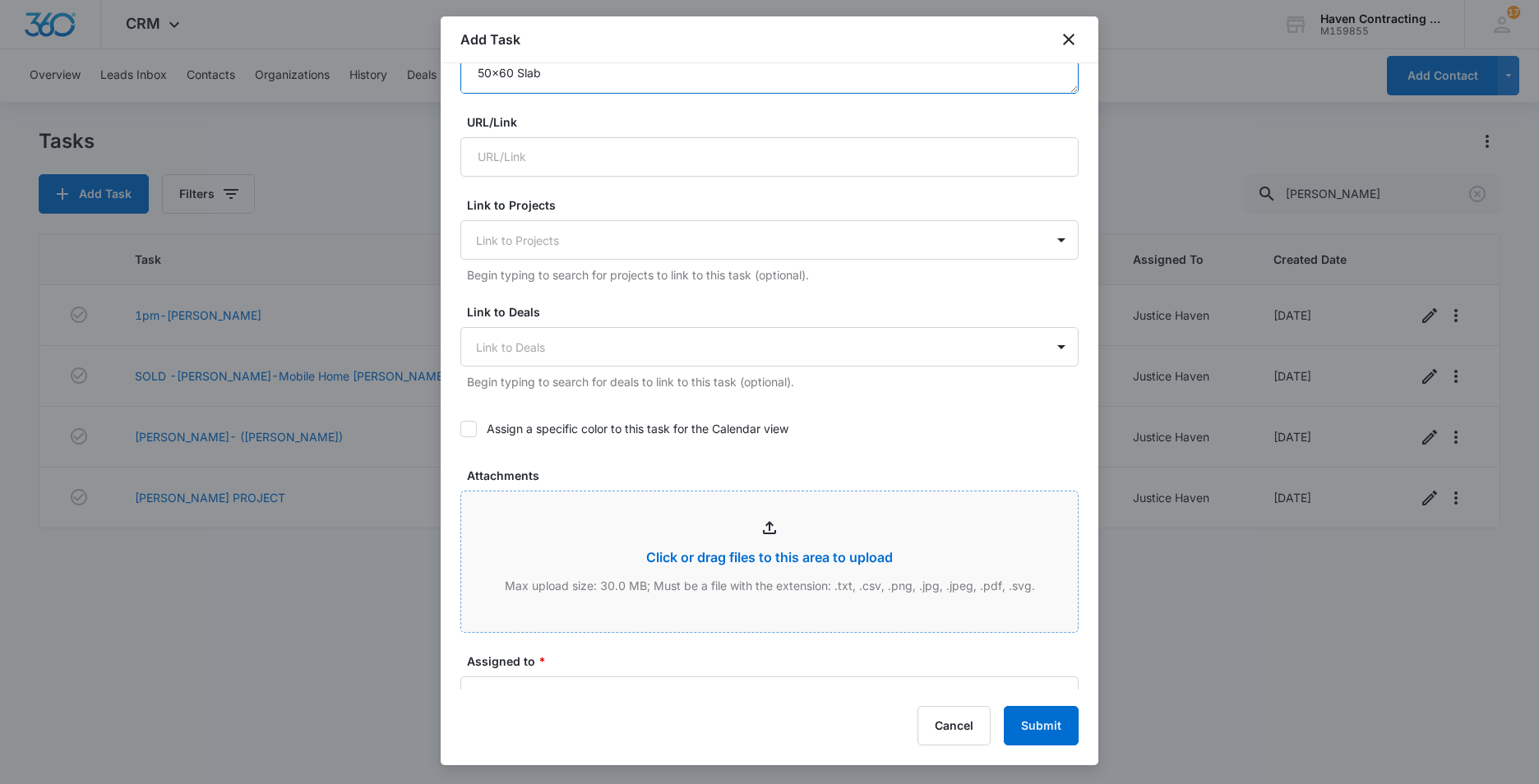
scroll to position [493, 0]
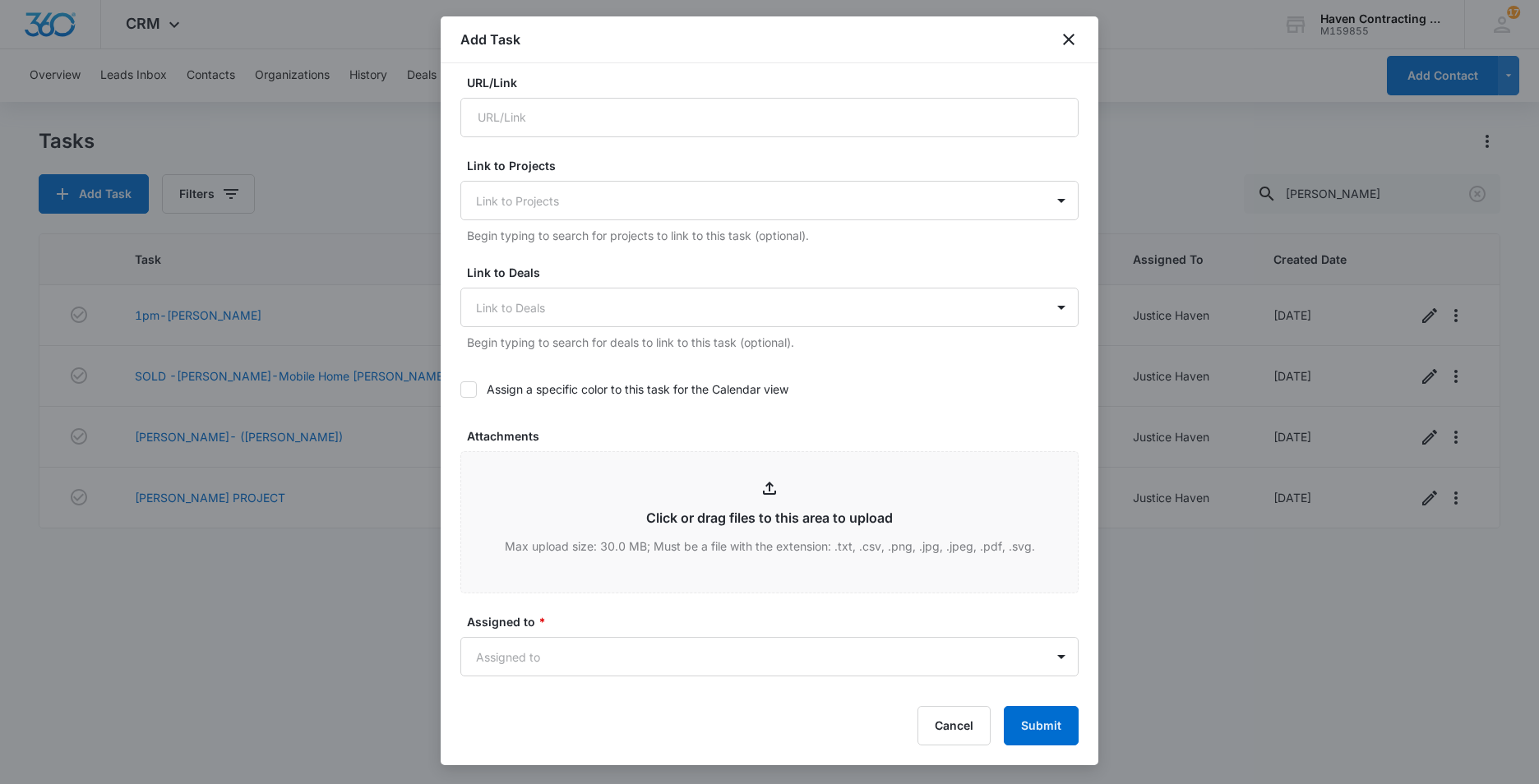
type textarea "Randel Treadway 5869 Harrison Annex Batesville, AR 72501 870-307-2860 rantread@…"
click at [466, 389] on icon at bounding box center [468, 389] width 15 height 15
click at [461, 390] on input "Assign a specific color to this task for the Calendar view" at bounding box center [461, 390] width 0 height 0
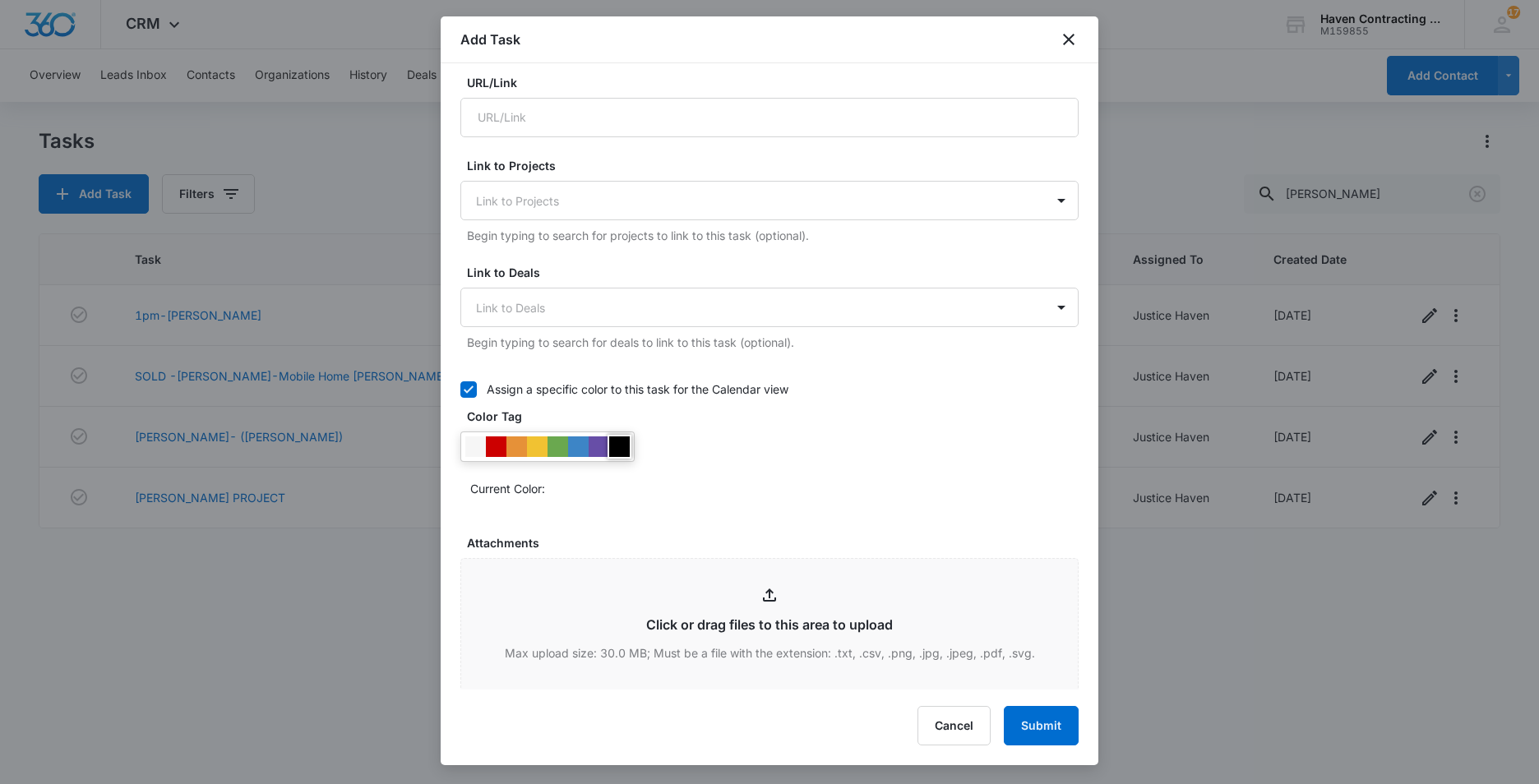
click at [617, 445] on div at bounding box center [619, 447] width 21 height 21
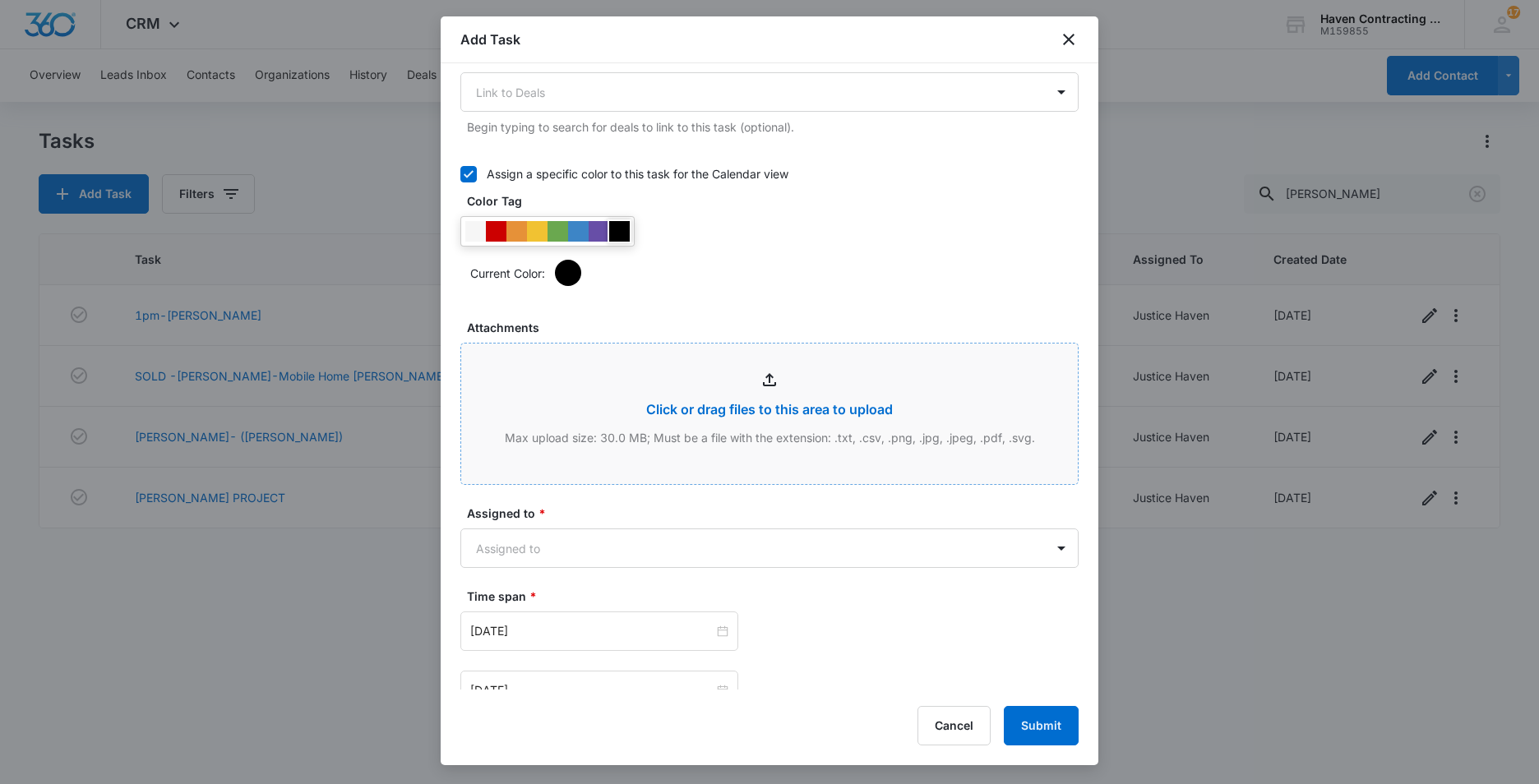
scroll to position [904, 0]
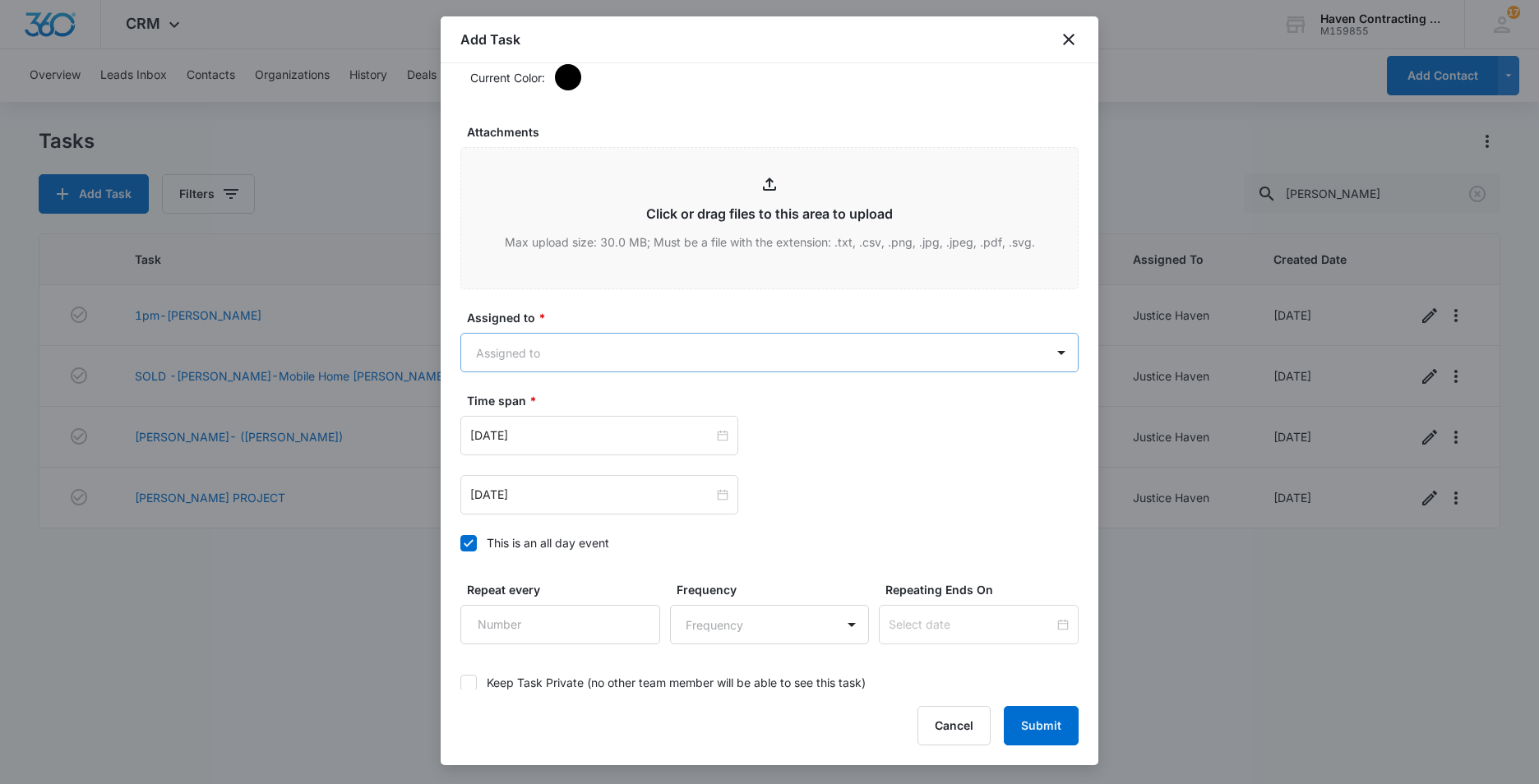
click at [505, 350] on body "CRM Apps Reputation Websites Forms CRM Email Social Ads Intelligence Brand Sett…" at bounding box center [770, 392] width 1539 height 784
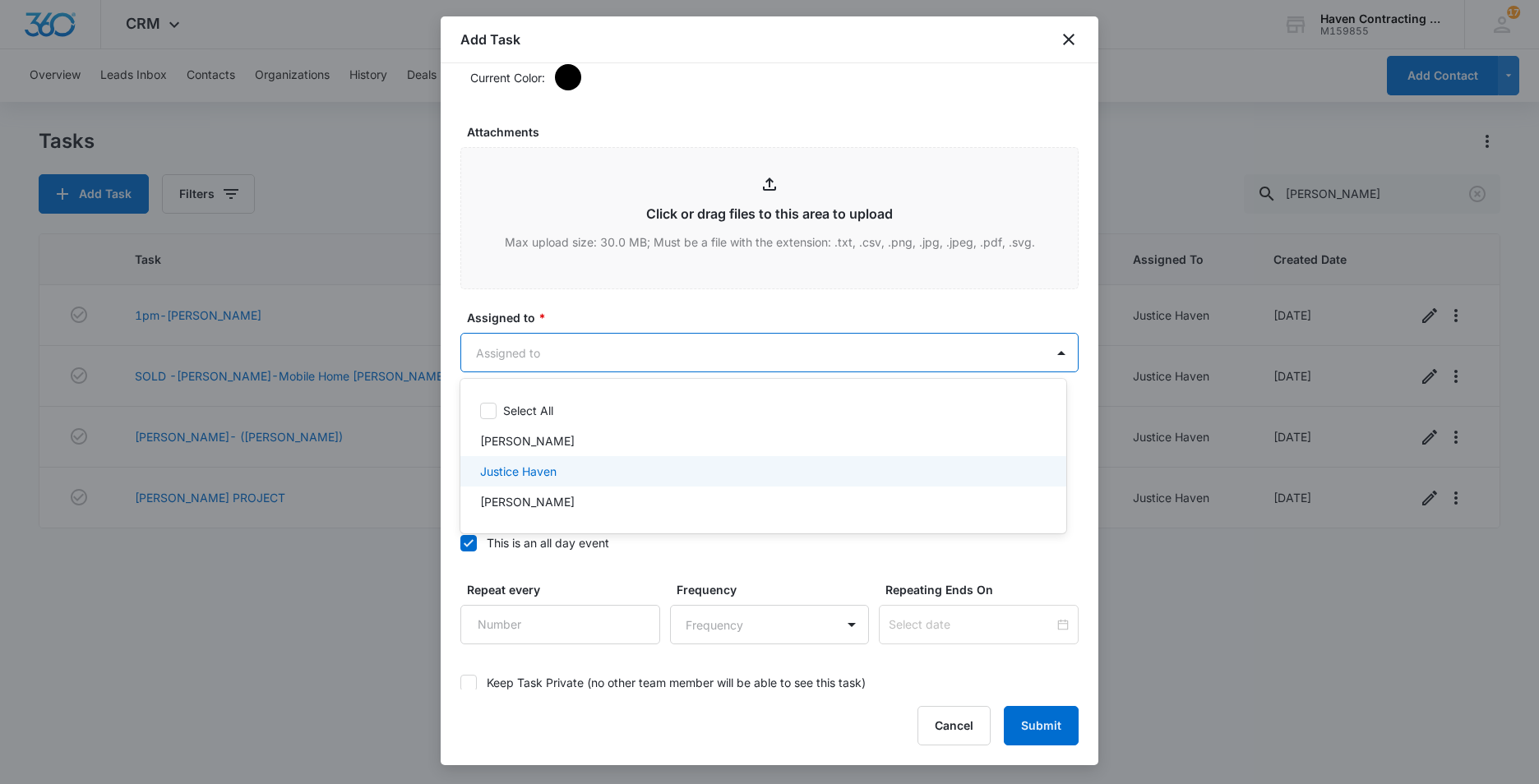
click at [490, 472] on p "Justice Haven" at bounding box center [518, 471] width 77 height 17
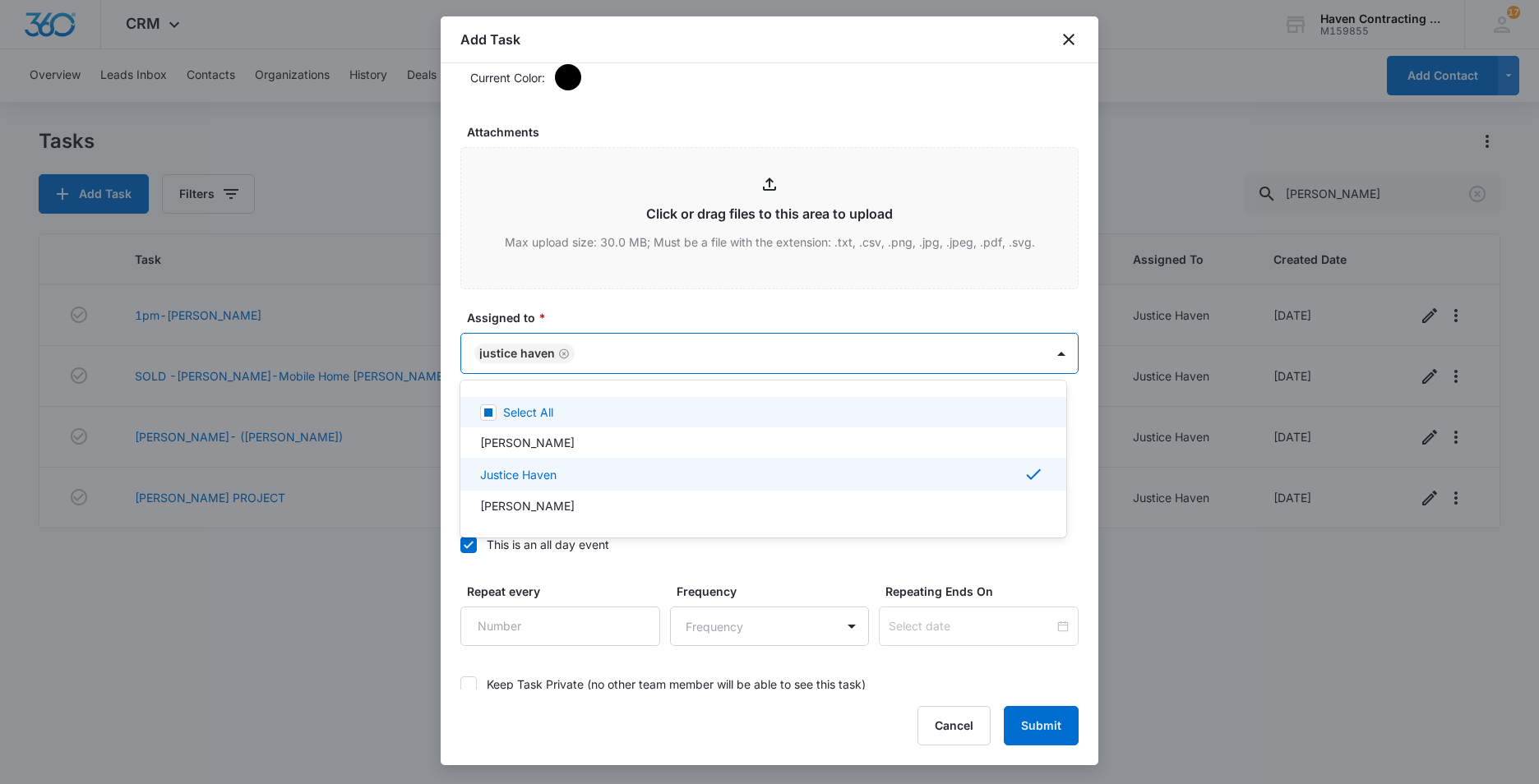
click at [448, 435] on div at bounding box center [770, 392] width 1539 height 784
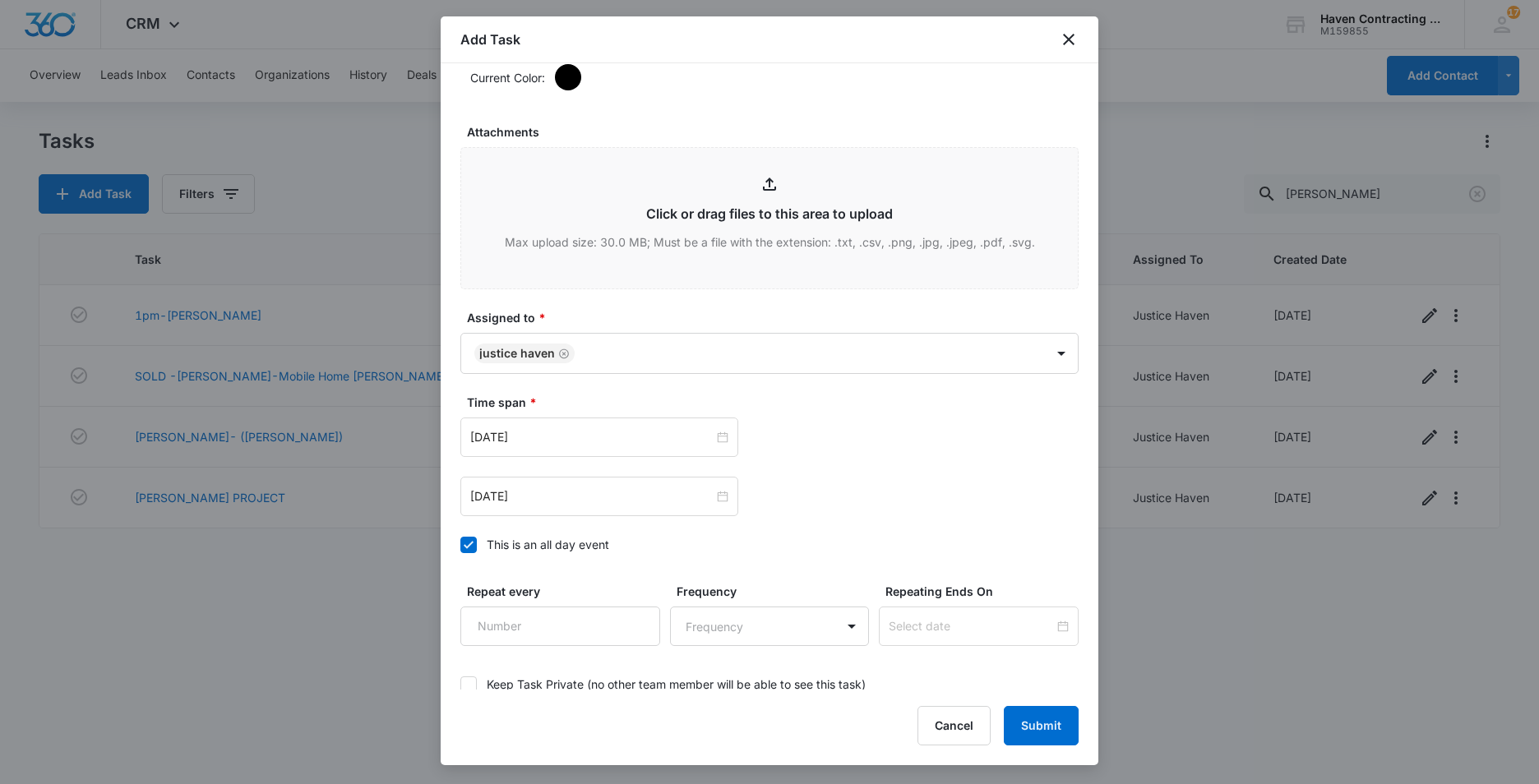
click at [464, 543] on icon at bounding box center [468, 544] width 15 height 15
click at [461, 545] on input "This is an all day event" at bounding box center [461, 545] width 0 height 0
click at [550, 444] on input "Oct 15, 2025" at bounding box center [591, 437] width 244 height 18
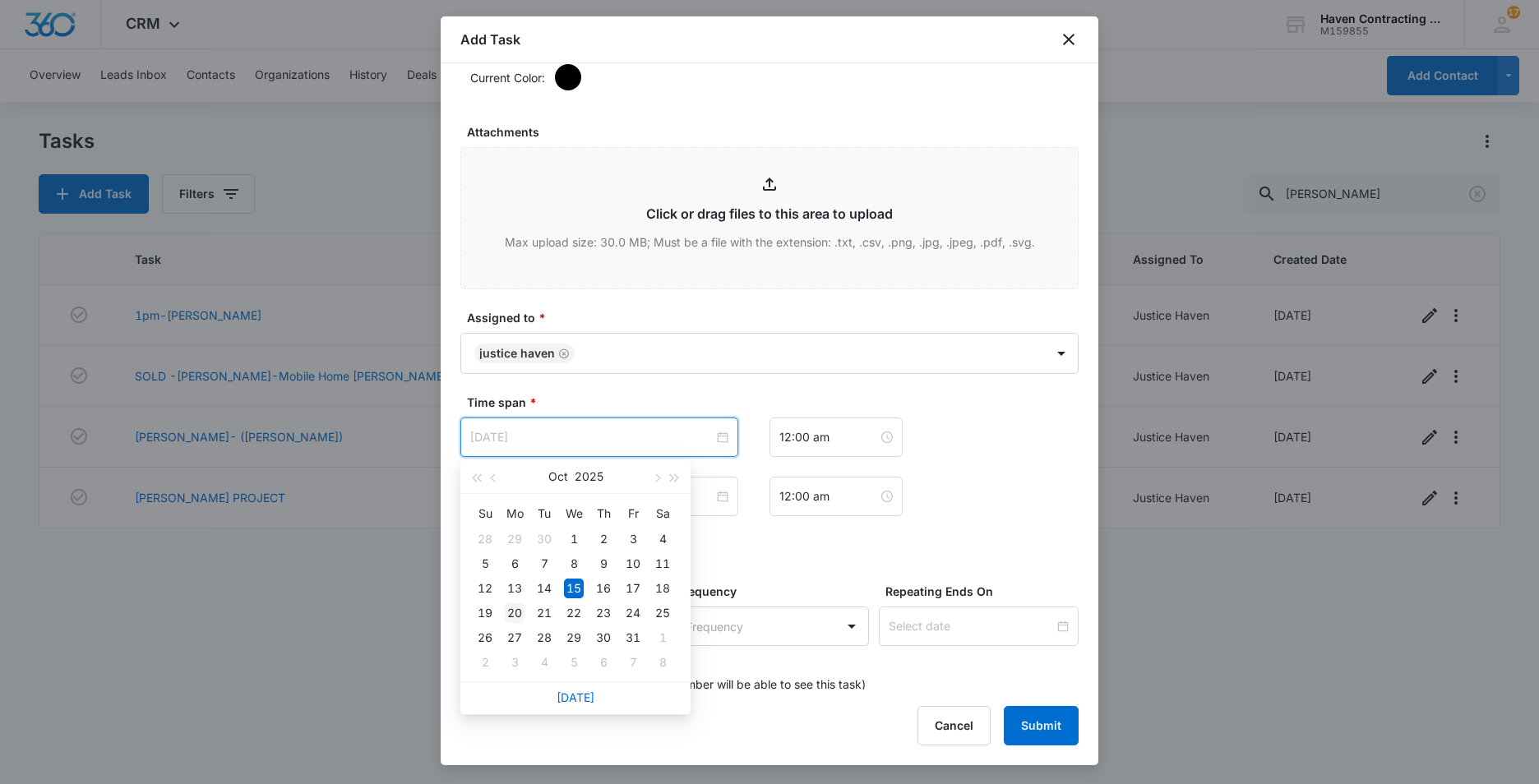
type input "Oct 20, 2025"
click at [518, 609] on div "20" at bounding box center [515, 613] width 20 height 20
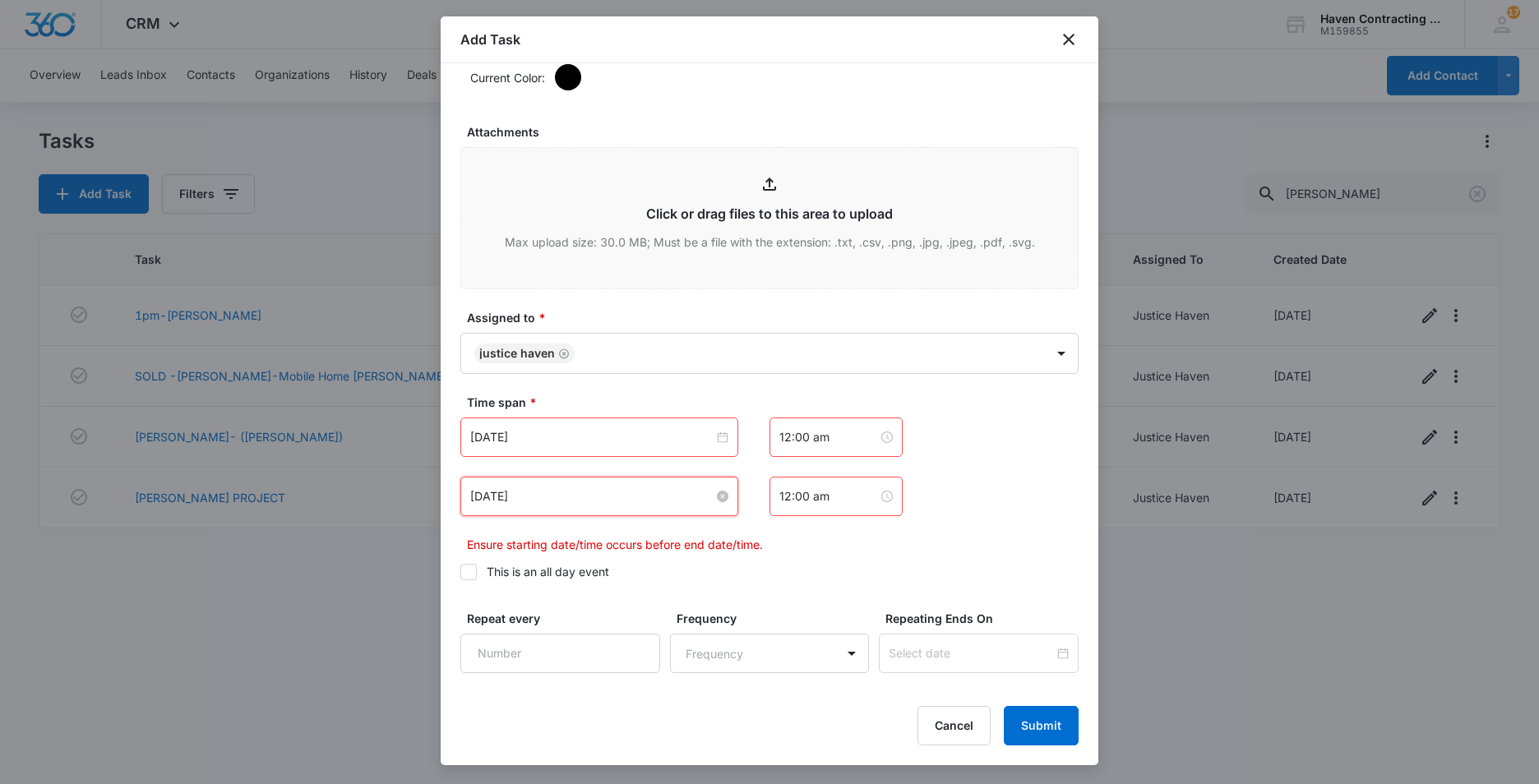
click at [553, 502] on input "Oct 15, 2025" at bounding box center [591, 496] width 244 height 18
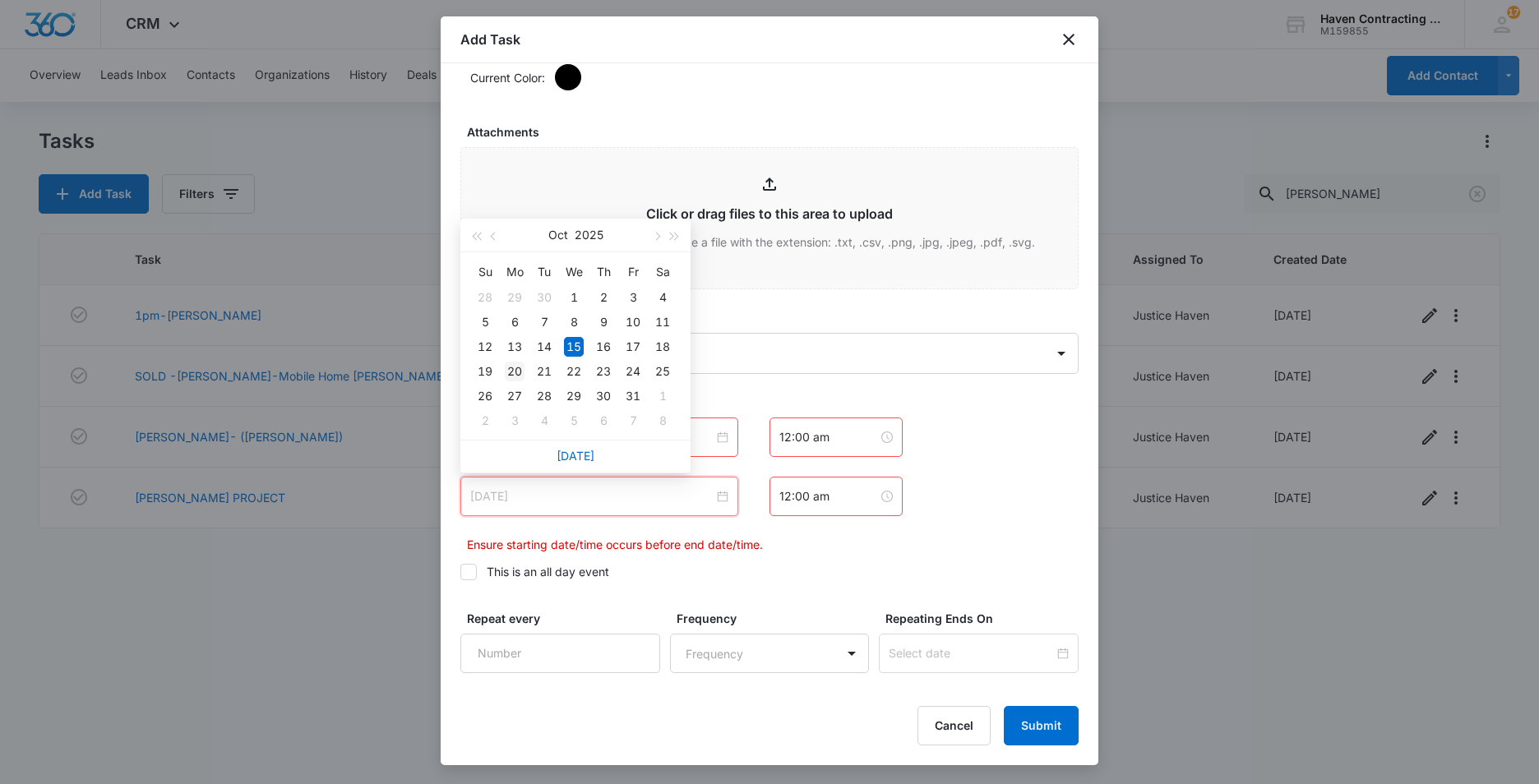
type input "Oct 20, 2025"
click at [518, 372] on div "20" at bounding box center [515, 371] width 20 height 20
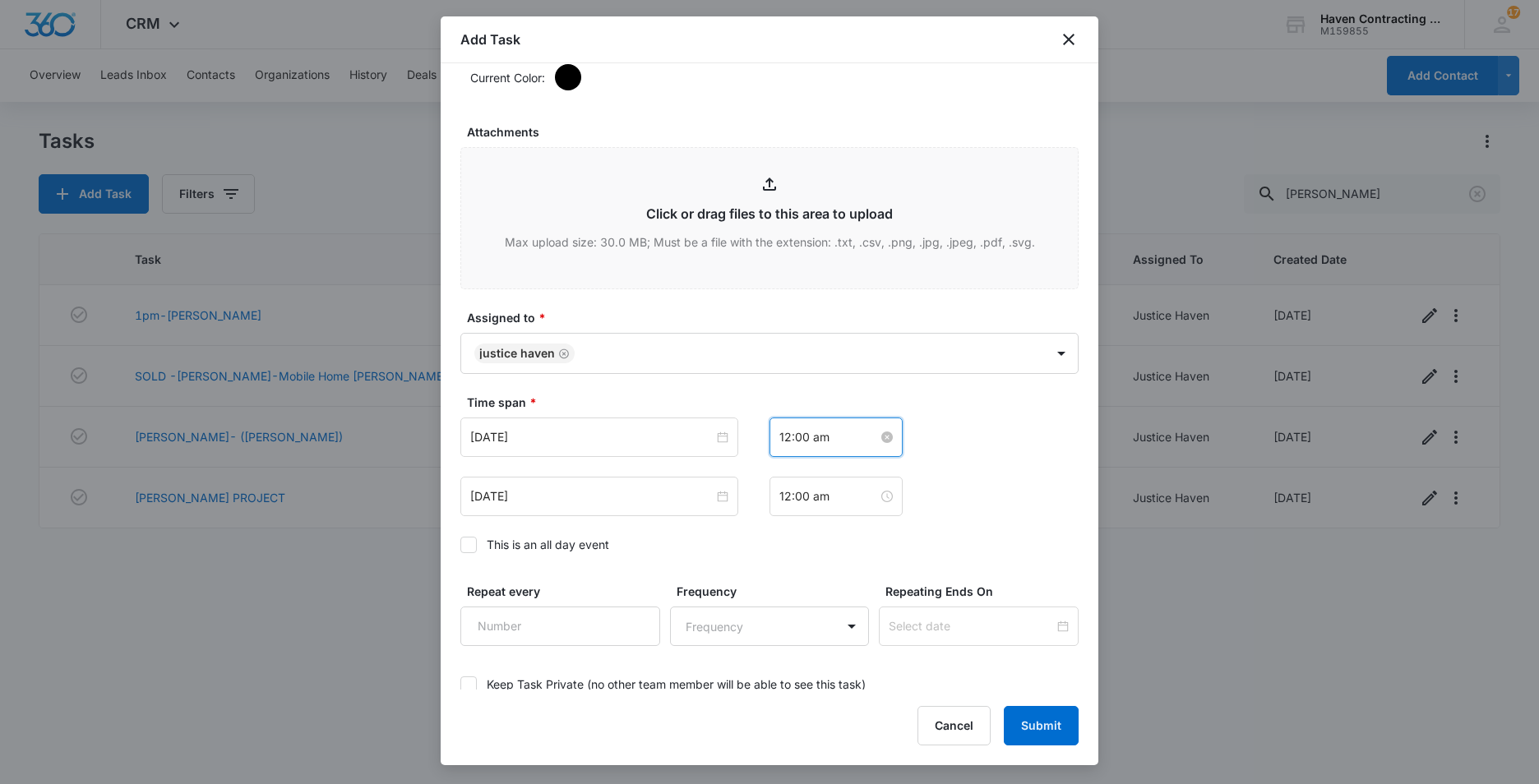
click at [829, 437] on input "12:00 am" at bounding box center [828, 437] width 99 height 18
click at [780, 545] on div "03" at bounding box center [786, 543] width 46 height 23
click at [871, 494] on div "PM" at bounding box center [878, 497] width 45 height 23
type input "3:00 pm"
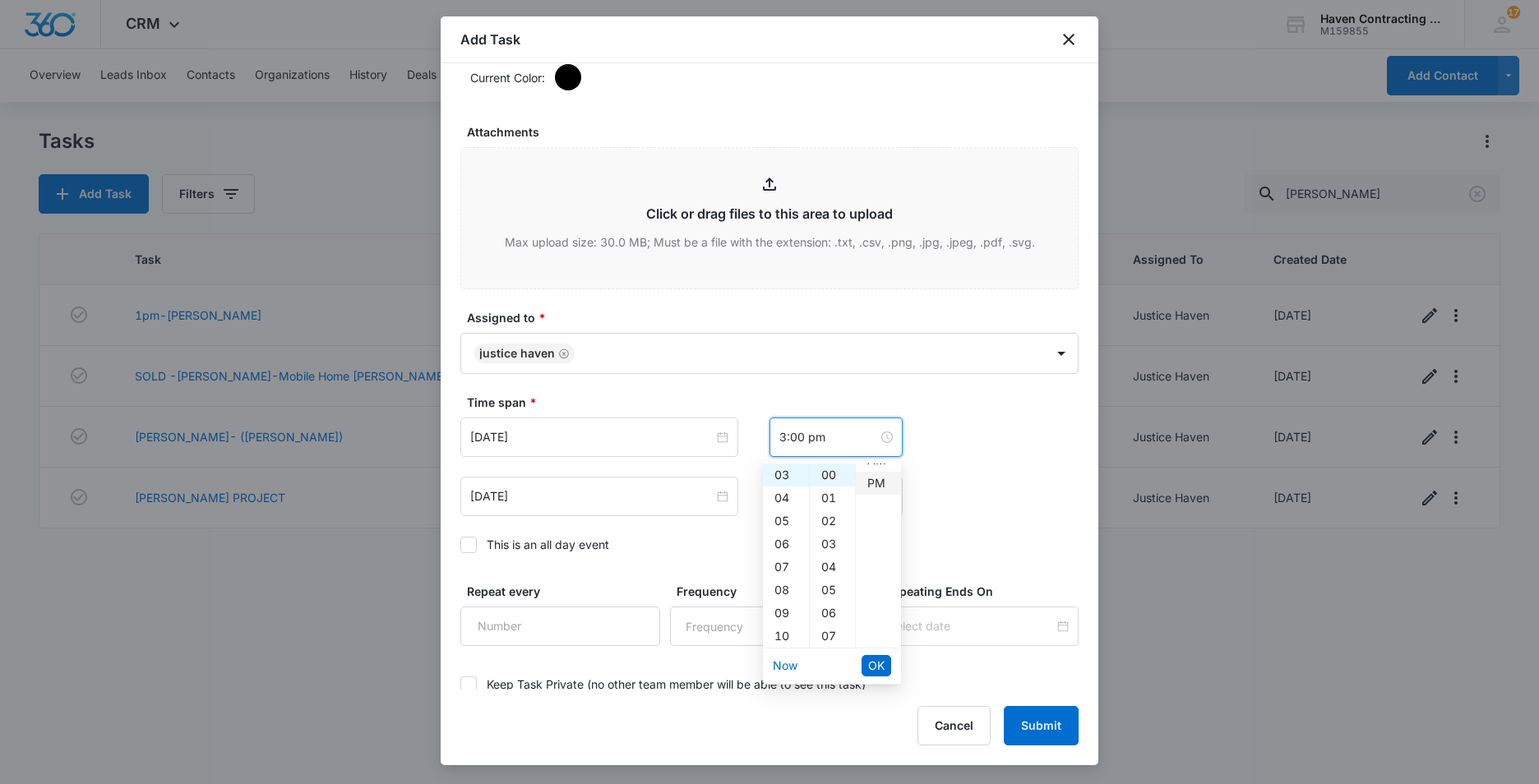
scroll to position [23, 0]
click at [877, 659] on span "OK" at bounding box center [876, 666] width 17 height 18
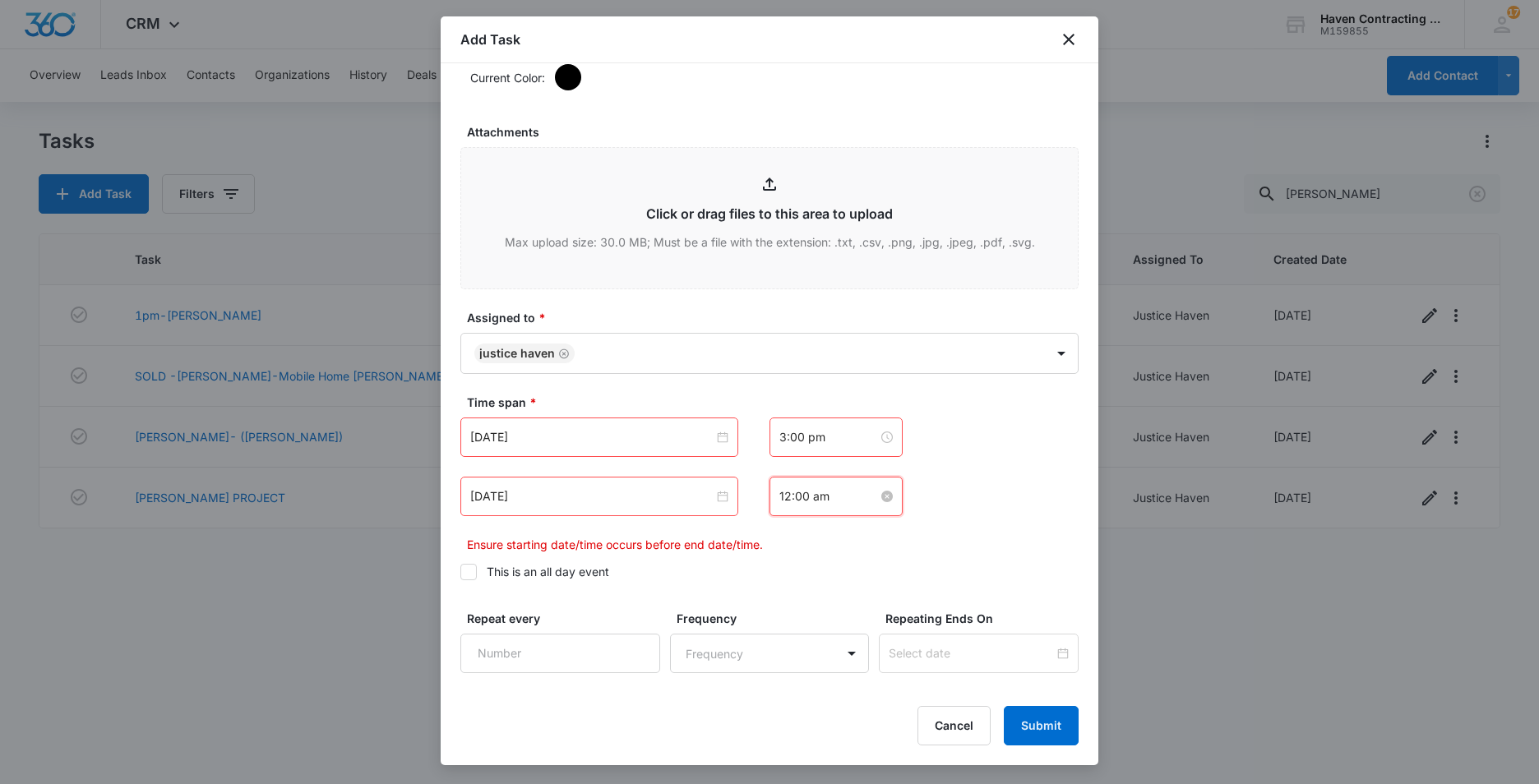
click at [829, 493] on input "12:00 am" at bounding box center [828, 496] width 99 height 18
click at [782, 624] on div "04" at bounding box center [786, 626] width 46 height 23
click at [869, 559] on div "PM" at bounding box center [878, 556] width 45 height 23
type input "4:00 pm"
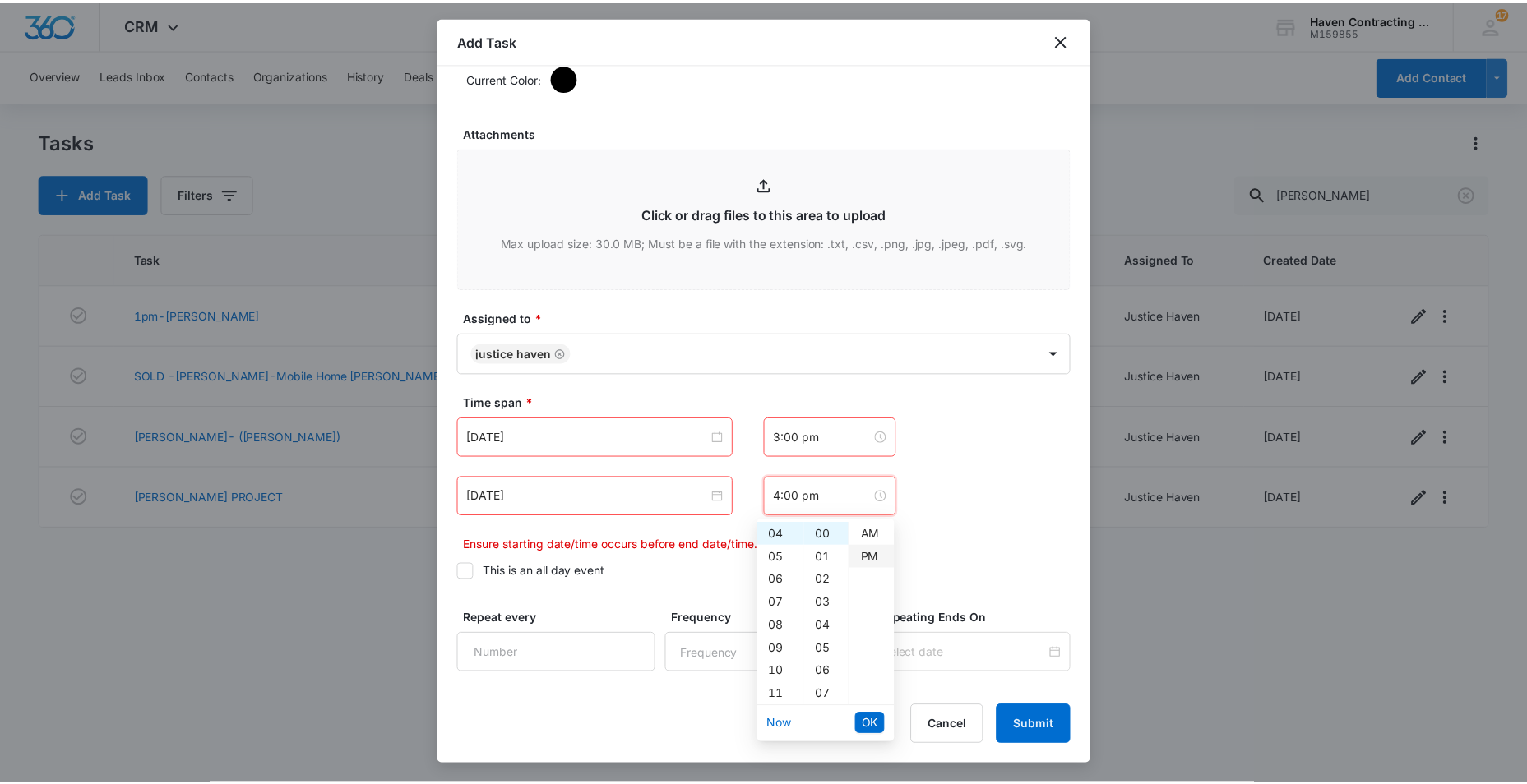
scroll to position [23, 0]
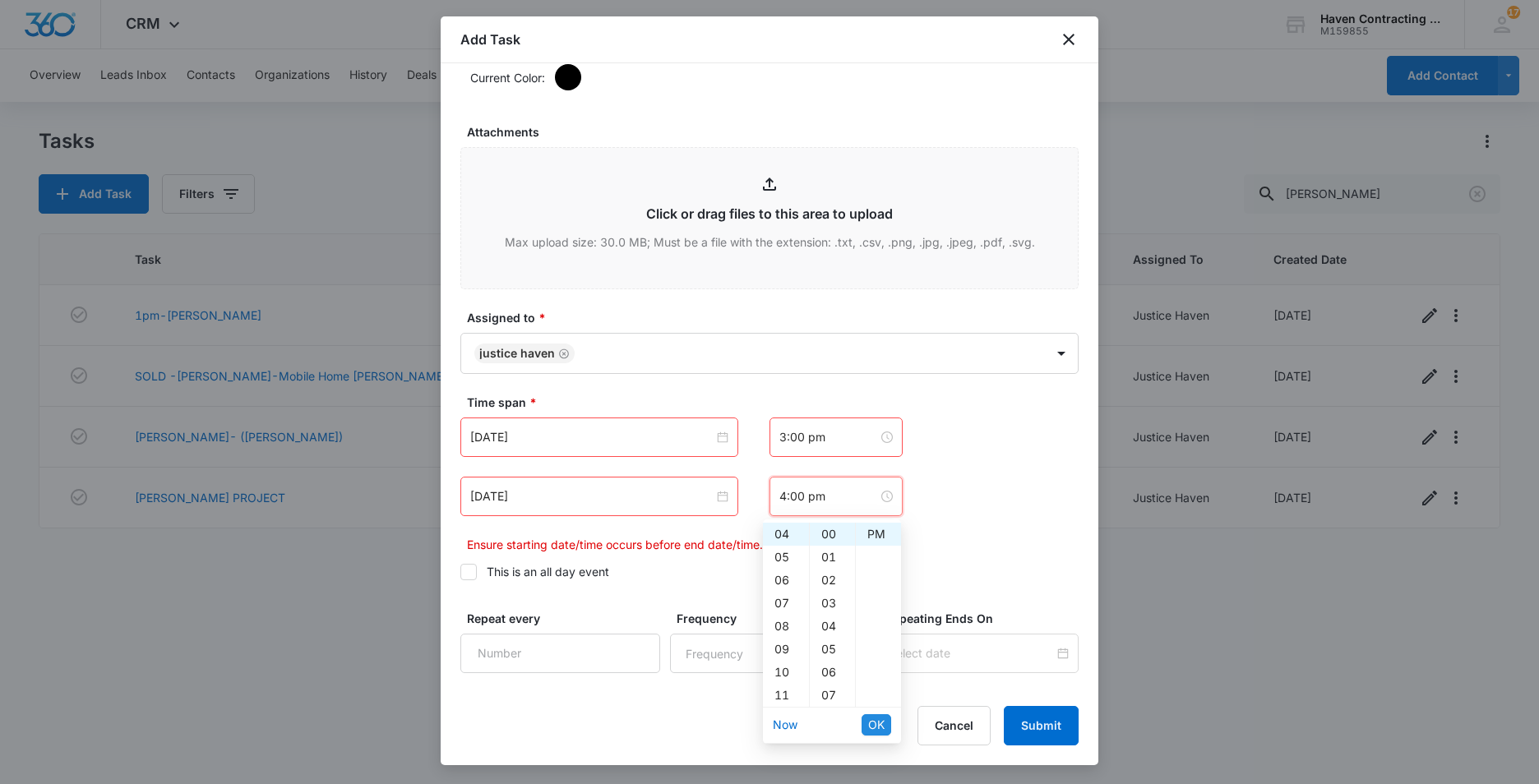
click at [870, 727] on span "OK" at bounding box center [876, 724] width 17 height 18
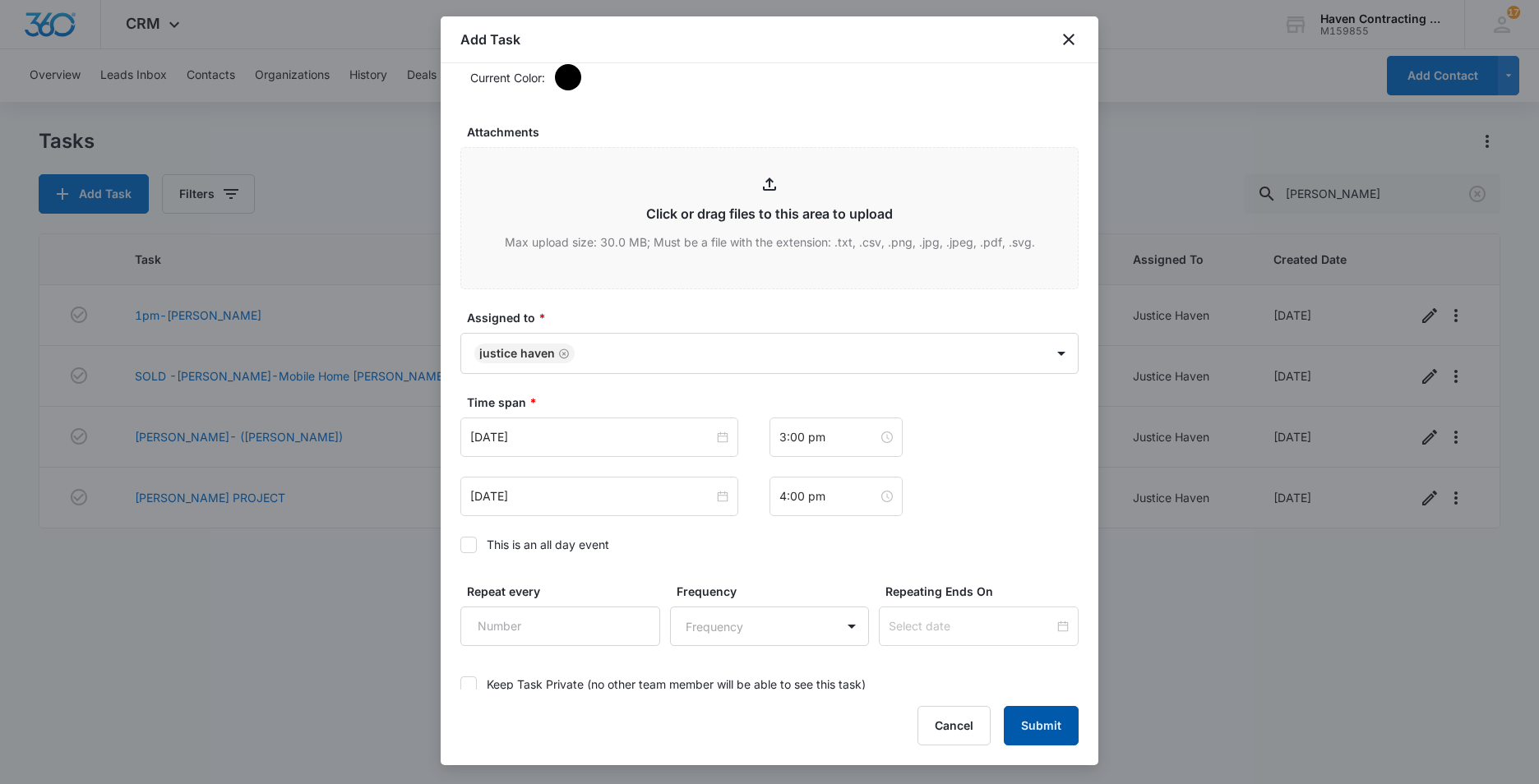
click at [1051, 727] on button "Submit" at bounding box center [1041, 726] width 75 height 40
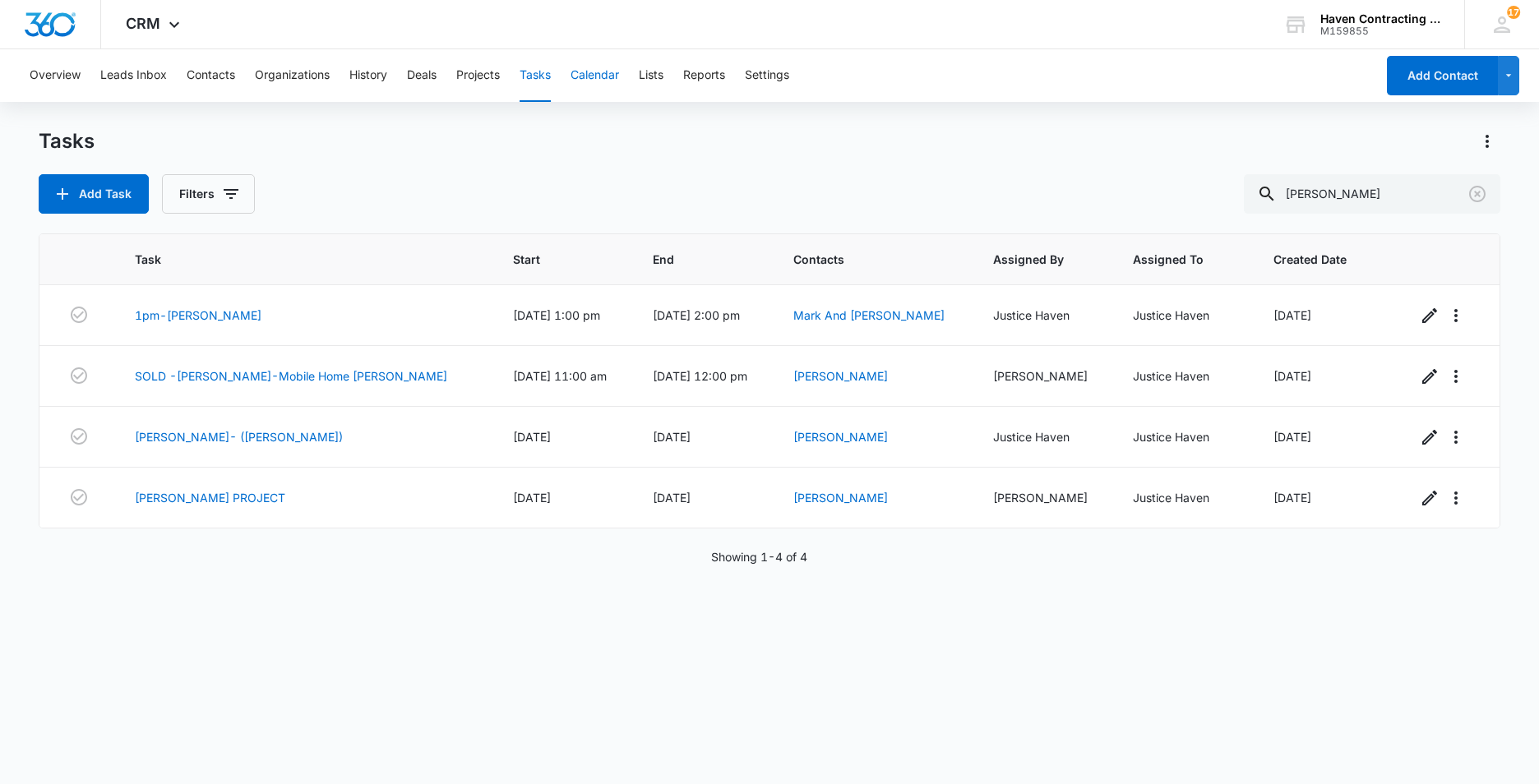
click at [592, 79] on button "Calendar" at bounding box center [594, 76] width 49 height 53
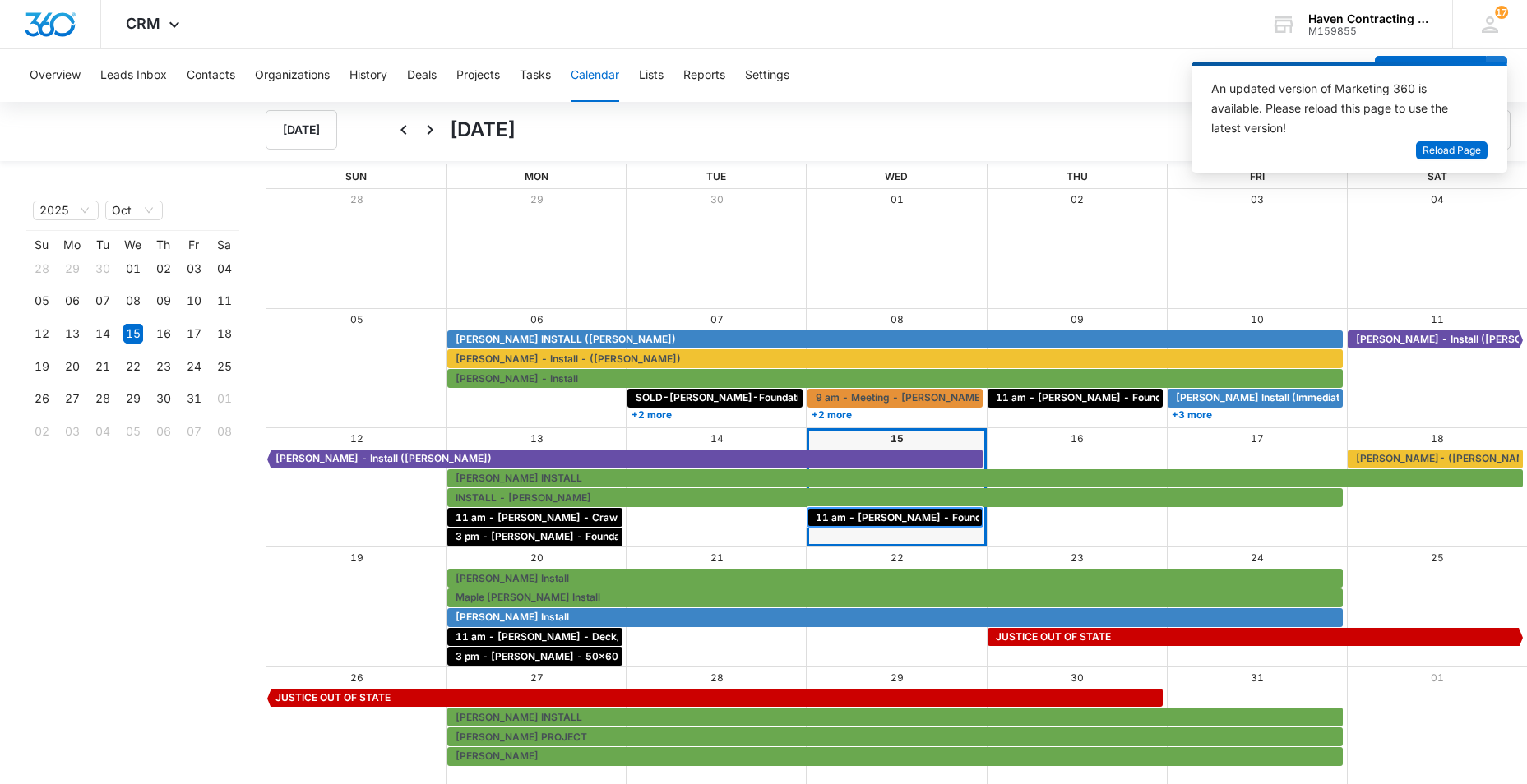
click at [868, 510] on span "11 am - [PERSON_NAME] - Foundation - [GEOGRAPHIC_DATA]" at bounding box center [968, 517] width 306 height 15
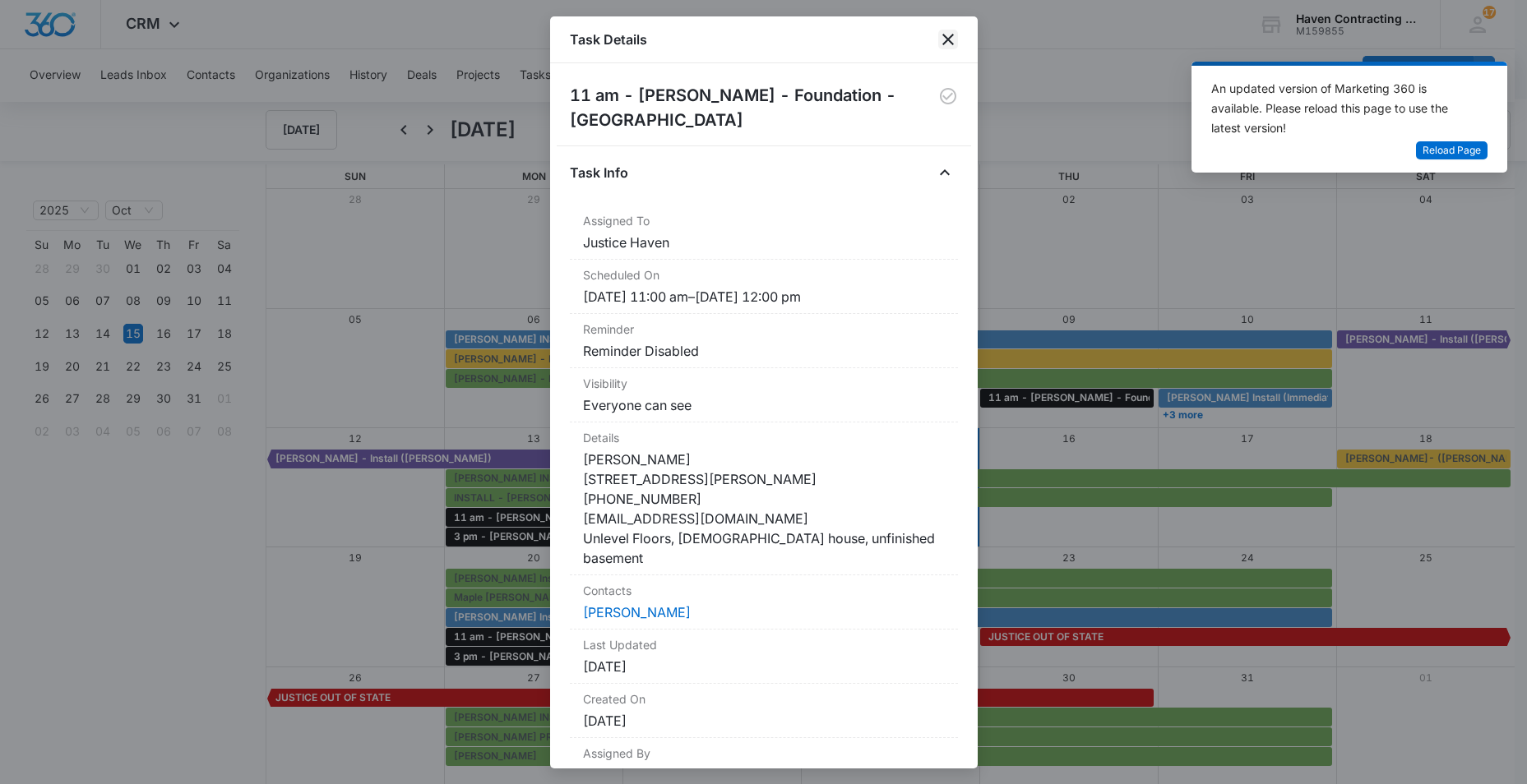
click at [944, 39] on icon "close" at bounding box center [949, 40] width 20 height 20
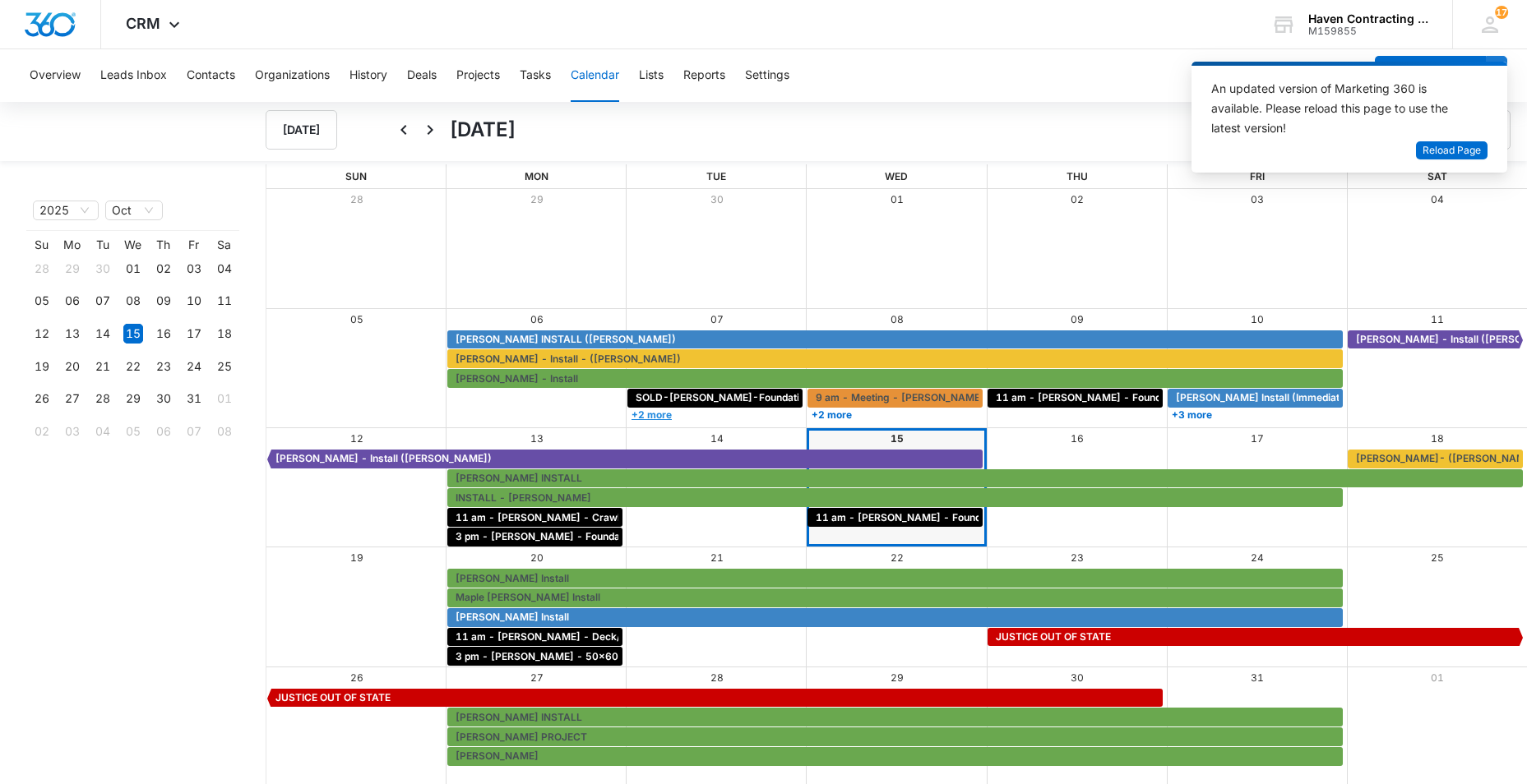
click at [650, 409] on link "+2 more" at bounding box center [715, 415] width 175 height 12
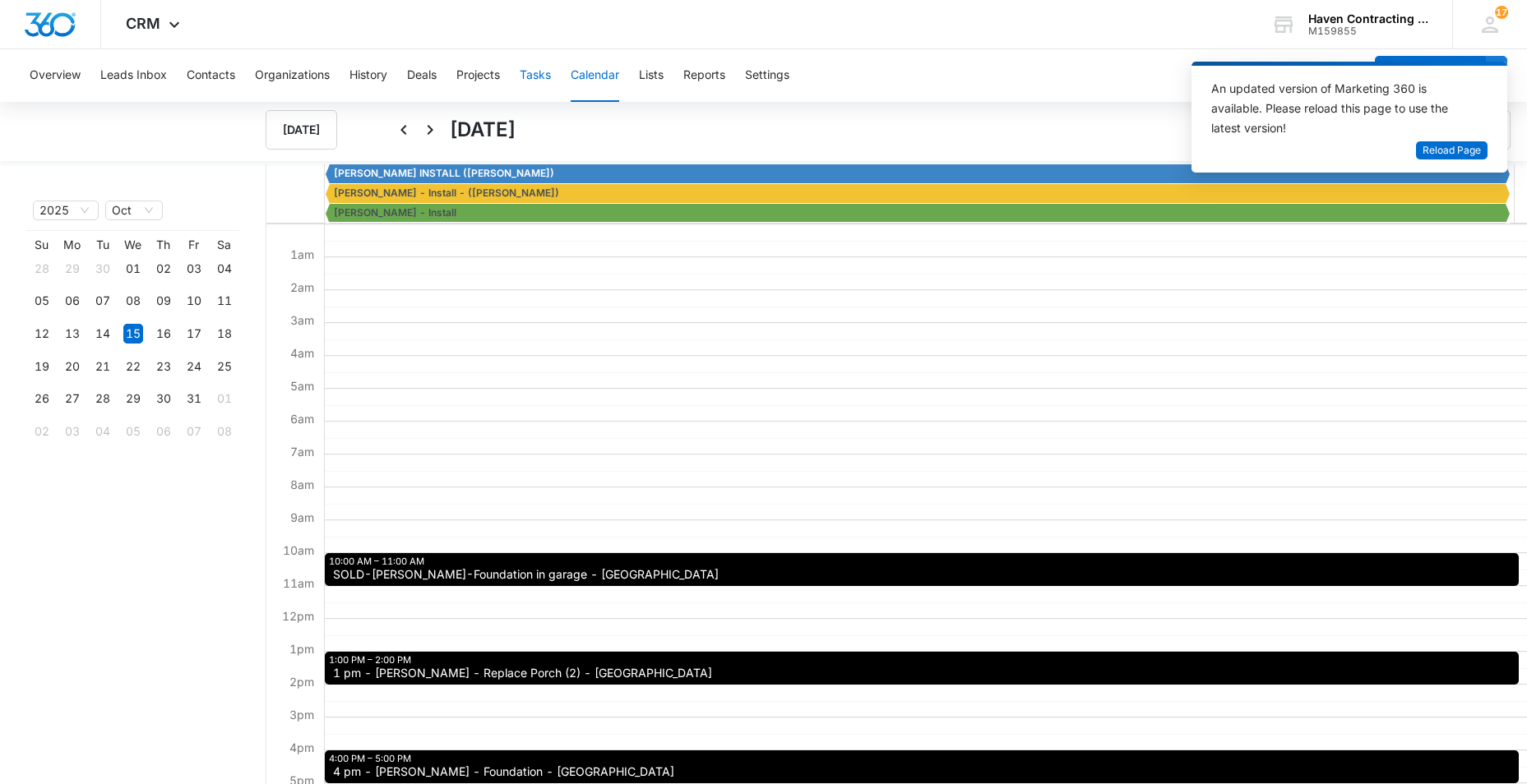
click at [538, 78] on button "Tasks" at bounding box center [535, 76] width 31 height 53
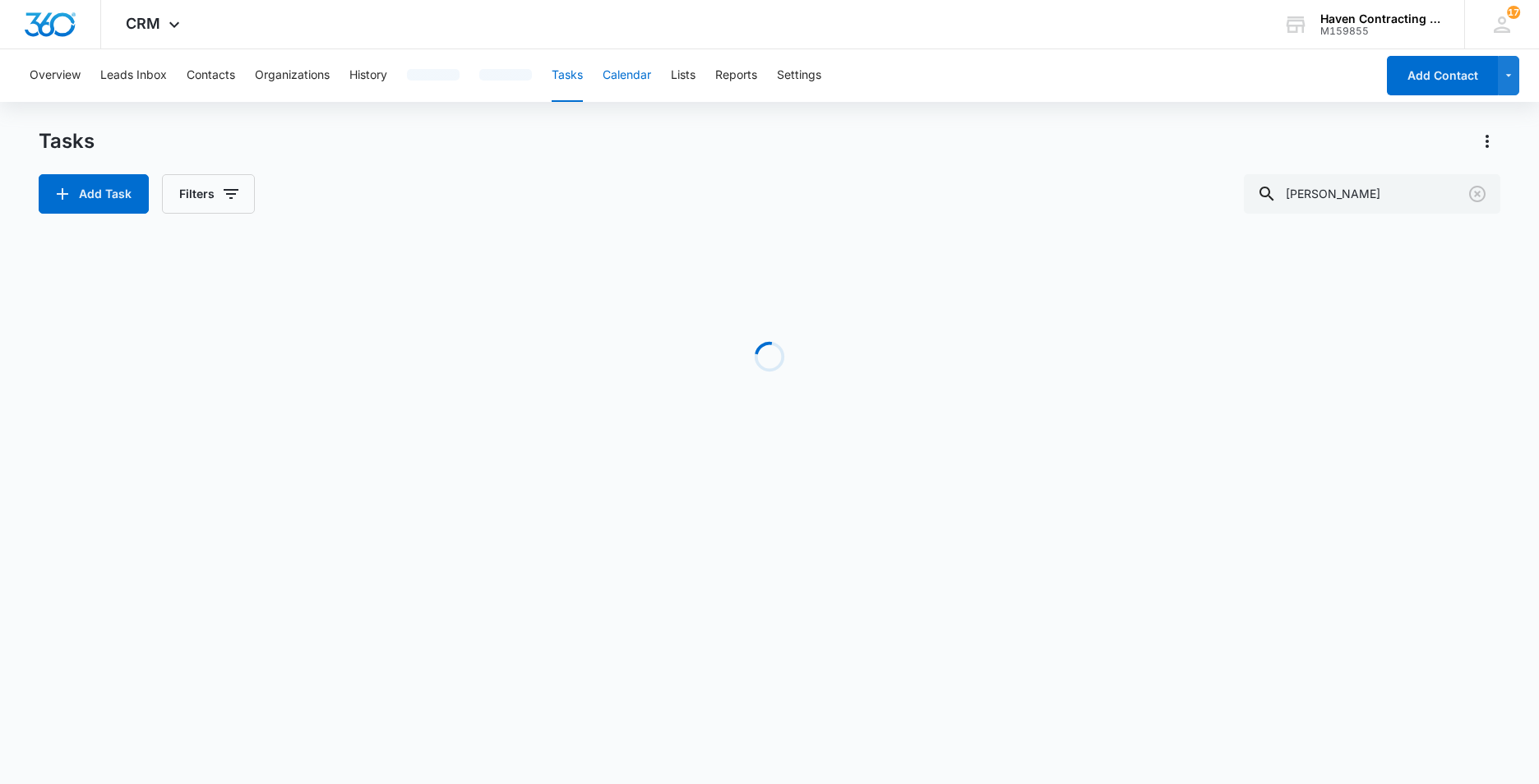
click at [619, 80] on button "Calendar" at bounding box center [626, 76] width 49 height 53
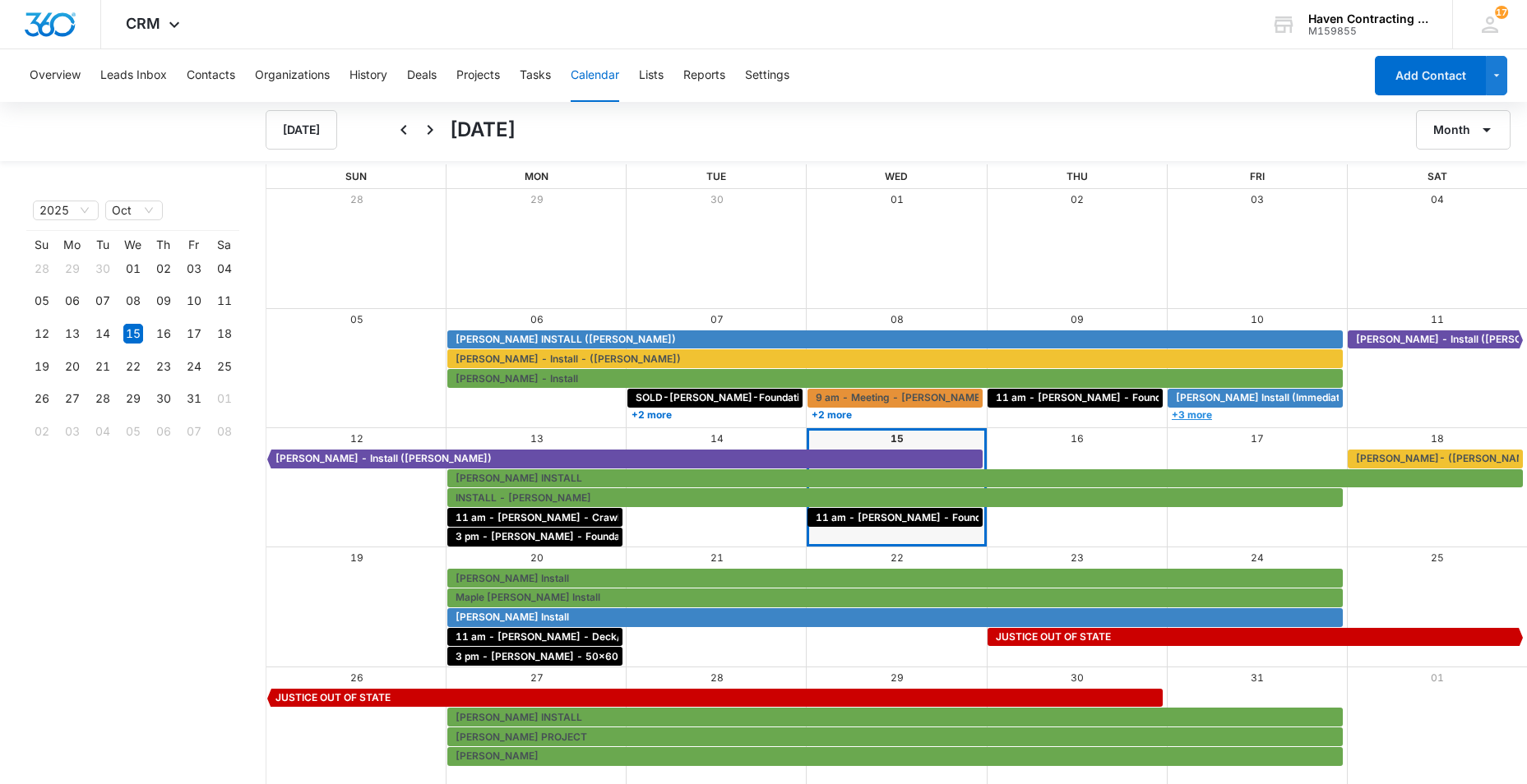
click at [1200, 411] on link "+3 more" at bounding box center [1255, 415] width 175 height 12
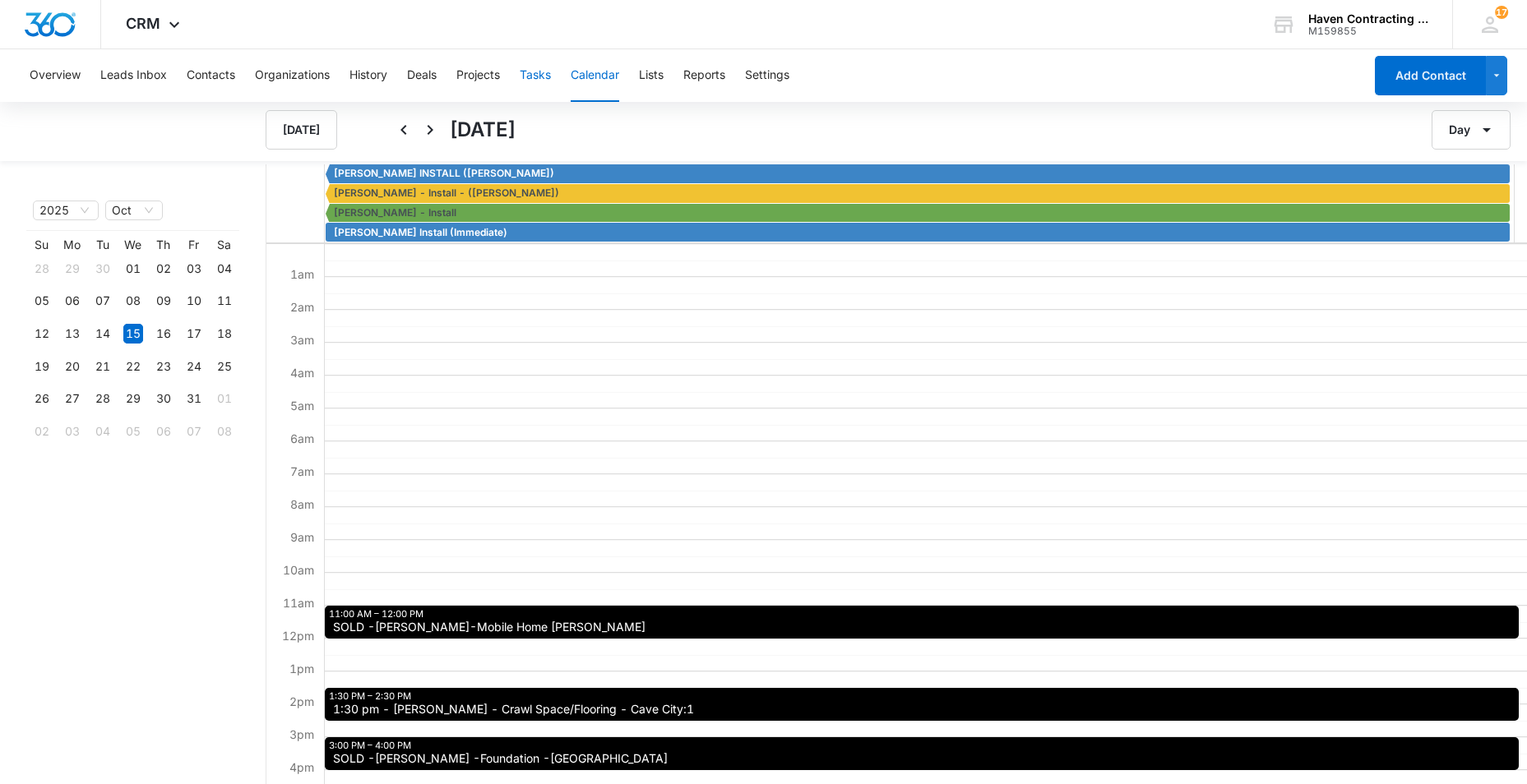
click at [525, 80] on button "Tasks" at bounding box center [535, 76] width 31 height 53
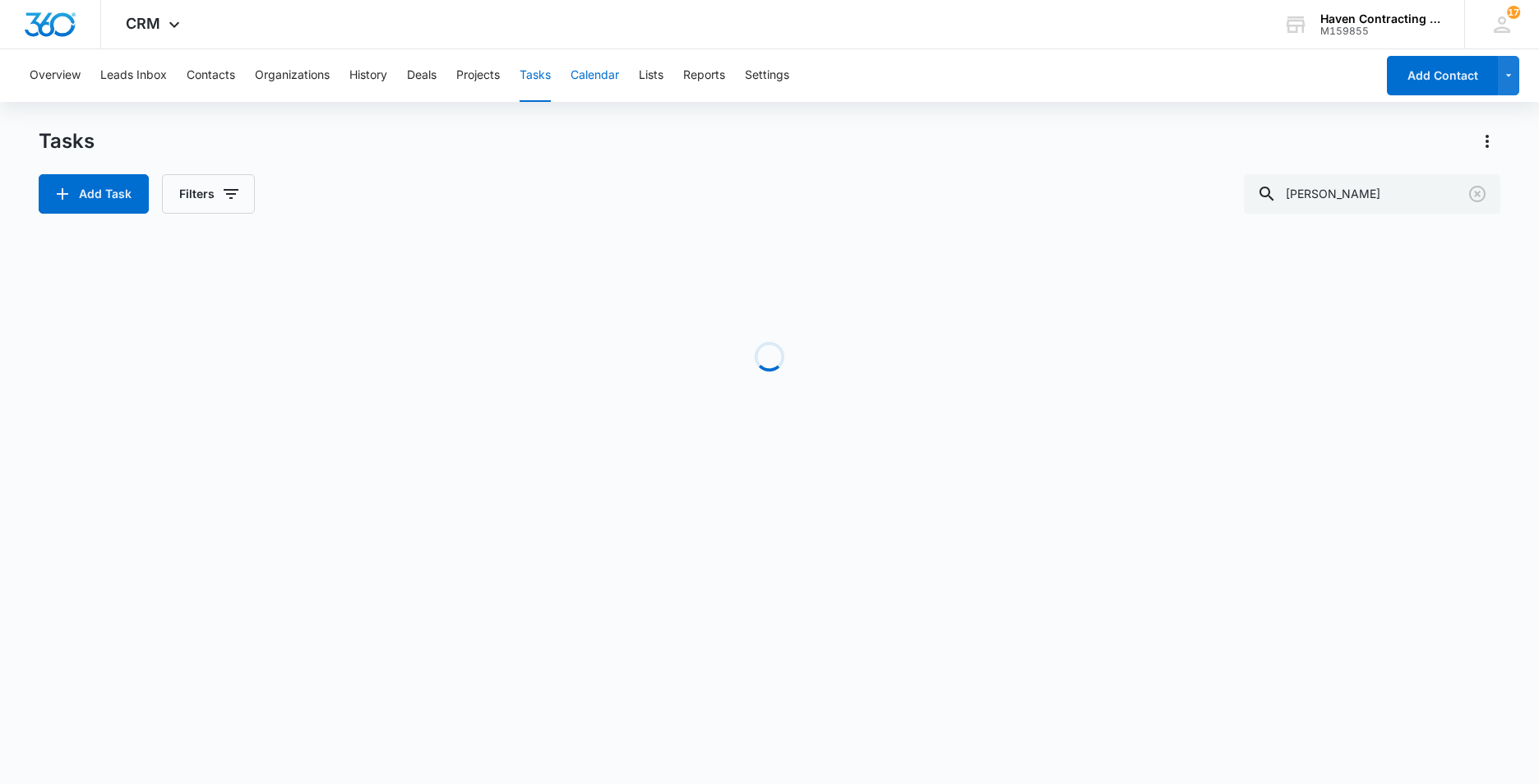
click at [597, 77] on button "Calendar" at bounding box center [594, 76] width 49 height 53
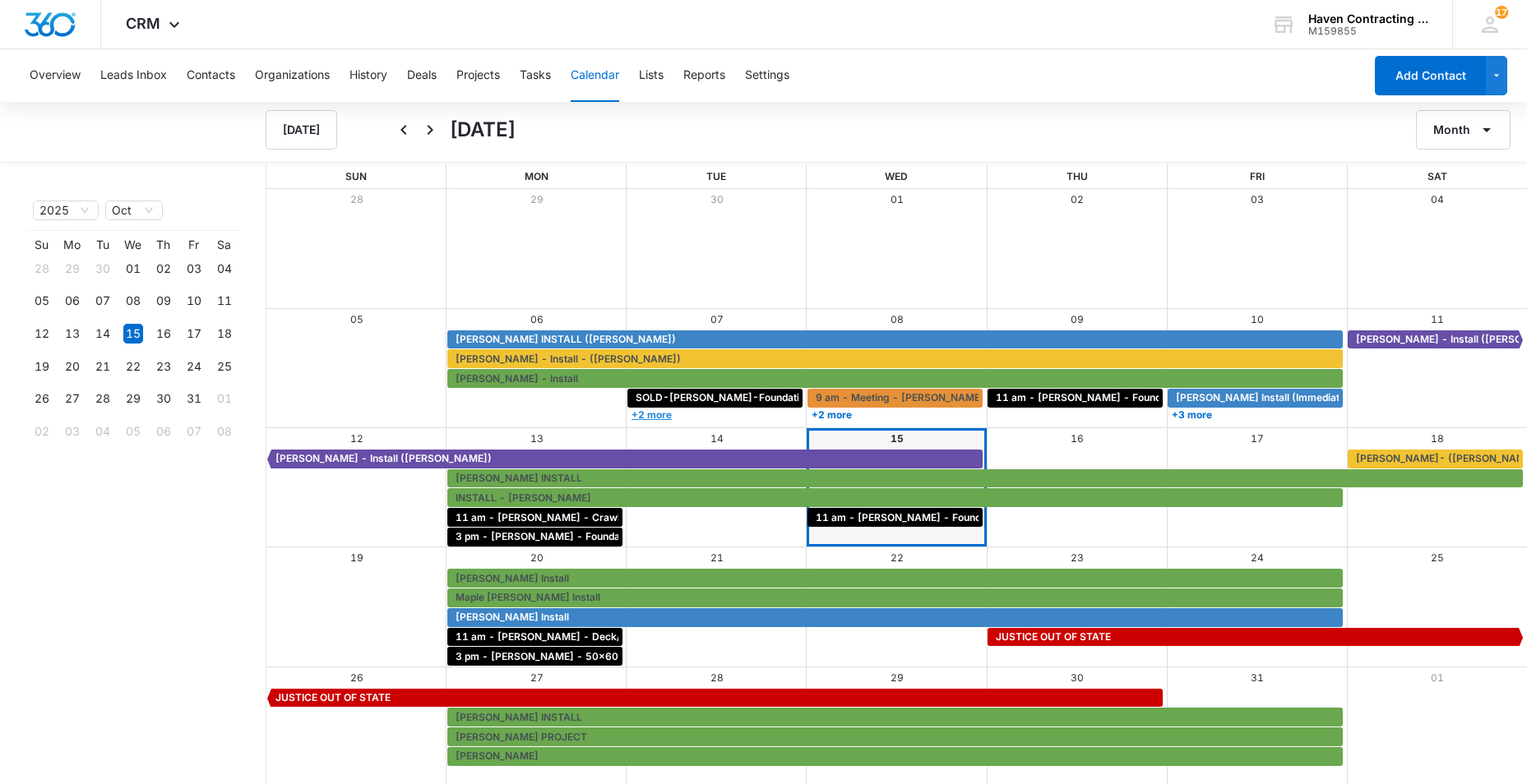
click at [650, 414] on link "+2 more" at bounding box center [715, 415] width 175 height 12
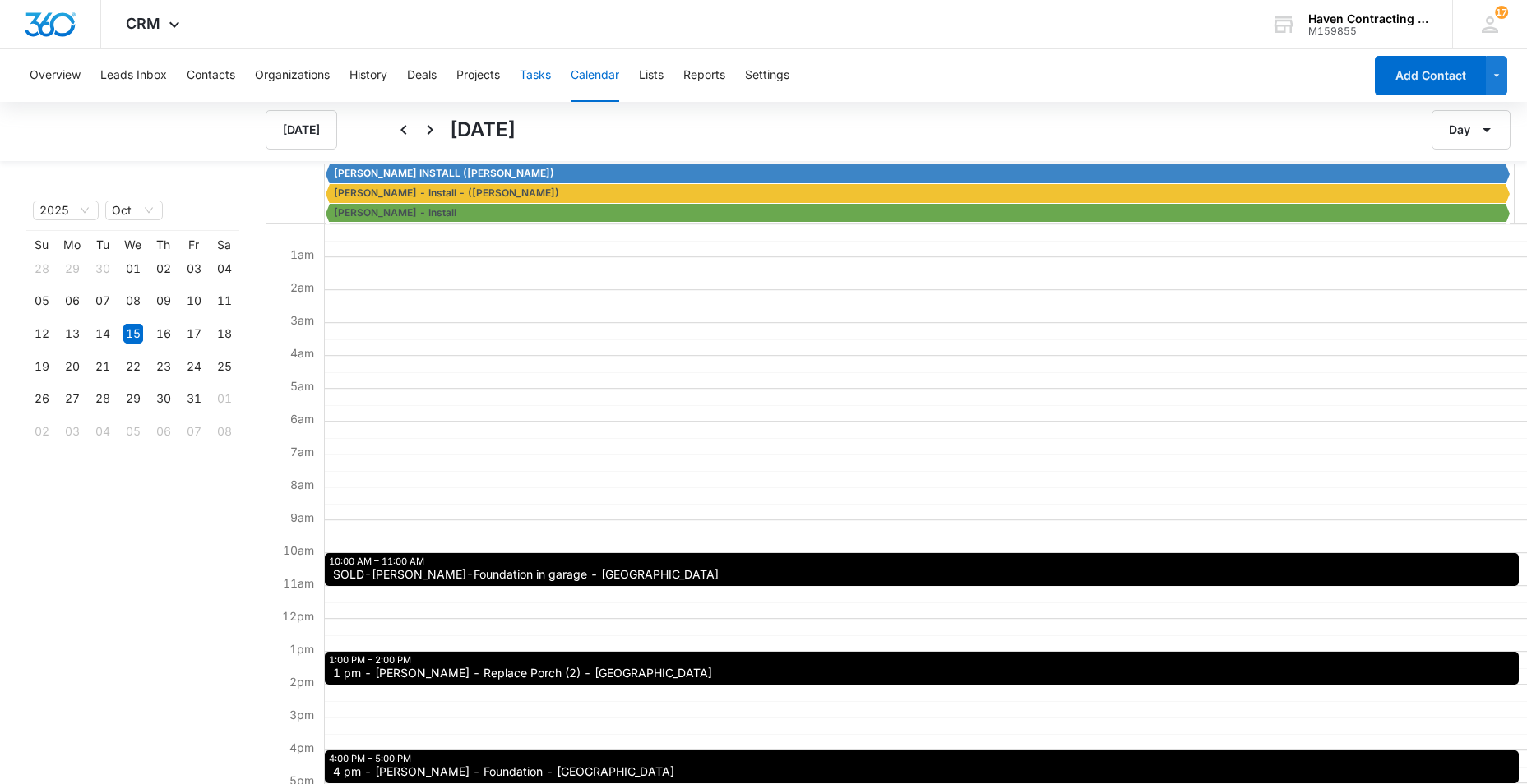
click at [528, 72] on button "Tasks" at bounding box center [535, 76] width 31 height 53
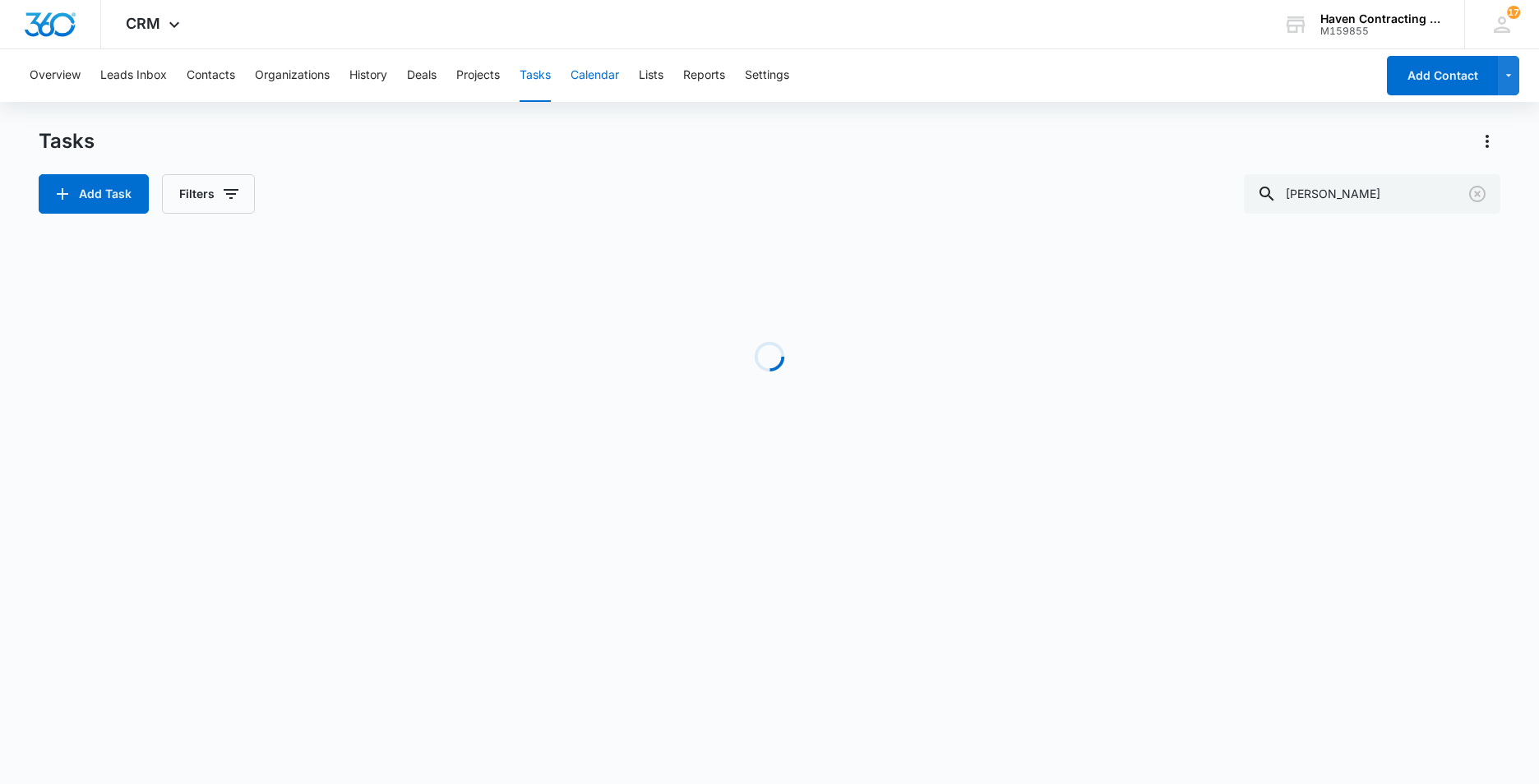
click at [593, 78] on button "Calendar" at bounding box center [594, 76] width 49 height 53
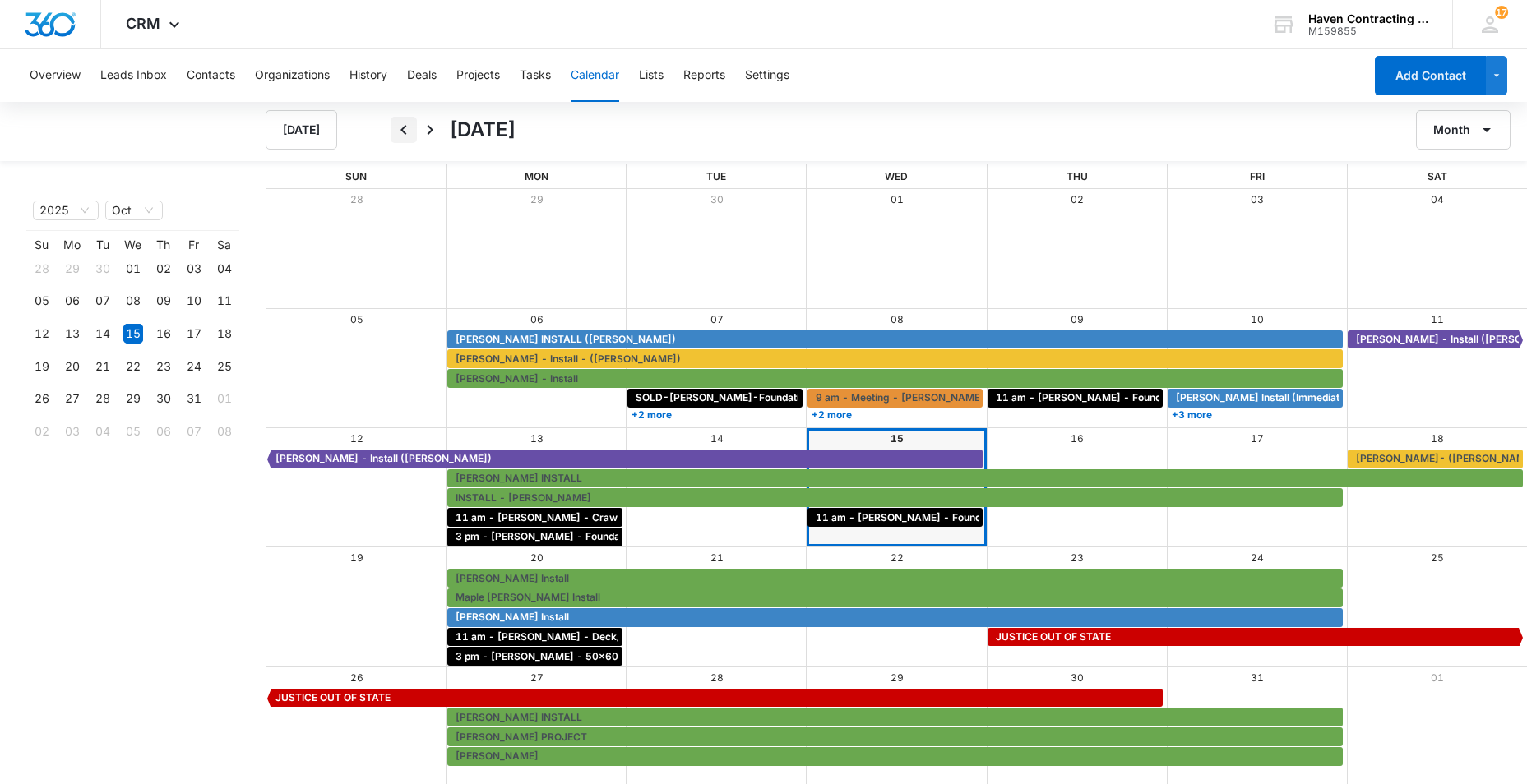
click at [404, 129] on icon "Back" at bounding box center [404, 130] width 20 height 20
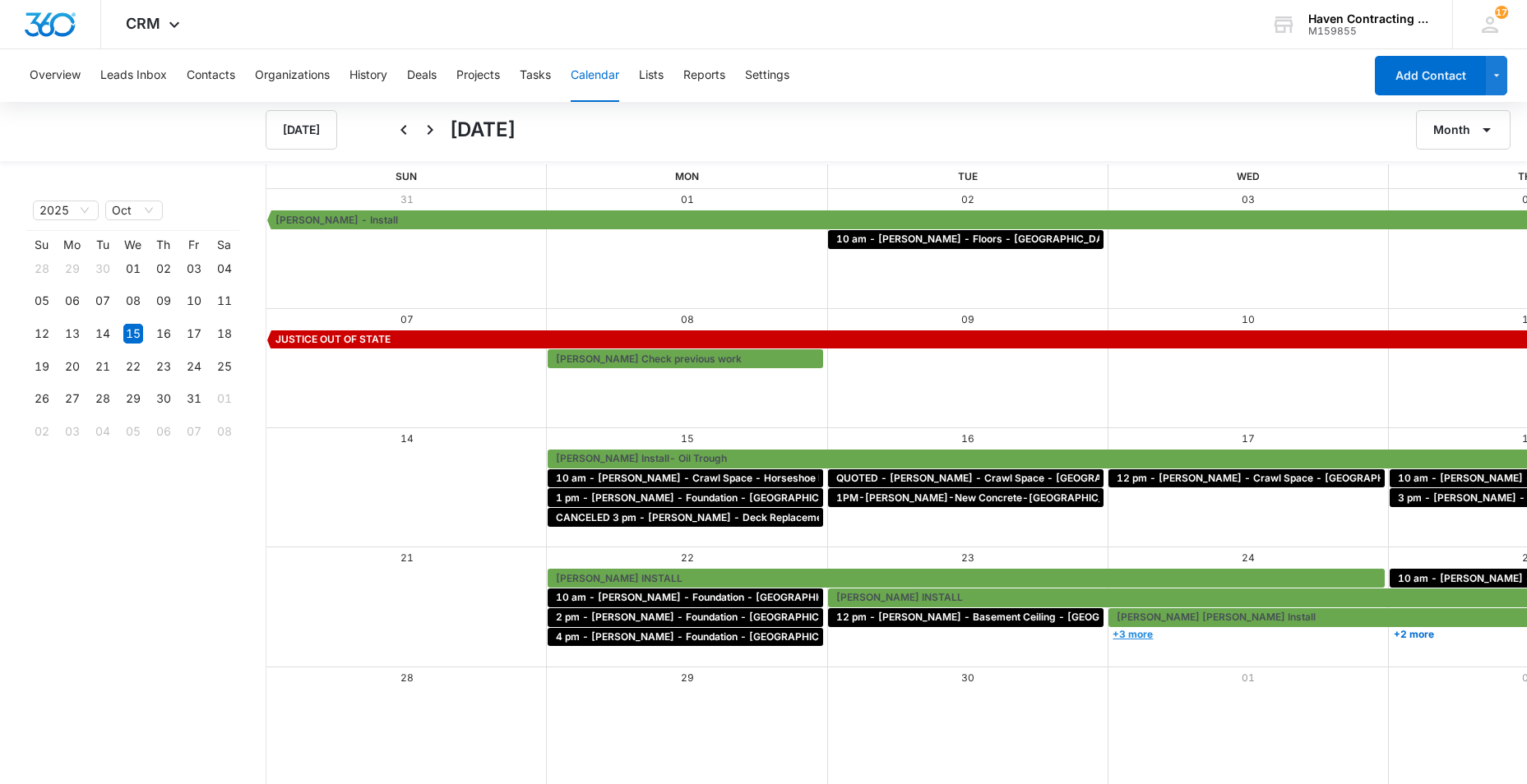
click at [1108, 636] on link "+3 more" at bounding box center [1245, 634] width 276 height 12
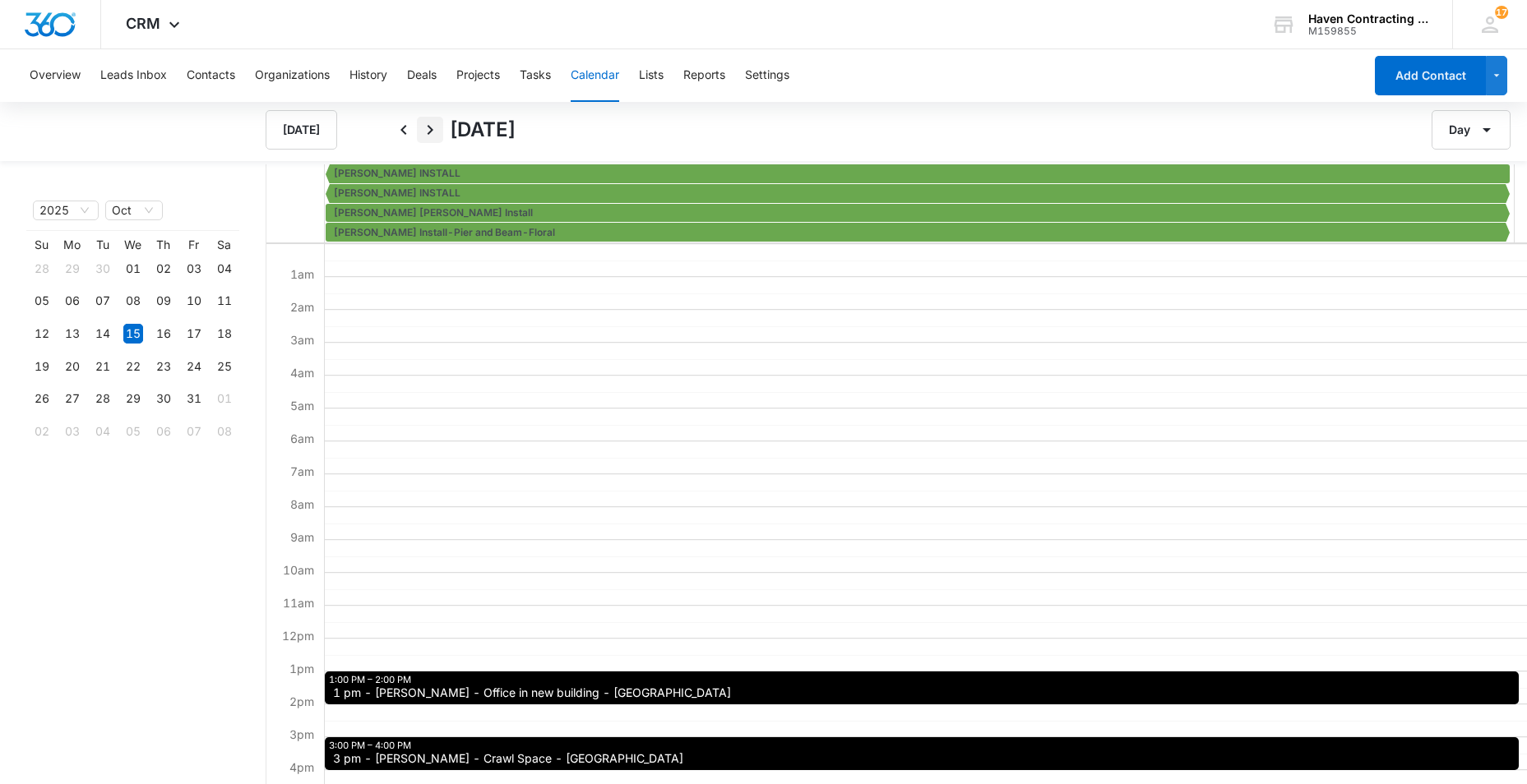
click at [431, 126] on icon "Next" at bounding box center [430, 130] width 20 height 20
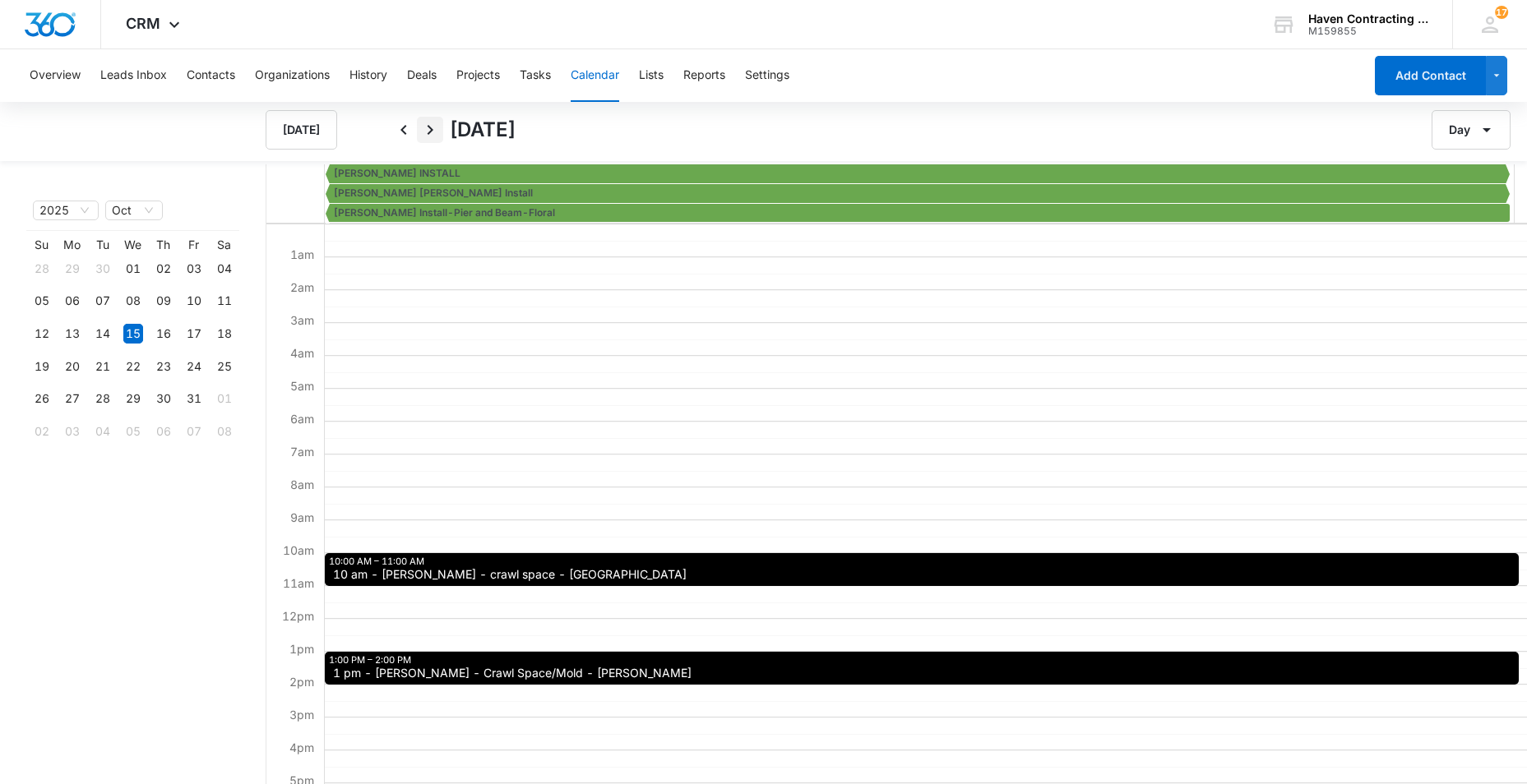
click at [433, 127] on icon "Next" at bounding box center [430, 130] width 20 height 20
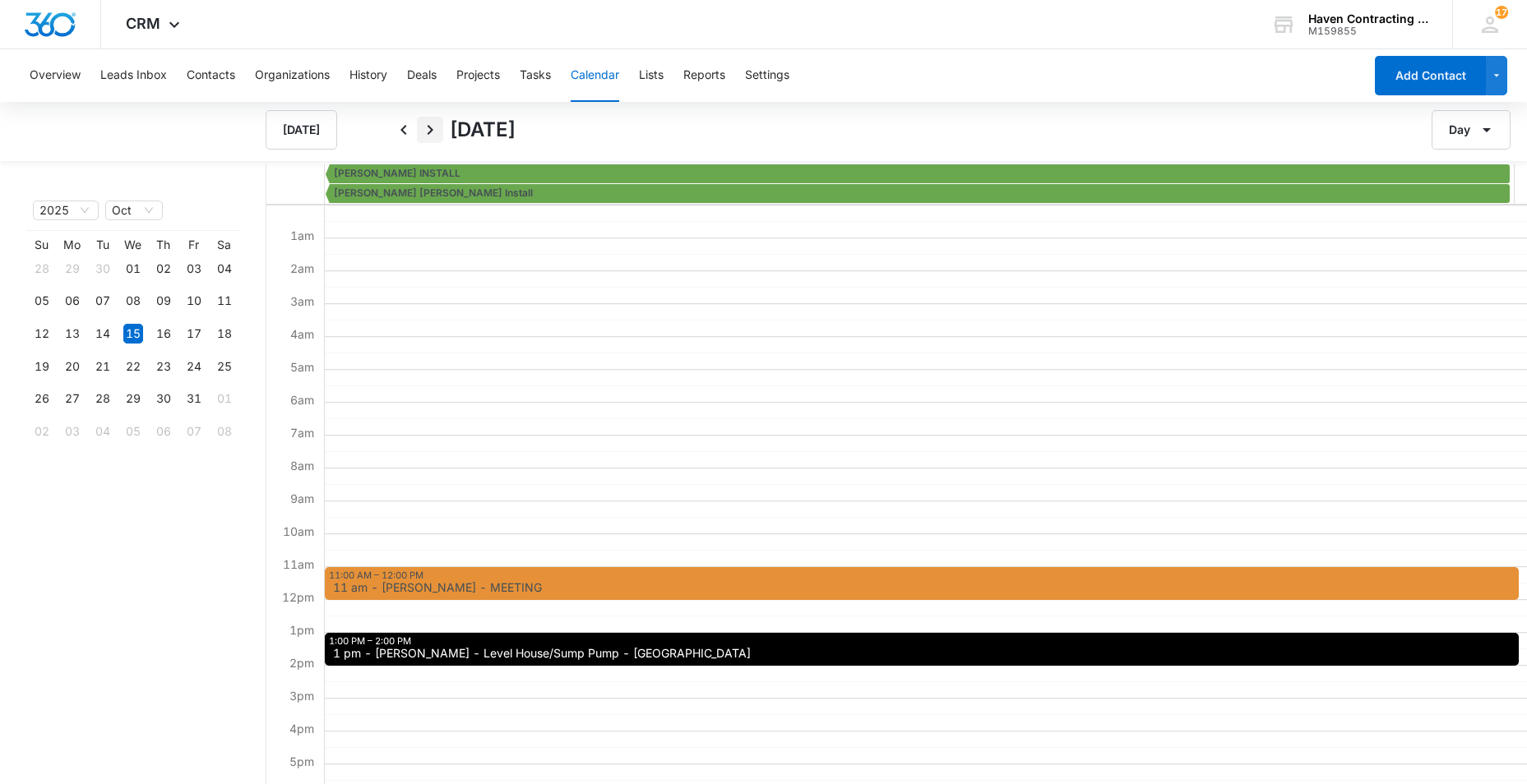
click at [428, 127] on icon "Next" at bounding box center [430, 130] width 20 height 20
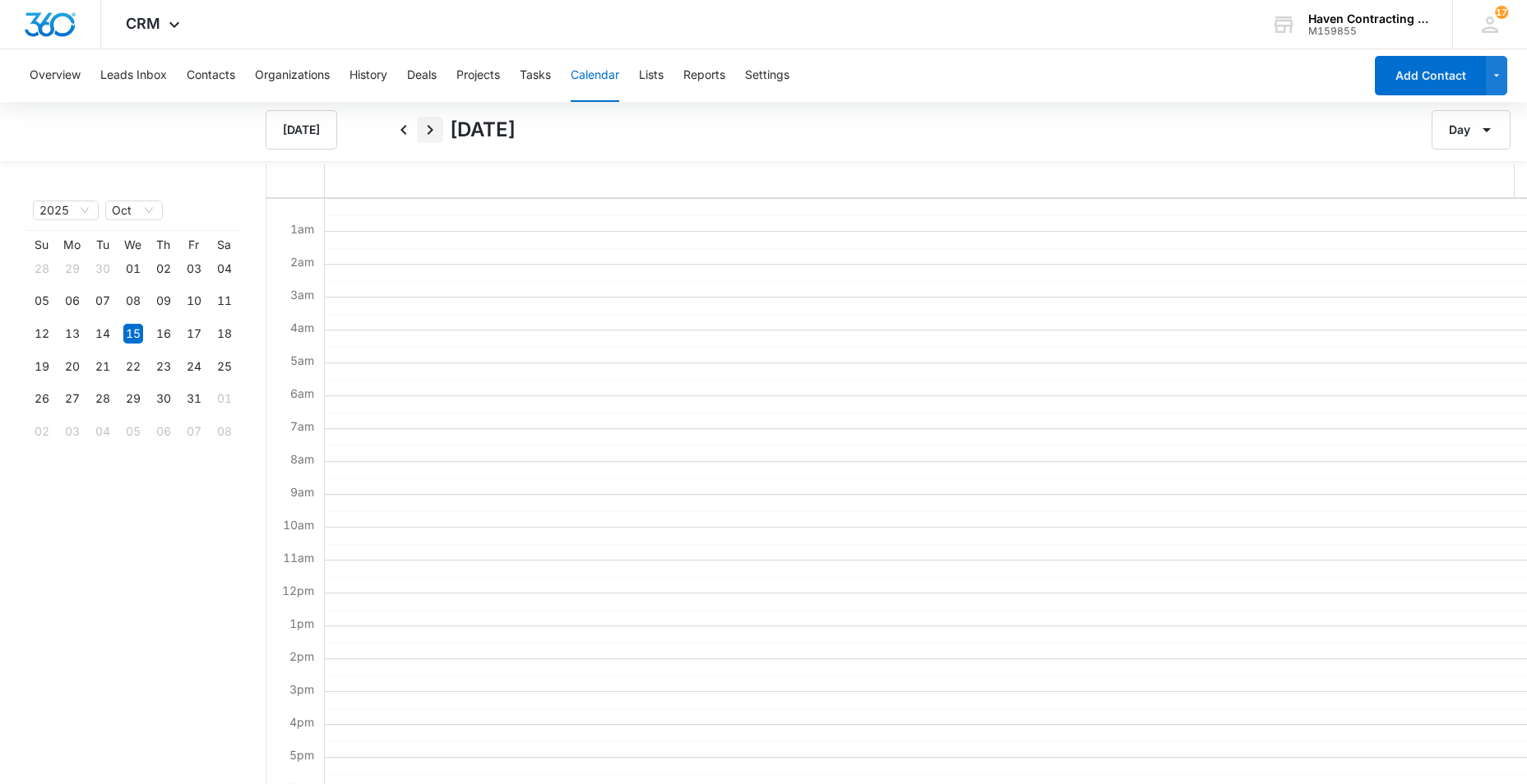
click at [428, 127] on icon "Next" at bounding box center [430, 130] width 20 height 20
click at [598, 74] on button "Calendar" at bounding box center [594, 76] width 49 height 53
click at [537, 71] on button "Tasks" at bounding box center [535, 76] width 31 height 53
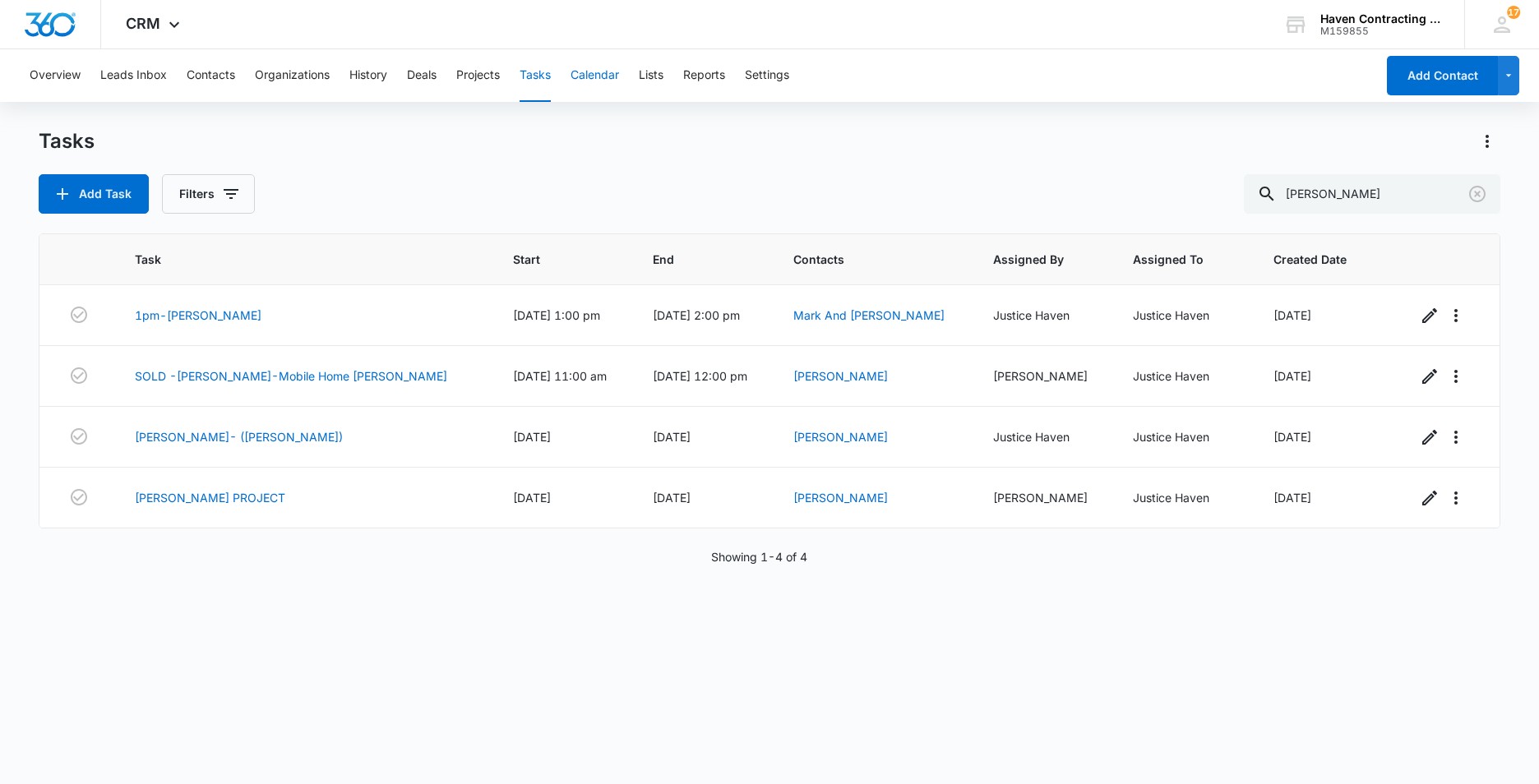
click at [601, 70] on button "Calendar" at bounding box center [594, 76] width 49 height 53
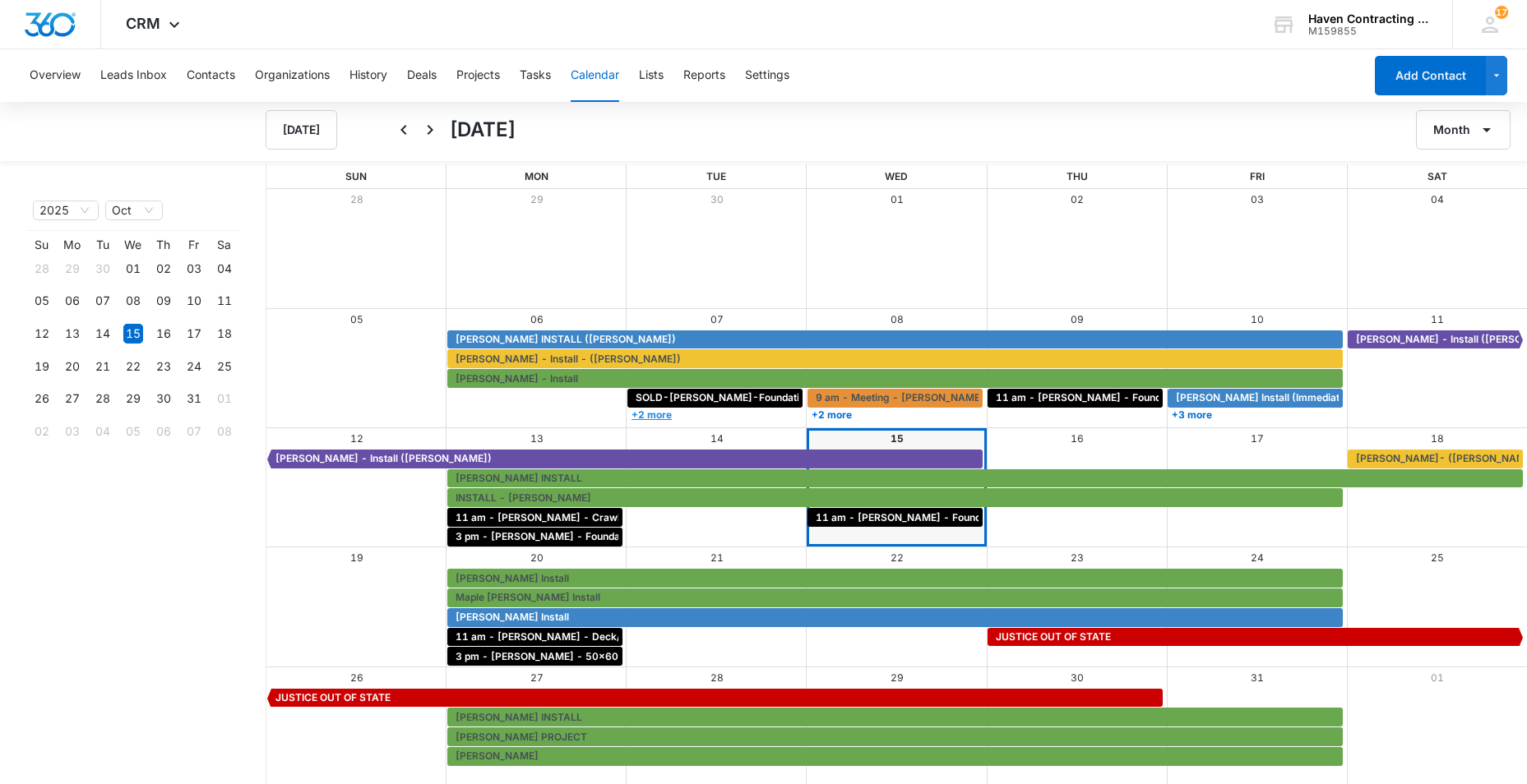
click at [659, 413] on link "+2 more" at bounding box center [715, 415] width 175 height 12
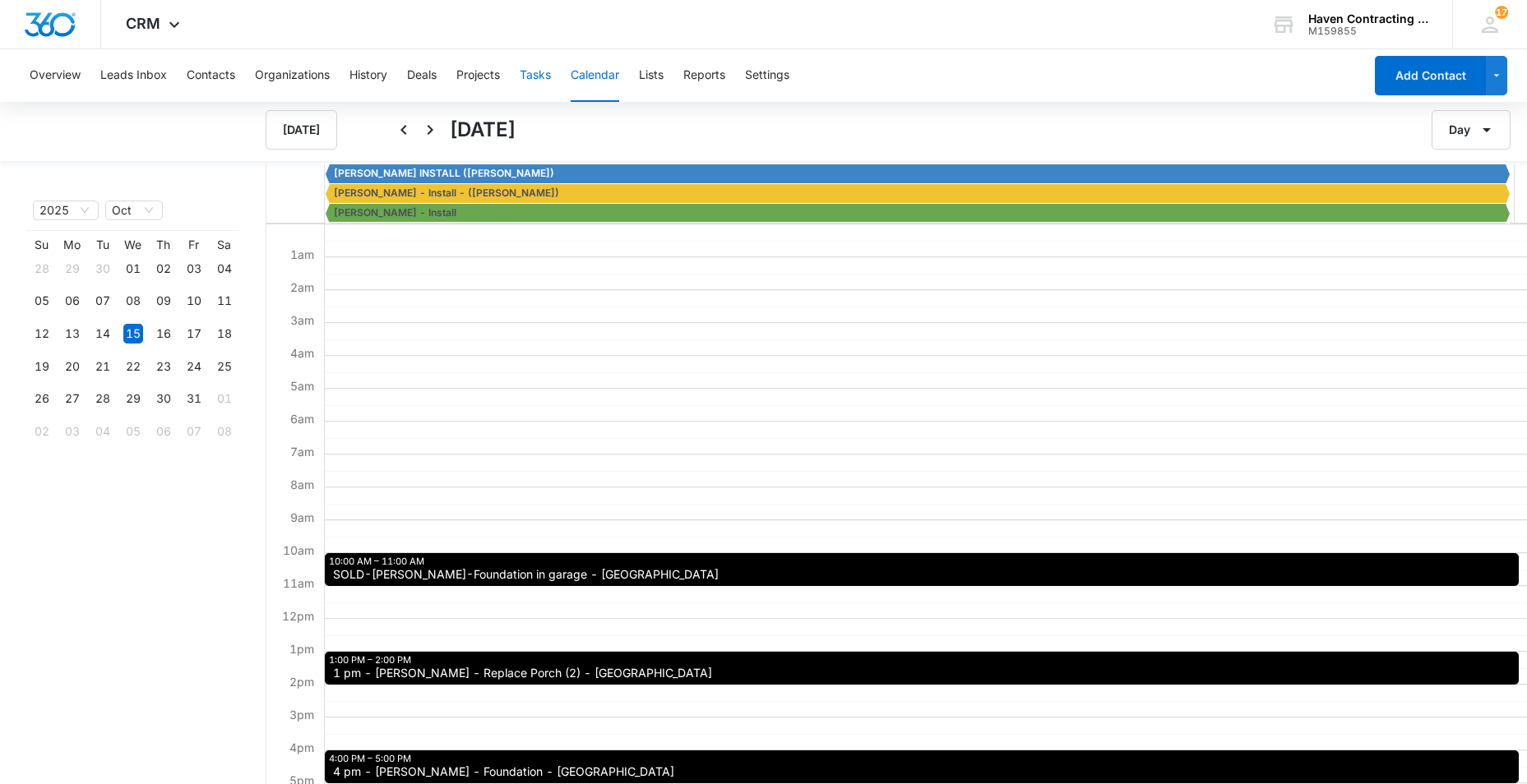
click at [540, 78] on button "Tasks" at bounding box center [535, 76] width 31 height 53
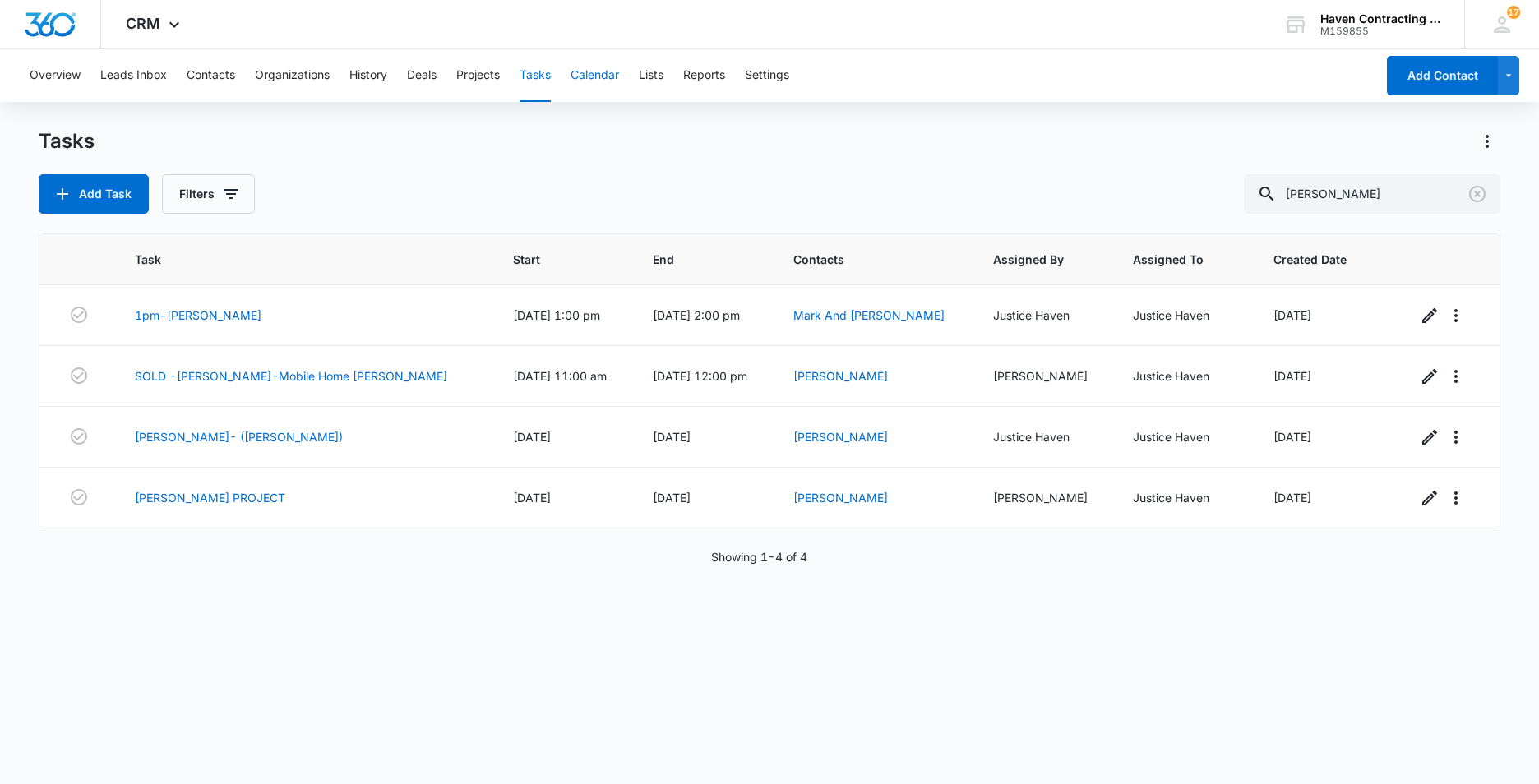
click at [609, 75] on button "Calendar" at bounding box center [594, 76] width 49 height 53
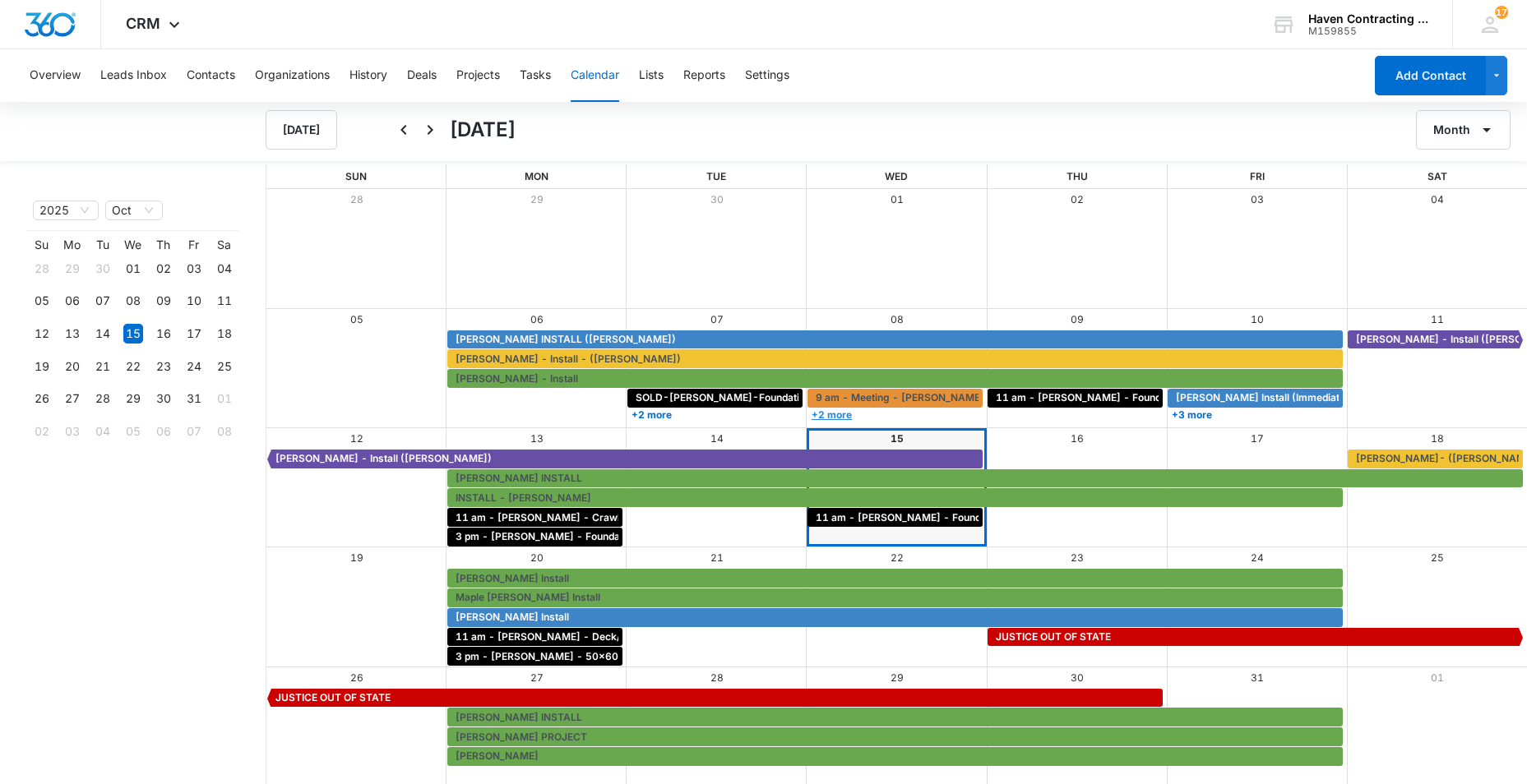
click at [840, 412] on link "+2 more" at bounding box center [895, 415] width 175 height 12
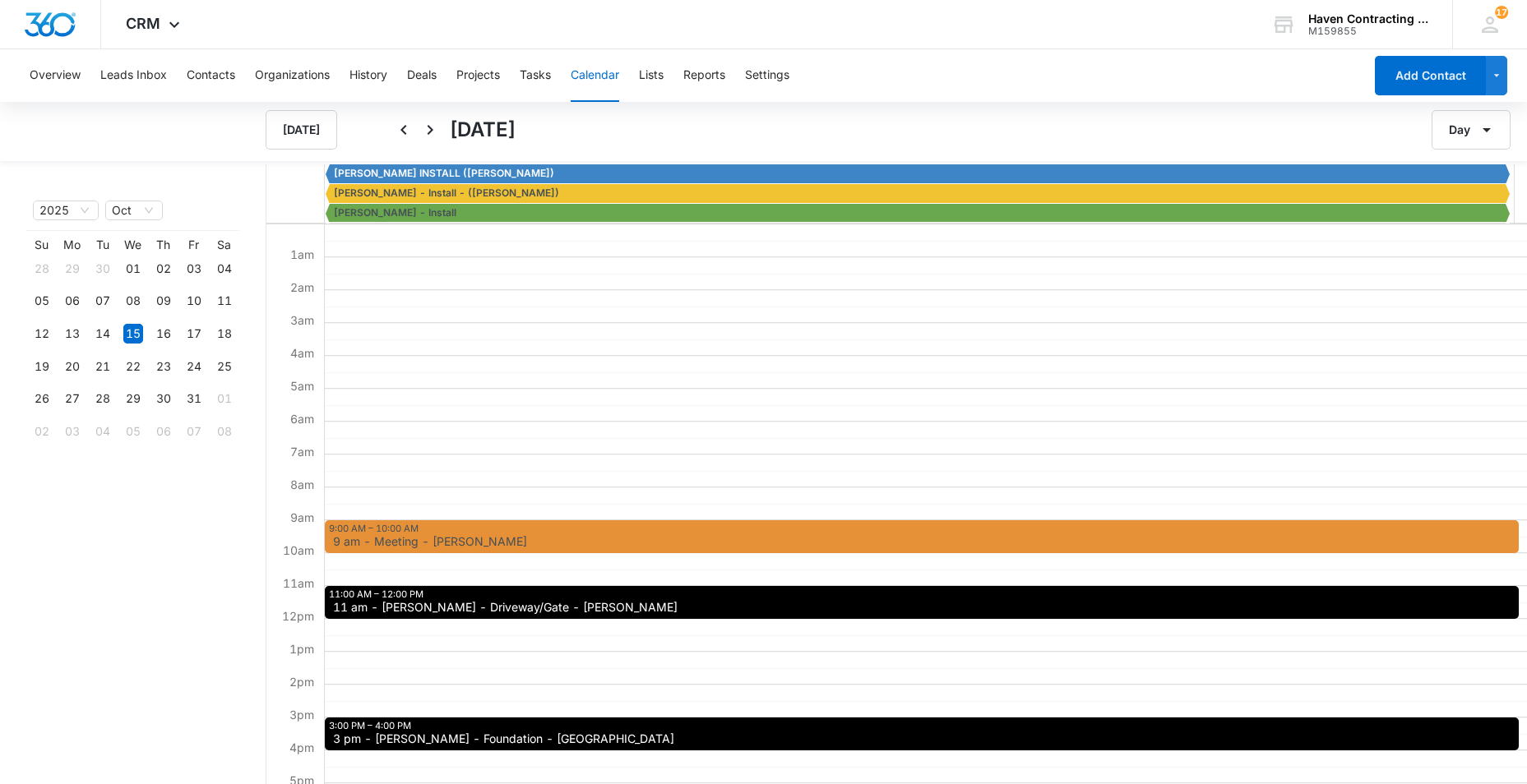
click at [398, 602] on span "11 am - [PERSON_NAME] - Driveway/Gate - [PERSON_NAME]" at bounding box center [506, 608] width 344 height 12
